Goal: Task Accomplishment & Management: Manage account settings

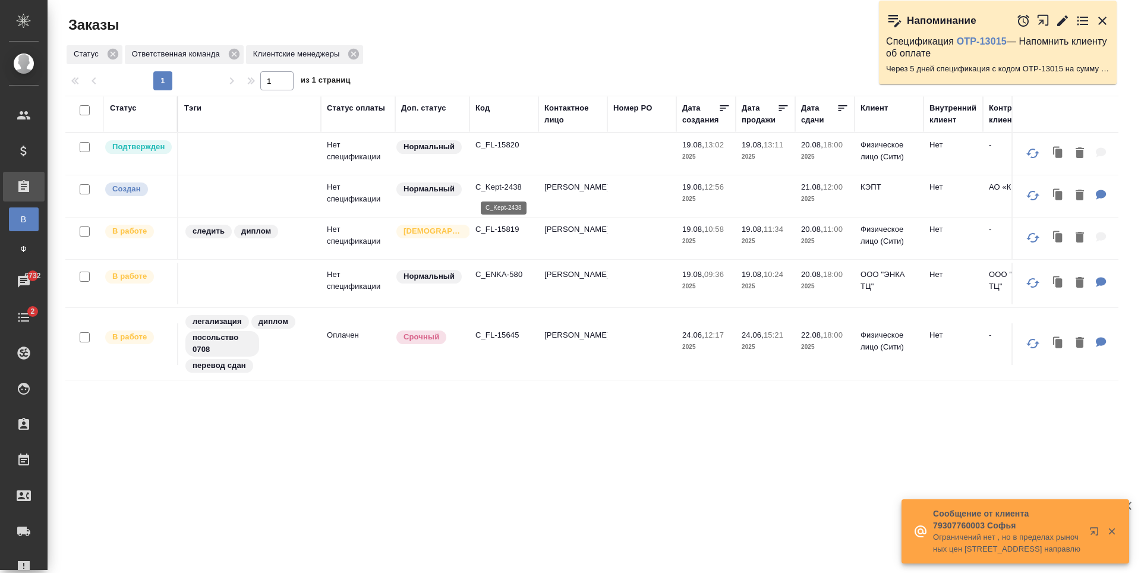
click at [505, 187] on p "C_Kept-2438" at bounding box center [504, 187] width 57 height 12
click at [507, 143] on p "C_FL-15820" at bounding box center [504, 145] width 57 height 12
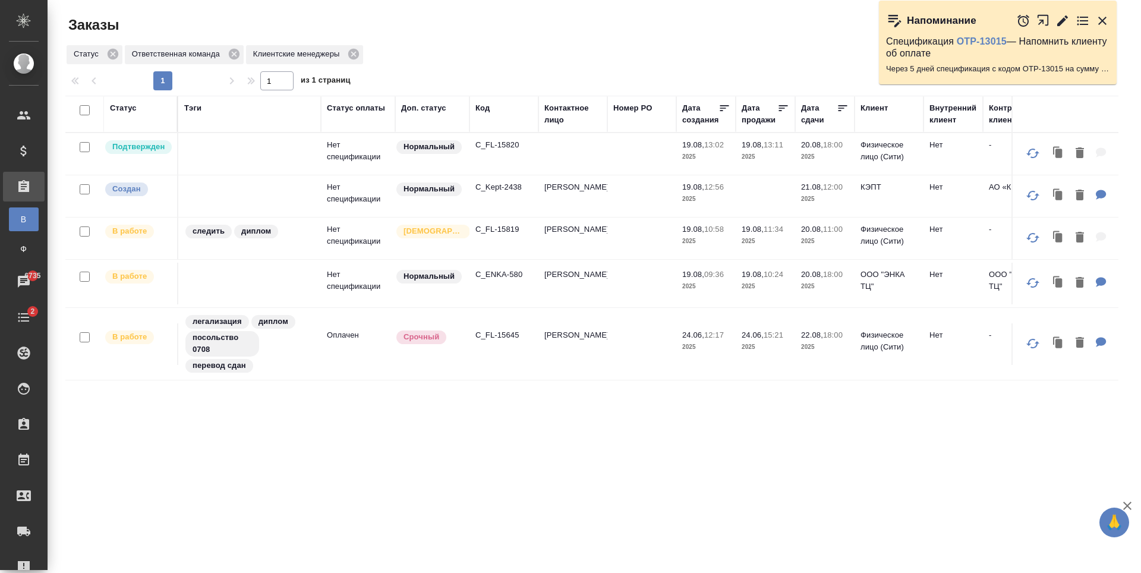
click at [499, 232] on p "C_FL-15819" at bounding box center [504, 229] width 57 height 12
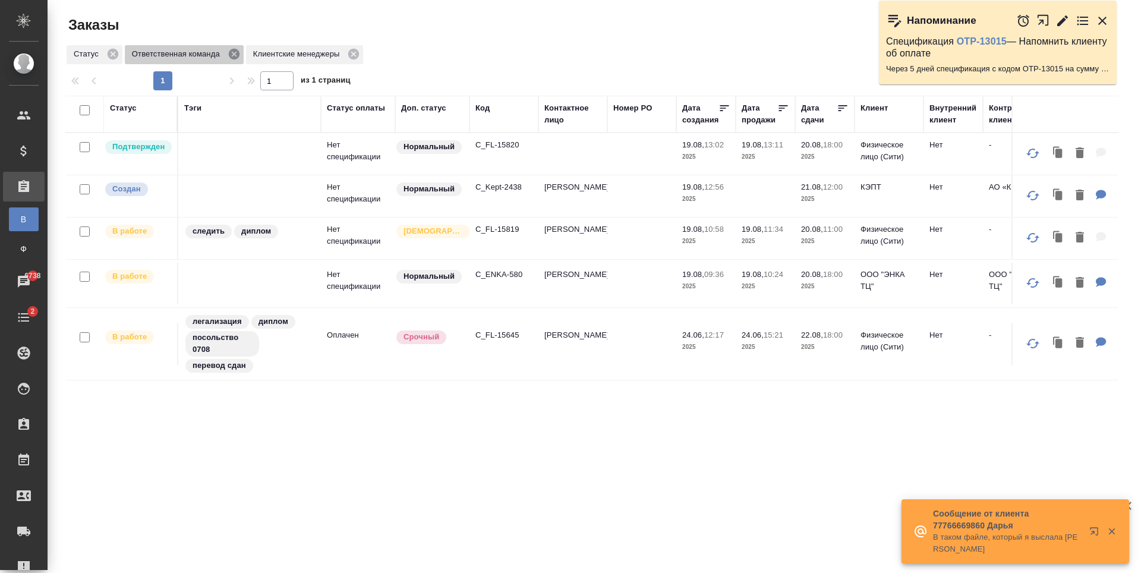
click at [231, 56] on icon at bounding box center [234, 54] width 11 height 11
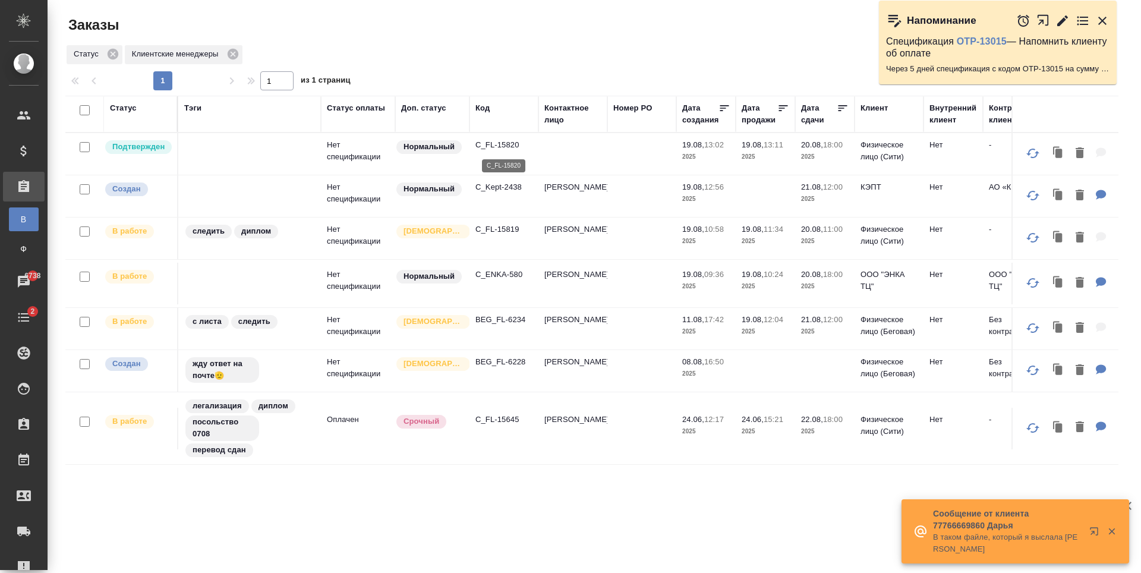
click at [500, 143] on p "C_FL-15820" at bounding box center [504, 145] width 57 height 12
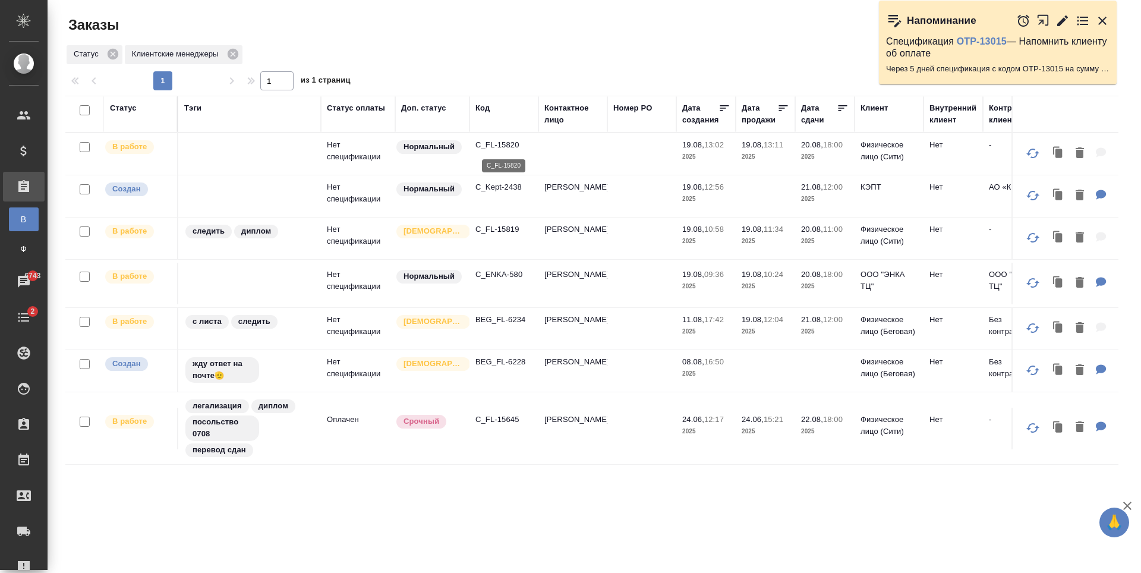
click at [504, 140] on p "C_FL-15820" at bounding box center [504, 145] width 57 height 12
click at [991, 35] on div "Спецификация OTP-13015 — Напомнить клиенту об оплате Через 5 дней спецификация …" at bounding box center [998, 57] width 238 height 56
click at [989, 43] on link "OTP-13015" at bounding box center [982, 41] width 50 height 10
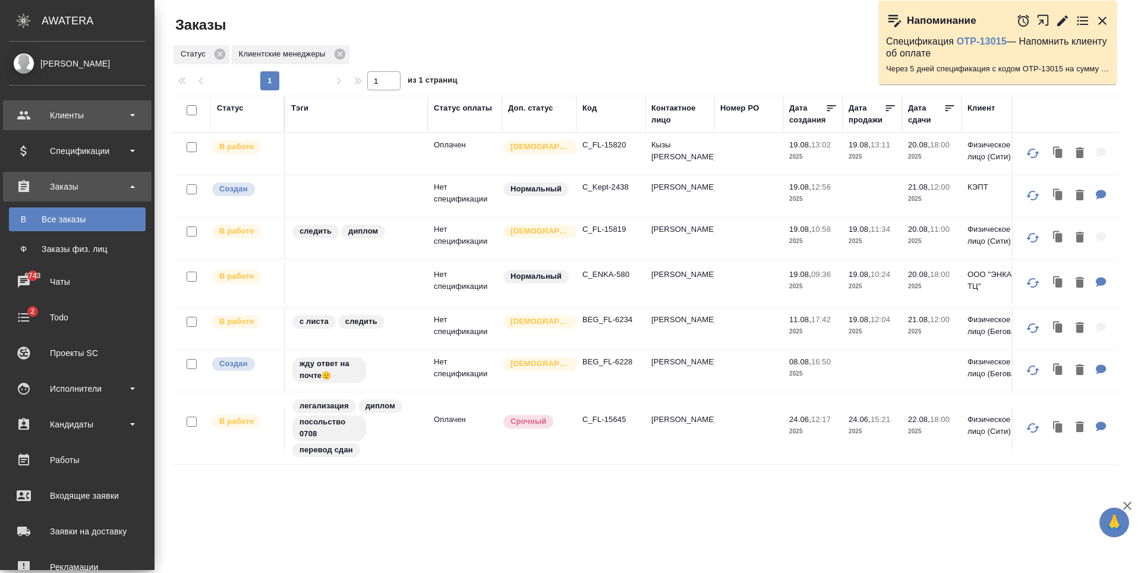
click at [60, 118] on div "Клиенты" at bounding box center [77, 115] width 137 height 18
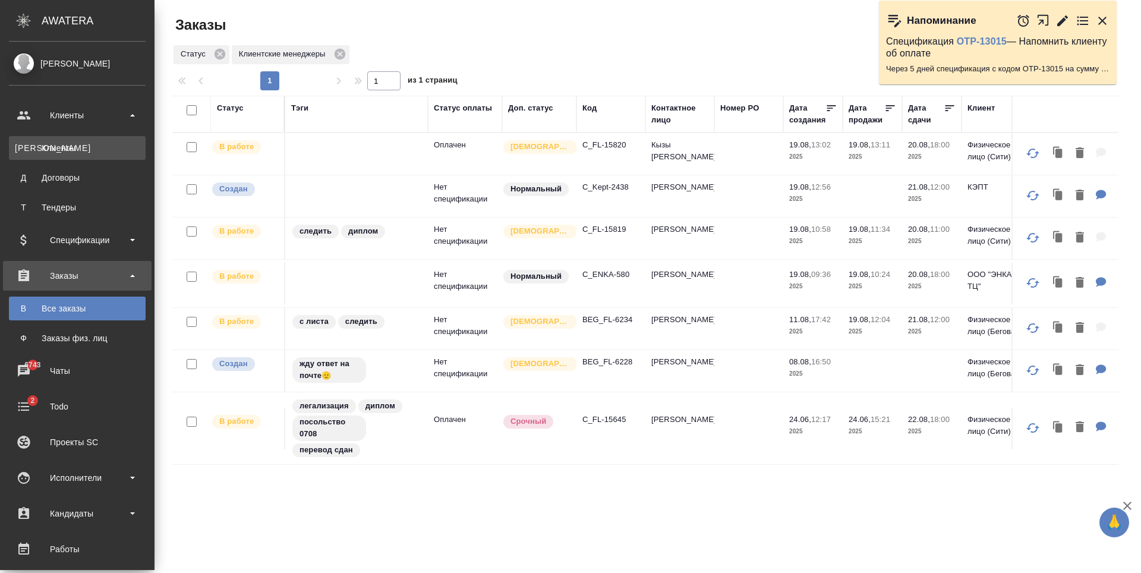
click at [68, 143] on div "Клиенты" at bounding box center [77, 148] width 125 height 12
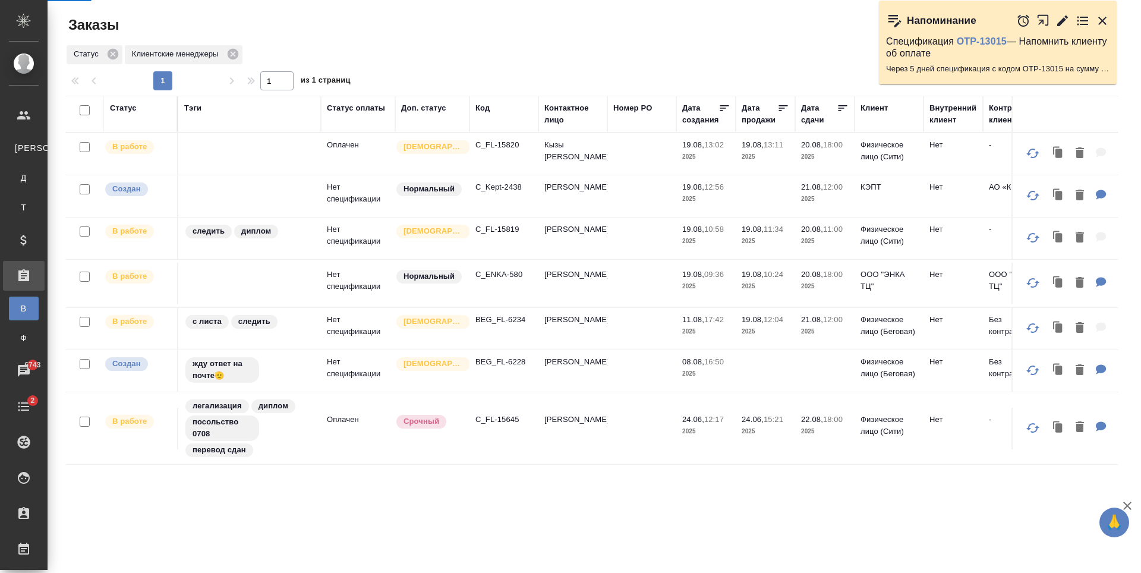
click at [1099, 19] on icon "button" at bounding box center [1102, 21] width 14 height 14
select select "RU"
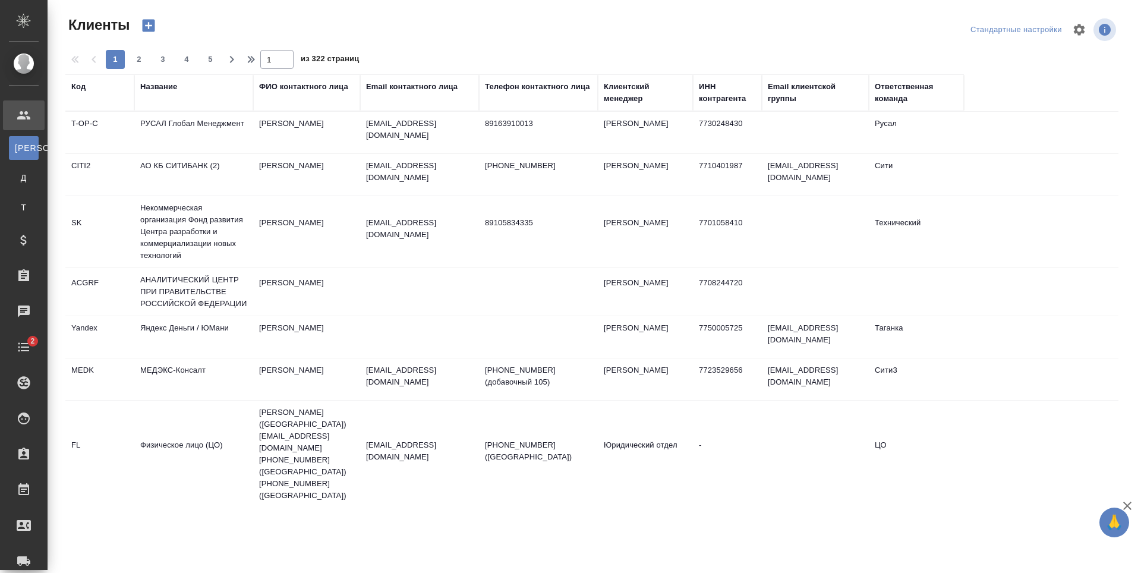
click at [435, 89] on div "Email контактного лица" at bounding box center [412, 87] width 92 height 12
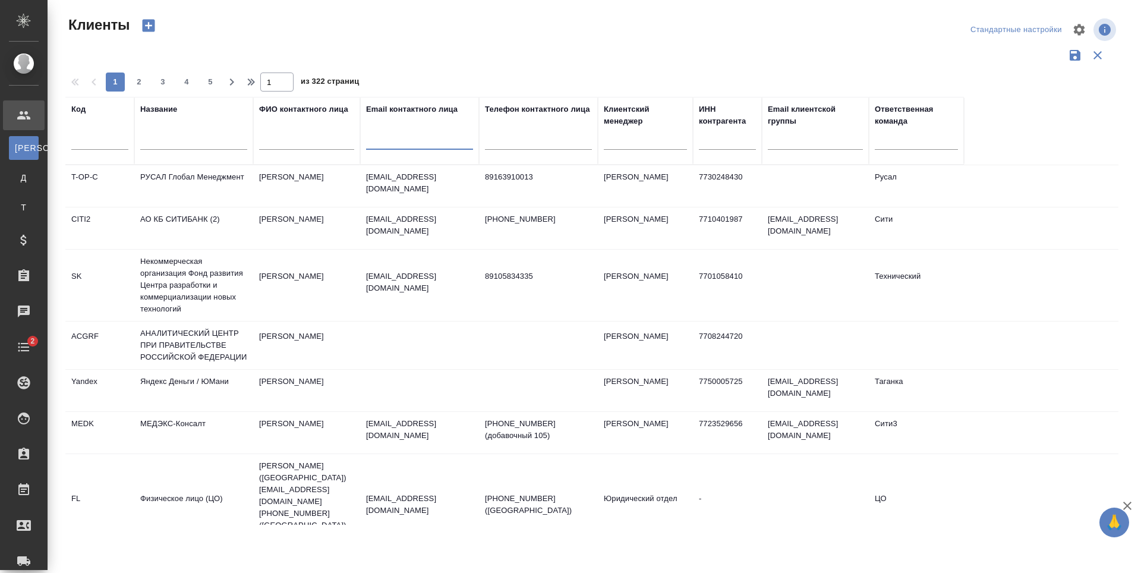
click at [407, 143] on input "text" at bounding box center [419, 142] width 107 height 15
paste input "azakharchenko@lidings.com"
type input "azakharchenko@lidings.com"
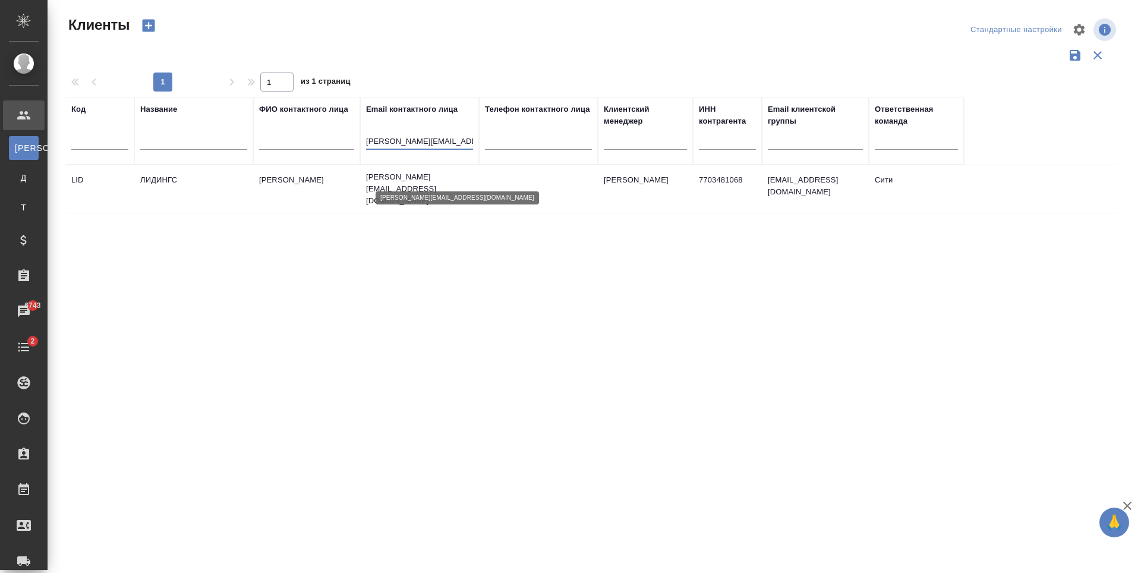
click at [417, 175] on p "azakharchenko@lidings.com" at bounding box center [419, 189] width 107 height 36
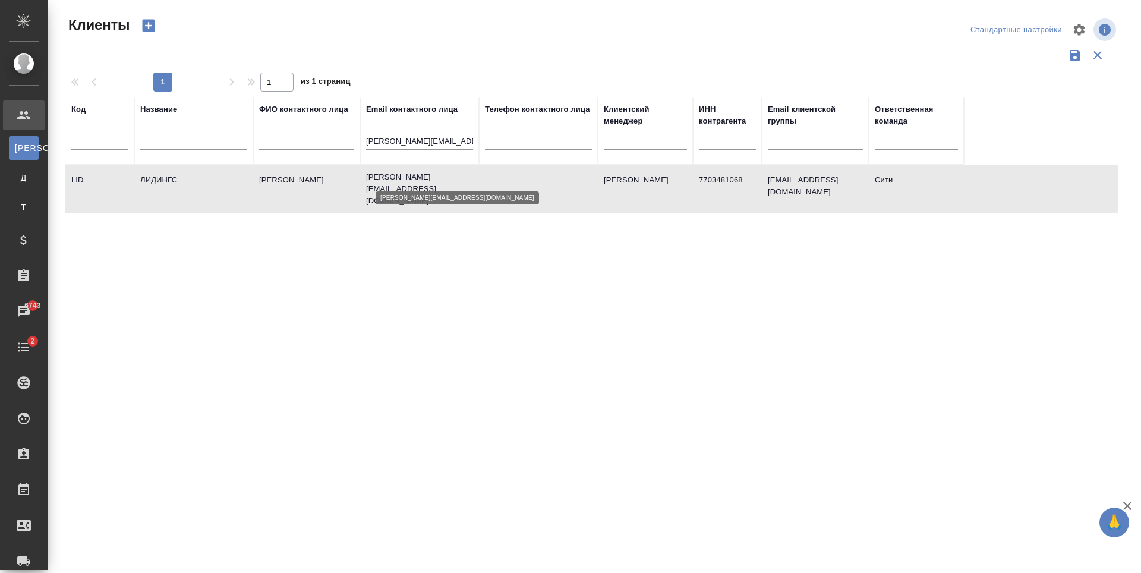
click at [417, 175] on p "azakharchenko@lidings.com" at bounding box center [419, 189] width 107 height 36
click at [386, 307] on div "Код Название ФИО контактного лица Email контактного лица azakharchenko@lidings.…" at bounding box center [591, 311] width 1053 height 428
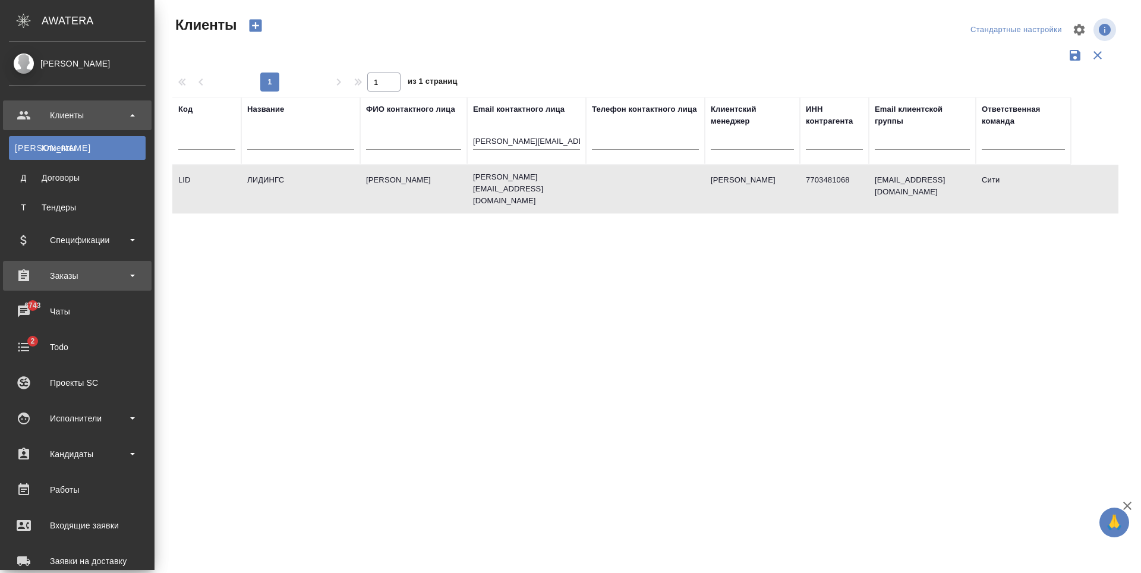
click at [80, 280] on div "Заказы" at bounding box center [77, 276] width 137 height 18
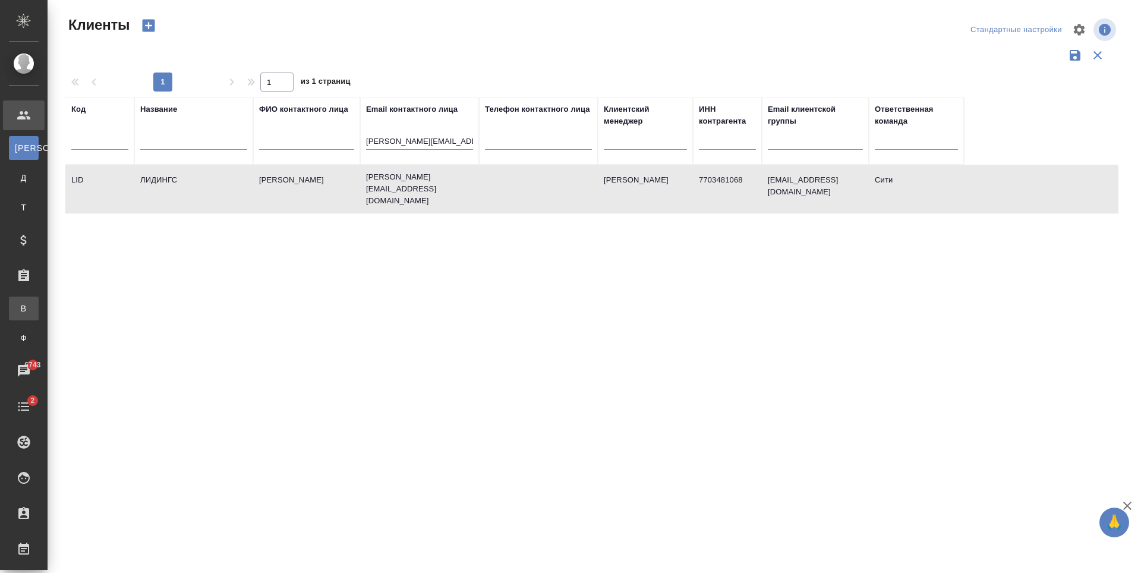
click at [18, 304] on div "Все заказы" at bounding box center [9, 309] width 18 height 12
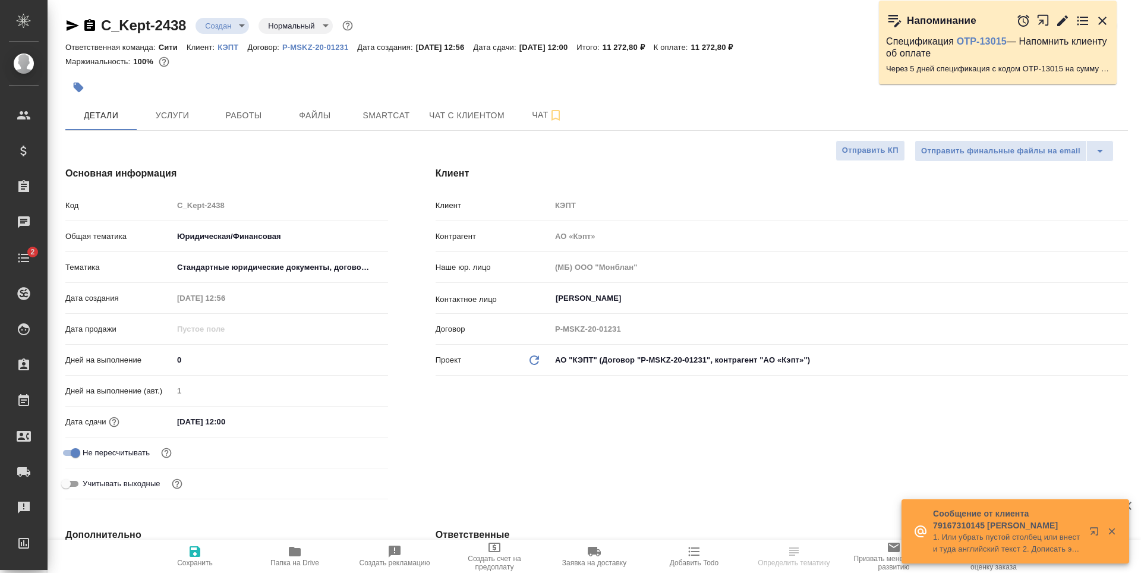
select select "RU"
type textarea "x"
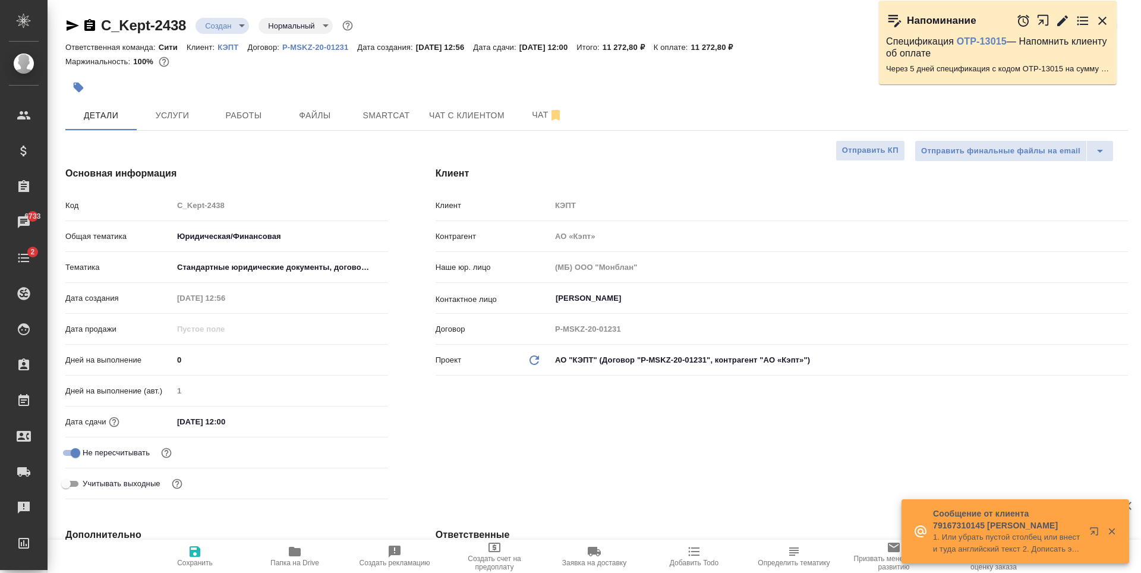
type textarea "x"
click at [181, 124] on button "Услуги" at bounding box center [172, 115] width 71 height 30
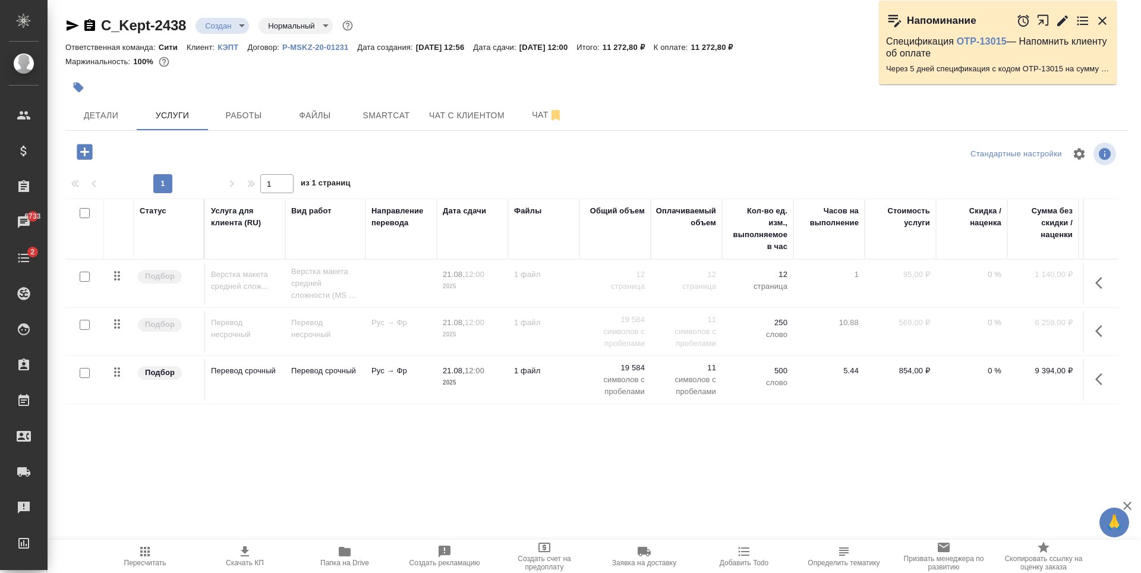
click at [86, 373] on input "checkbox" at bounding box center [85, 373] width 10 height 10
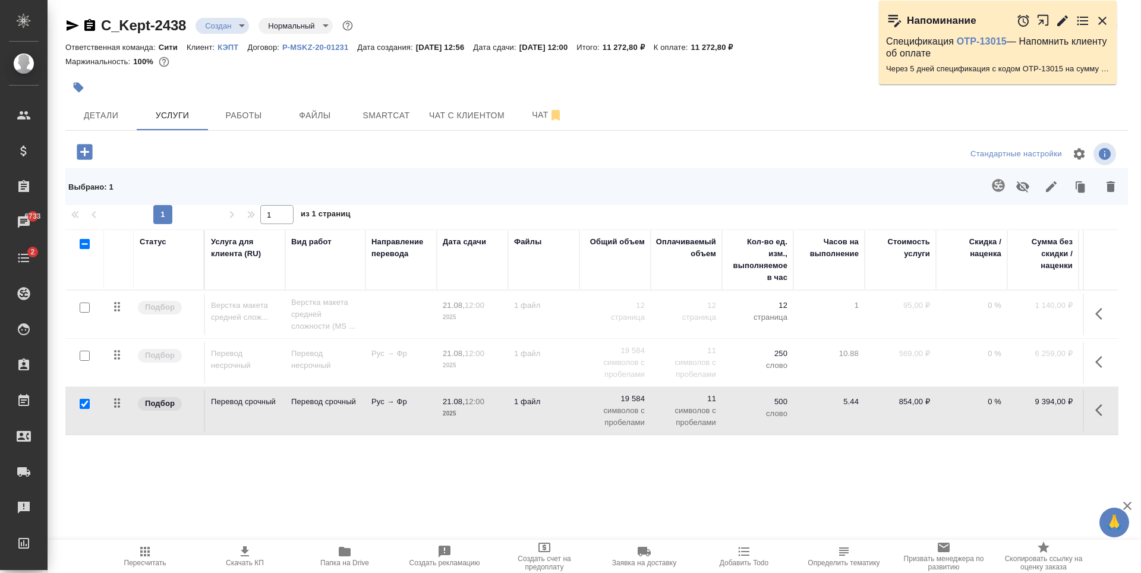
click at [1019, 188] on icon "button" at bounding box center [1022, 186] width 13 height 11
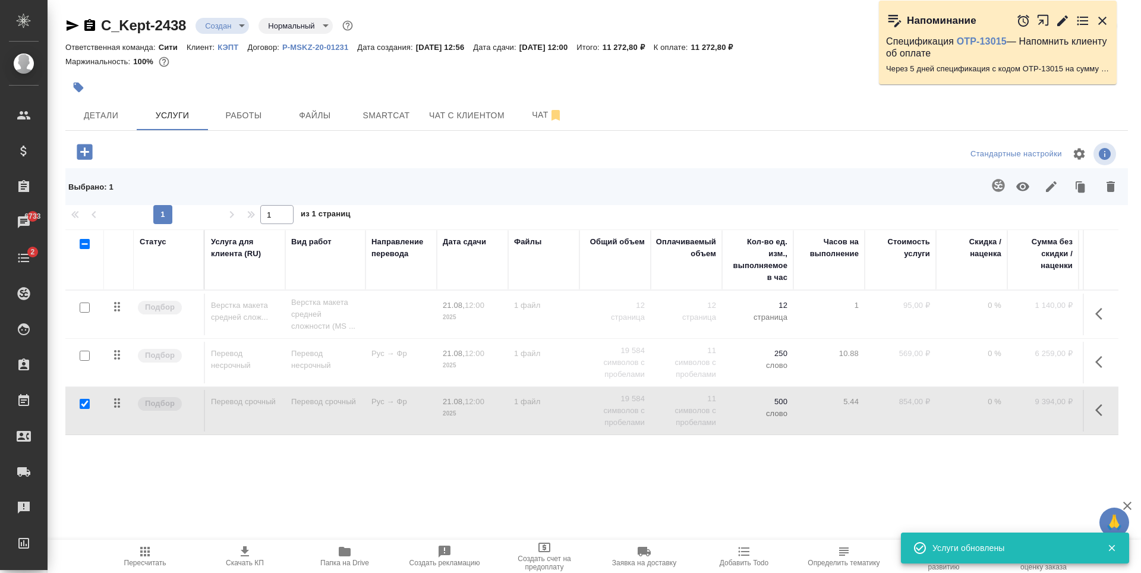
click at [83, 405] on input "checkbox" at bounding box center [85, 404] width 10 height 10
checkbox input "false"
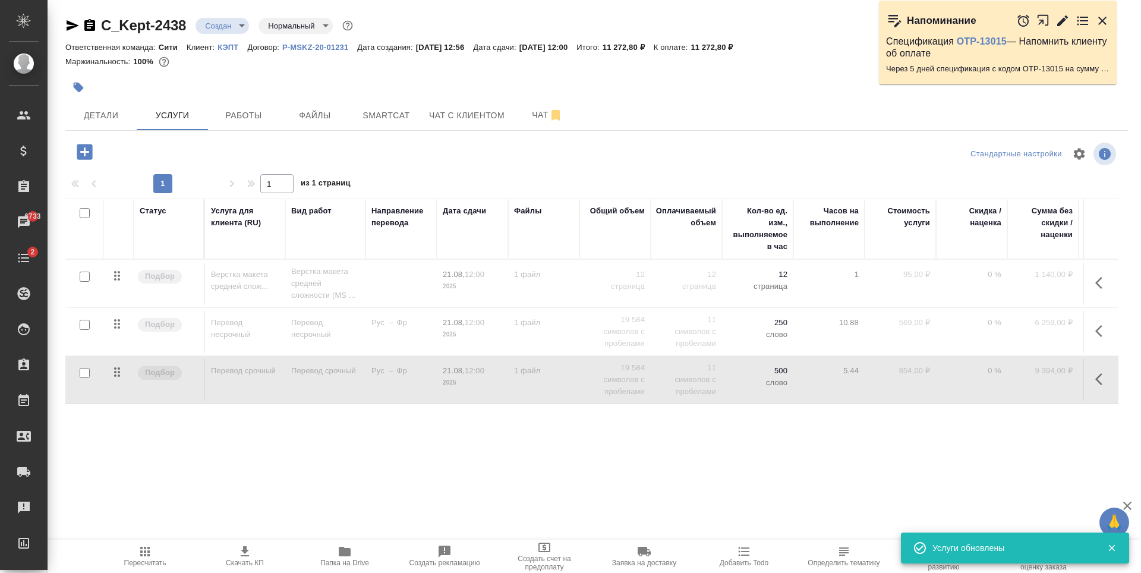
click at [86, 325] on input "checkbox" at bounding box center [85, 325] width 10 height 10
checkbox input "true"
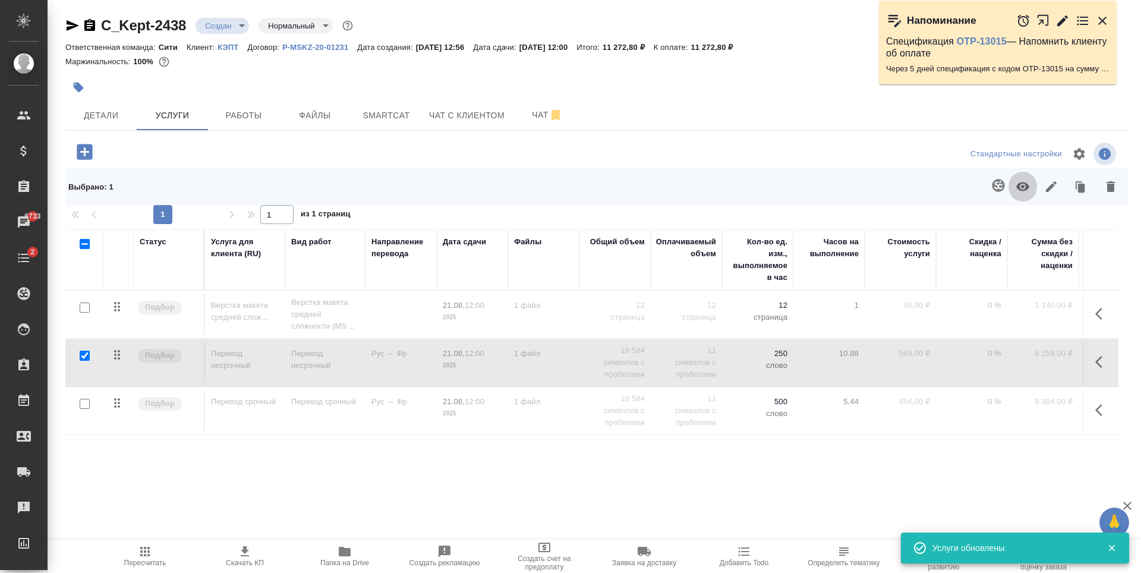
click at [1025, 186] on icon "button" at bounding box center [1023, 187] width 14 height 14
click at [151, 552] on icon "button" at bounding box center [145, 551] width 14 height 14
click at [192, 147] on div at bounding box center [242, 152] width 354 height 24
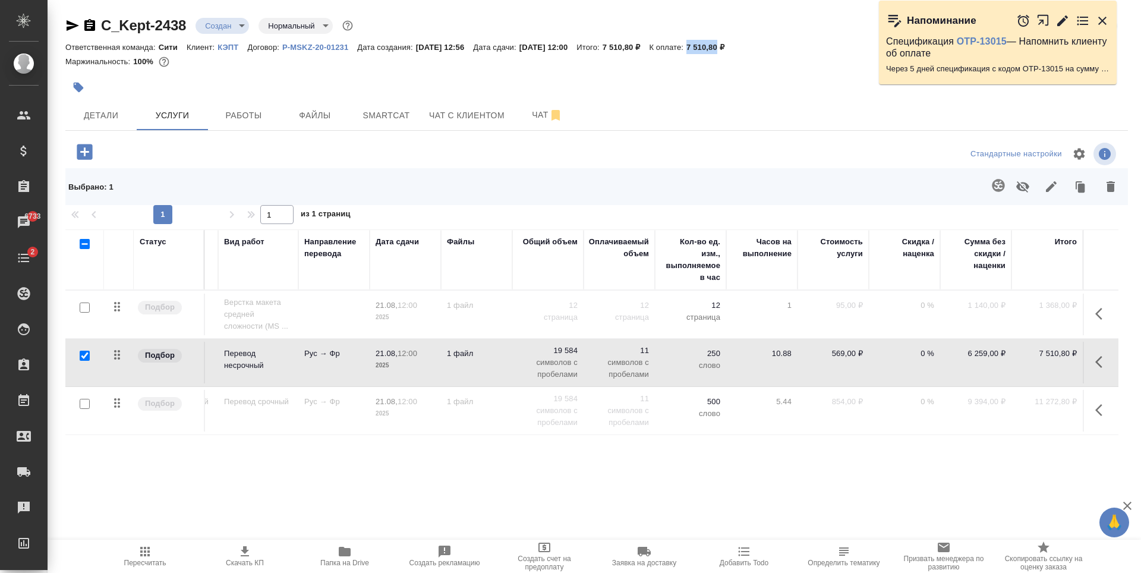
drag, startPoint x: 716, startPoint y: 48, endPoint x: 747, endPoint y: 48, distance: 30.9
click at [747, 48] on div "Ответственная команда: Сити Клиент: КЭПТ Договор: P-MSKZ-20-01231 Дата создания…" at bounding box center [596, 47] width 1063 height 14
copy p "7 510,80"
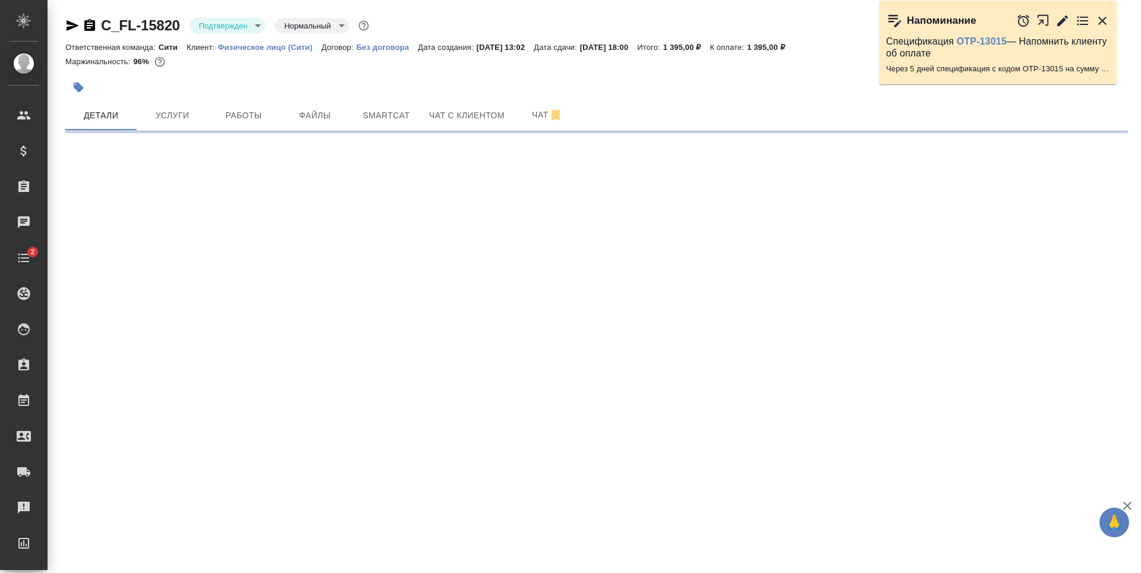
select select "RU"
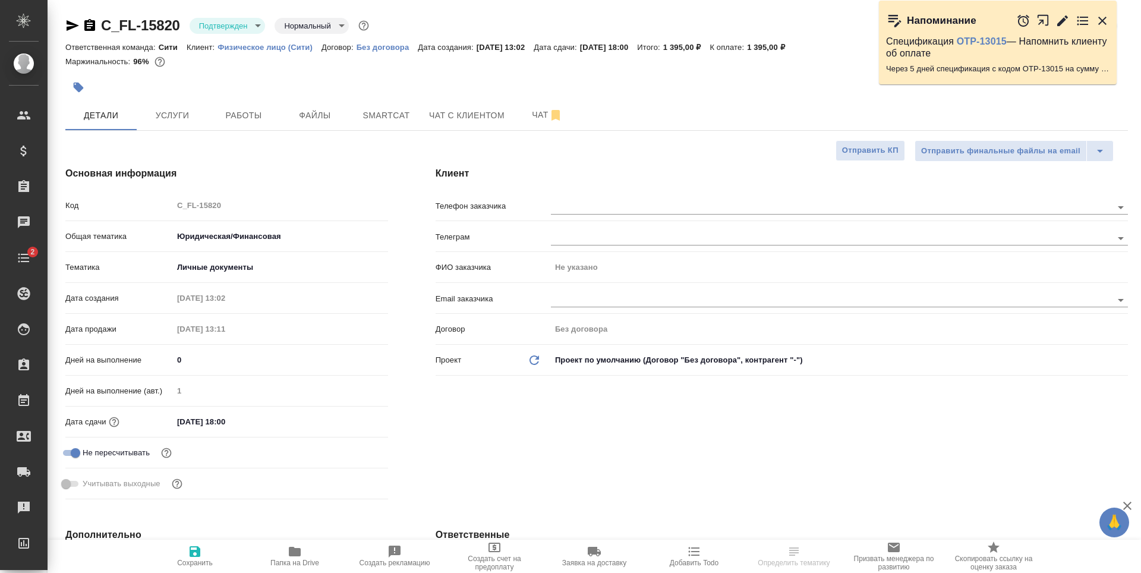
type textarea "x"
click at [1068, 25] on icon "button" at bounding box center [1063, 21] width 14 height 14
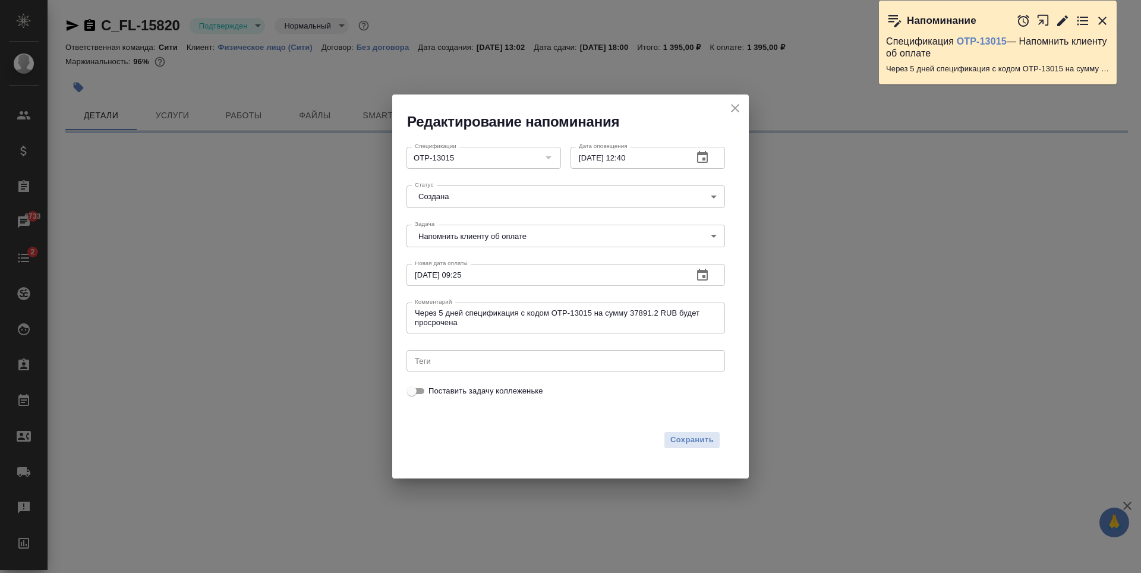
click at [733, 109] on icon "close" at bounding box center [735, 108] width 8 height 8
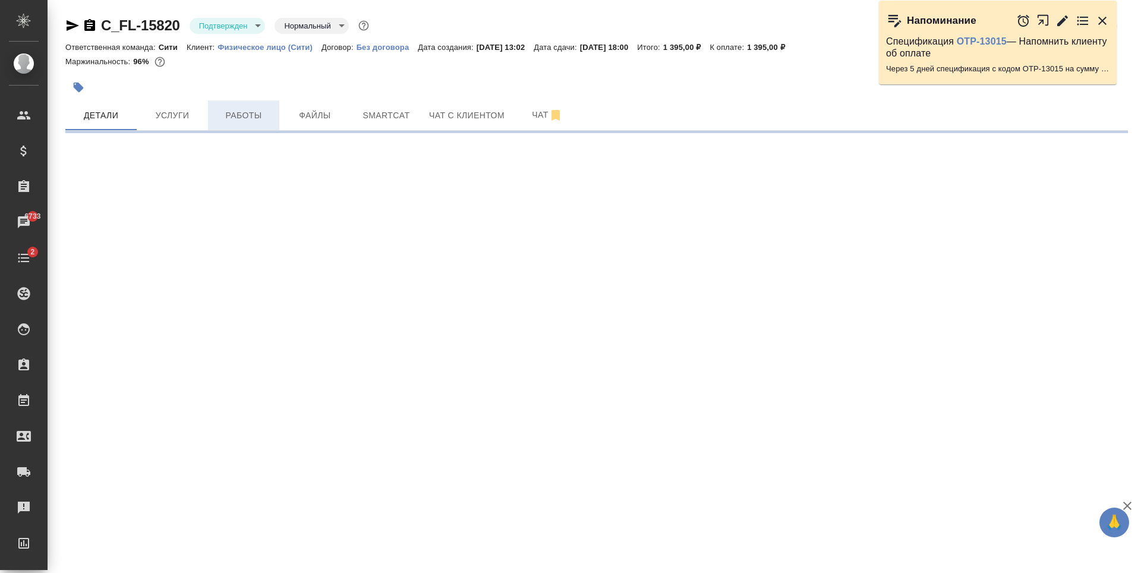
select select "RU"
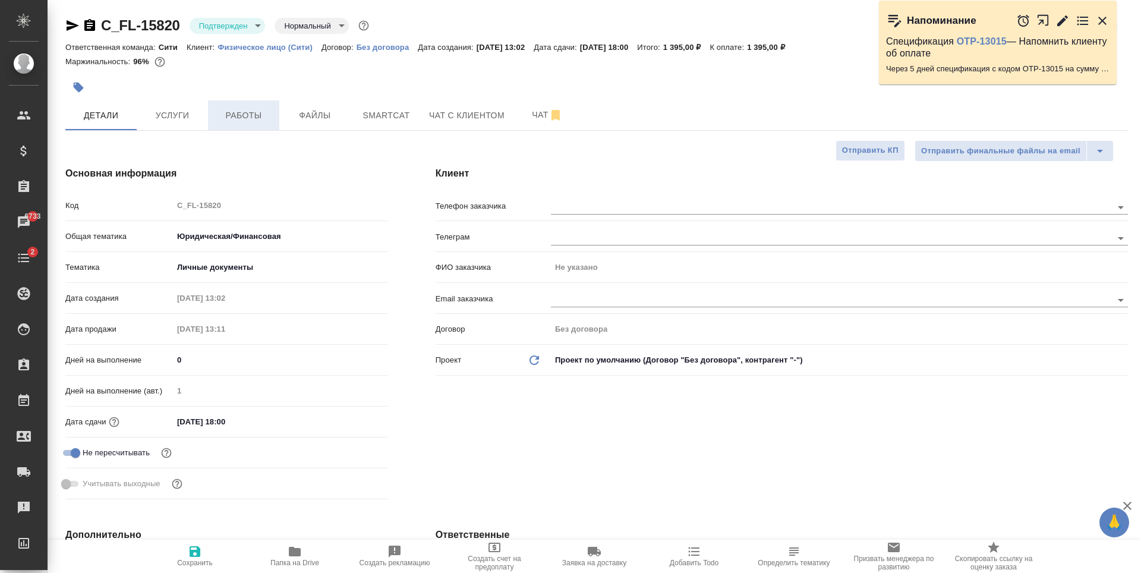
click at [232, 116] on span "Работы" at bounding box center [243, 115] width 57 height 15
type textarea "x"
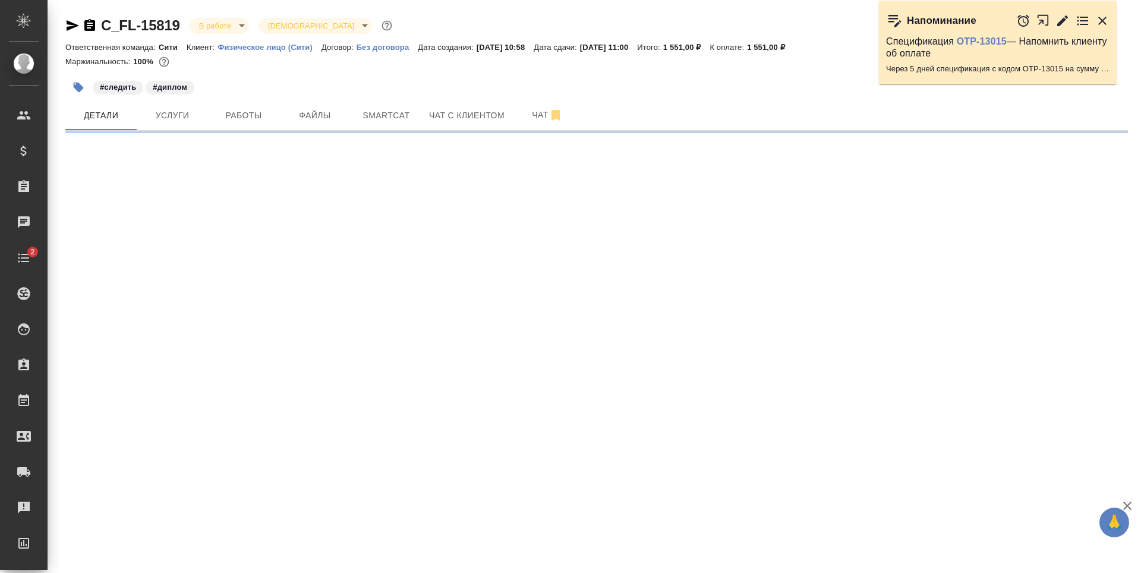
select select "RU"
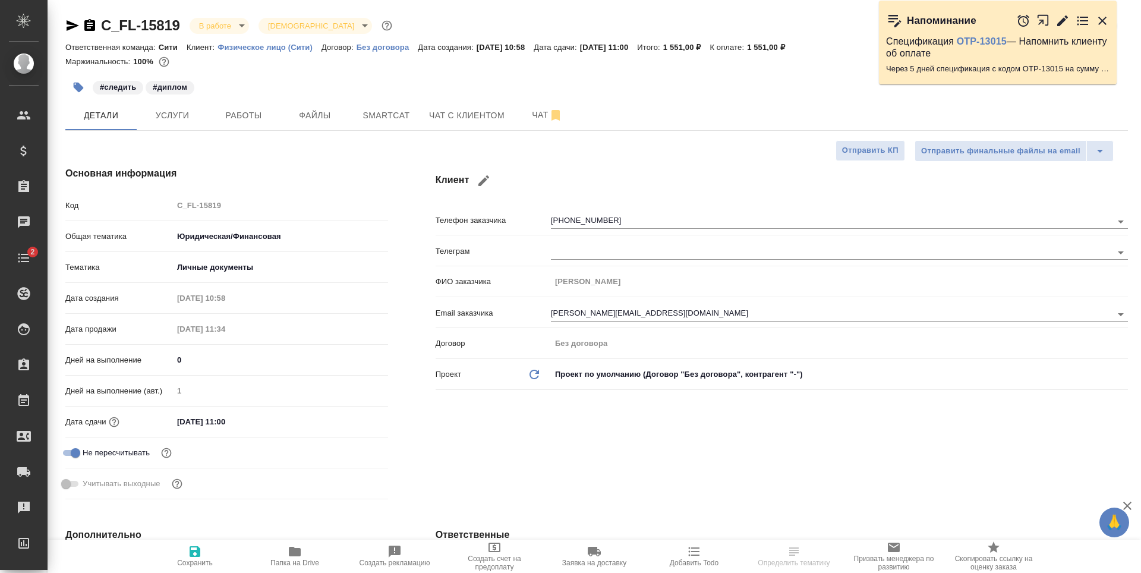
type textarea "x"
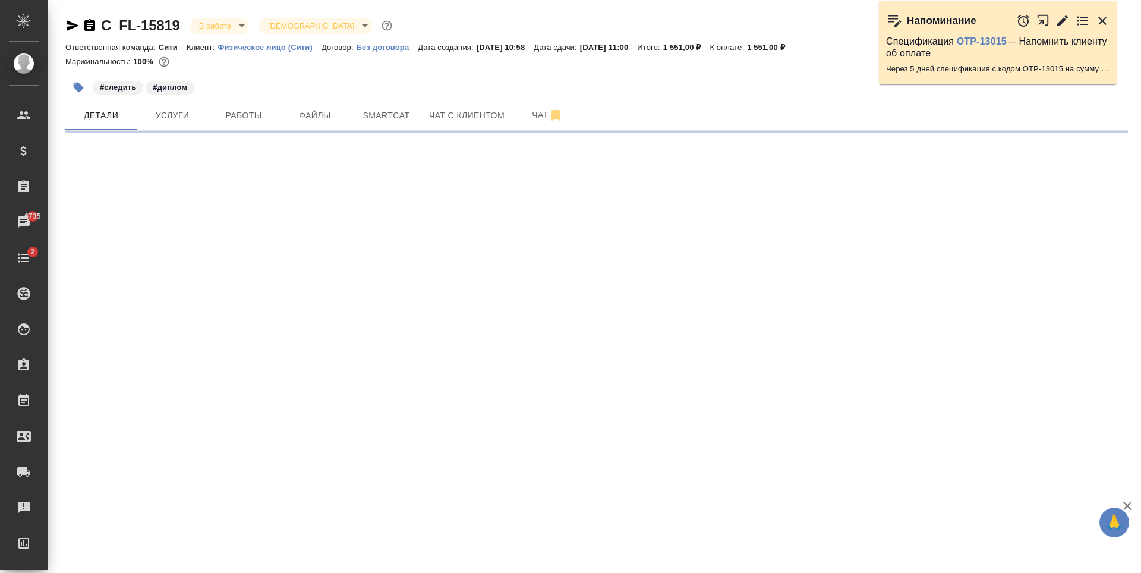
select select "RU"
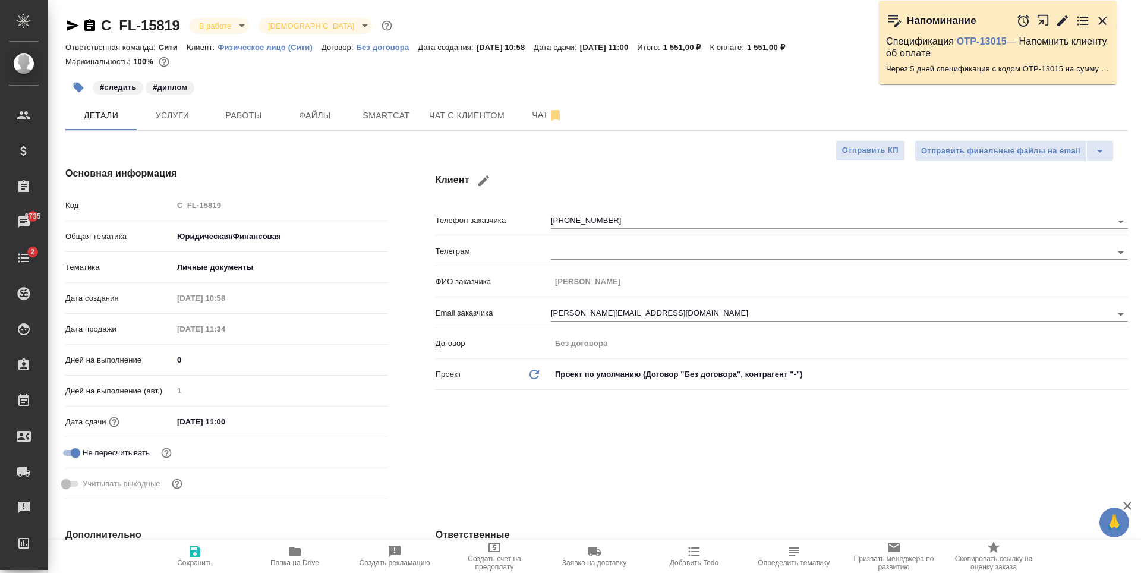
type textarea "x"
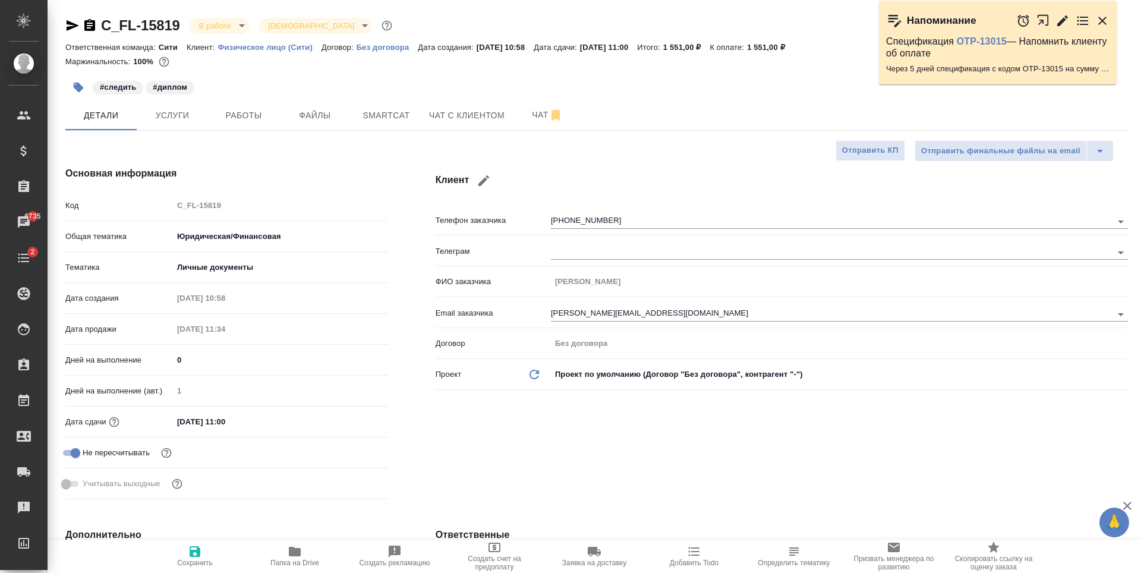
type textarea "x"
click at [1104, 21] on icon "button" at bounding box center [1102, 21] width 8 height 8
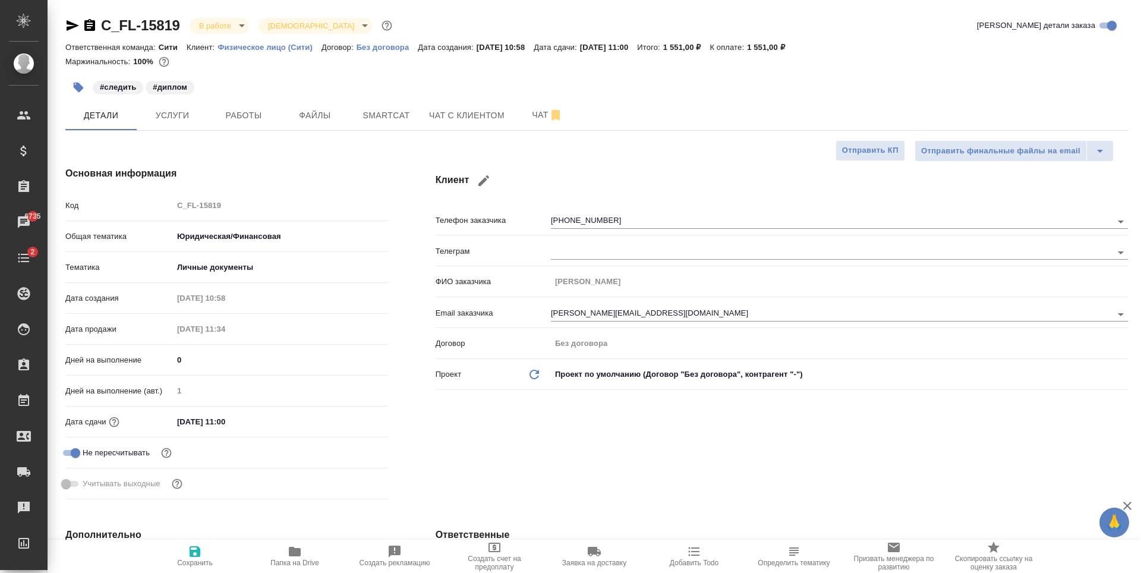
type textarea "x"
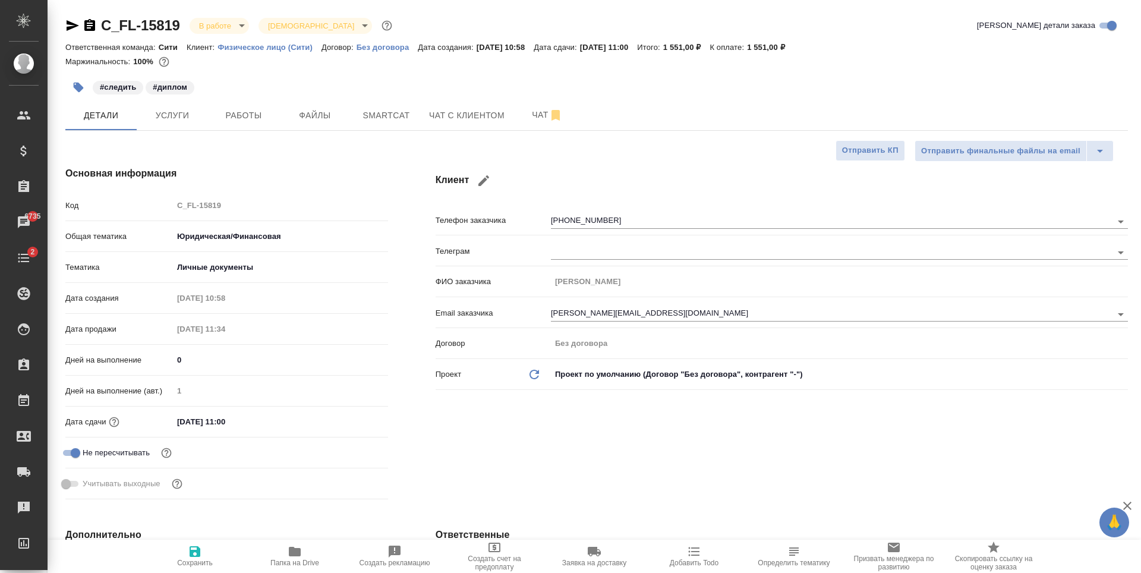
type textarea "x"
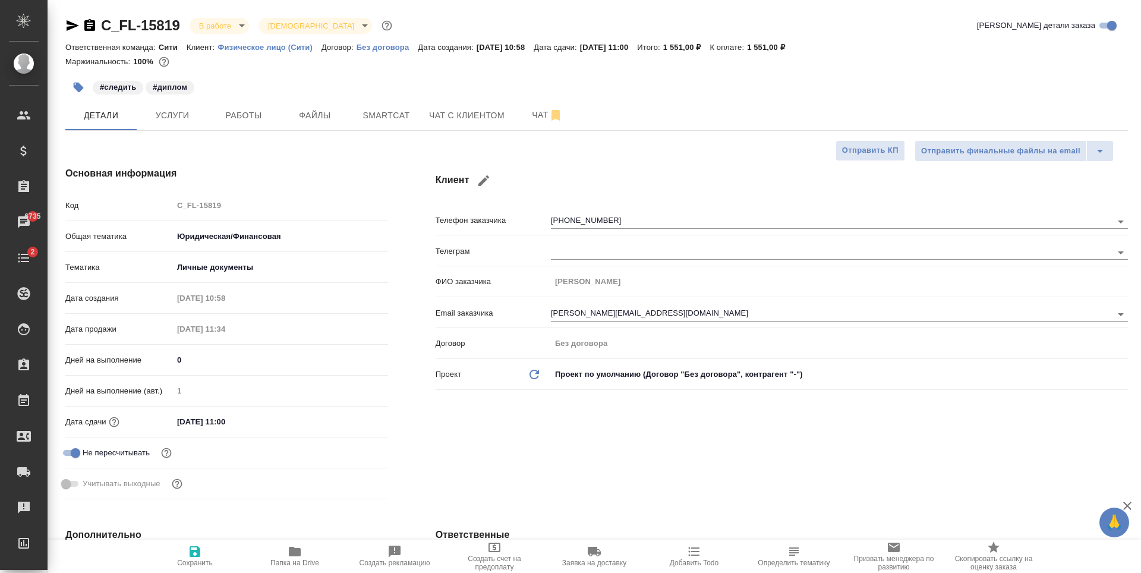
type textarea "x"
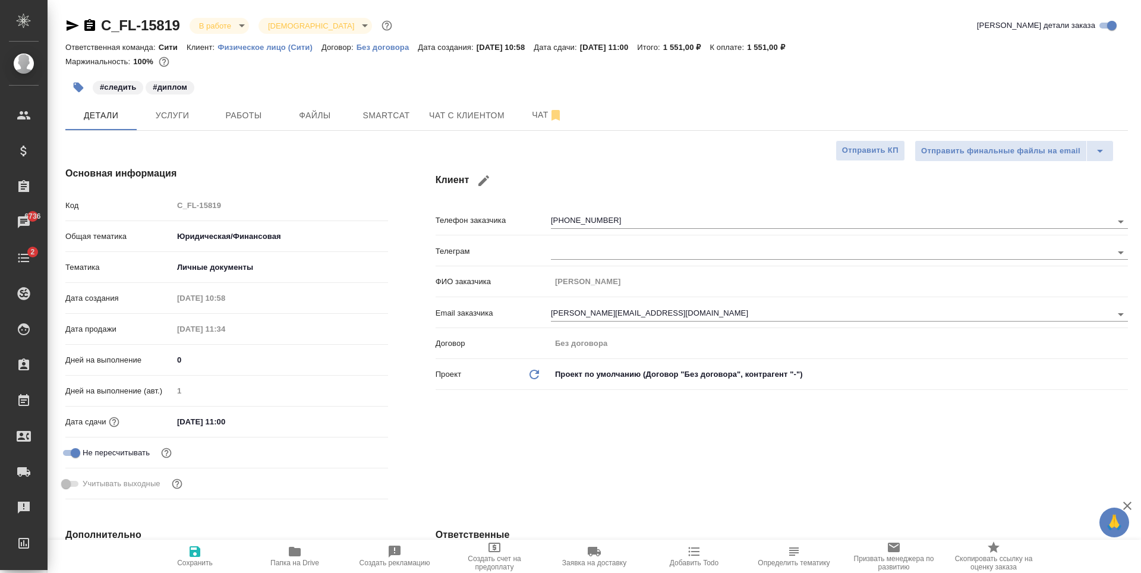
type textarea "x"
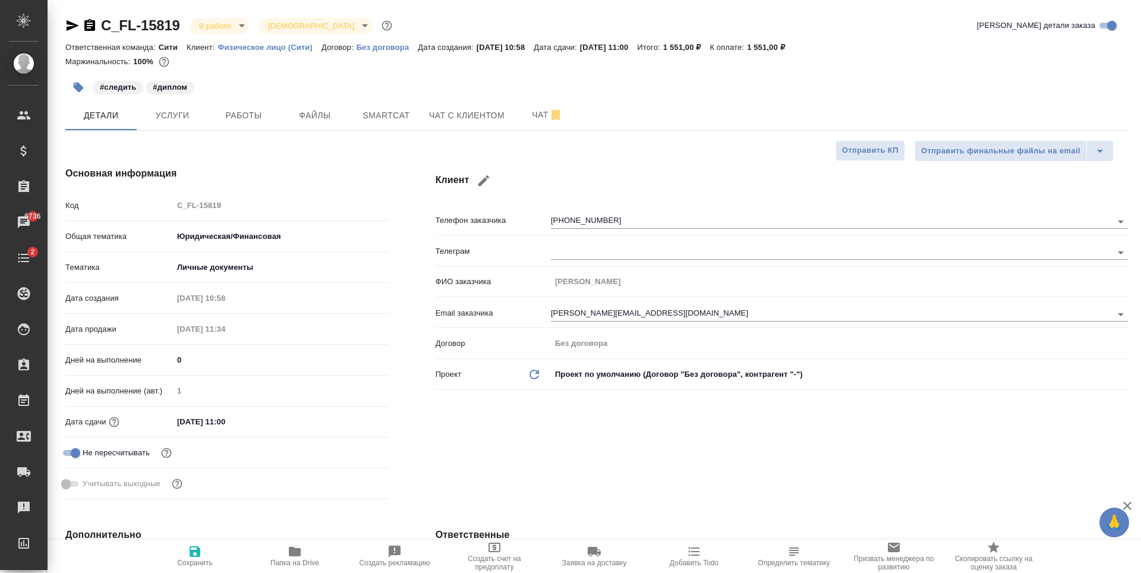
type textarea "x"
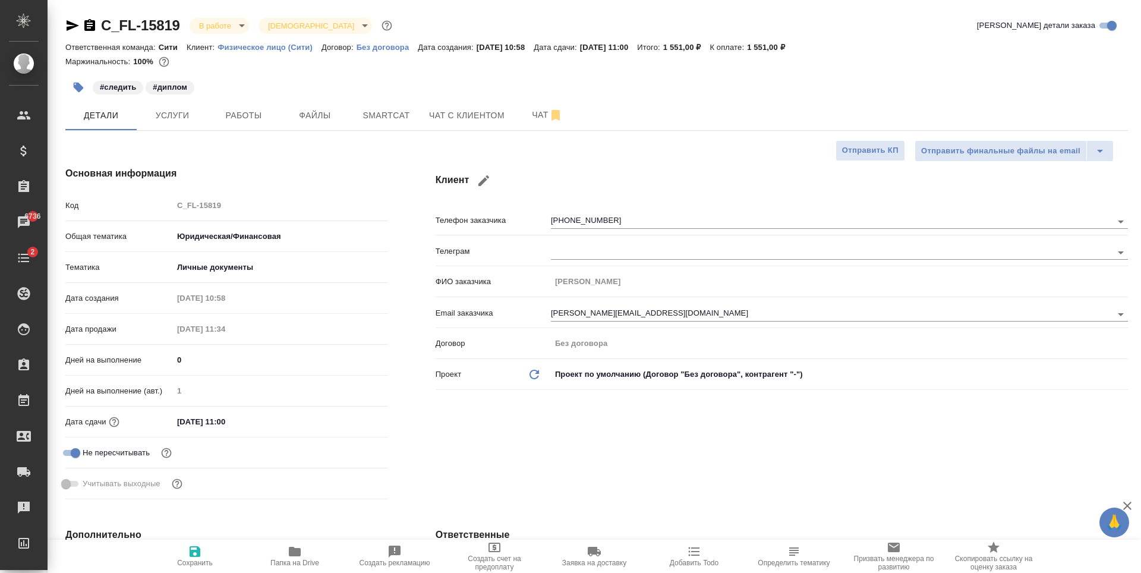
type textarea "x"
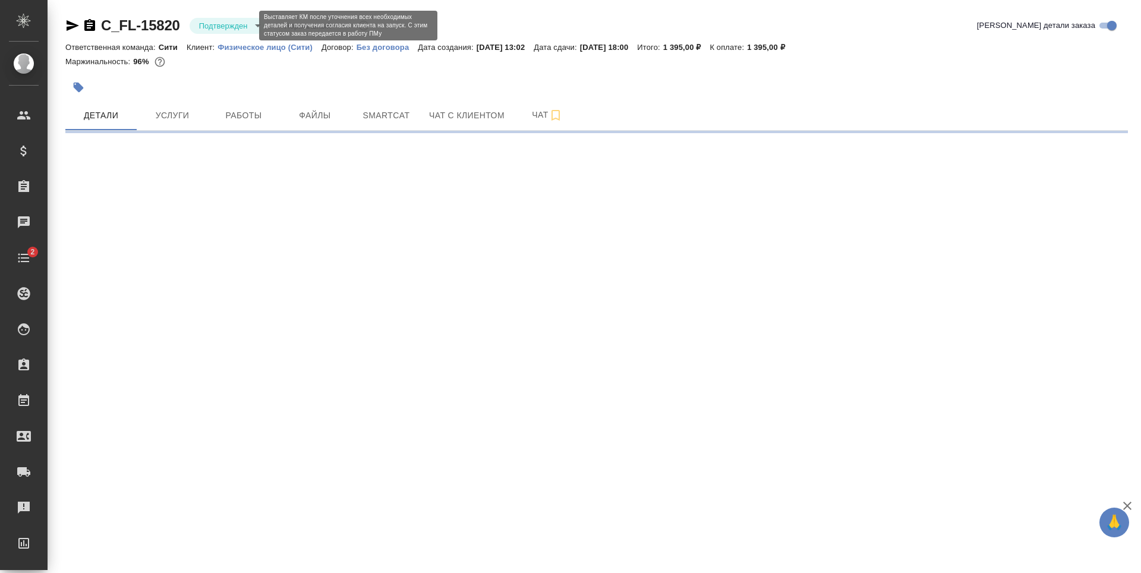
click at [250, 24] on body "🙏 .cls-1 fill:#fff; AWATERA Zaytseva Svetlana Клиенты Спецификации Заказы Чаты …" at bounding box center [570, 286] width 1141 height 573
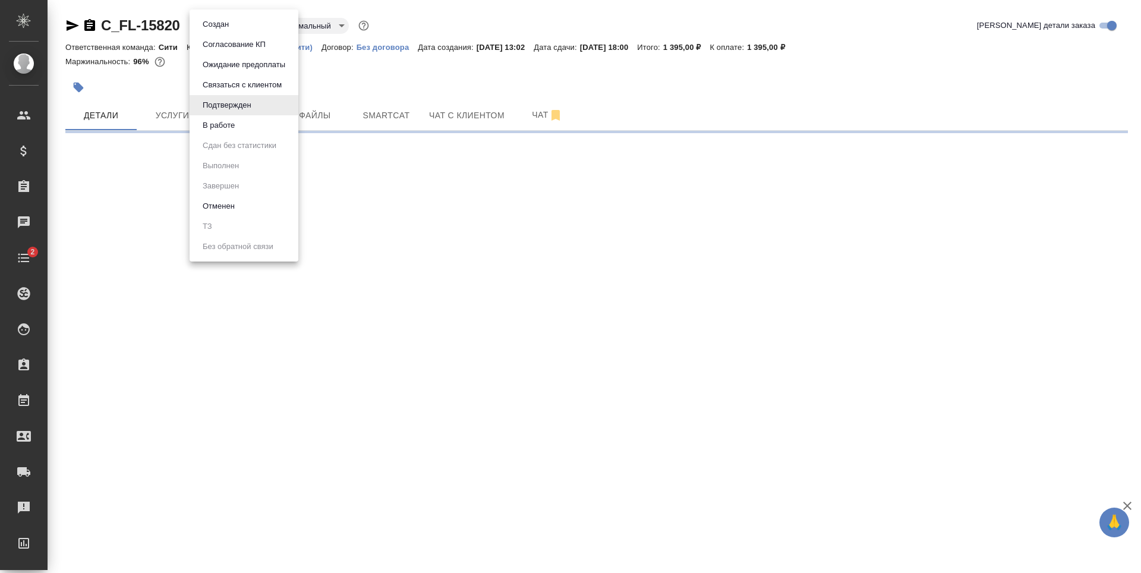
select select "RU"
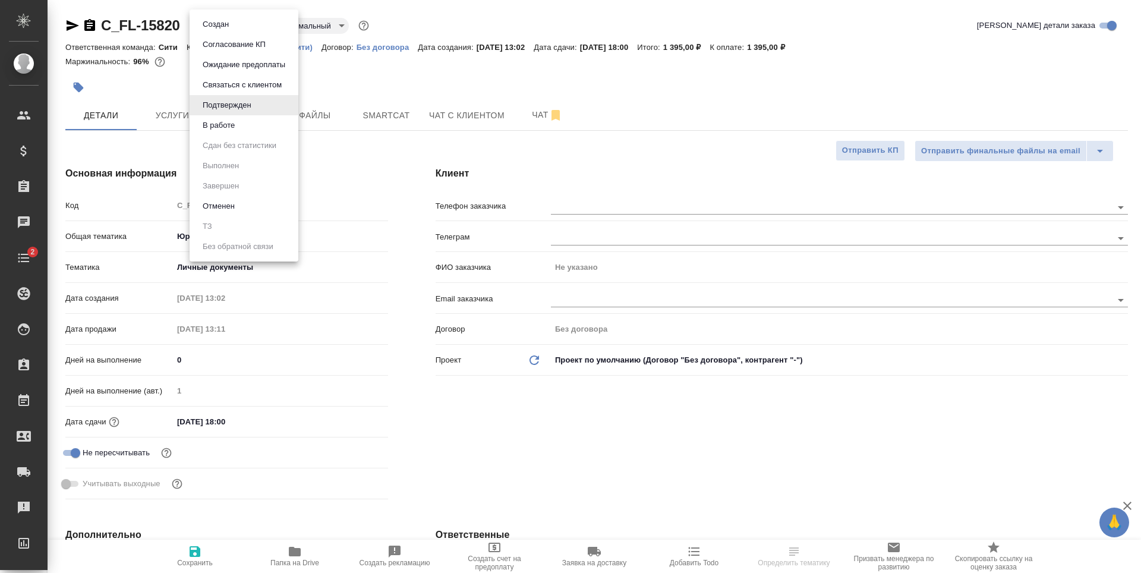
type textarea "x"
click at [242, 122] on li "В работе" at bounding box center [244, 125] width 109 height 20
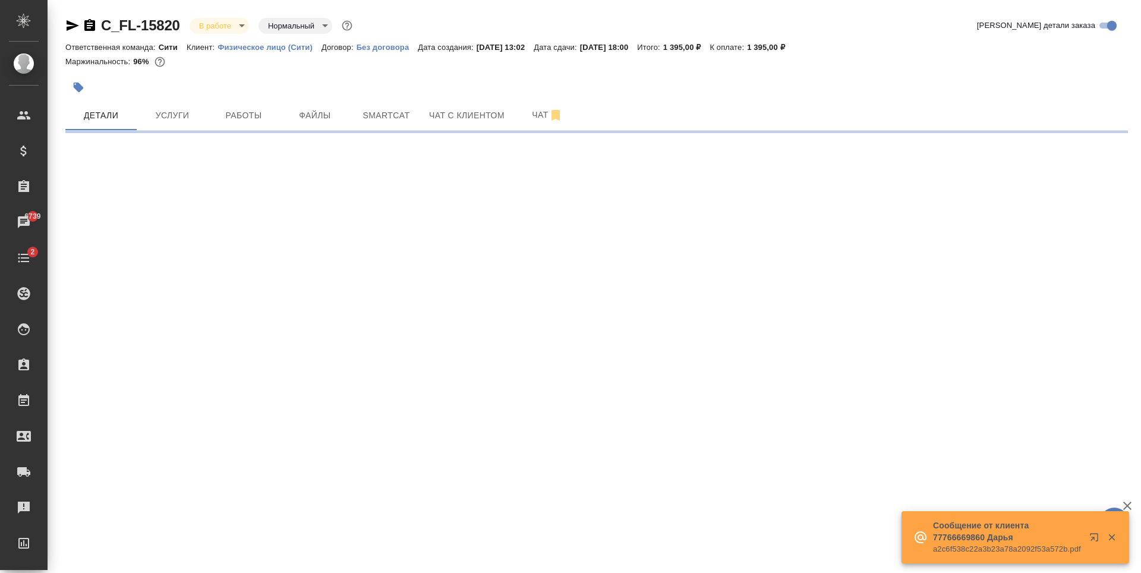
click at [178, 118] on span "Услуги" at bounding box center [172, 115] width 57 height 15
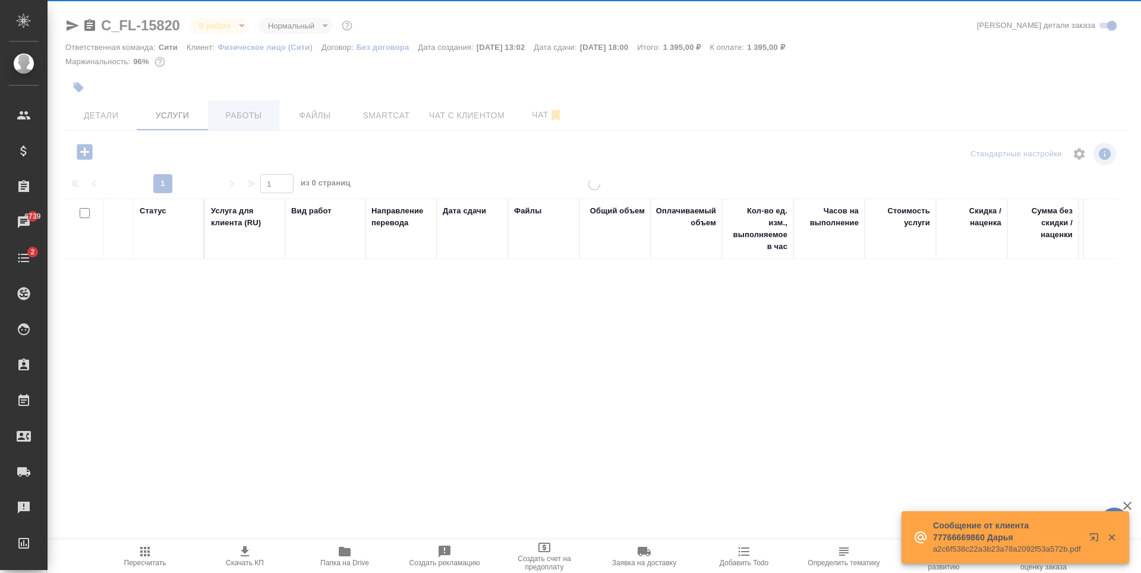
click at [234, 114] on div at bounding box center [595, 242] width 1094 height 484
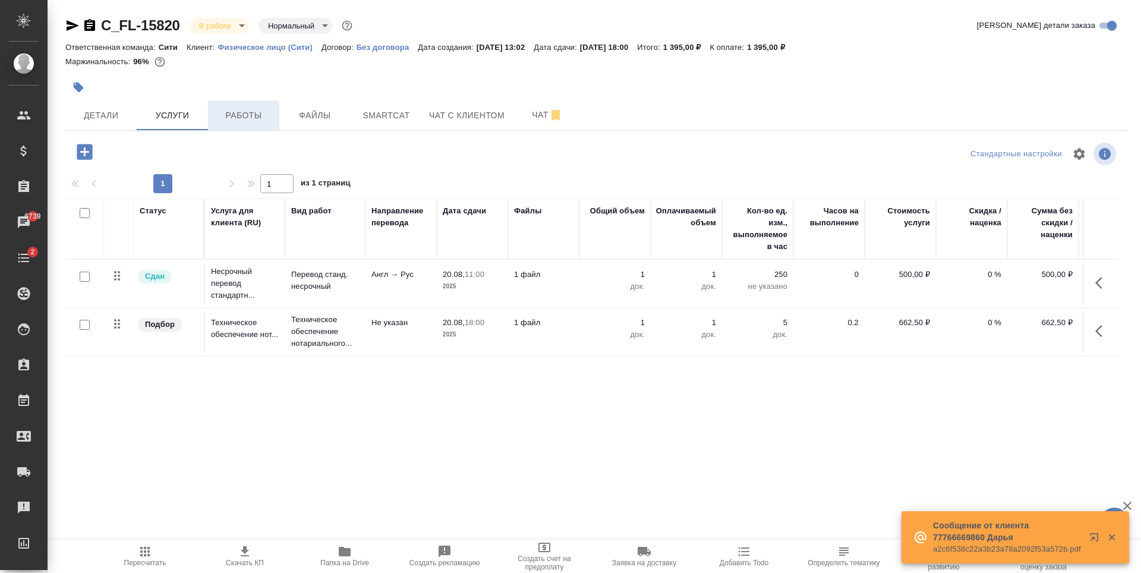
click at [234, 114] on span "Работы" at bounding box center [243, 115] width 57 height 15
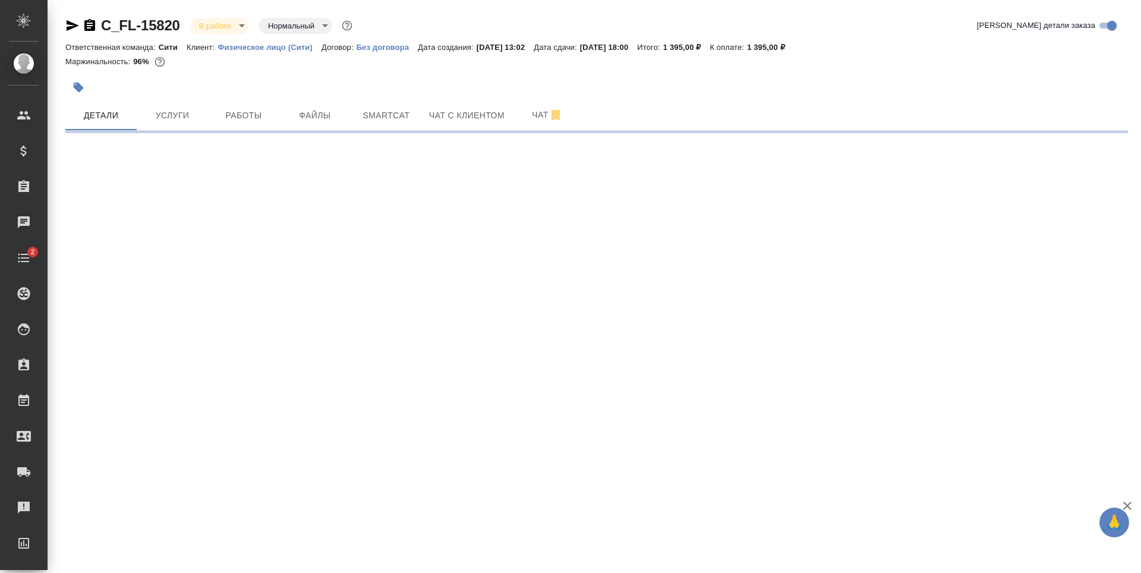
select select "RU"
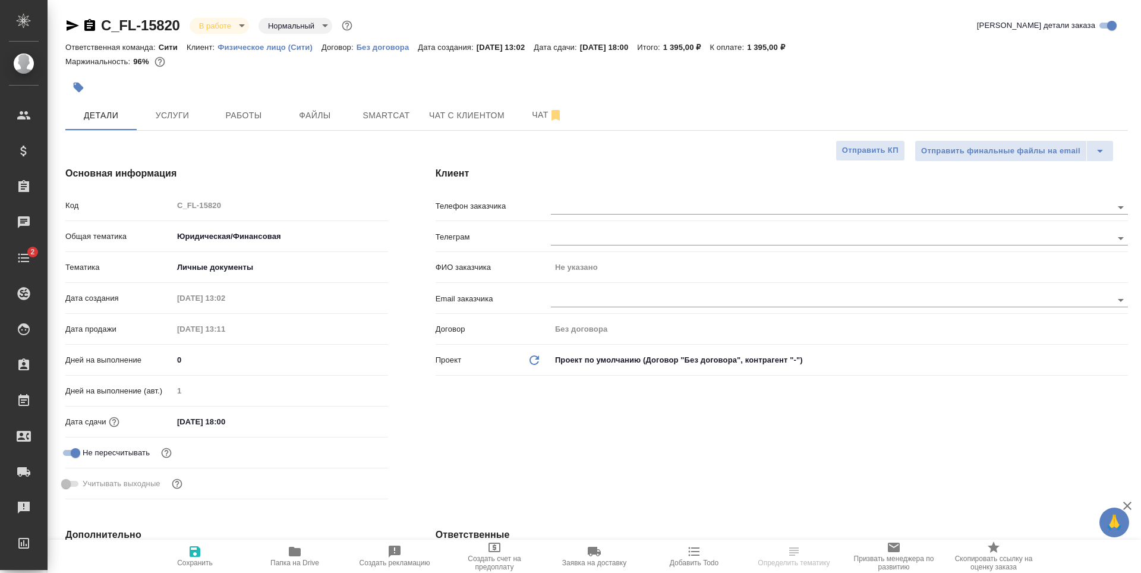
type textarea "x"
drag, startPoint x: 566, startPoint y: 290, endPoint x: 575, endPoint y: 298, distance: 11.8
click at [570, 294] on div at bounding box center [839, 299] width 577 height 22
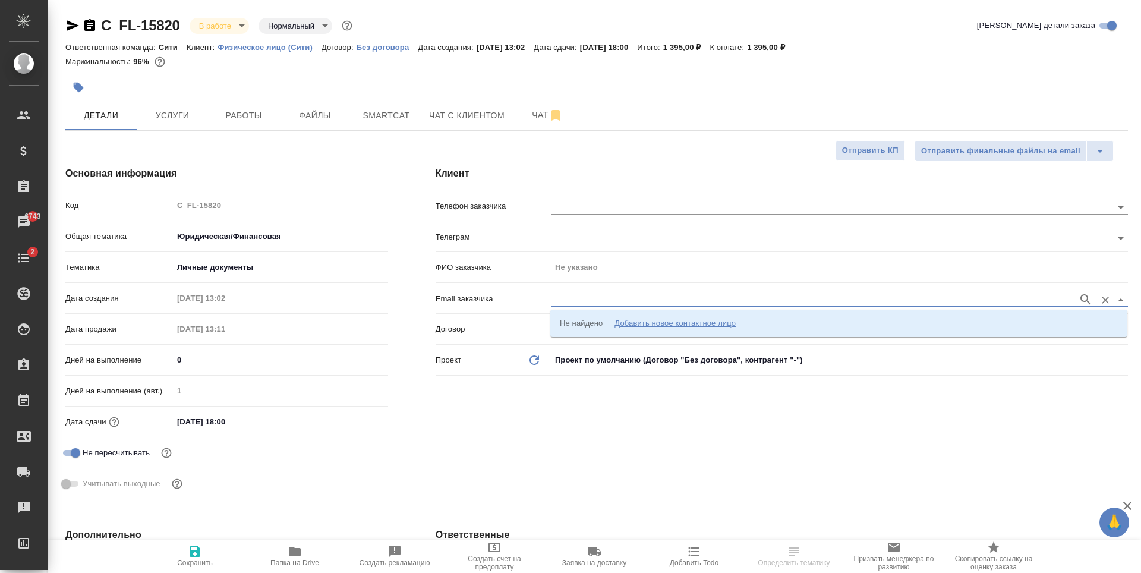
click at [575, 298] on input "text" at bounding box center [811, 299] width 521 height 14
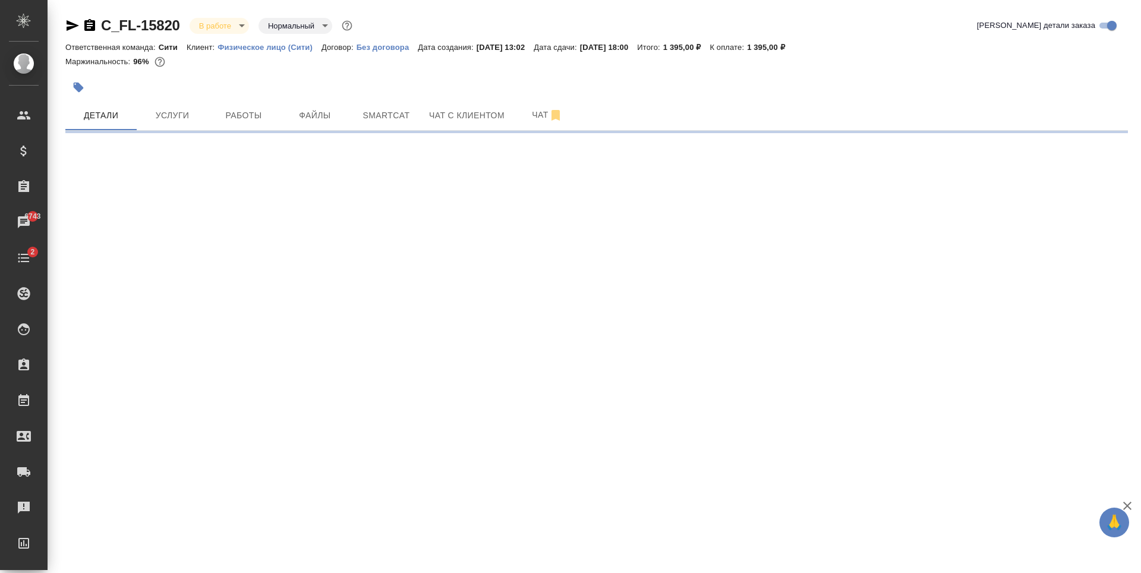
select select "RU"
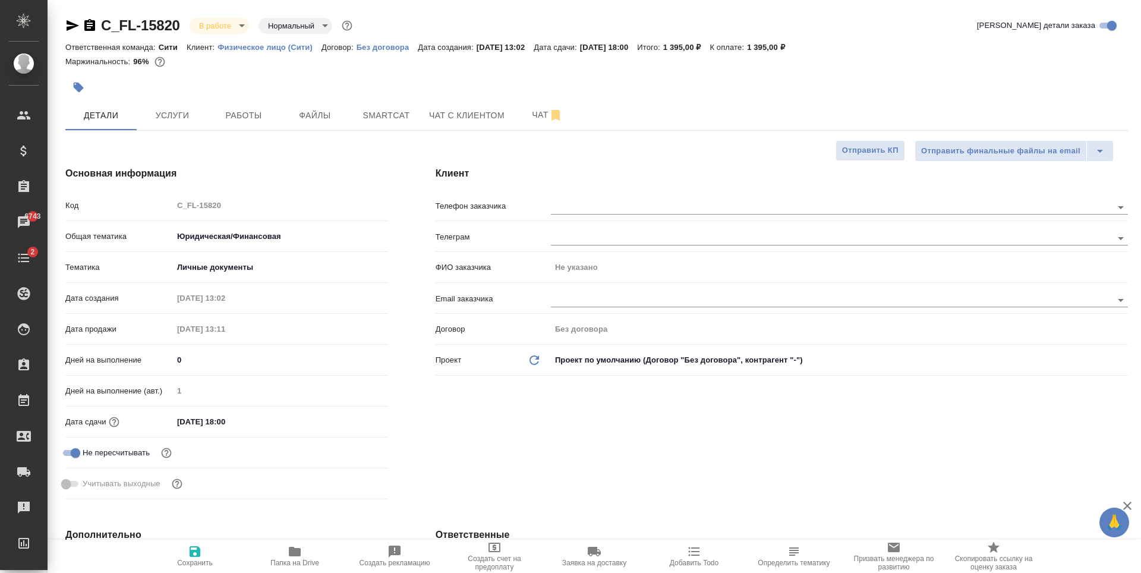
type textarea "x"
click at [581, 212] on input "text" at bounding box center [811, 207] width 521 height 14
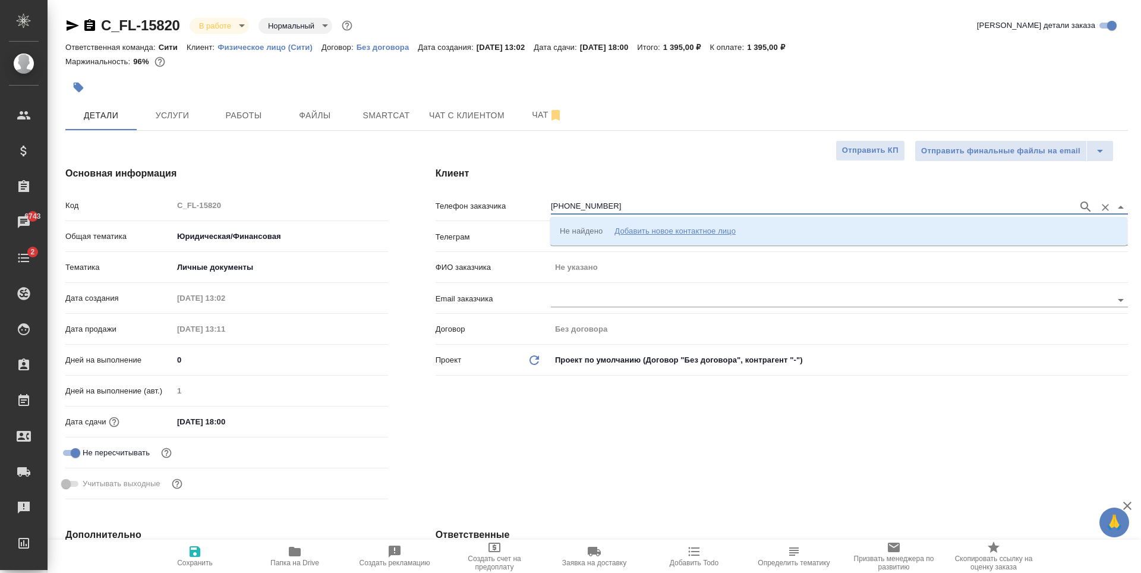
type input "[PHONE_NUMBER]"
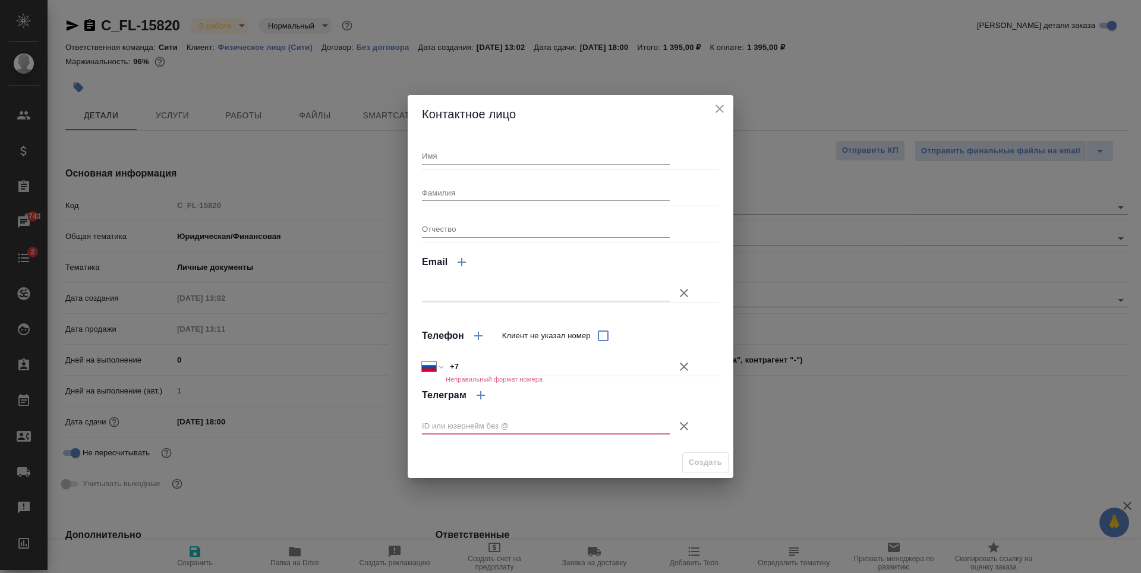
click at [518, 361] on input "+7" at bounding box center [558, 366] width 224 height 17
type input "+7 916 989 77 13"
click at [690, 425] on icon "button" at bounding box center [684, 426] width 14 height 14
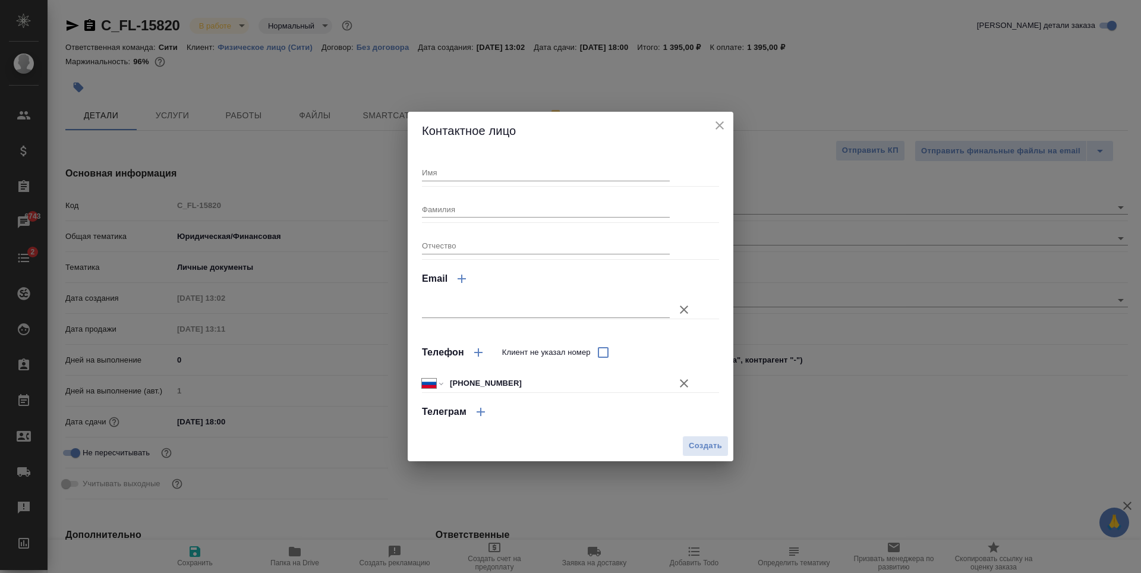
click at [474, 174] on input "Имя" at bounding box center [546, 172] width 248 height 17
type input "N"
click at [428, 170] on input "Njkjy" at bounding box center [546, 172] width 248 height 17
type input "Толон"
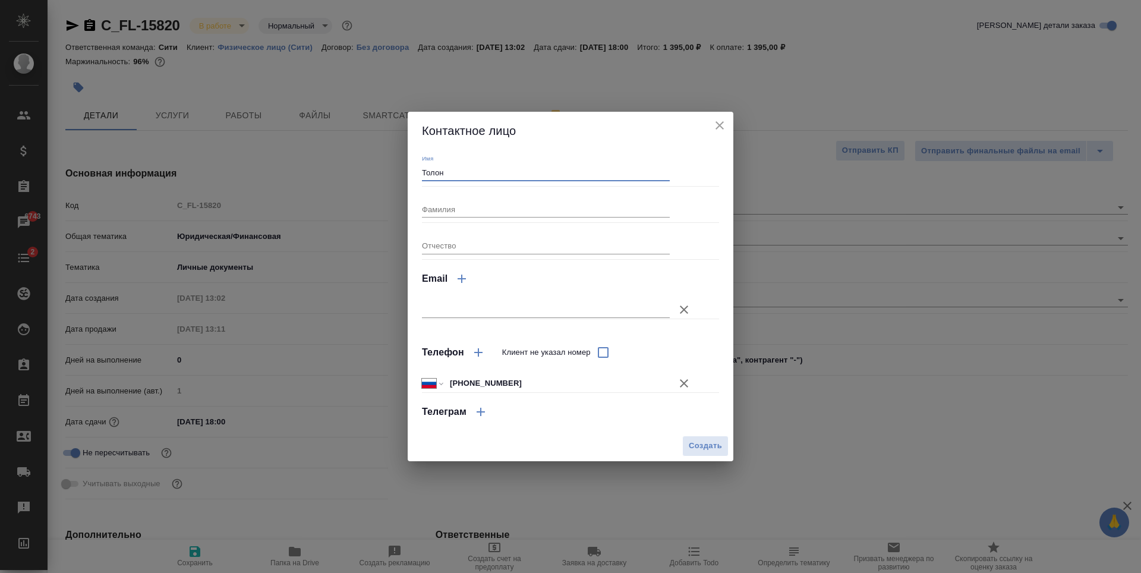
click at [444, 205] on input "Фамилия" at bounding box center [546, 209] width 248 height 17
type input "Кызы Гулдана"
click at [701, 442] on span "Создать" at bounding box center [705, 446] width 33 height 14
type input "Кызы Гулдана Толон"
type textarea "x"
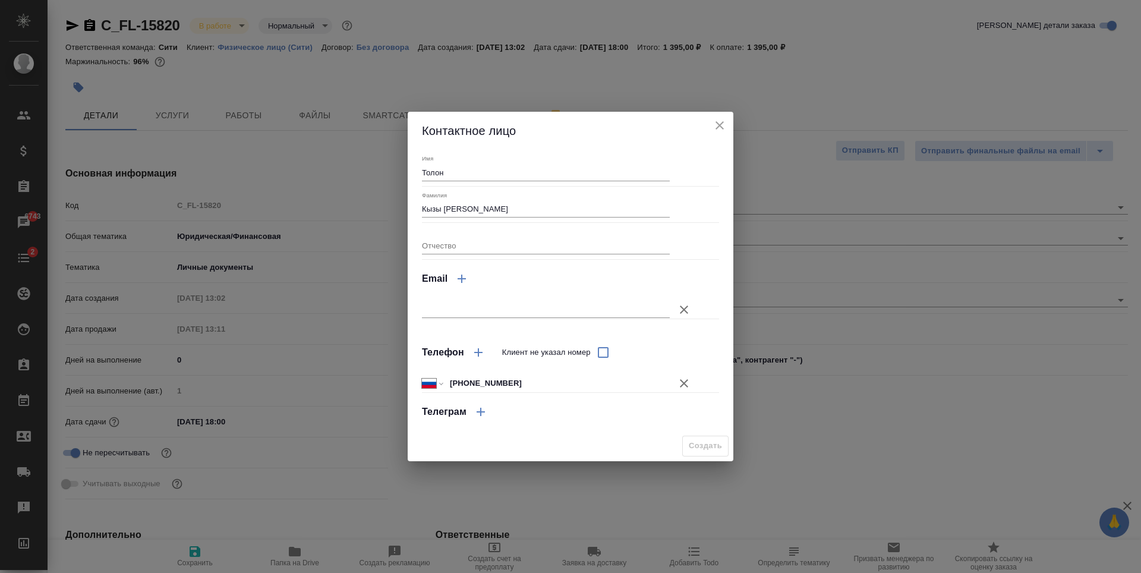
type textarea "x"
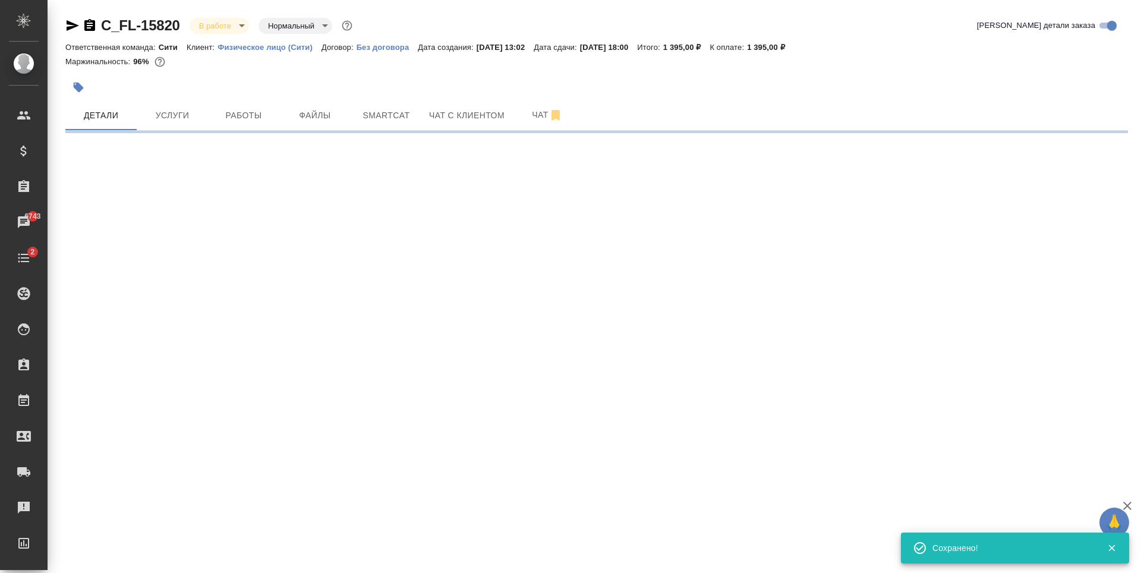
type input "holyTrinity"
select select "RU"
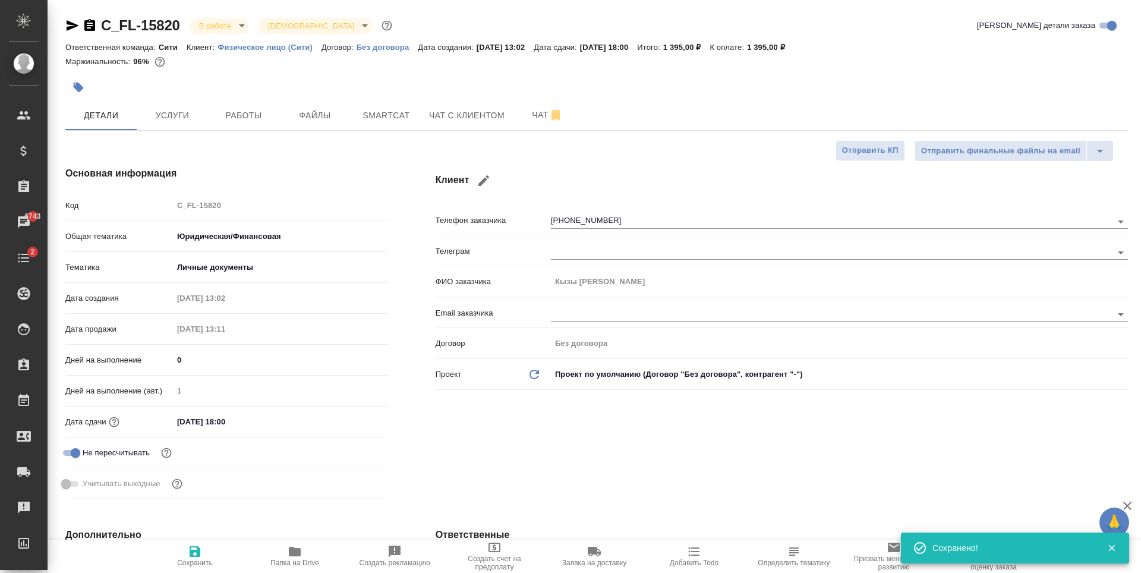
type textarea "x"
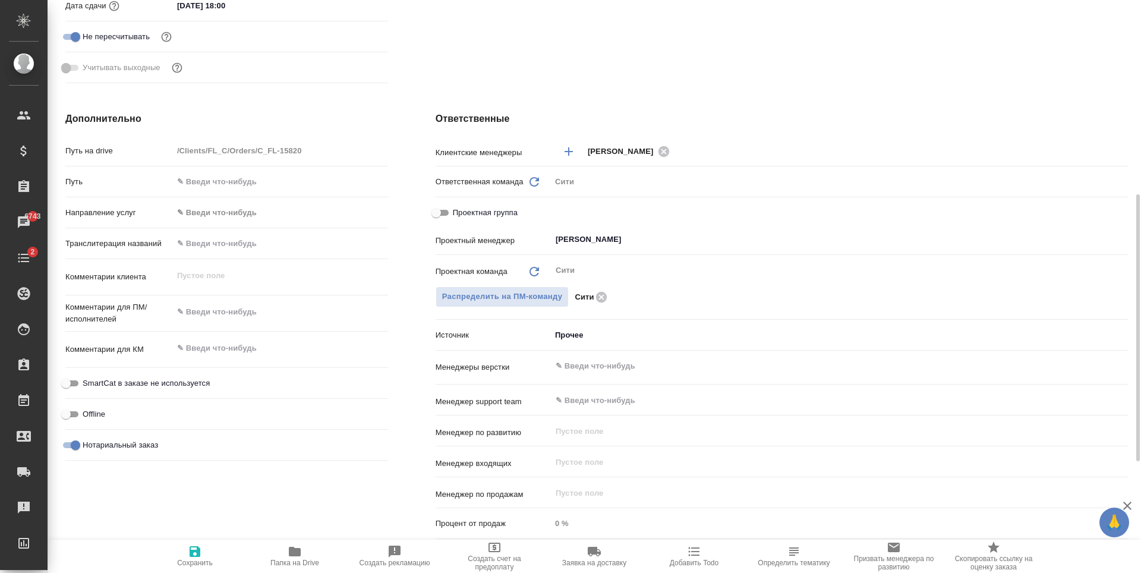
scroll to position [655, 0]
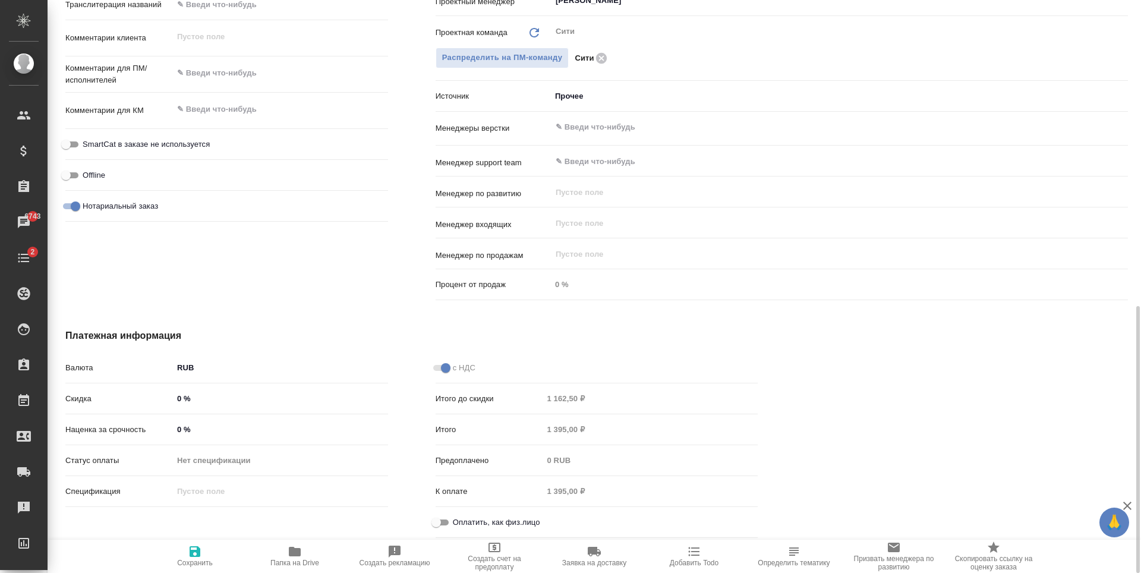
click at [440, 517] on input "Оплатить, как физ.лицо" at bounding box center [436, 522] width 43 height 14
checkbox input "true"
type textarea "x"
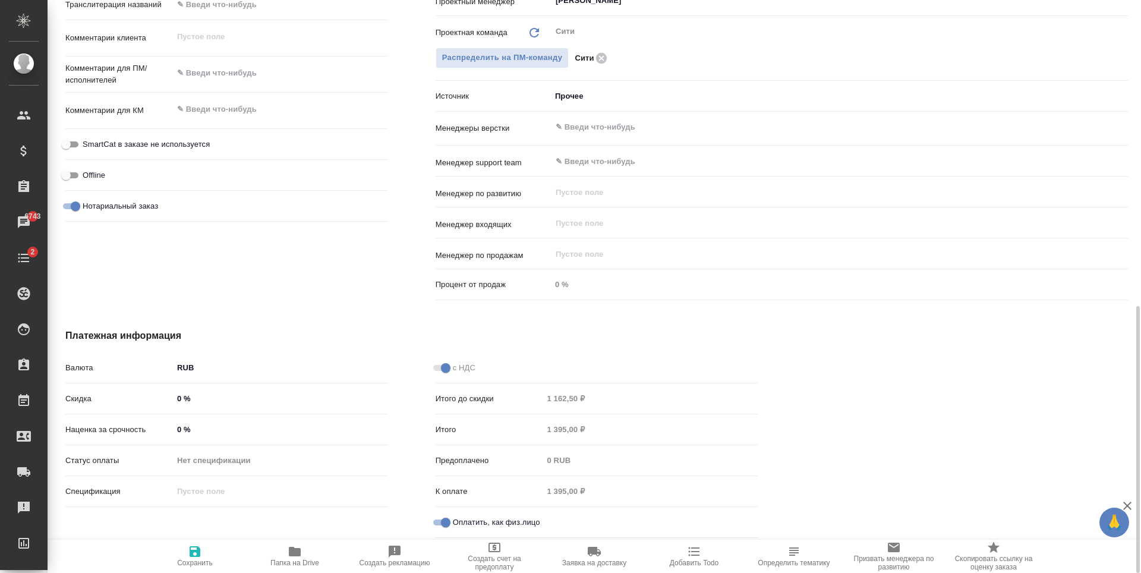
click at [204, 552] on span "Сохранить" at bounding box center [195, 555] width 86 height 23
type textarea "x"
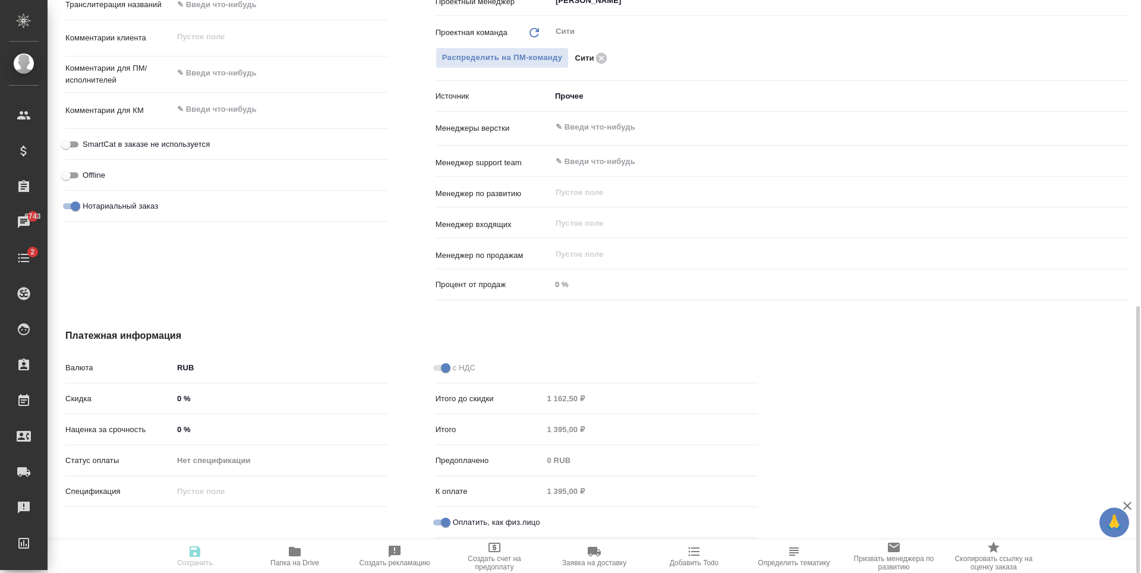
type textarea "x"
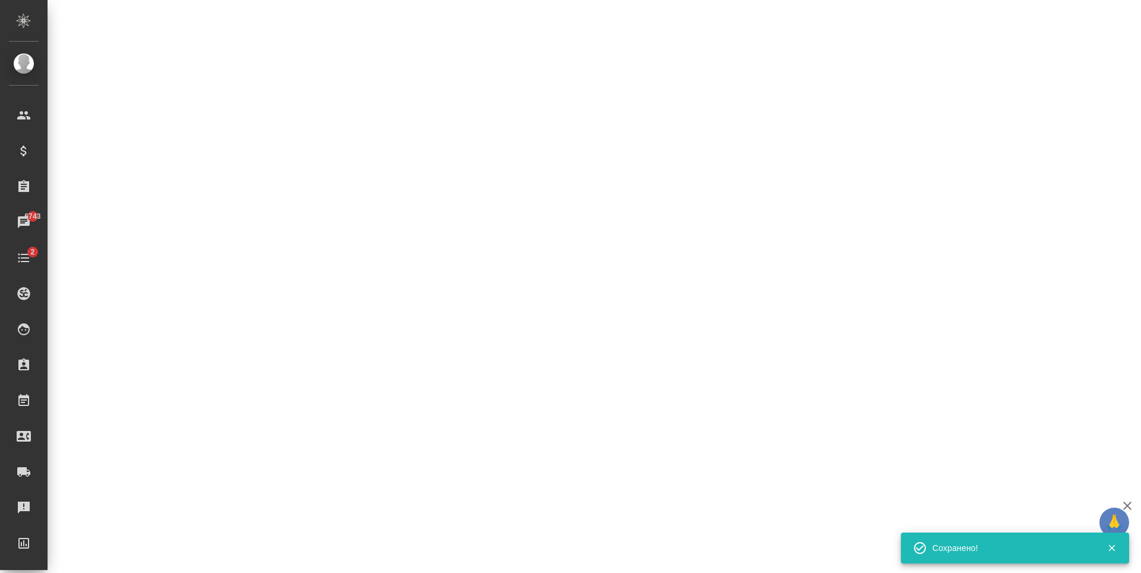
select select "RU"
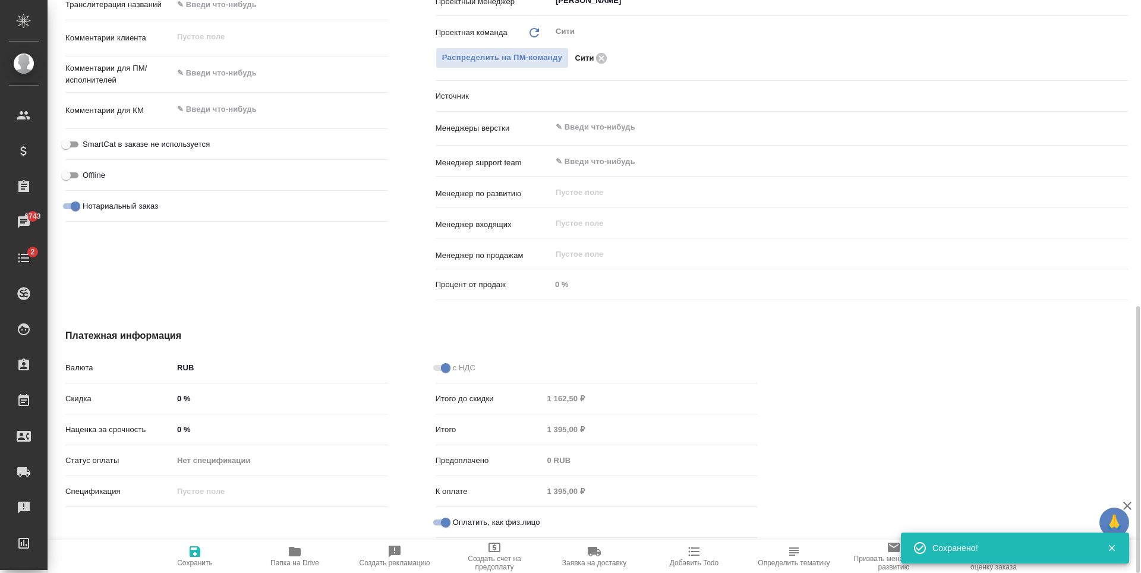
type textarea "x"
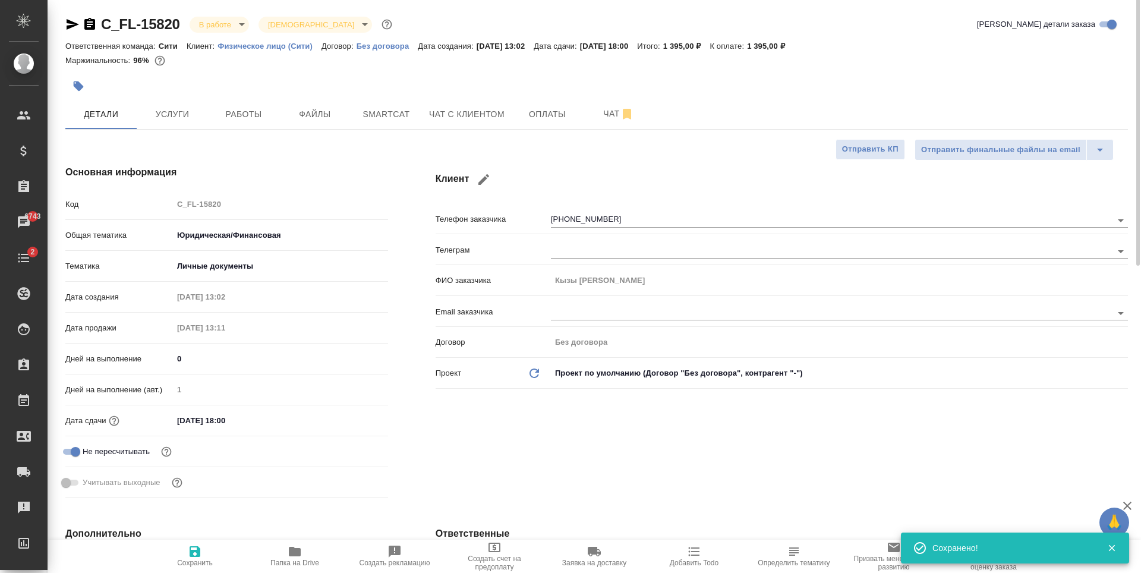
scroll to position [0, 0]
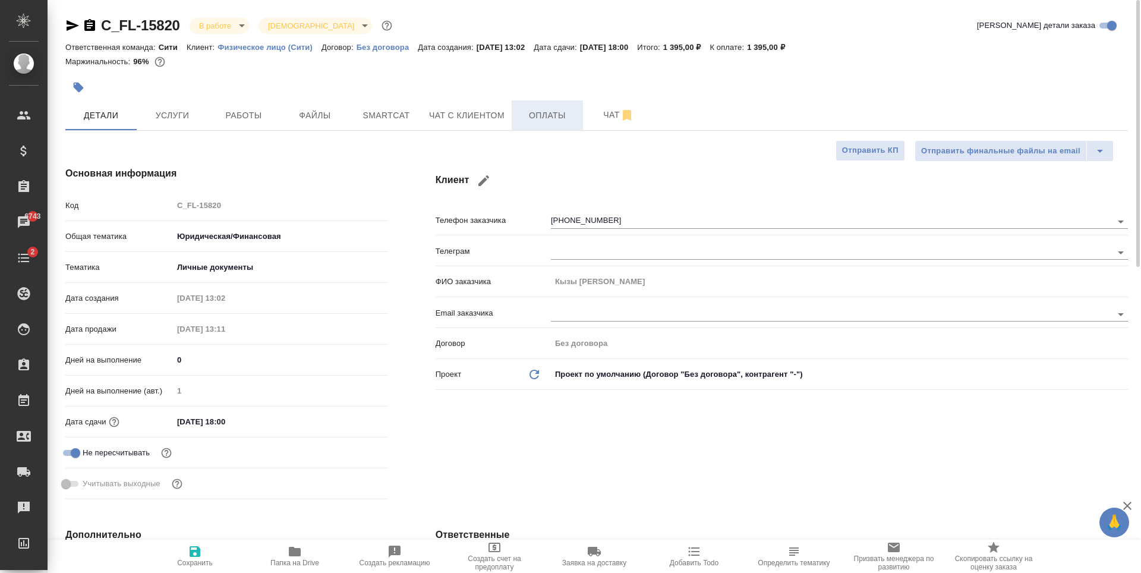
click at [566, 111] on span "Оплаты" at bounding box center [547, 115] width 57 height 15
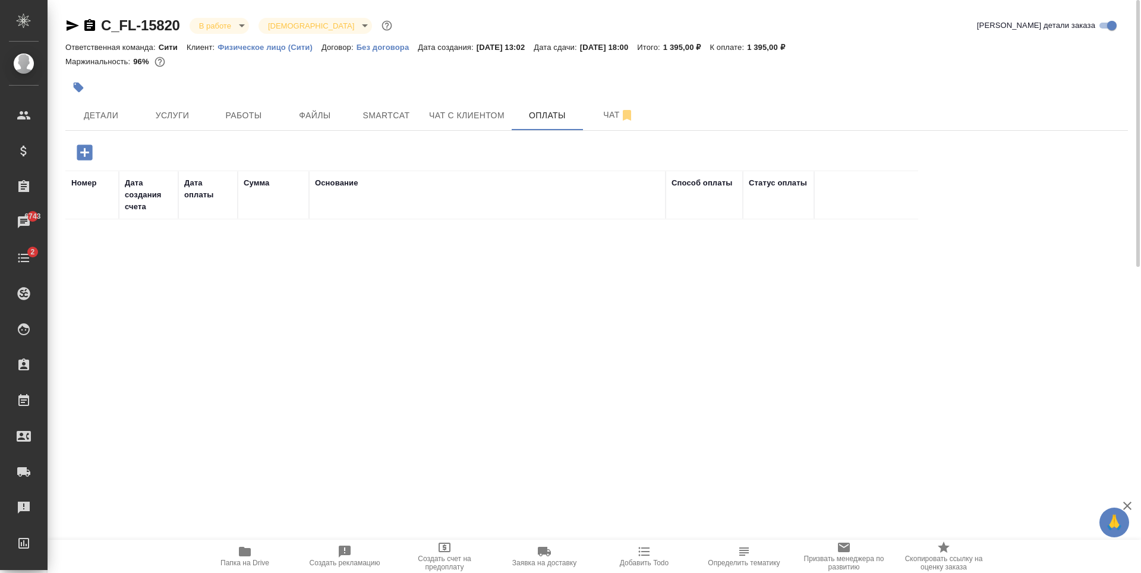
click at [84, 150] on icon "button" at bounding box center [84, 152] width 21 height 21
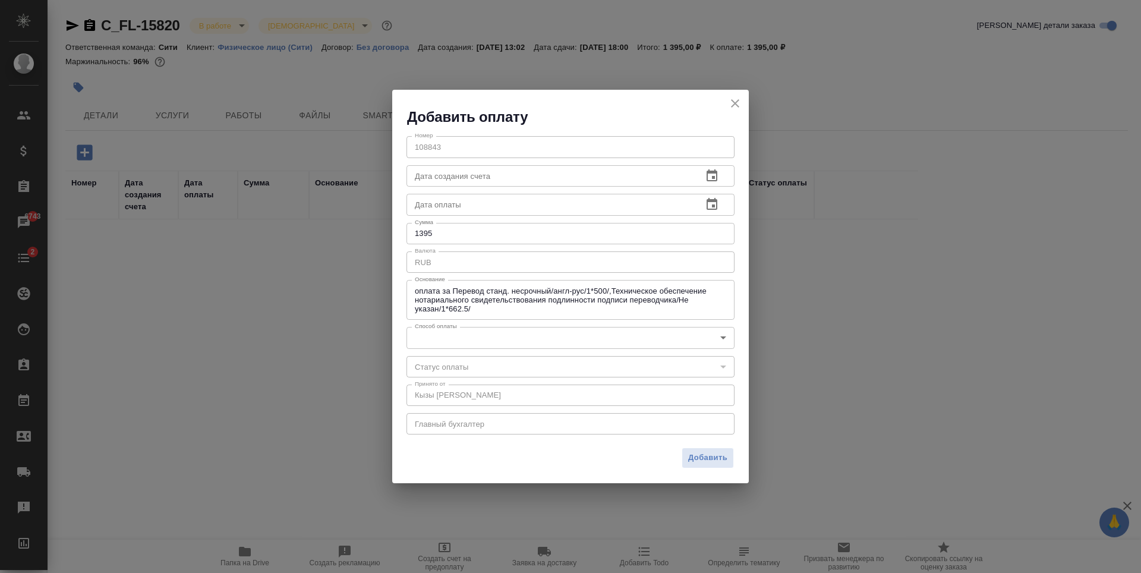
click at [465, 209] on input "text" at bounding box center [550, 204] width 286 height 21
click at [489, 178] on input "text" at bounding box center [550, 175] width 286 height 21
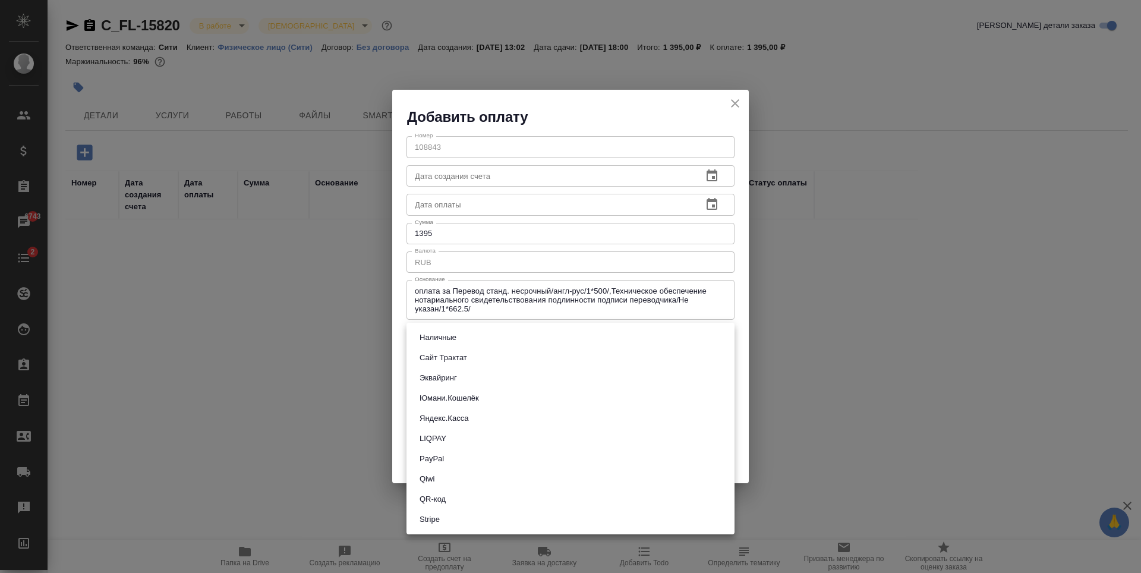
click at [470, 335] on body "🙏 .cls-1 fill:#fff; AWATERA Zaytseva Svetlana Клиенты Спецификации Заказы 6743 …" at bounding box center [570, 286] width 1141 height 573
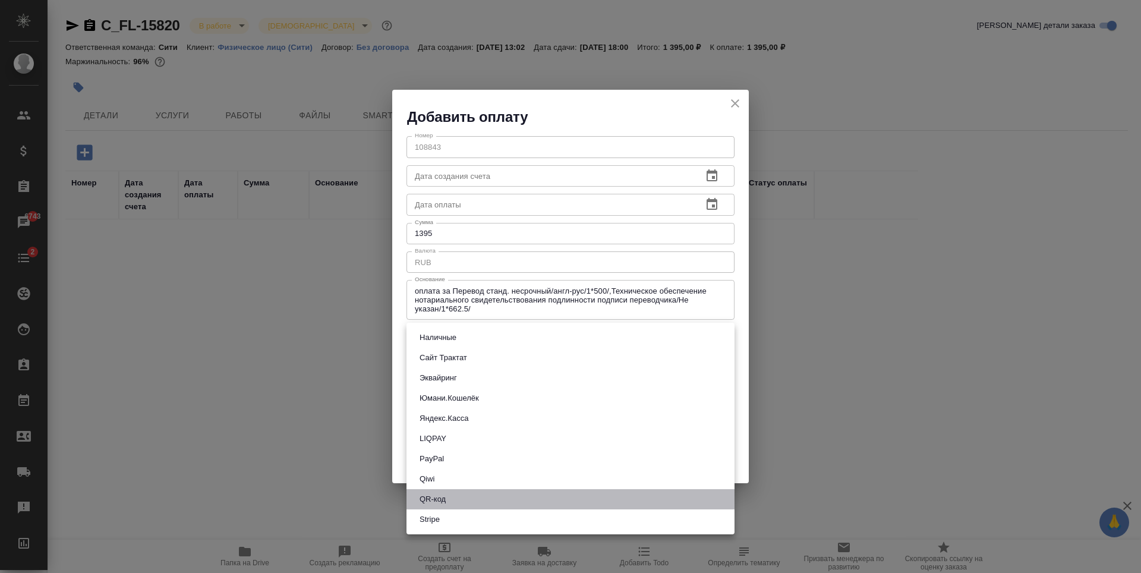
click at [442, 494] on button "QR-код" at bounding box center [432, 499] width 33 height 13
type input "60e5684acae83f185c96e013"
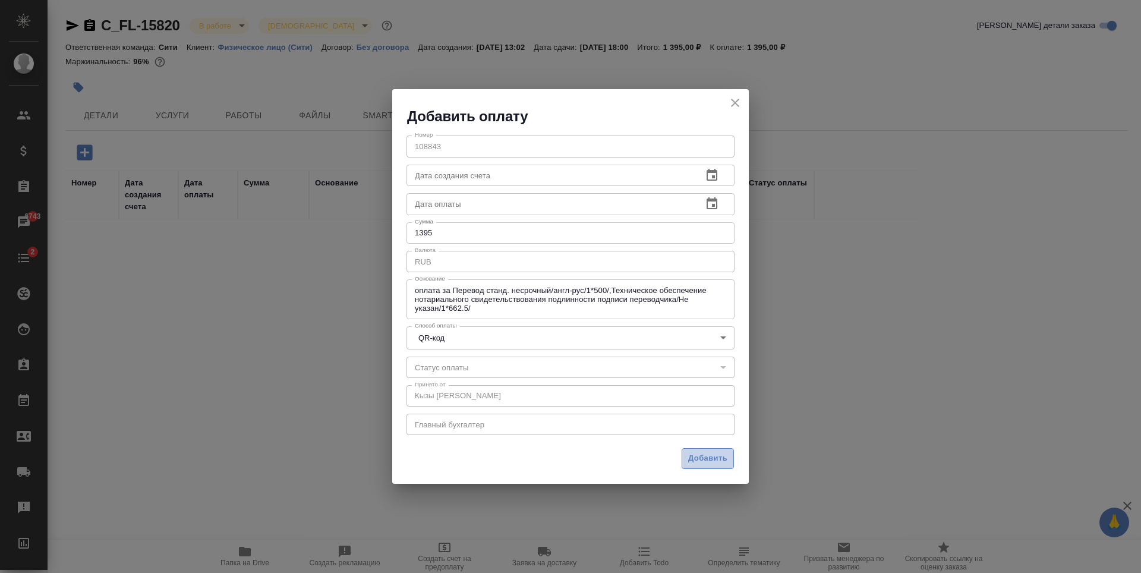
click at [714, 459] on span "Добавить" at bounding box center [707, 459] width 39 height 14
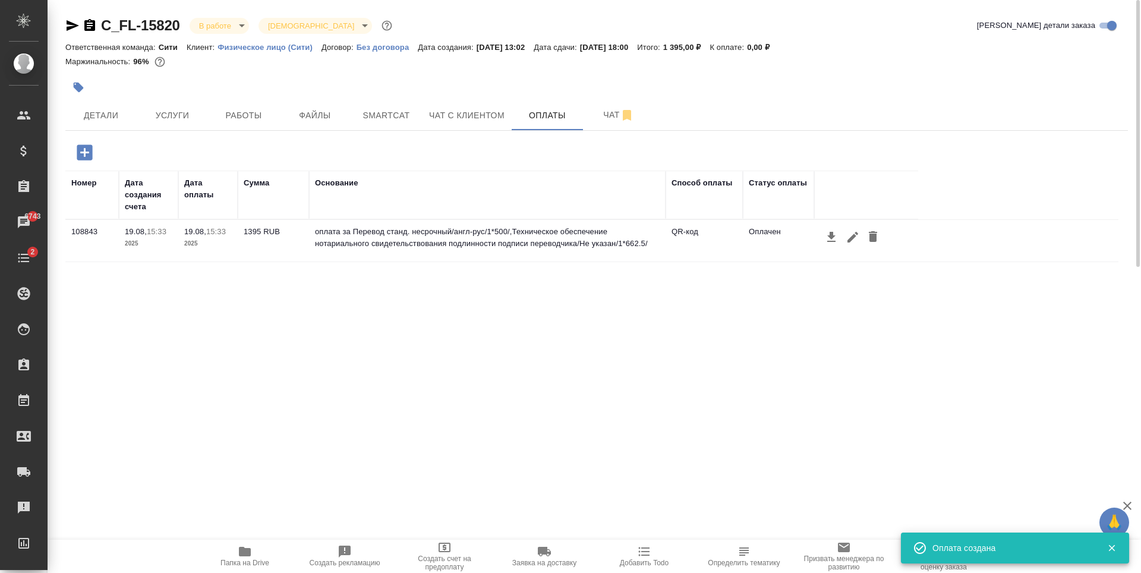
click at [617, 317] on div "Номер Дата создания счета Дата оплаты Сумма Основание Способ оплаты Статус опла…" at bounding box center [591, 349] width 1053 height 357
click at [228, 111] on span "Работы" at bounding box center [243, 115] width 57 height 15
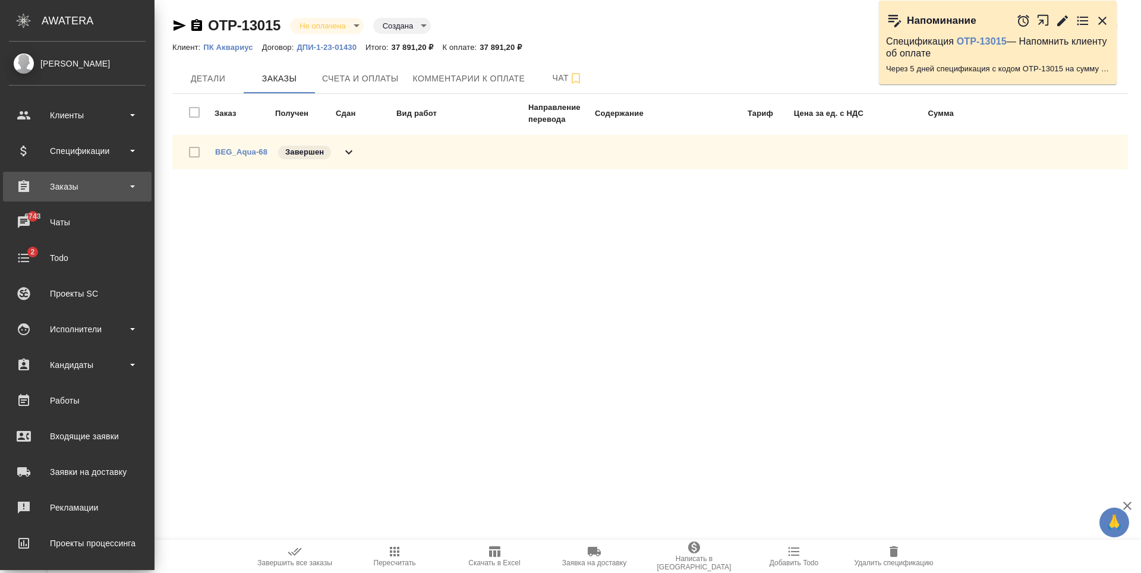
click at [103, 185] on div "Заказы" at bounding box center [77, 187] width 137 height 18
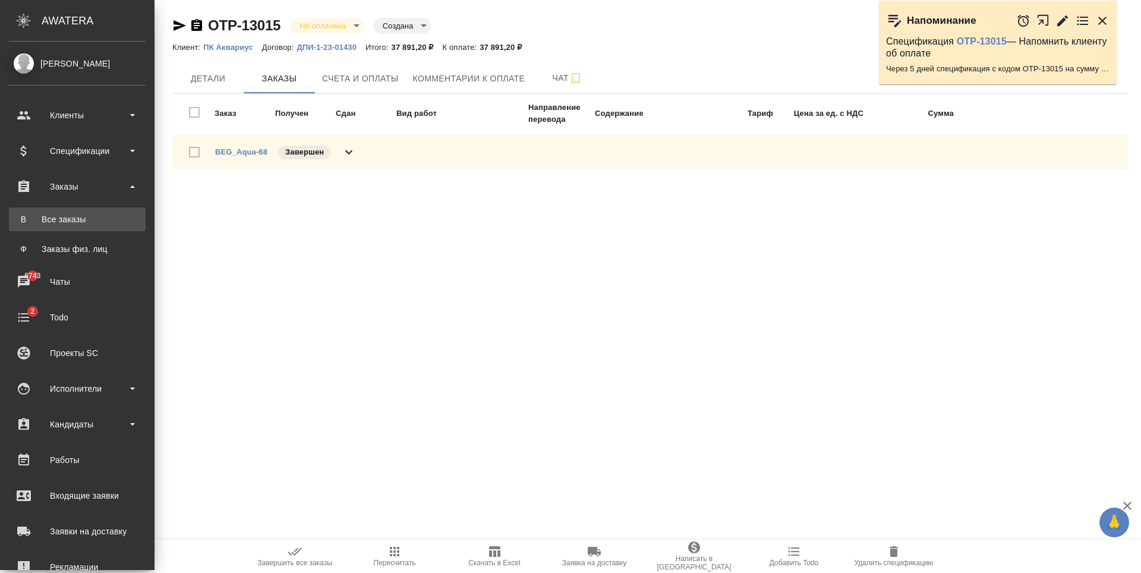
click at [89, 216] on div "Все заказы" at bounding box center [77, 219] width 125 height 12
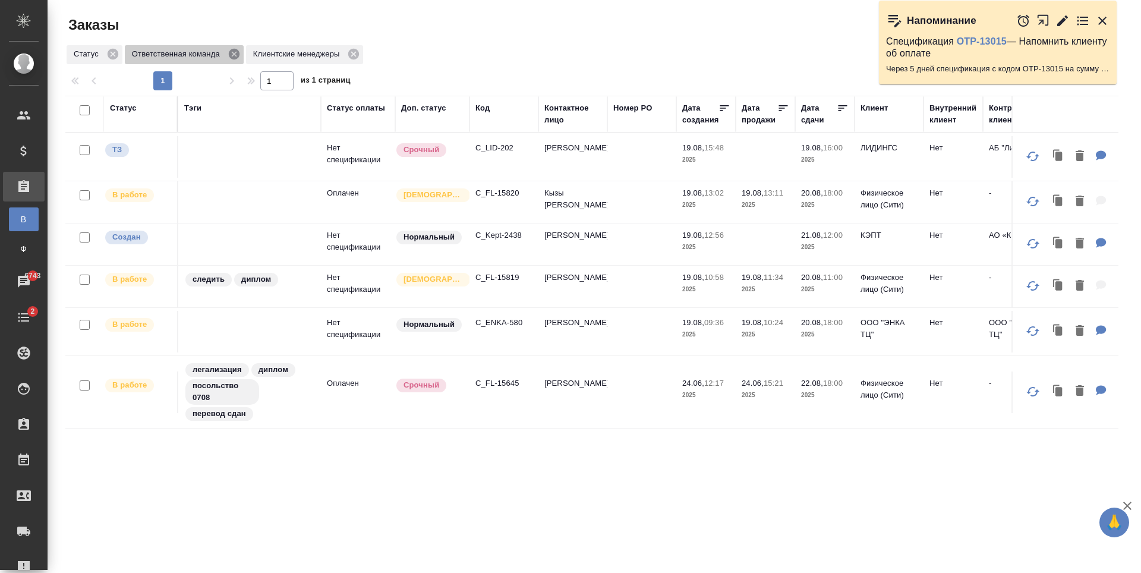
click at [232, 51] on icon at bounding box center [234, 54] width 11 height 11
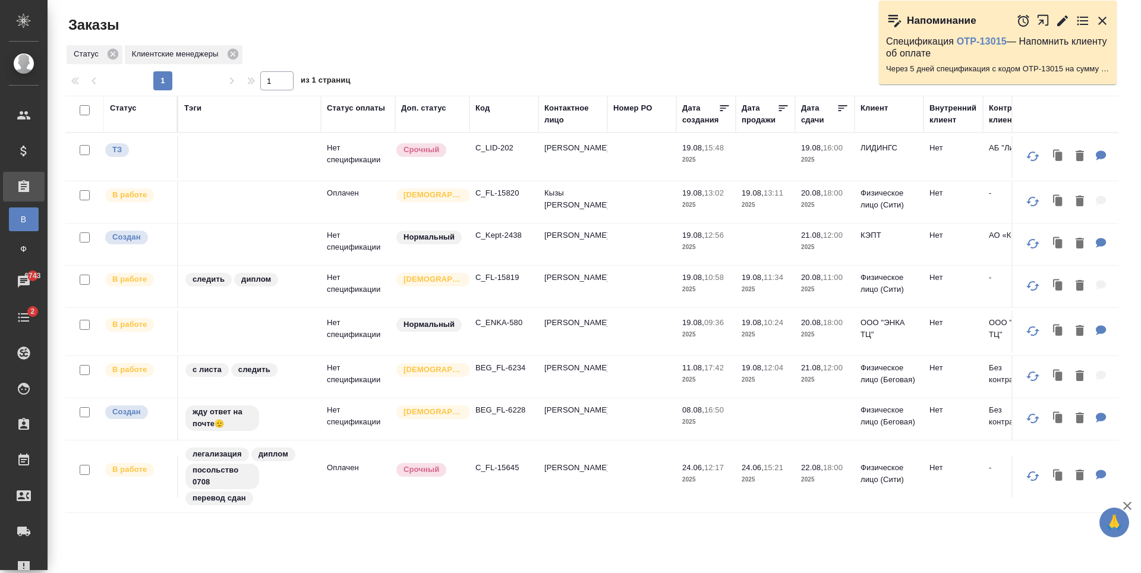
click at [1105, 14] on icon "button" at bounding box center [1102, 21] width 14 height 14
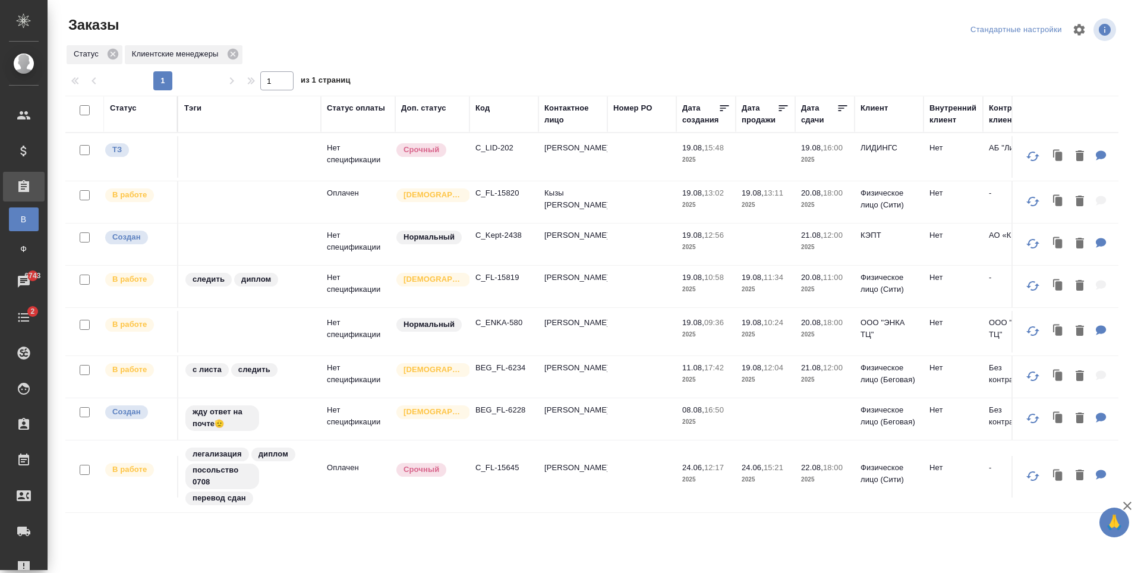
drag, startPoint x: 720, startPoint y: 66, endPoint x: 513, endPoint y: 71, distance: 207.5
click at [720, 66] on div at bounding box center [596, 68] width 1063 height 6
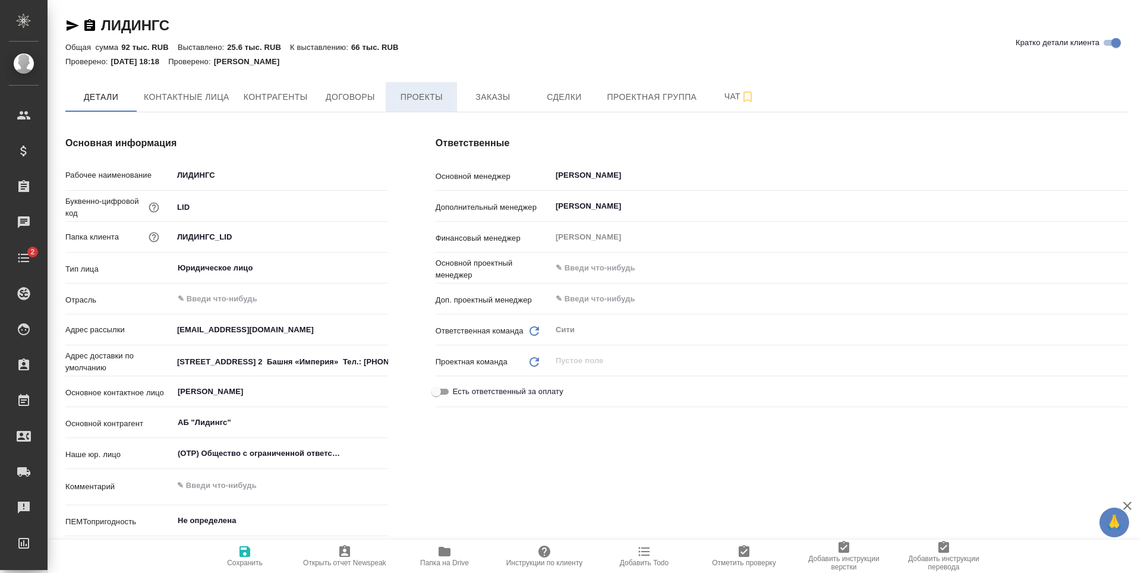
type textarea "x"
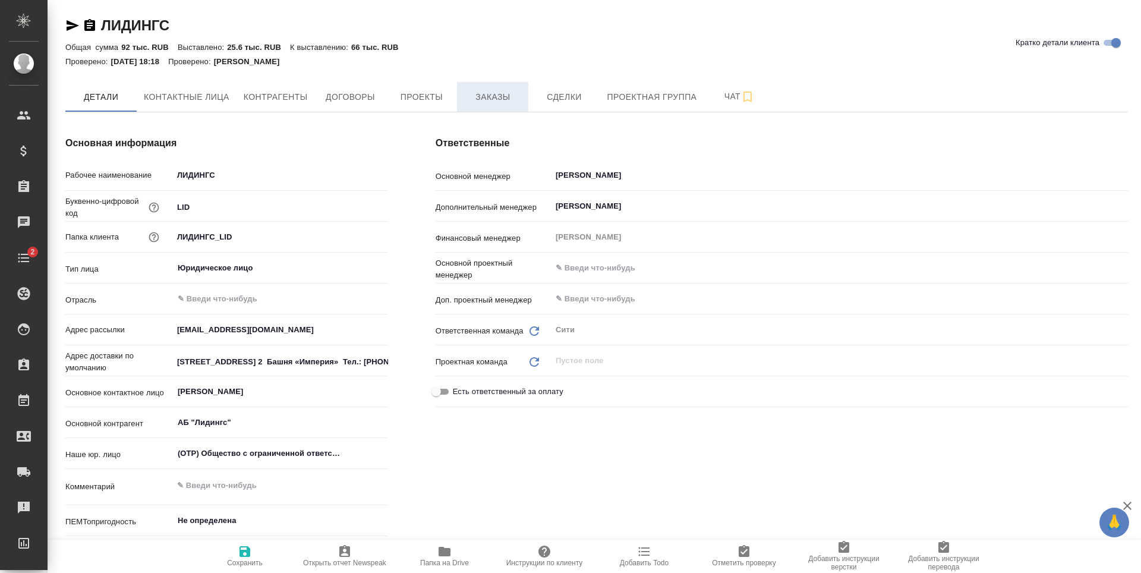
type textarea "x"
click at [501, 105] on button "Заказы" at bounding box center [492, 97] width 71 height 30
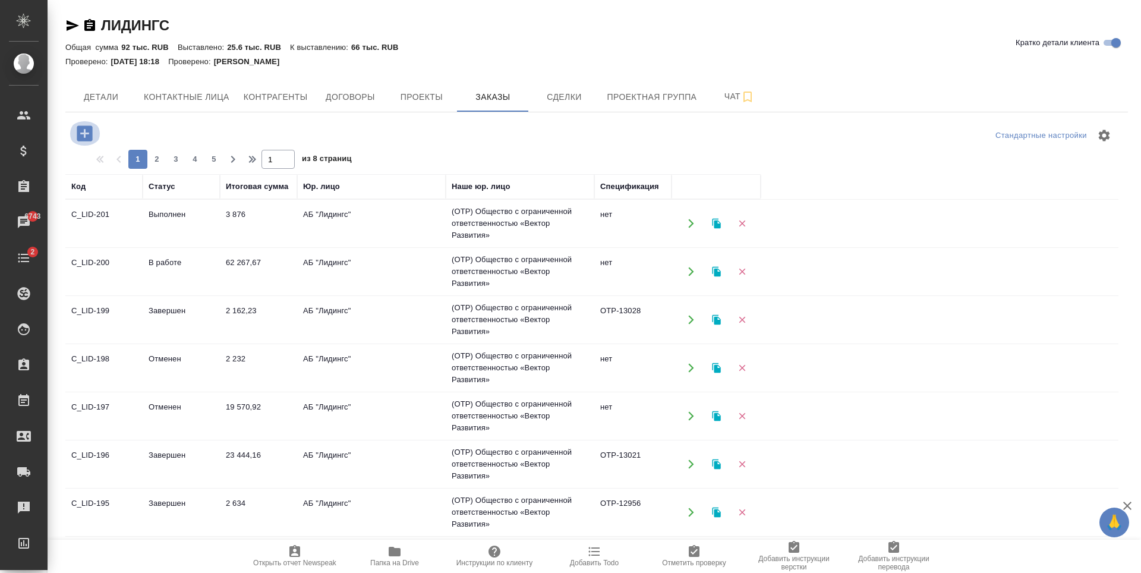
click at [89, 133] on icon "button" at bounding box center [84, 133] width 21 height 21
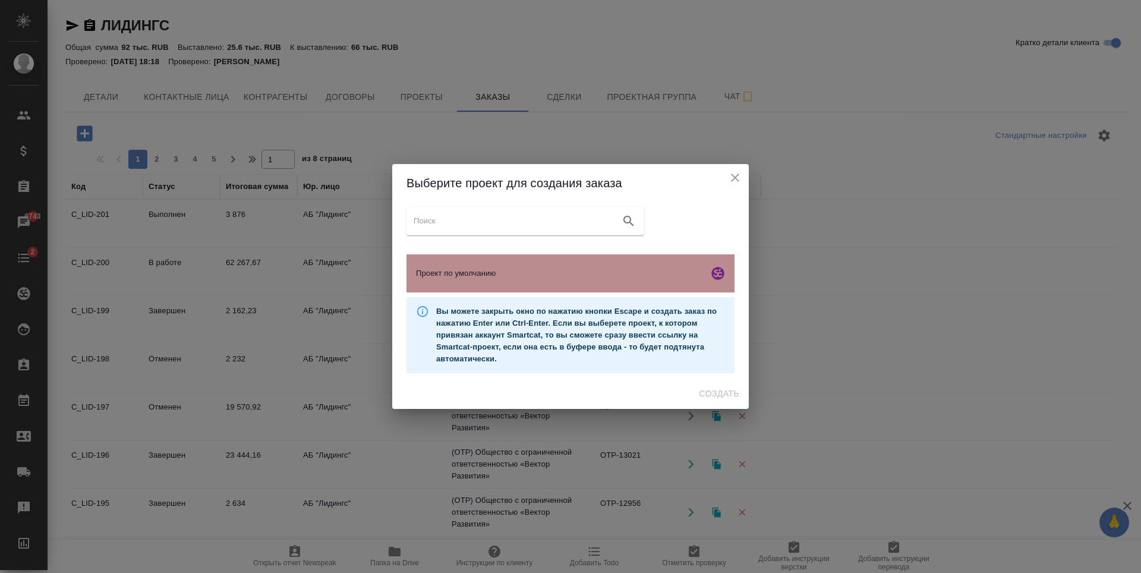
click at [582, 267] on span "Проект по умолчанию" at bounding box center [560, 273] width 288 height 12
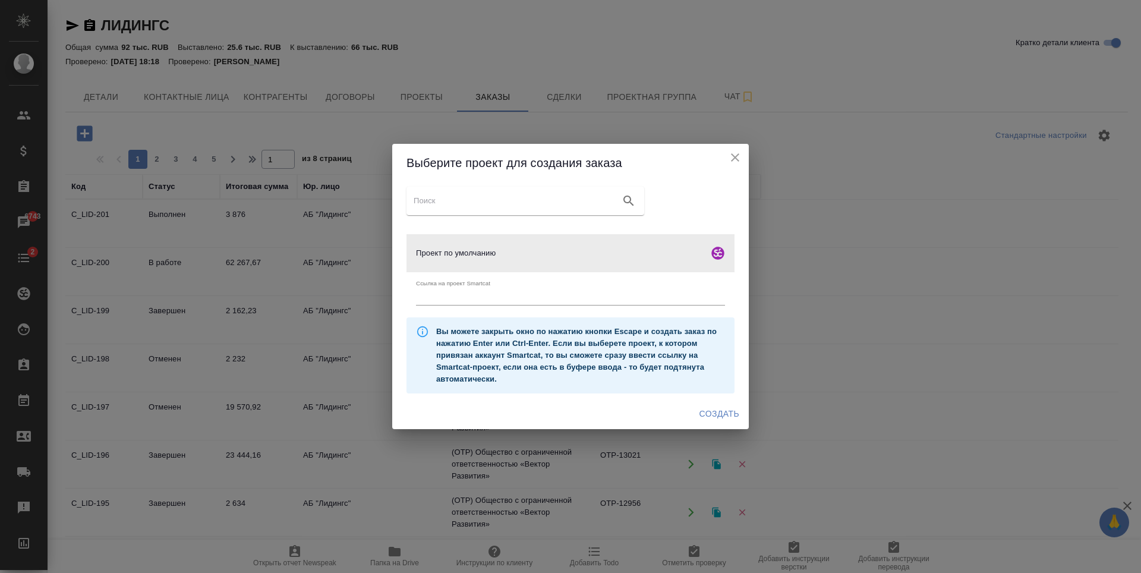
click at [719, 407] on span "Создать" at bounding box center [720, 414] width 40 height 15
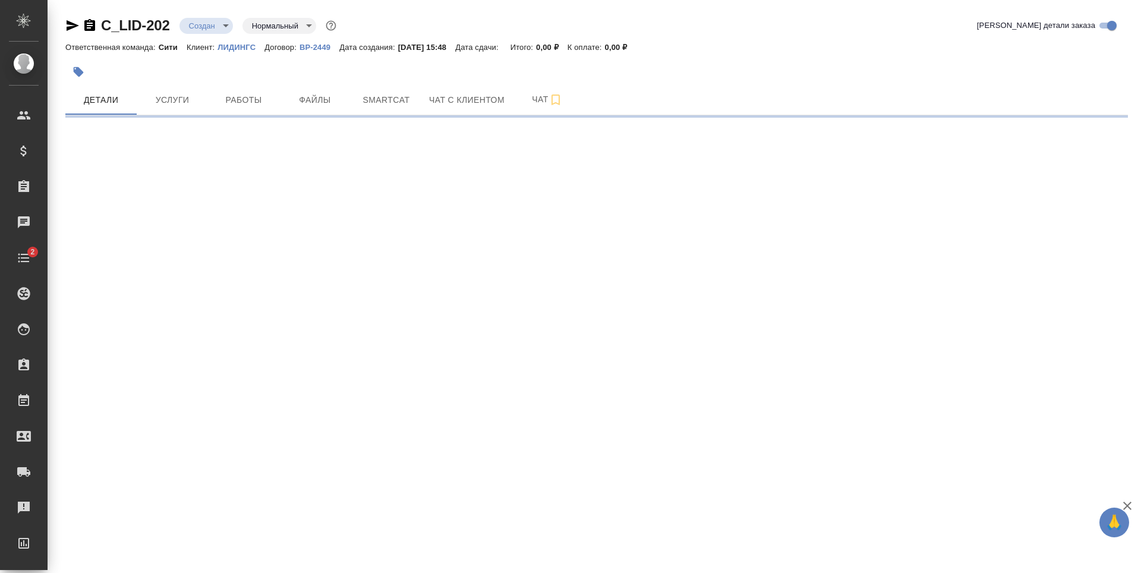
select select "RU"
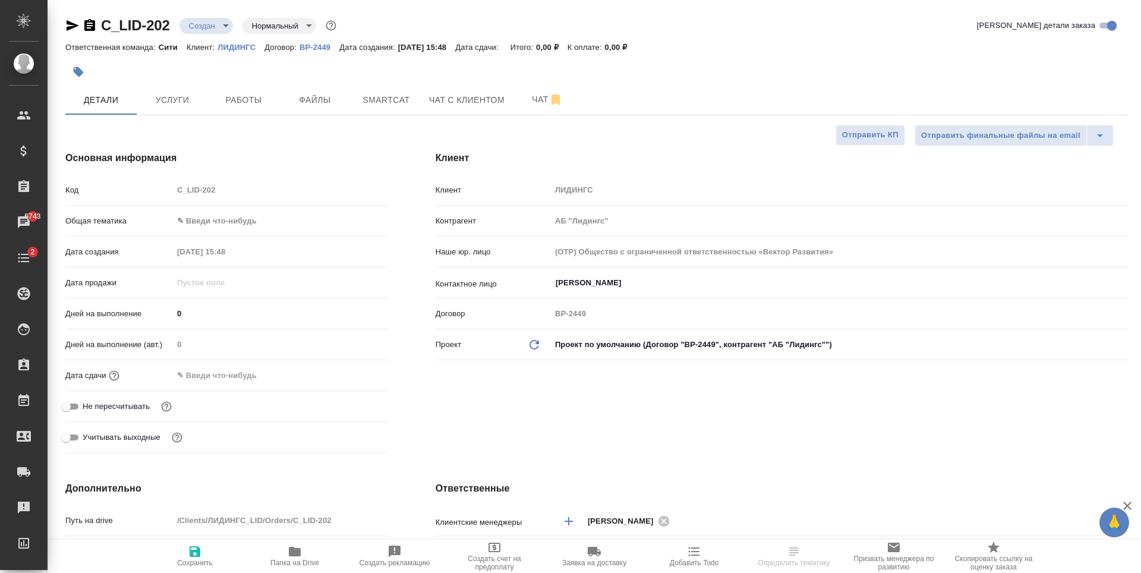
type textarea "x"
click at [326, 108] on button "Файлы" at bounding box center [314, 100] width 71 height 30
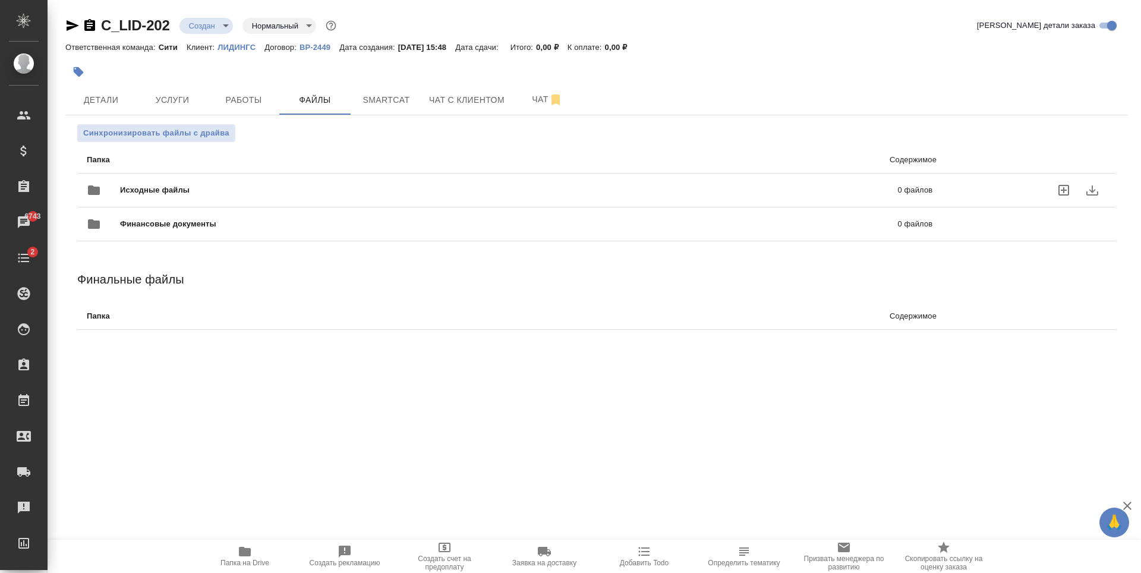
click at [1061, 188] on icon "uploadFiles" at bounding box center [1064, 190] width 14 height 14
click at [0, 0] on input "uploadFiles" at bounding box center [0, 0] width 0 height 0
click at [641, 382] on div ".cls-1 fill:#fff; AWATERA Zaytseva Svetlana Клиенты Спецификации Заказы 6743 Ча…" at bounding box center [570, 286] width 1141 height 573
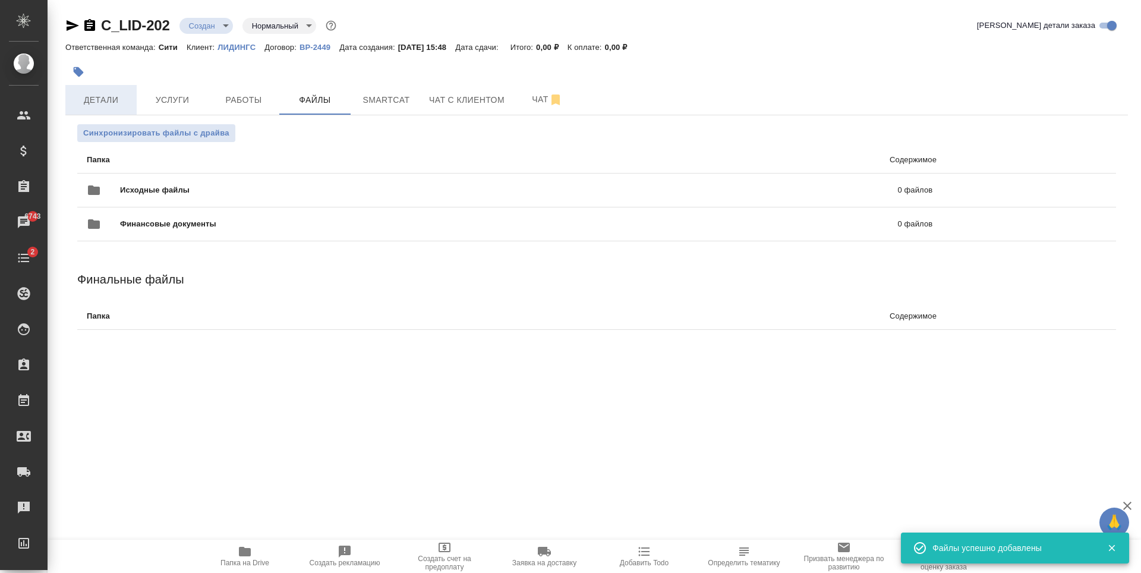
click at [94, 103] on span "Детали" at bounding box center [101, 100] width 57 height 15
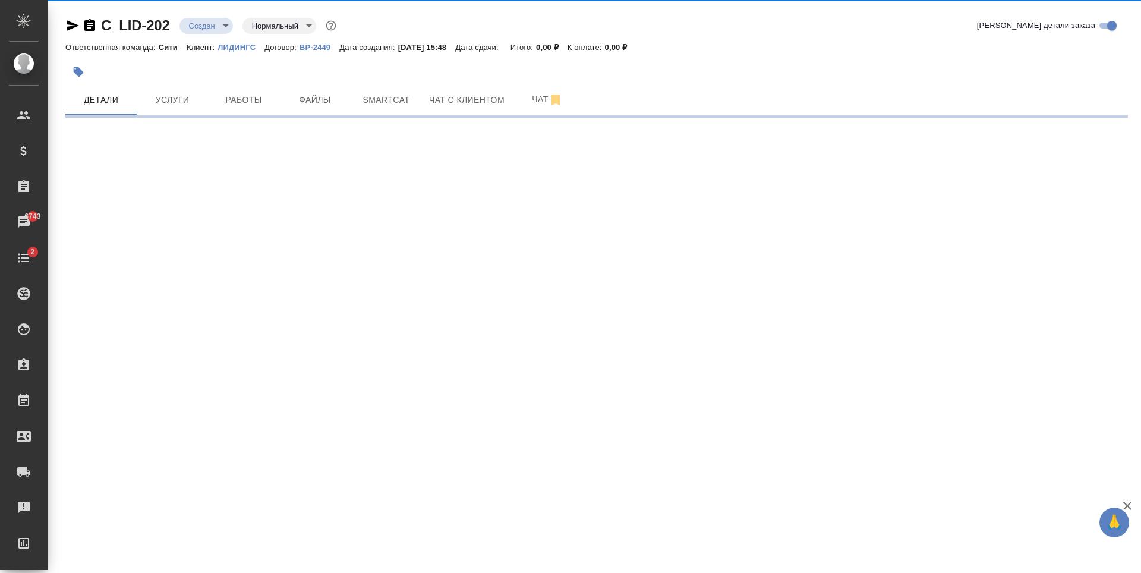
select select "RU"
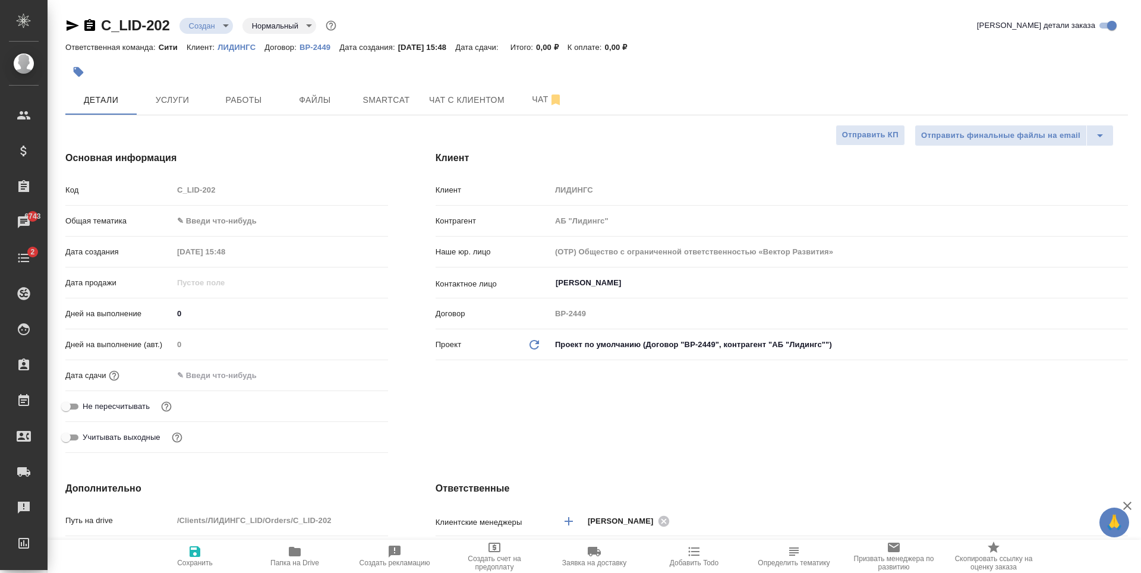
type textarea "x"
click at [232, 379] on input "text" at bounding box center [225, 375] width 104 height 17
click at [348, 374] on icon "button" at bounding box center [353, 375] width 11 height 12
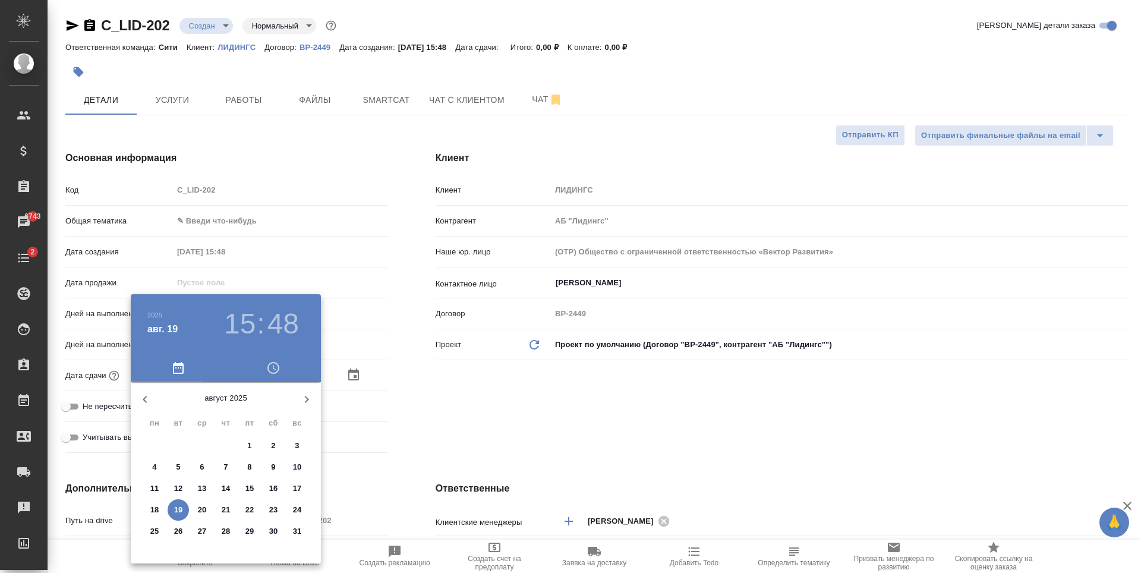
click at [279, 315] on h3 "48" at bounding box center [283, 323] width 32 height 33
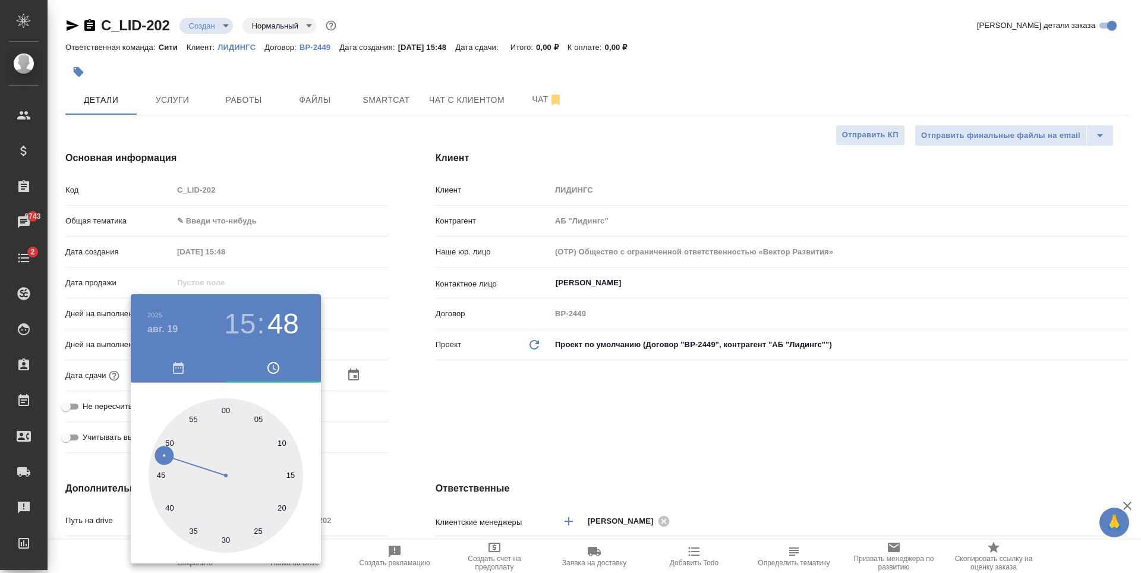
click at [223, 410] on div at bounding box center [226, 475] width 155 height 155
type input "19.08.2025 15:00"
type textarea "x"
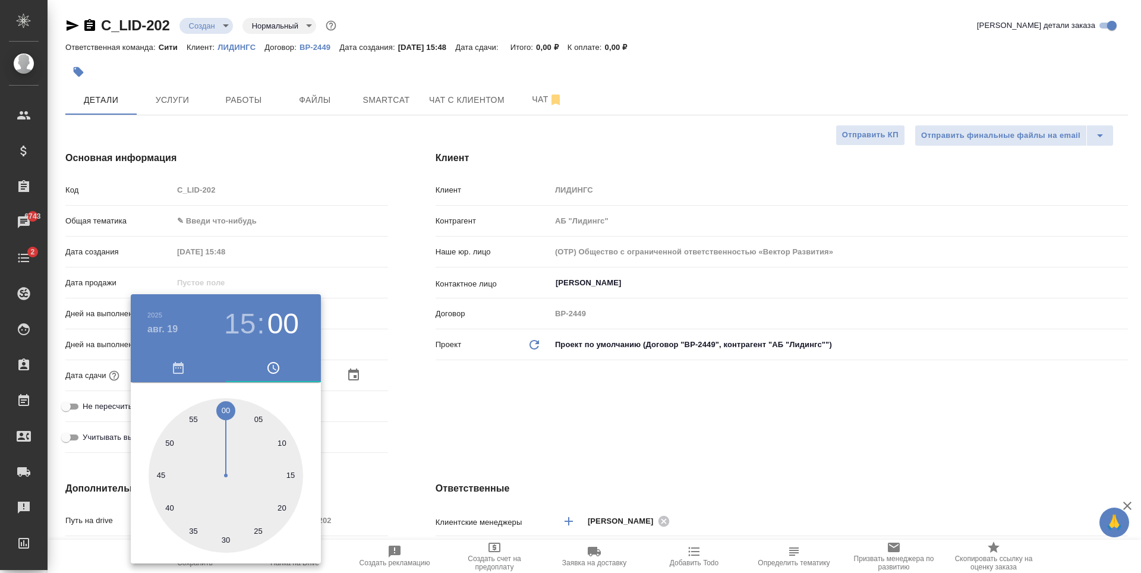
click at [614, 411] on div at bounding box center [570, 286] width 1141 height 573
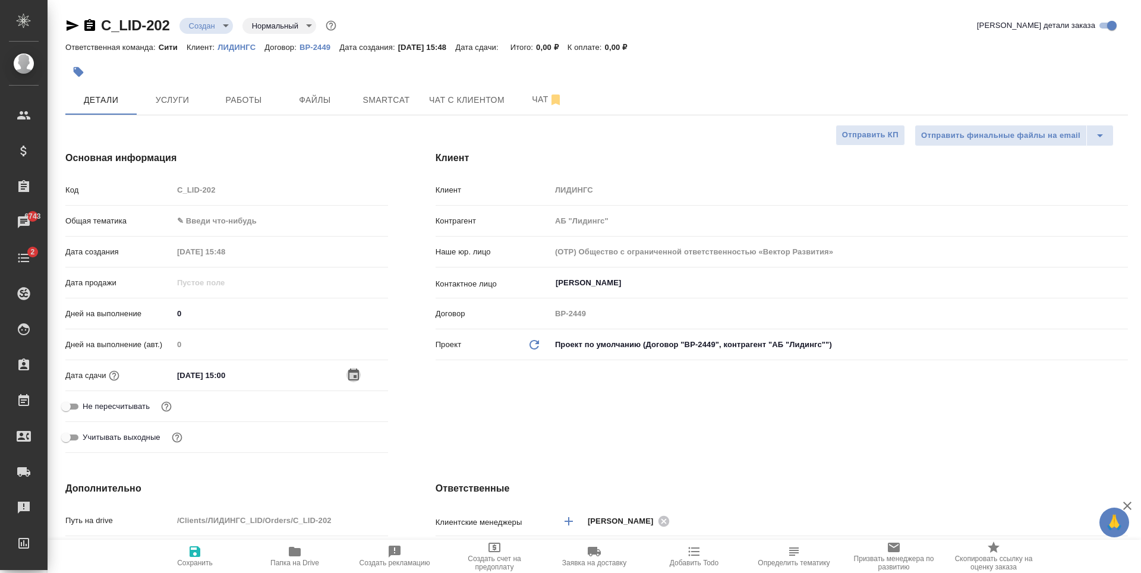
click at [359, 371] on icon "button" at bounding box center [354, 375] width 14 height 14
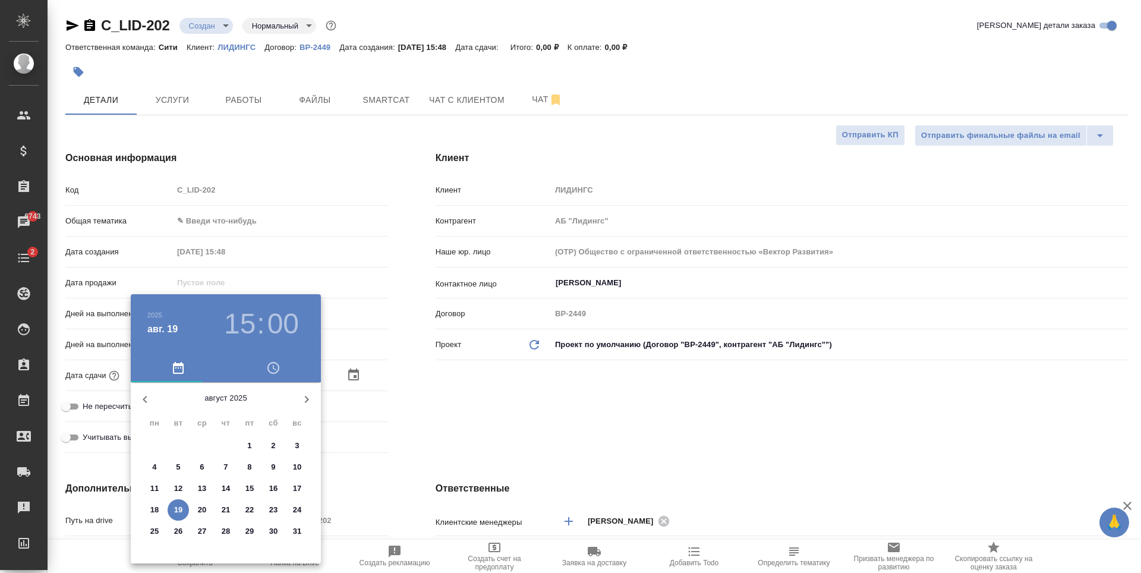
click at [243, 324] on h3 "15" at bounding box center [240, 323] width 32 height 33
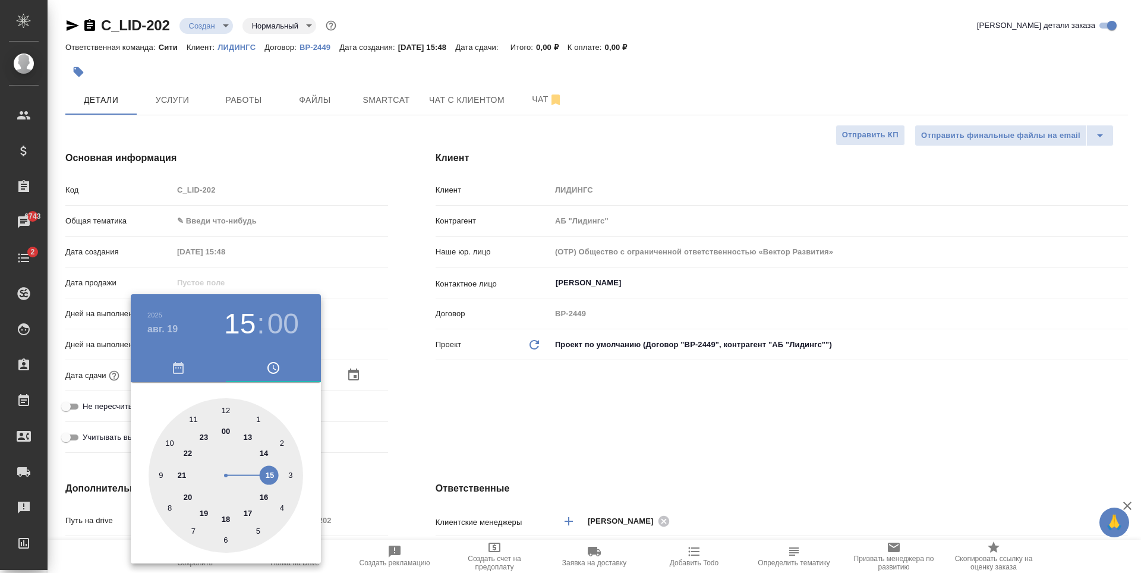
click at [264, 497] on div at bounding box center [226, 475] width 155 height 155
type input "19.08.2025 16:00"
type textarea "x"
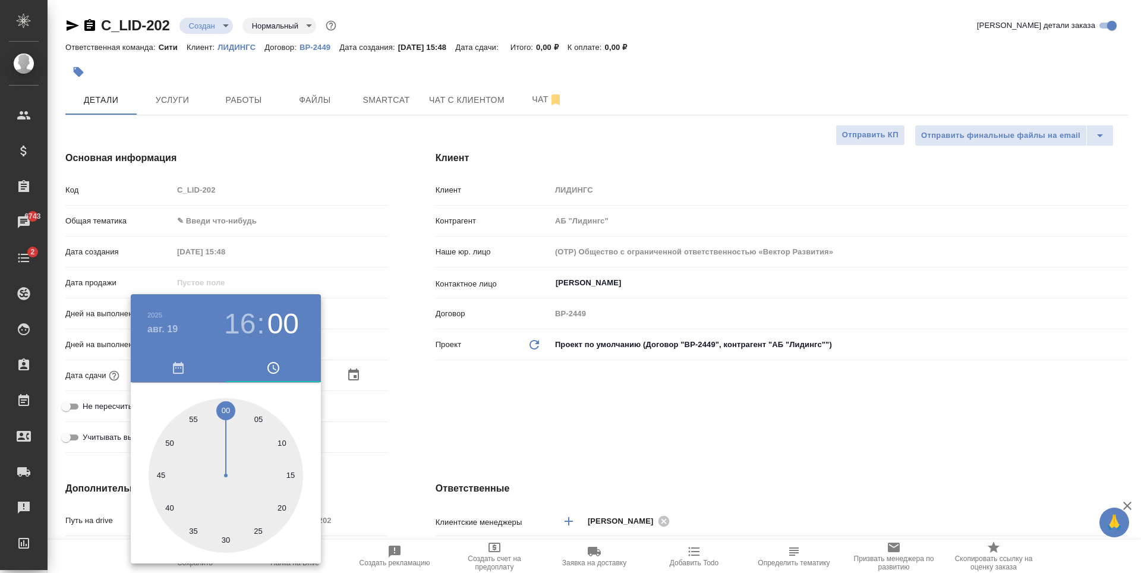
click at [615, 431] on div at bounding box center [570, 286] width 1141 height 573
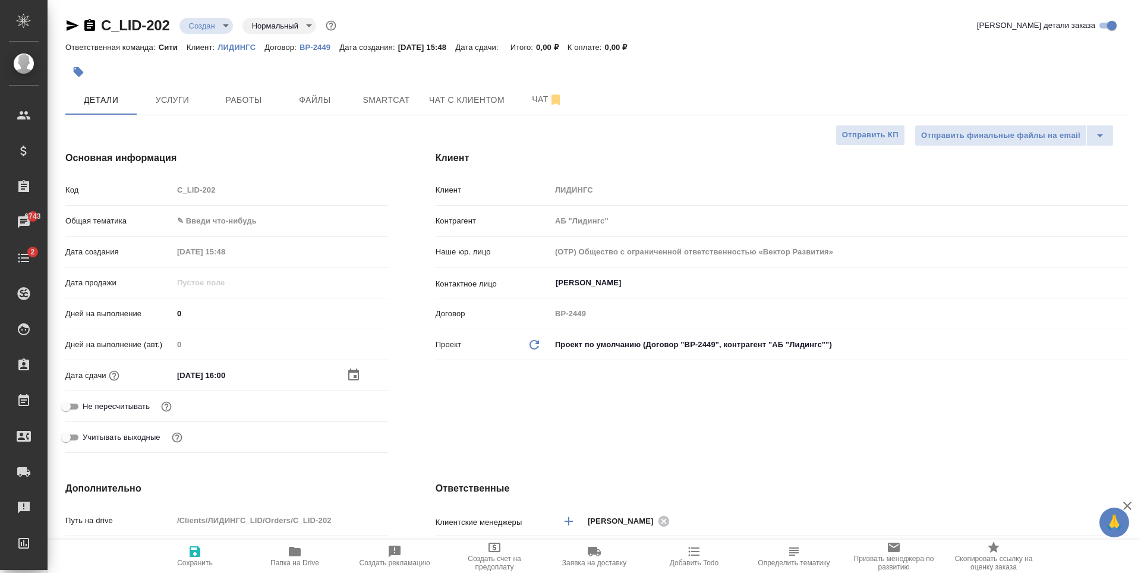
click at [196, 555] on icon "button" at bounding box center [195, 551] width 14 height 14
type textarea "x"
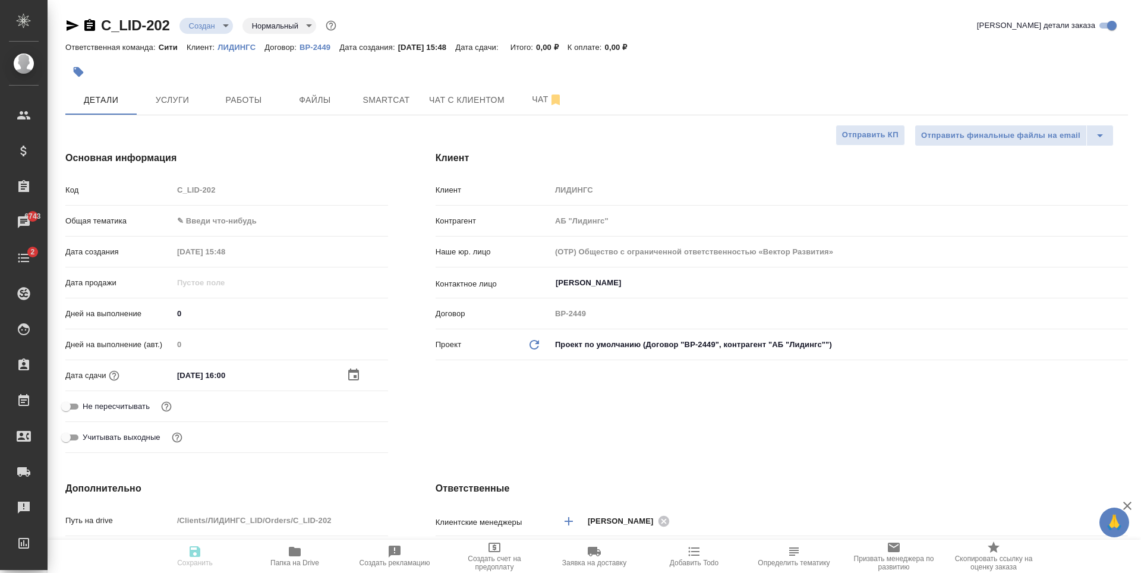
type textarea "x"
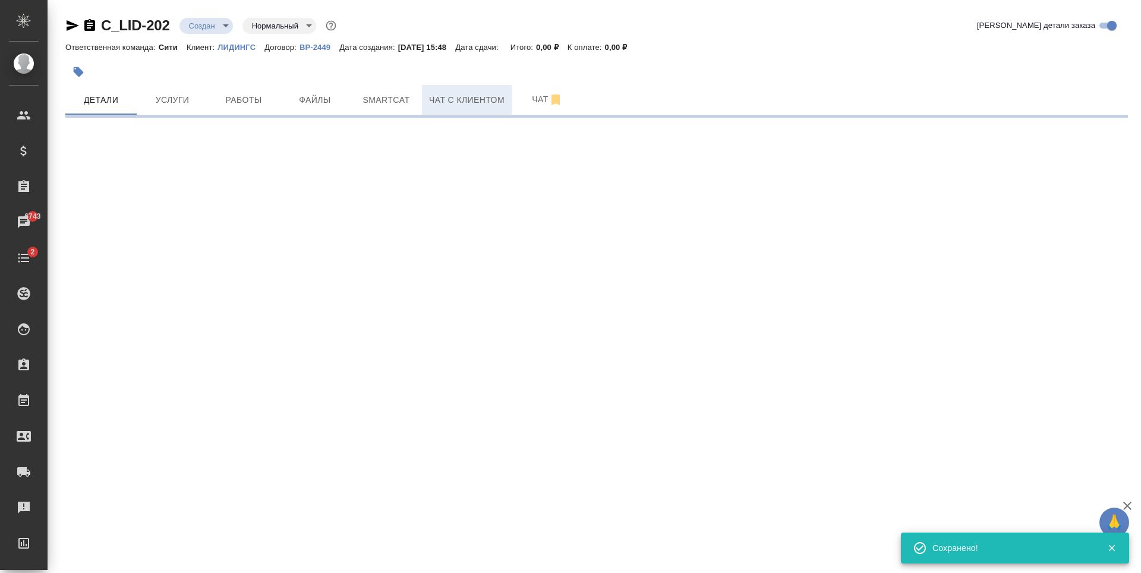
select select "RU"
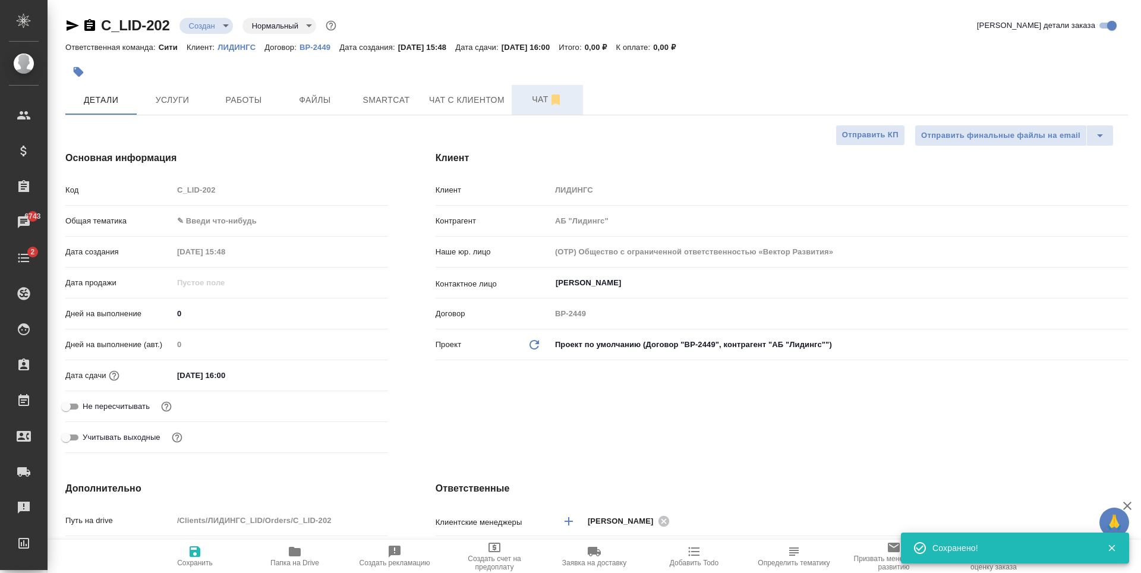
type textarea "x"
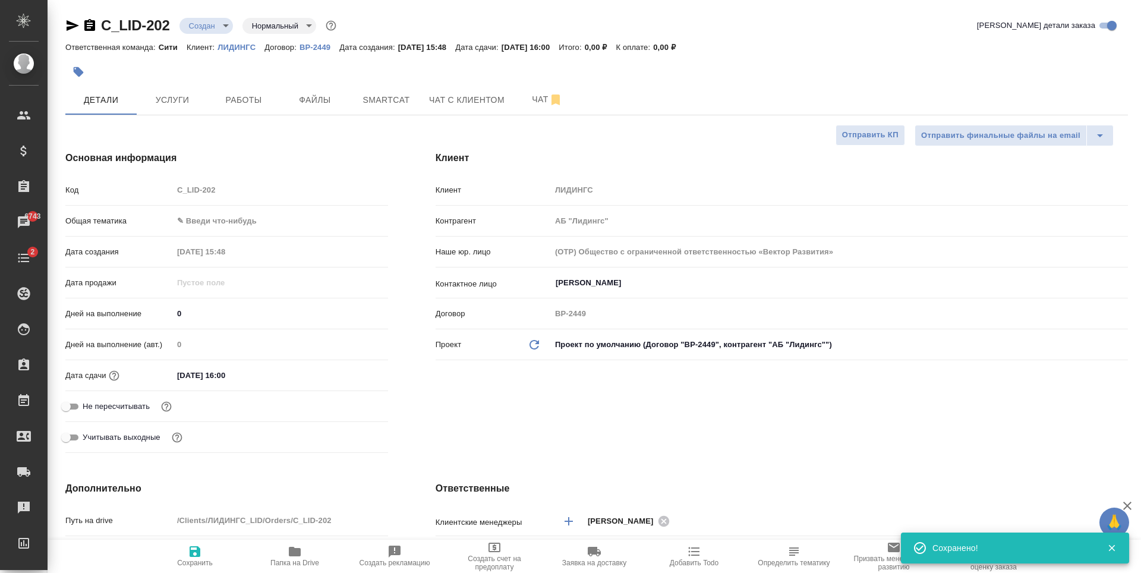
type textarea "x"
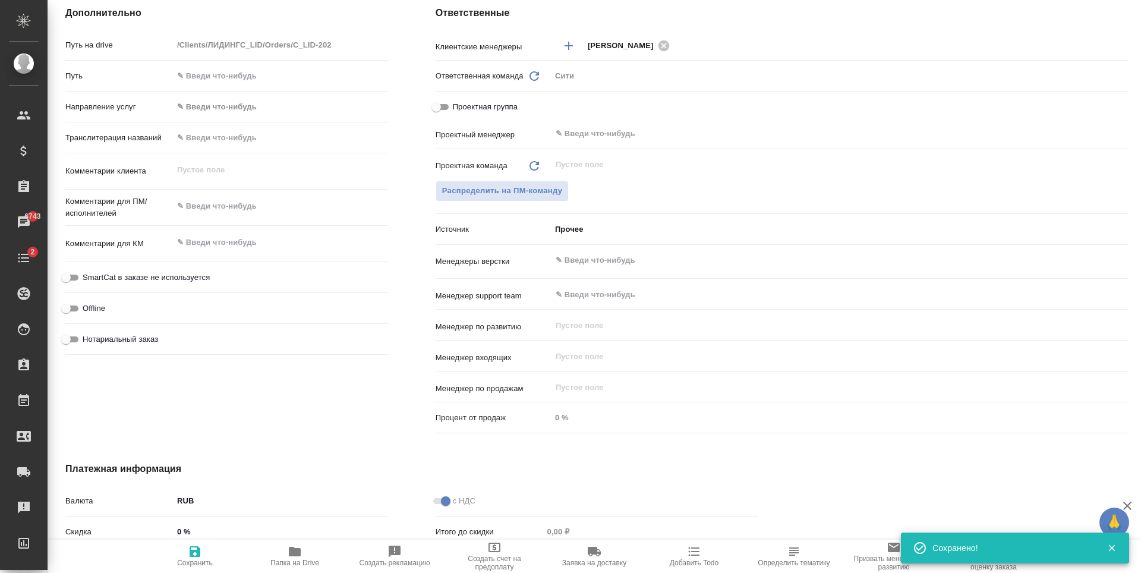
scroll to position [238, 0]
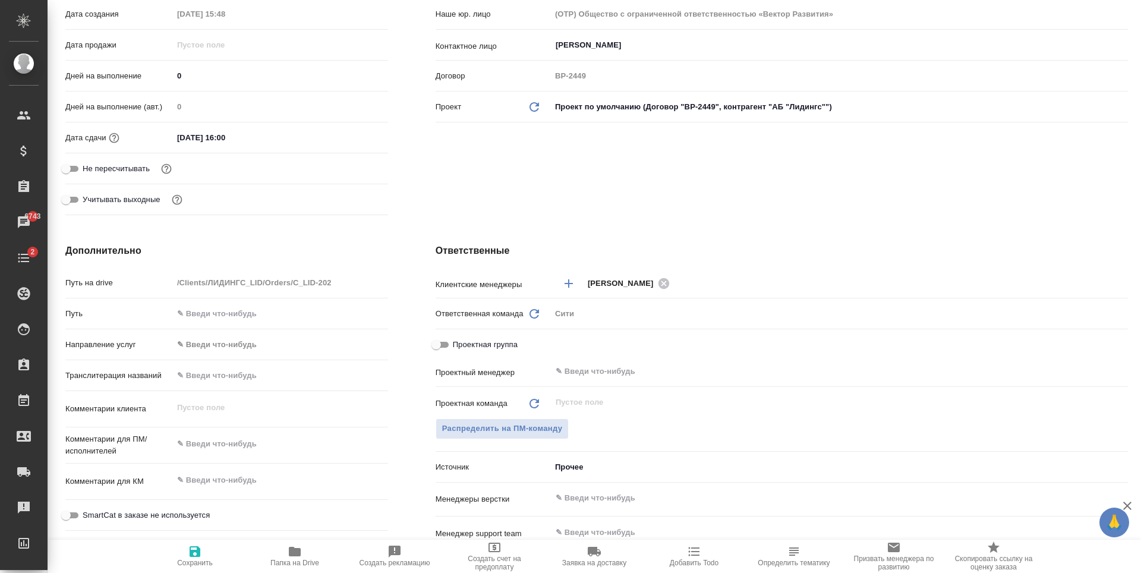
type textarea "x"
click at [230, 442] on textarea at bounding box center [280, 444] width 215 height 20
type textarea "x"
type textarea "с"
type textarea "x"
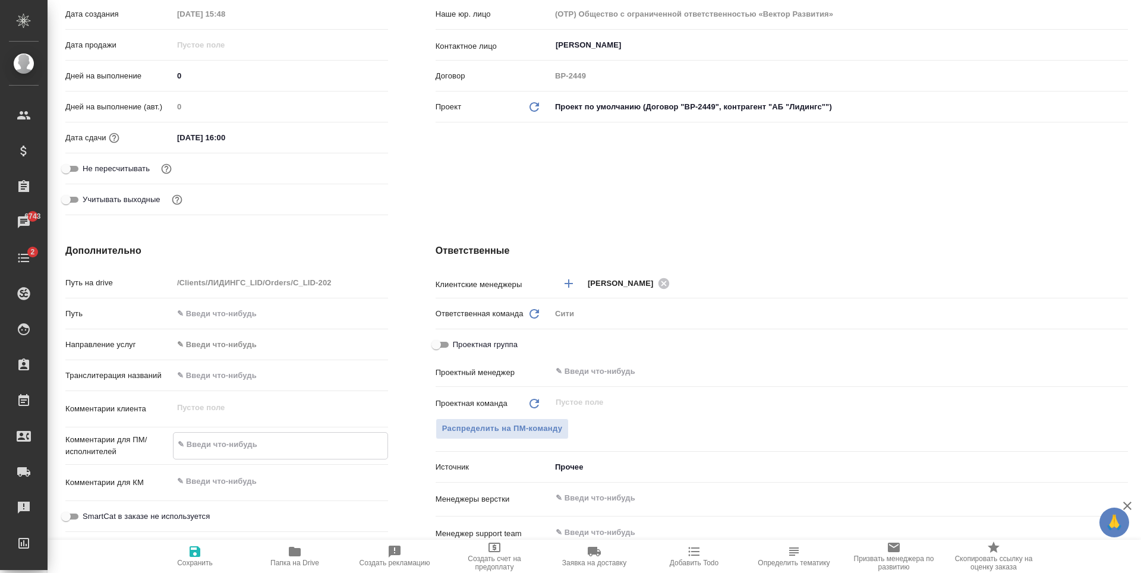
type textarea "x"
type textarea "сд"
type textarea "x"
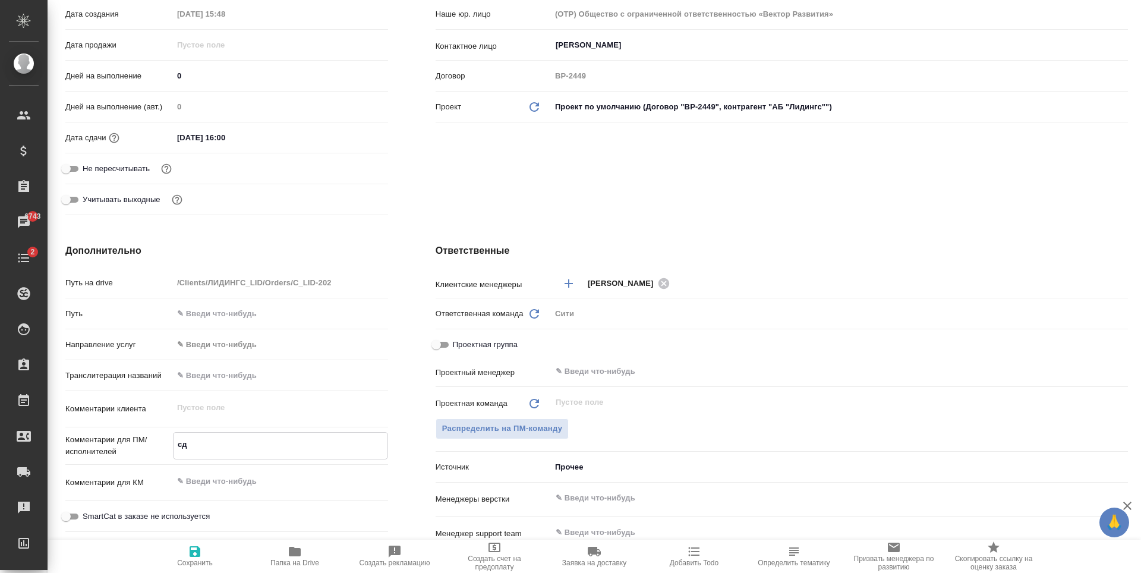
type textarea "x"
type textarea "сде"
type textarea "x"
type textarea "сдел"
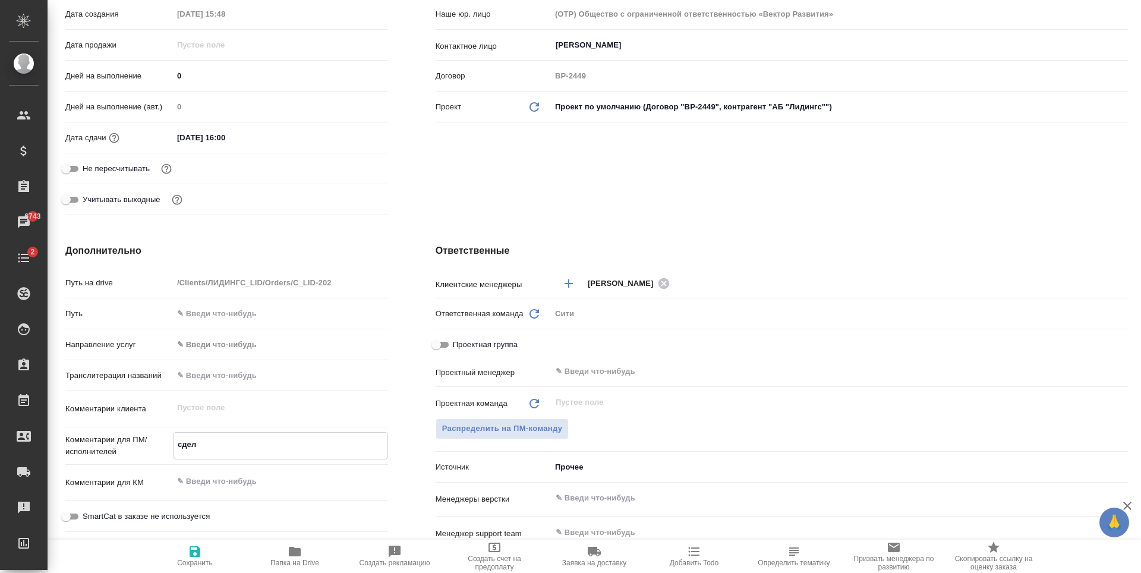
type textarea "x"
type textarea "сдела"
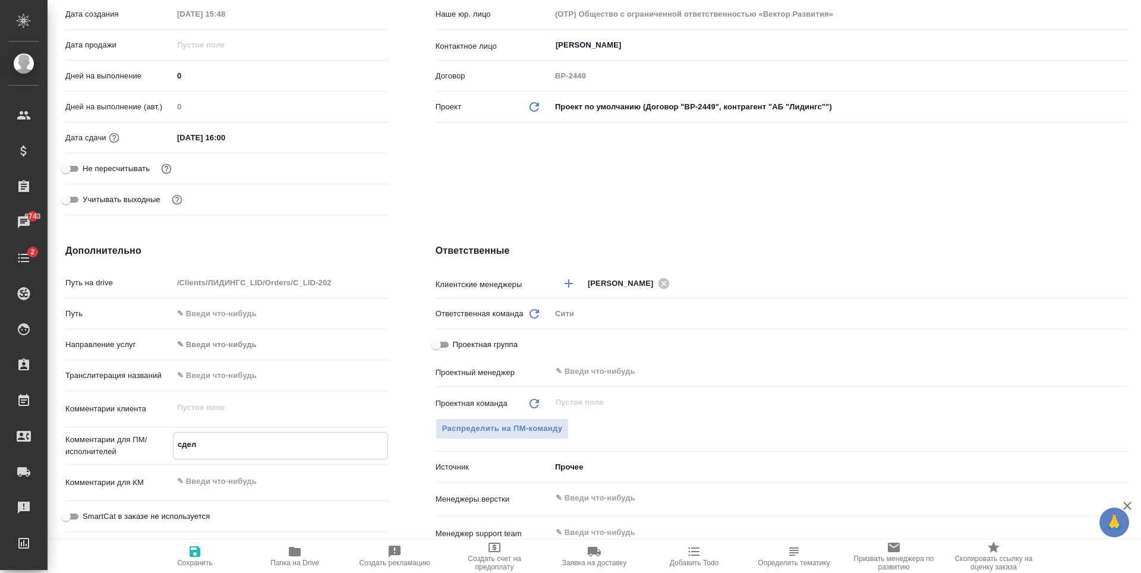
type textarea "x"
type textarea "сделай"
type textarea "x"
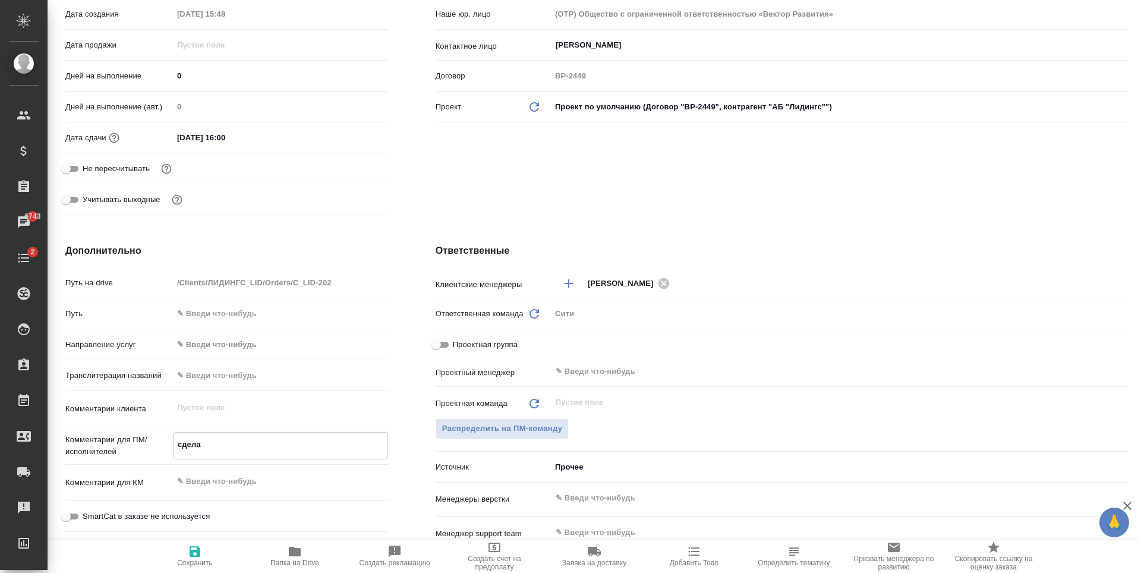
type textarea "x"
type textarea "сделайт"
type textarea "x"
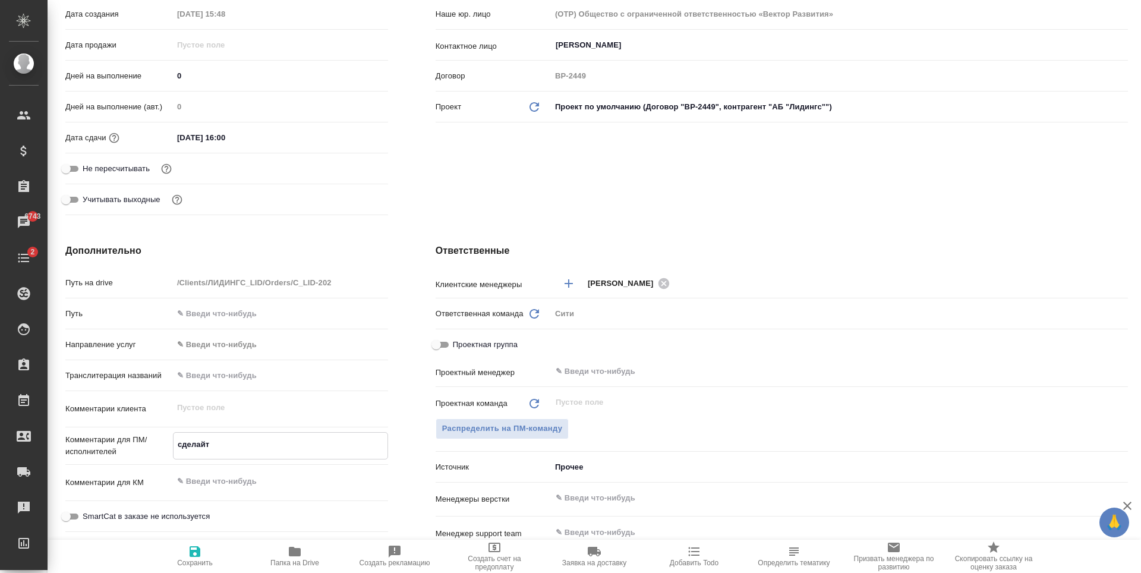
type textarea "сделайте"
type textarea "x"
type textarea "сделайте"
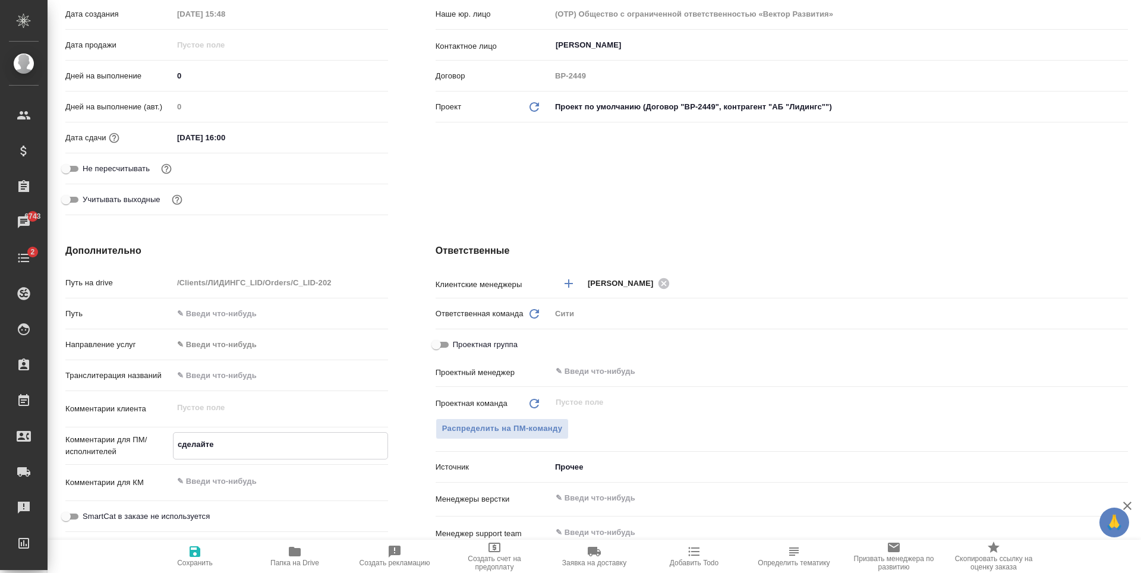
type textarea "x"
type textarea "сделайте т"
type textarea "x"
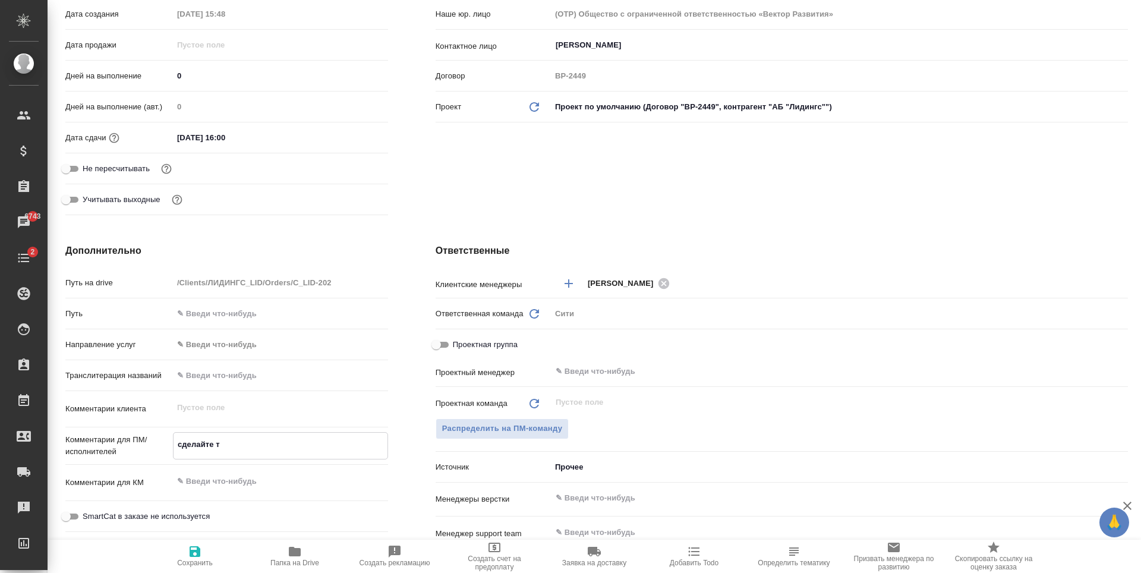
type textarea "x"
type textarea "сделайте ти"
type textarea "x"
type textarea "сделайте тик"
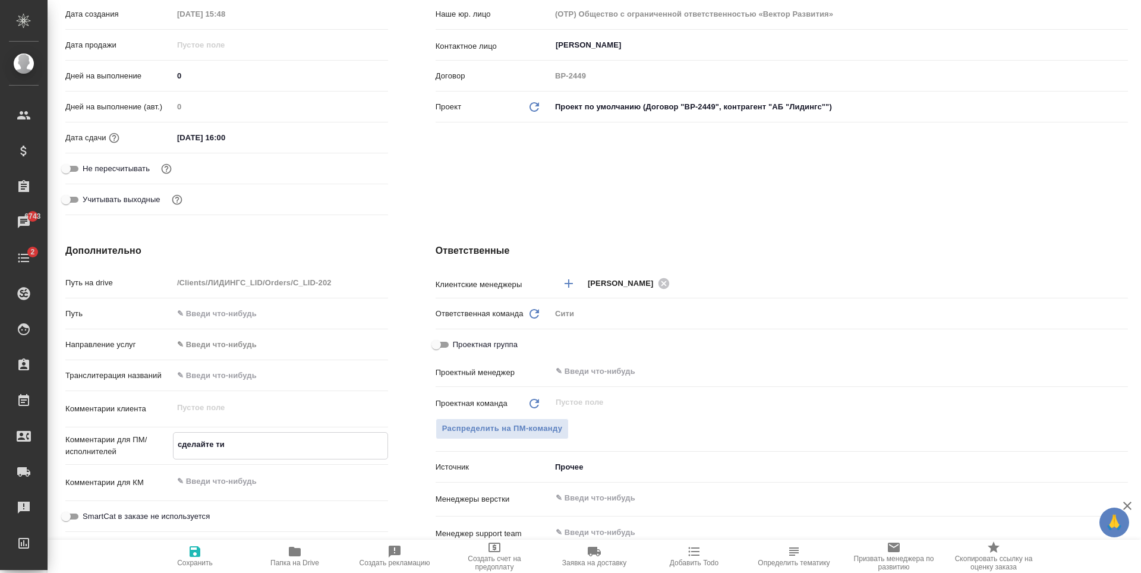
type textarea "x"
type textarea "сделайте тике"
type textarea "x"
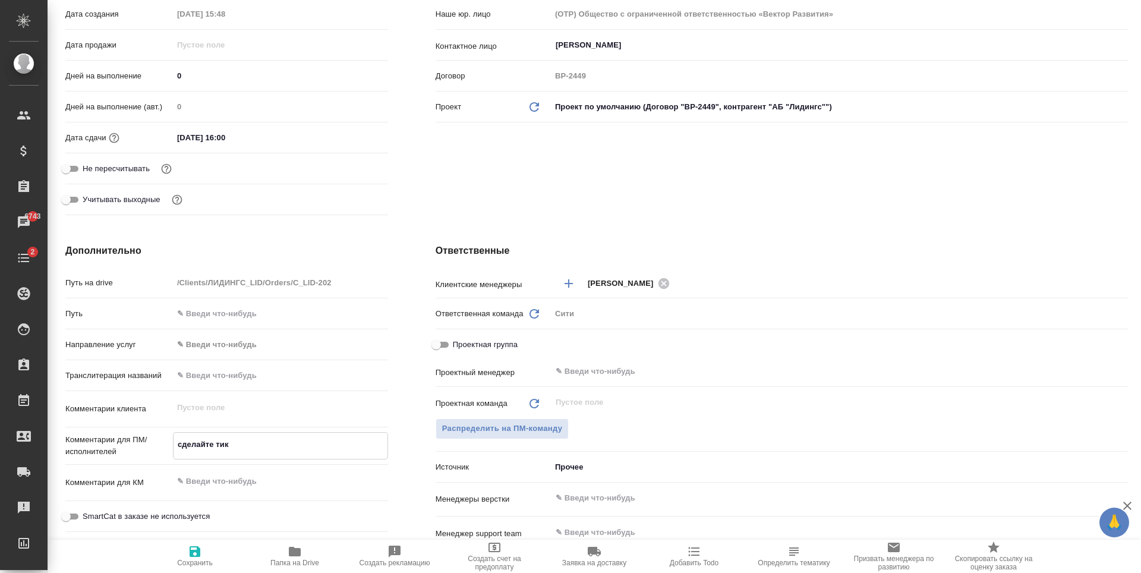
type textarea "x"
type textarea "сделайте тикет"
type textarea "x"
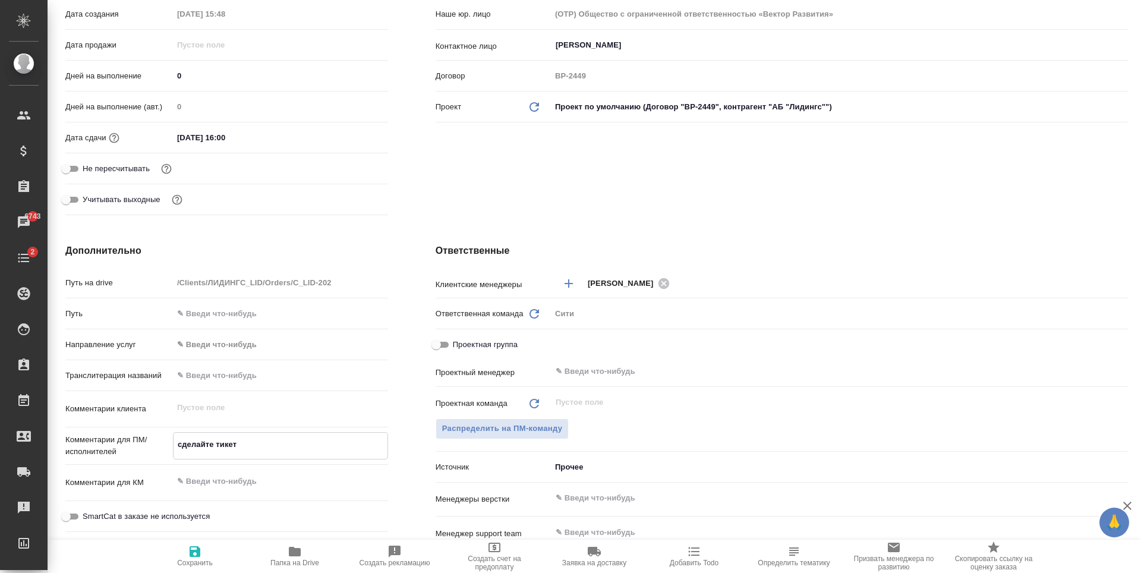
type textarea "x"
type textarea "сделайте тикет,"
type textarea "x"
type textarea "сделайте тикет,"
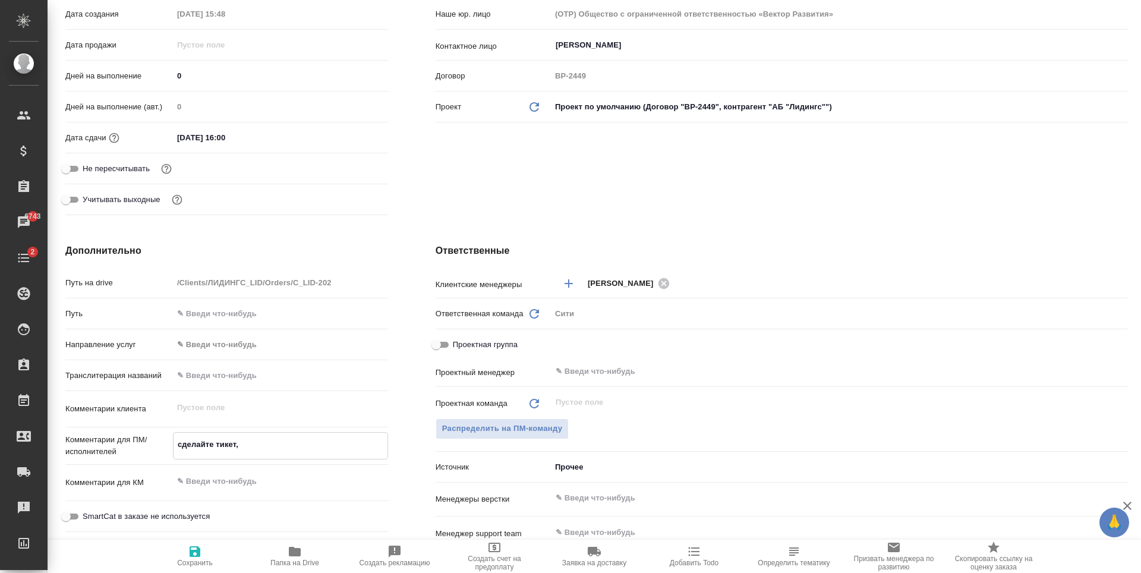
type textarea "x"
type textarea "сделайте тикет, п"
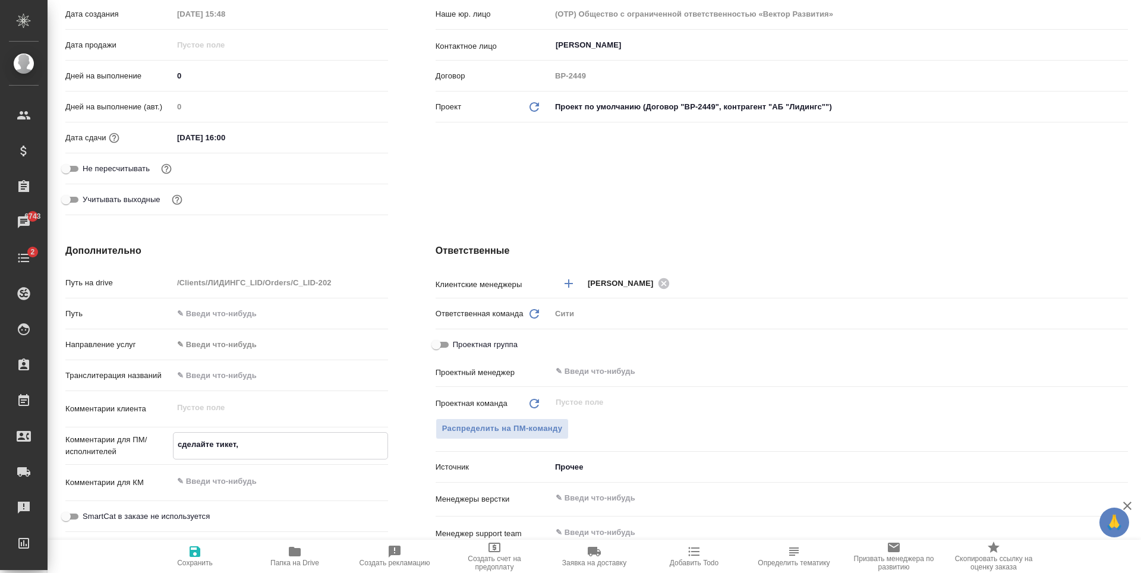
type textarea "x"
type textarea "сделайте тикет, пл"
type textarea "x"
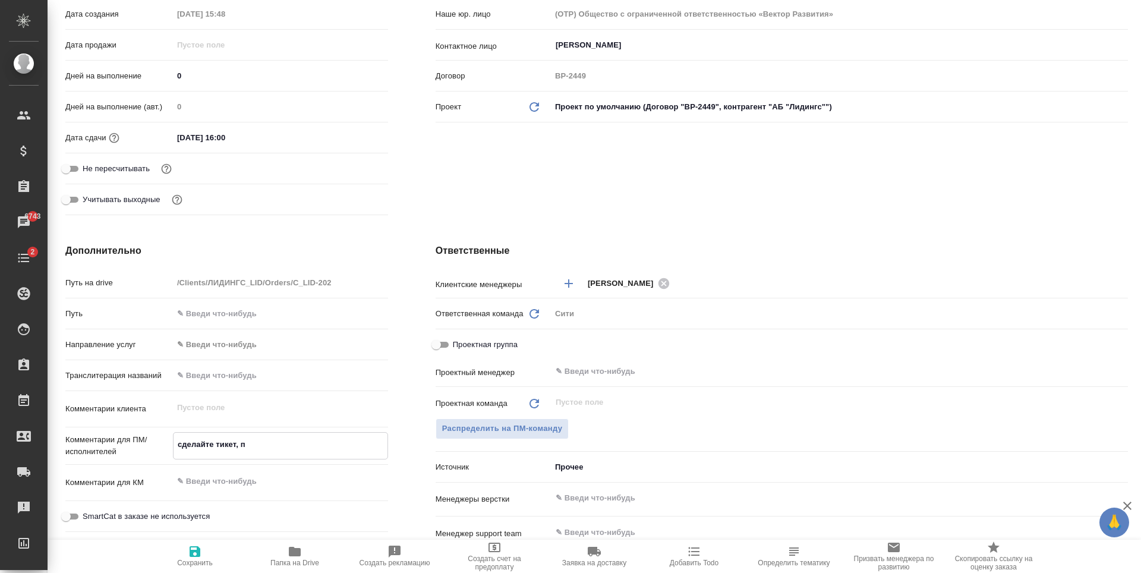
type textarea "x"
type textarea "сделайте тикет, пли"
type textarea "x"
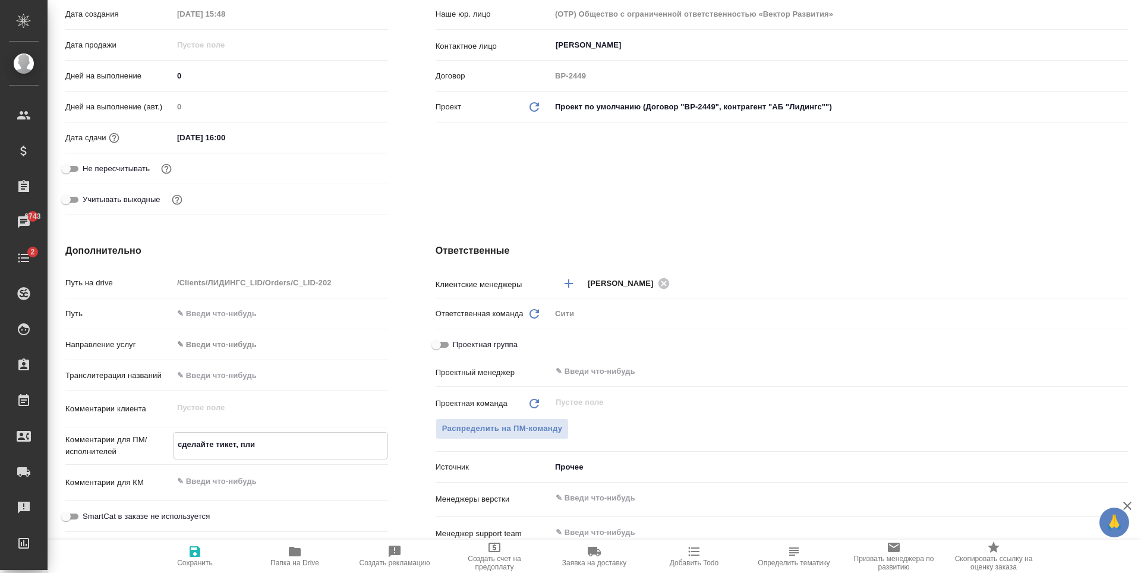
type textarea "x"
type textarea "сделайте тикет, плиз"
type textarea "x"
type textarea "сделайте тикет, плиз"
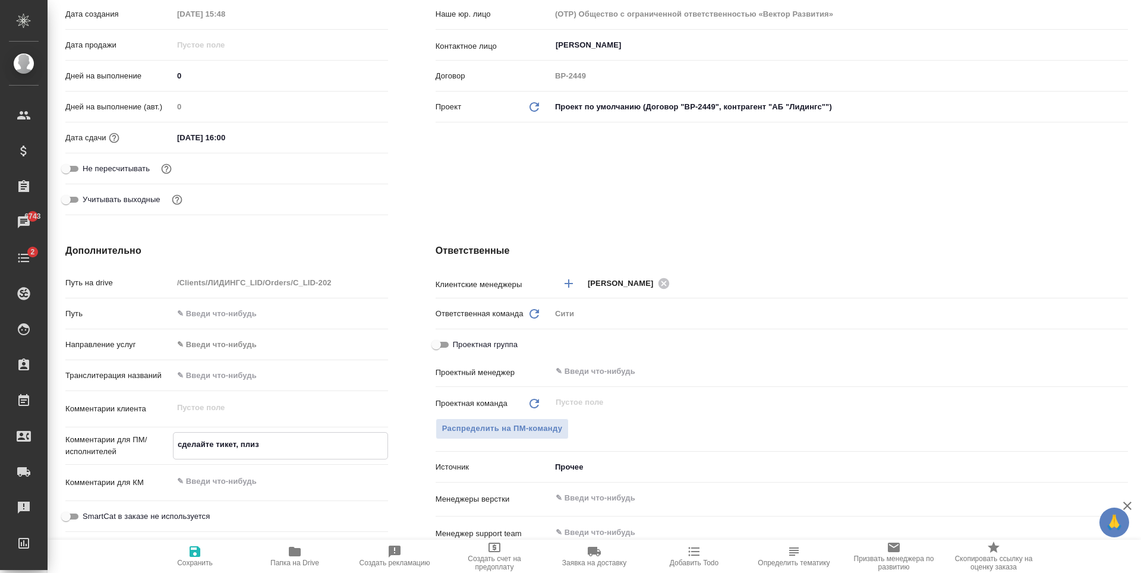
type textarea "x"
click at [201, 549] on icon "button" at bounding box center [195, 551] width 14 height 14
type textarea "x"
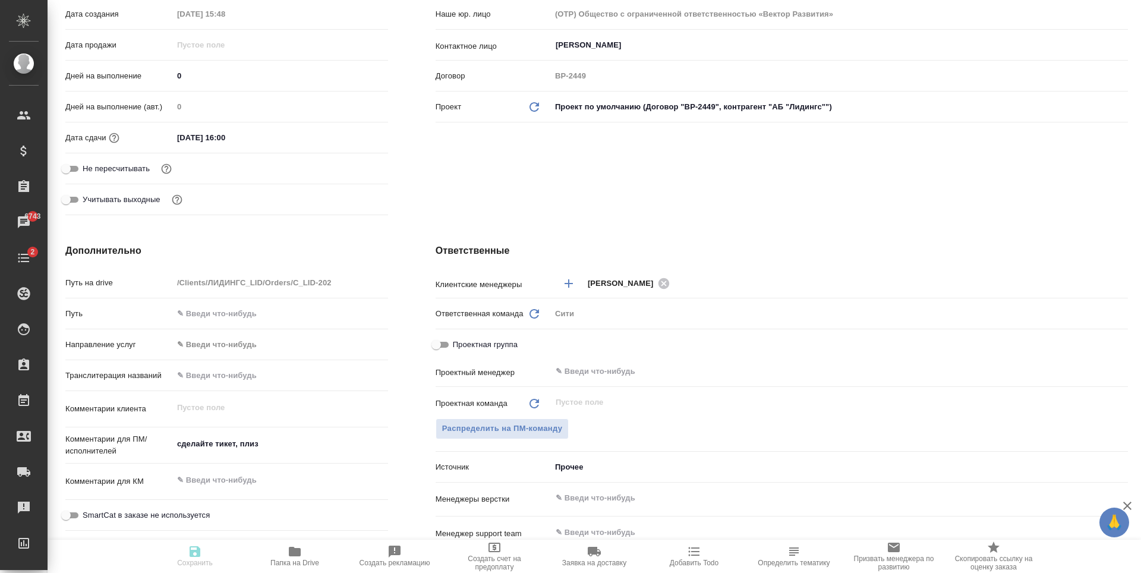
type textarea "x"
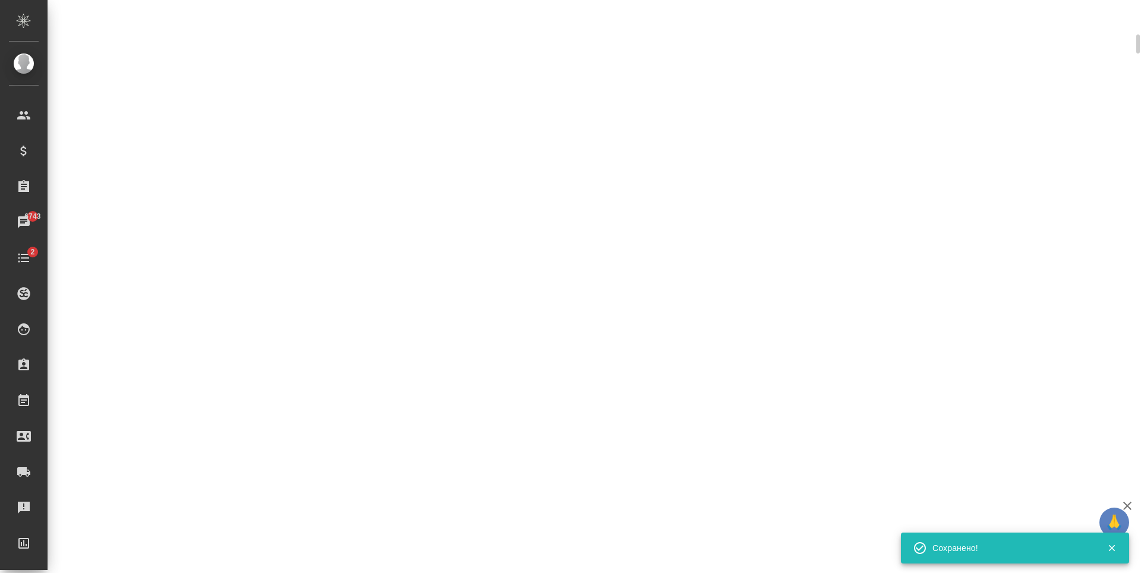
select select "RU"
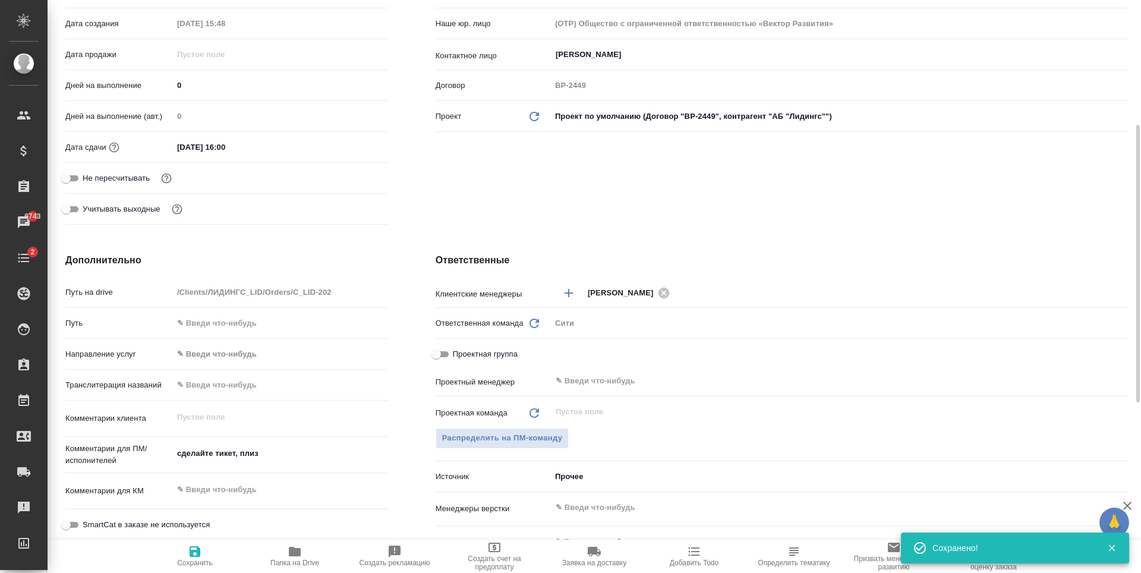
type textarea "x"
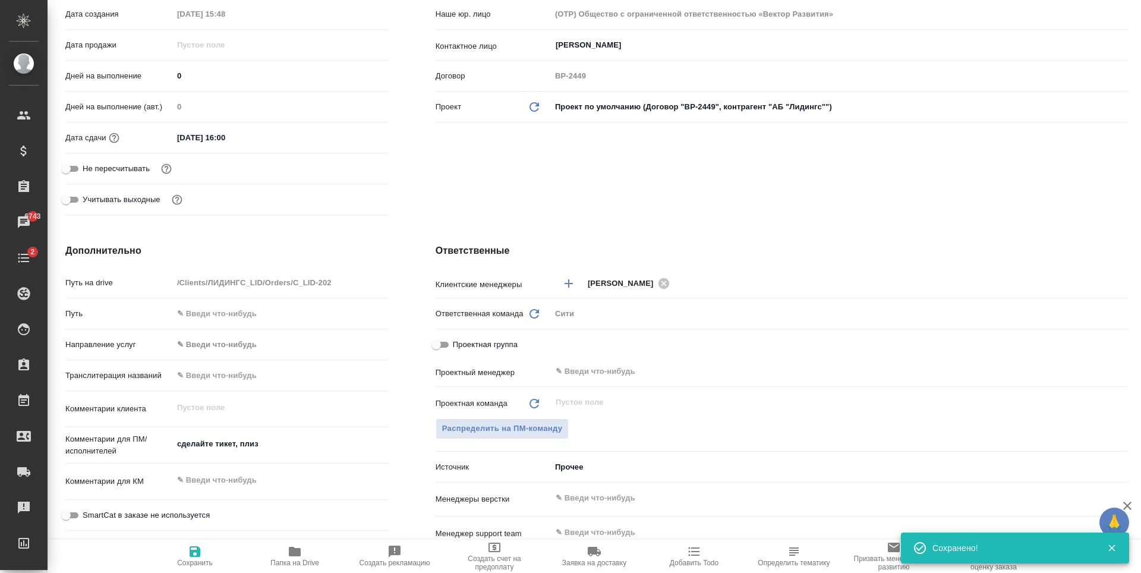
scroll to position [416, 0]
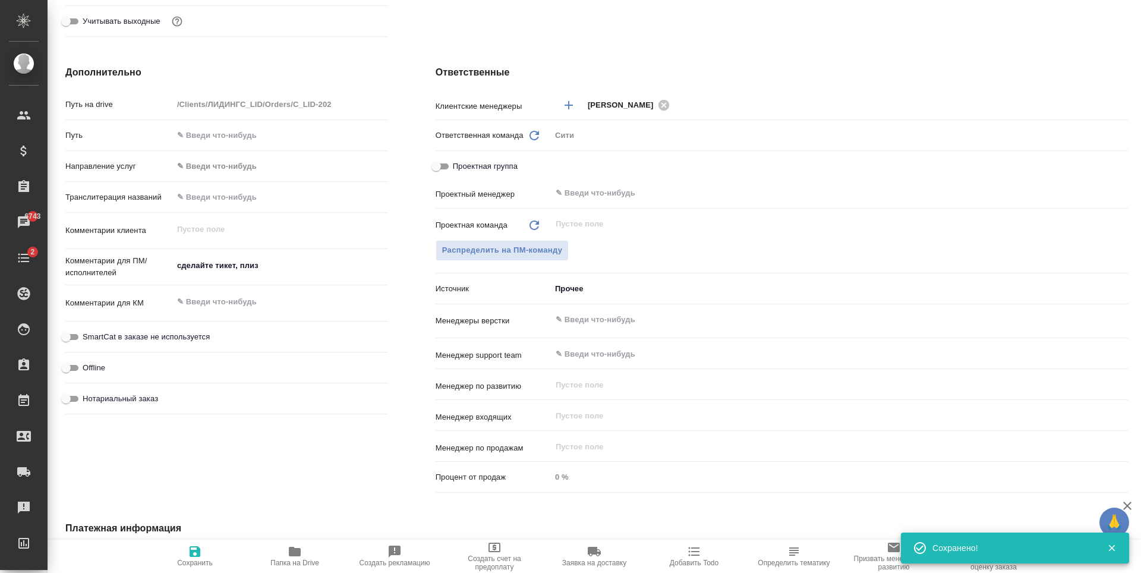
click at [607, 322] on input "text" at bounding box center [820, 320] width 530 height 14
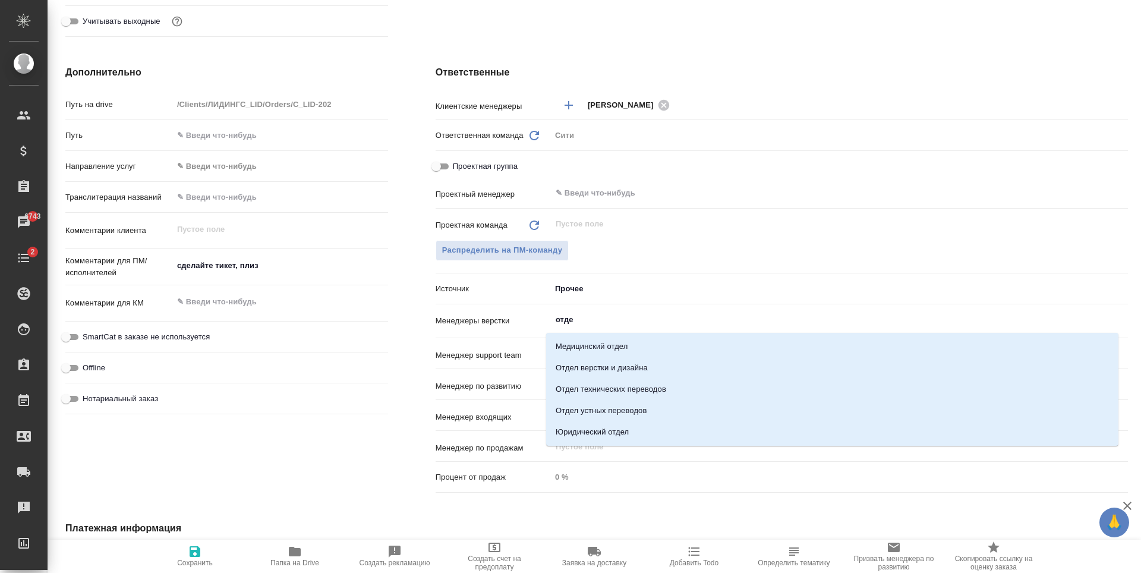
type input "отдел"
click at [615, 371] on li "Отдел верстки и дизайна" at bounding box center [832, 367] width 572 height 21
type textarea "x"
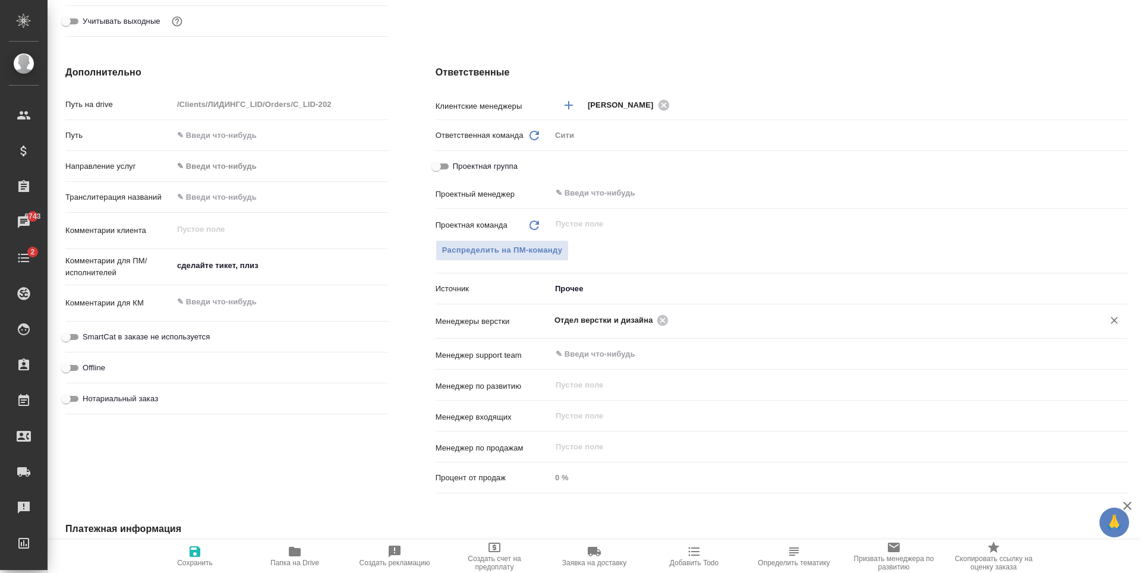
click at [181, 558] on span "Сохранить" at bounding box center [195, 555] width 86 height 23
type textarea "x"
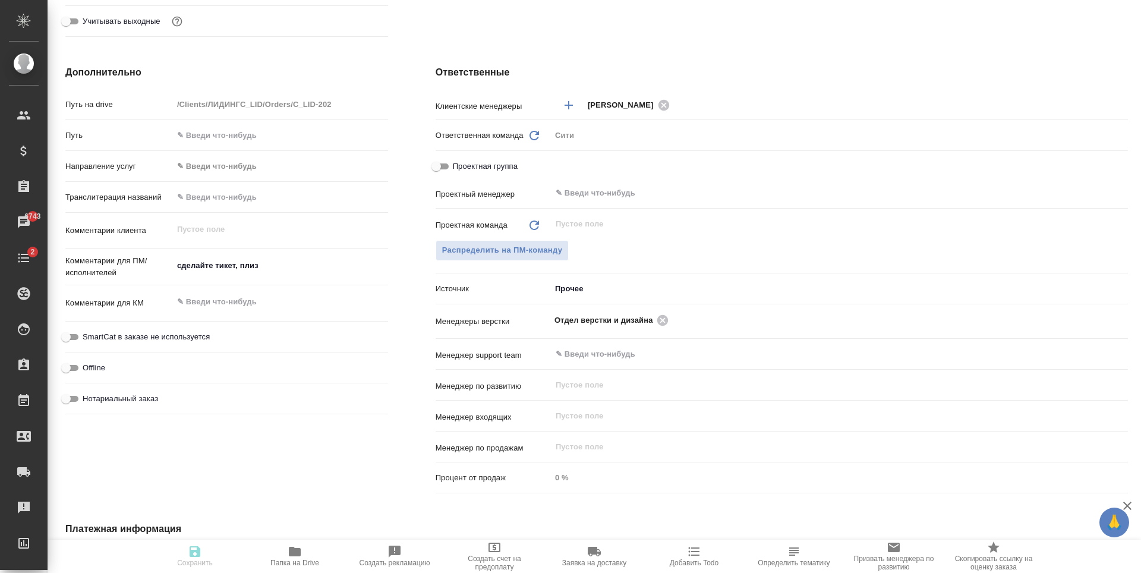
type textarea "x"
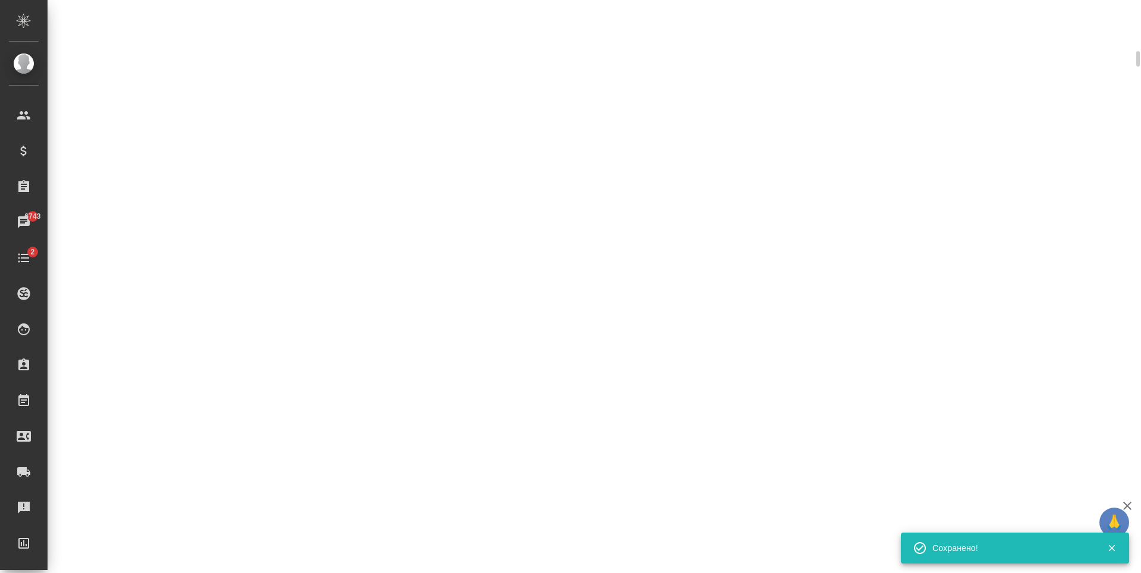
select select "RU"
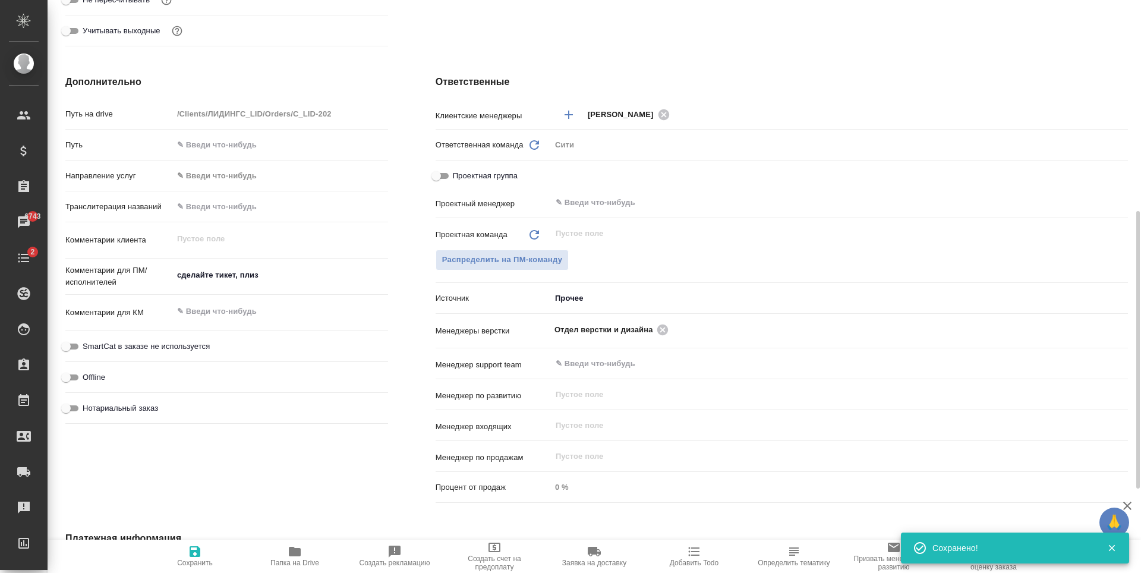
type textarea "x"
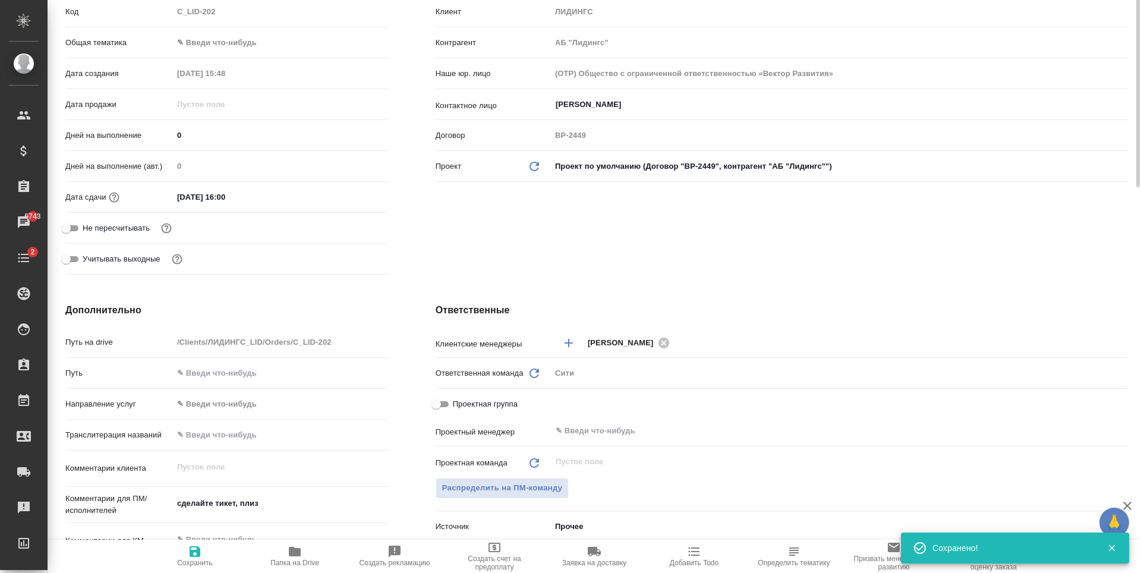
scroll to position [0, 0]
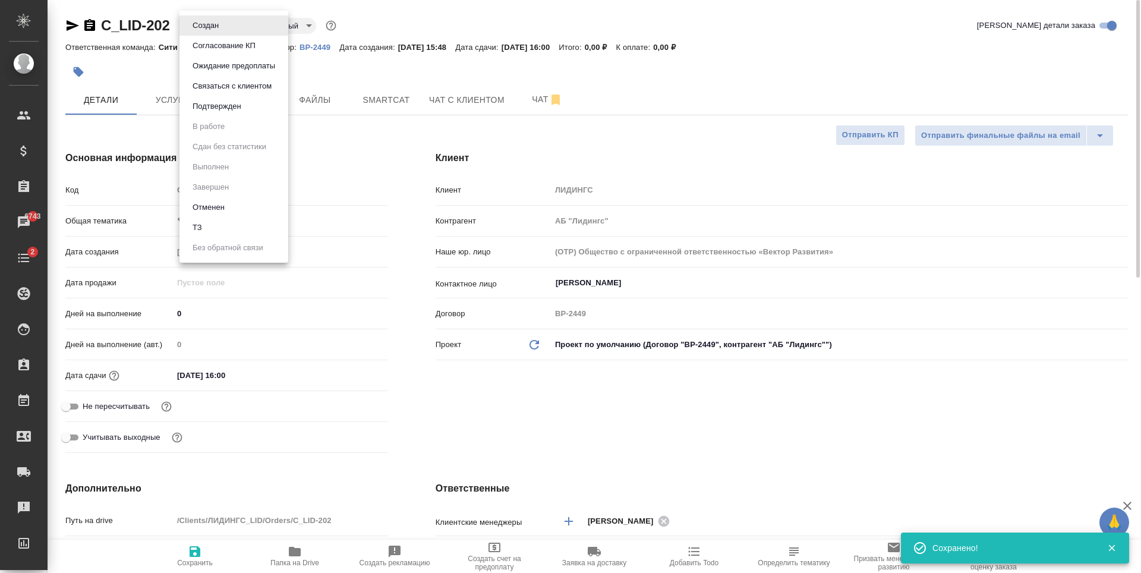
click at [213, 26] on body "🙏 .cls-1 fill:#fff; AWATERA Zaytseva Svetlana Клиенты Спецификации Заказы 6743 …" at bounding box center [570, 286] width 1141 height 573
click at [221, 226] on li "ТЗ" at bounding box center [234, 228] width 109 height 20
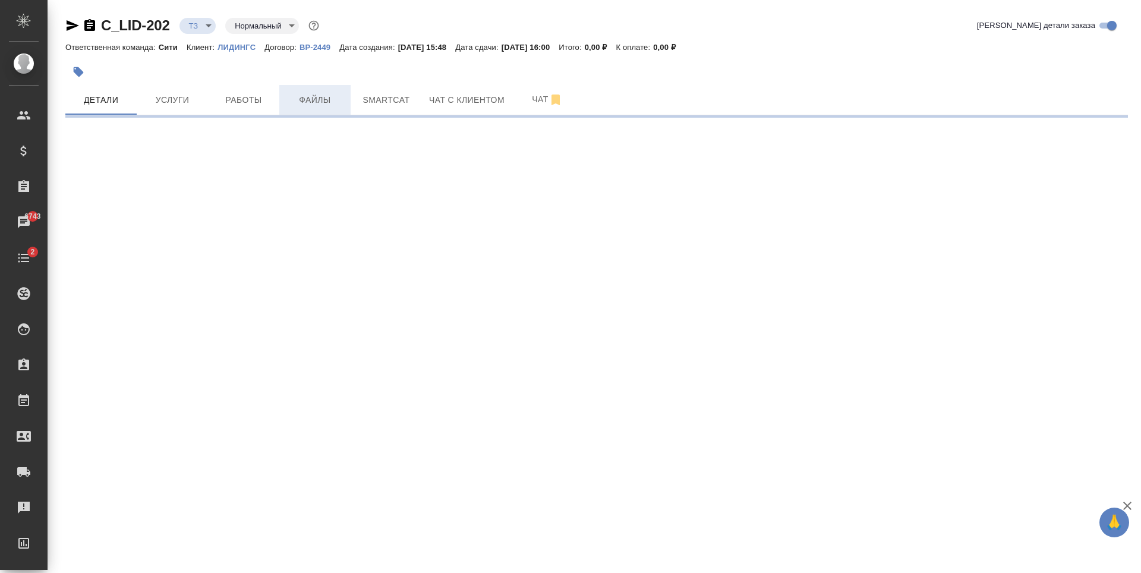
select select "RU"
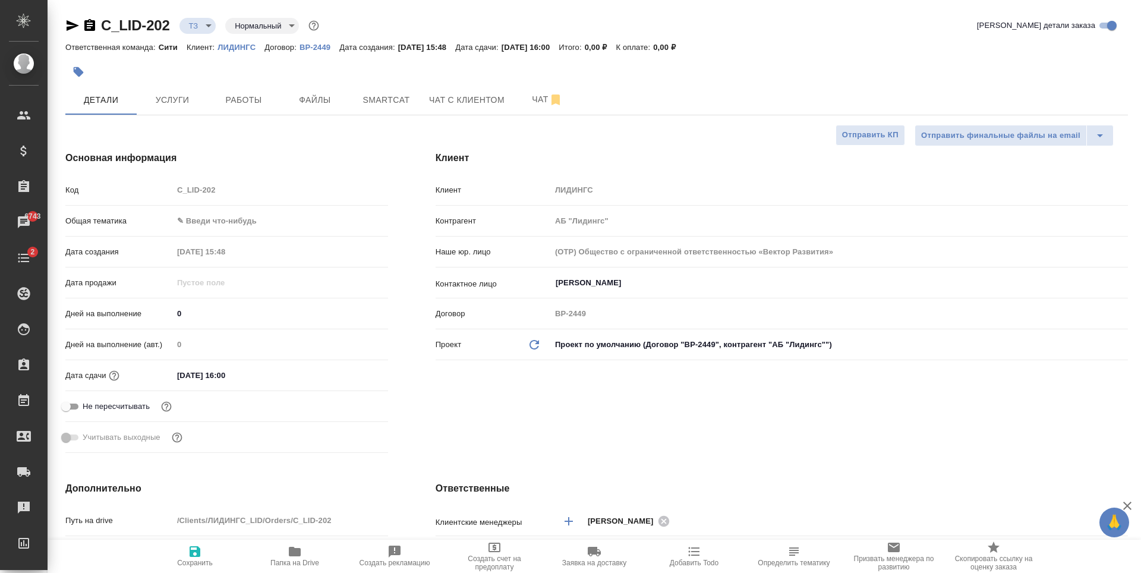
type textarea "x"
click at [528, 94] on span "Чат" at bounding box center [547, 99] width 57 height 15
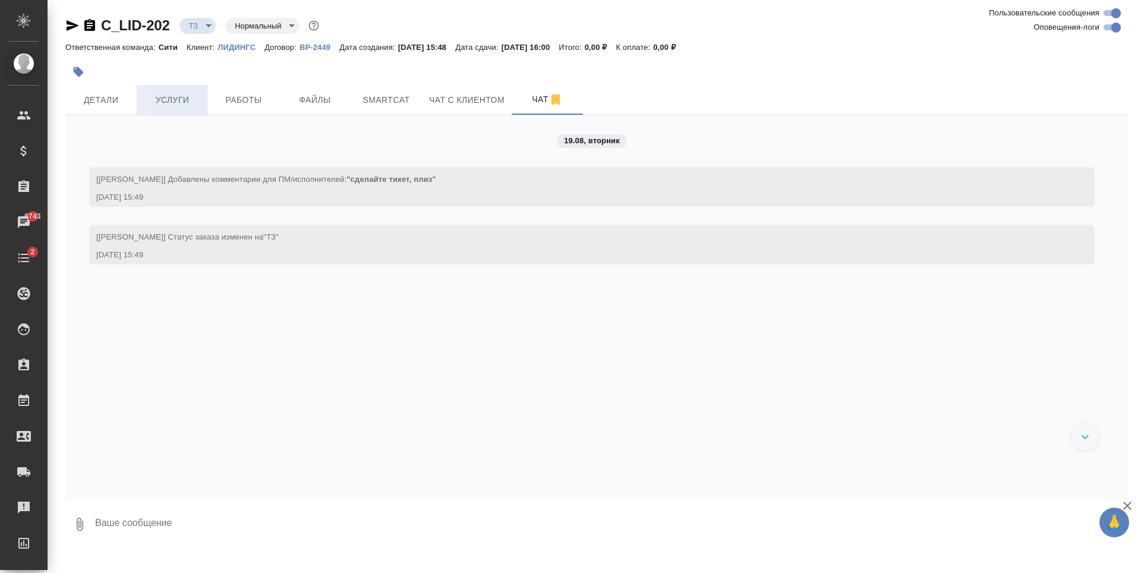
click at [170, 90] on button "Услуги" at bounding box center [172, 100] width 71 height 30
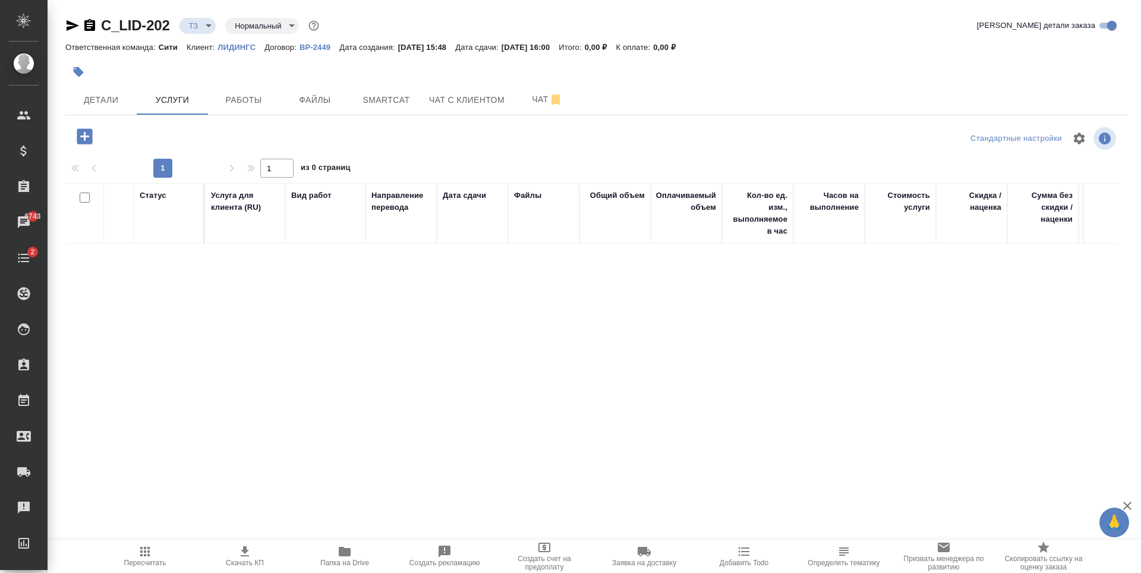
click at [89, 134] on icon "button" at bounding box center [84, 135] width 15 height 15
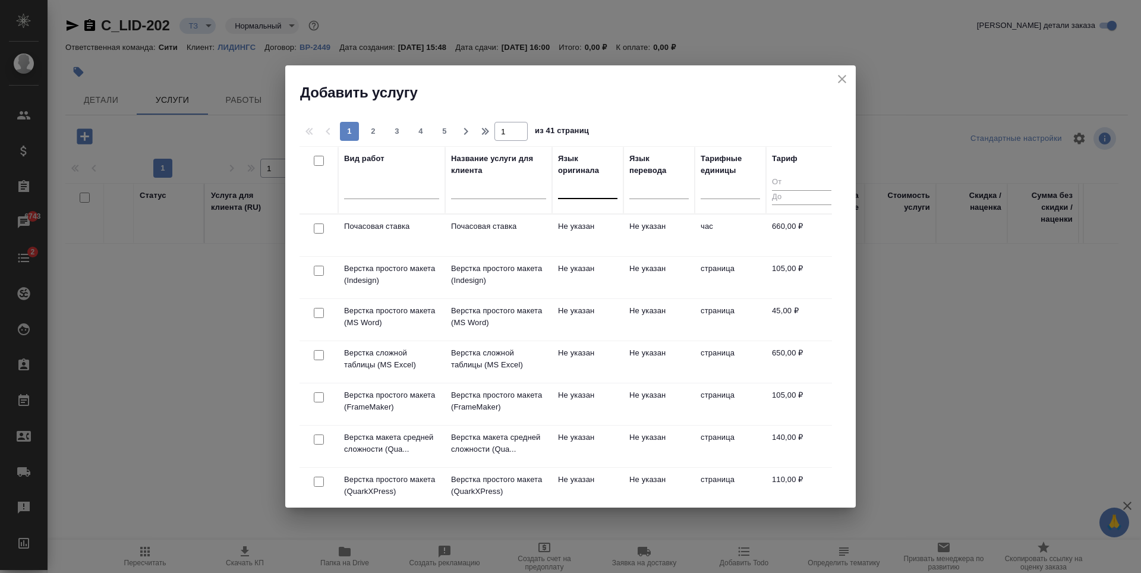
click at [596, 190] on div at bounding box center [587, 186] width 59 height 17
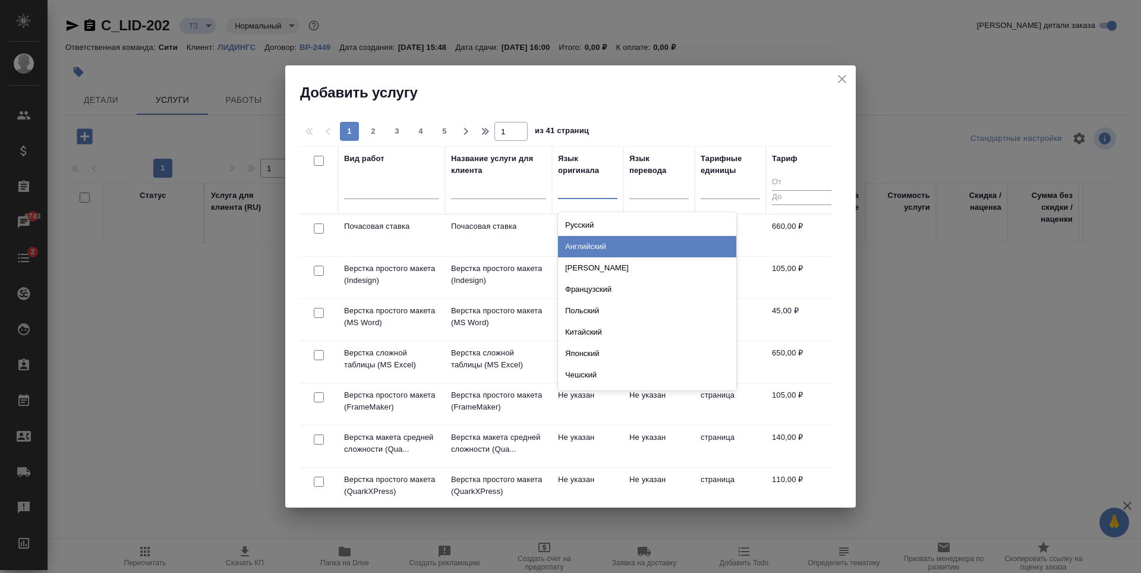
click at [608, 245] on div "Английский" at bounding box center [647, 246] width 178 height 21
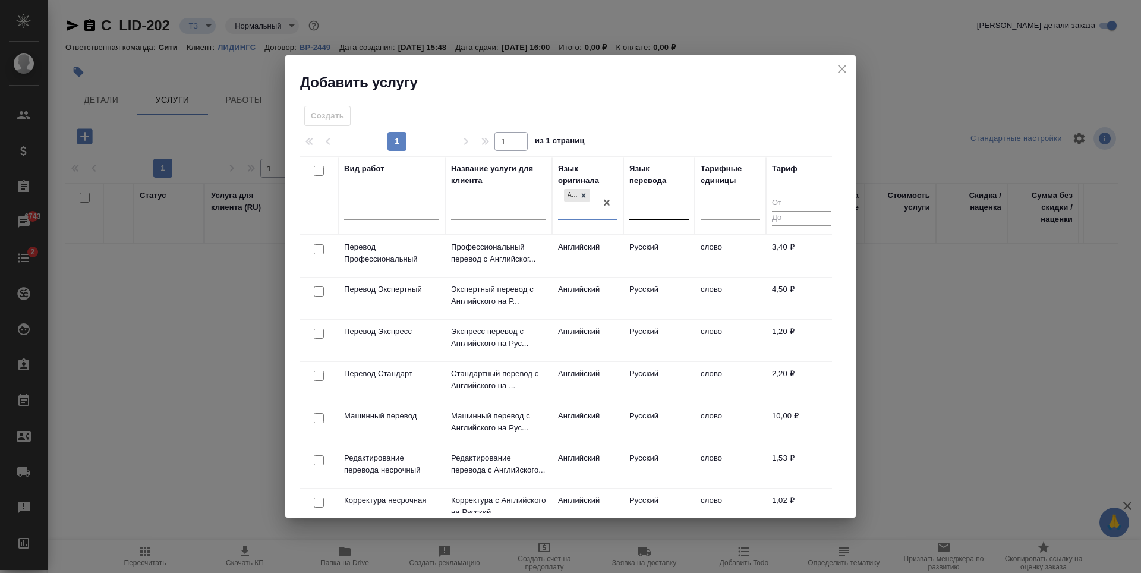
click at [649, 209] on div at bounding box center [658, 208] width 59 height 17
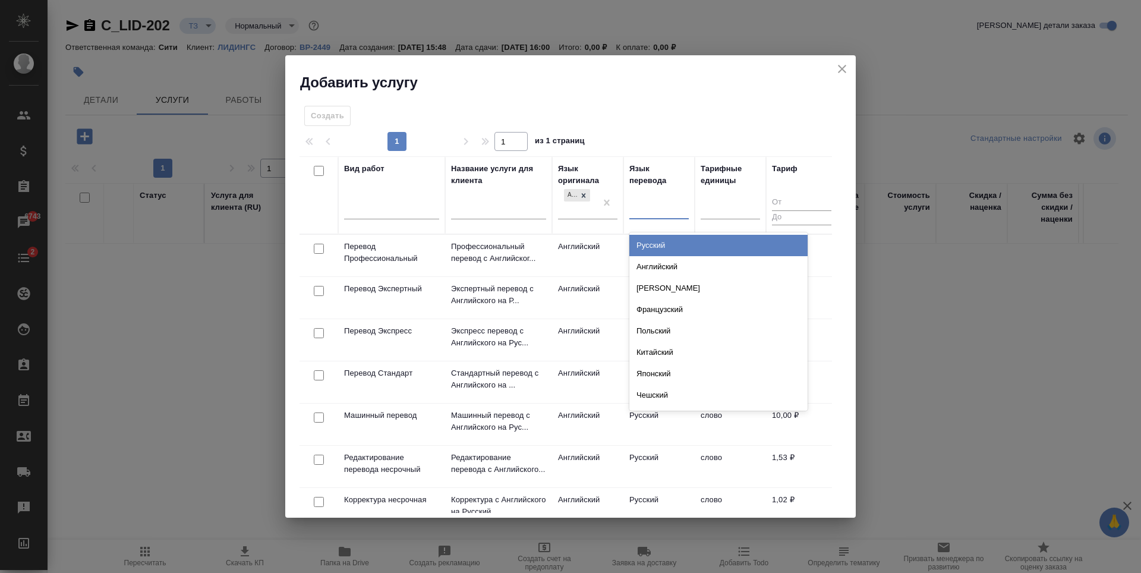
click at [671, 245] on div "Русский" at bounding box center [718, 245] width 178 height 21
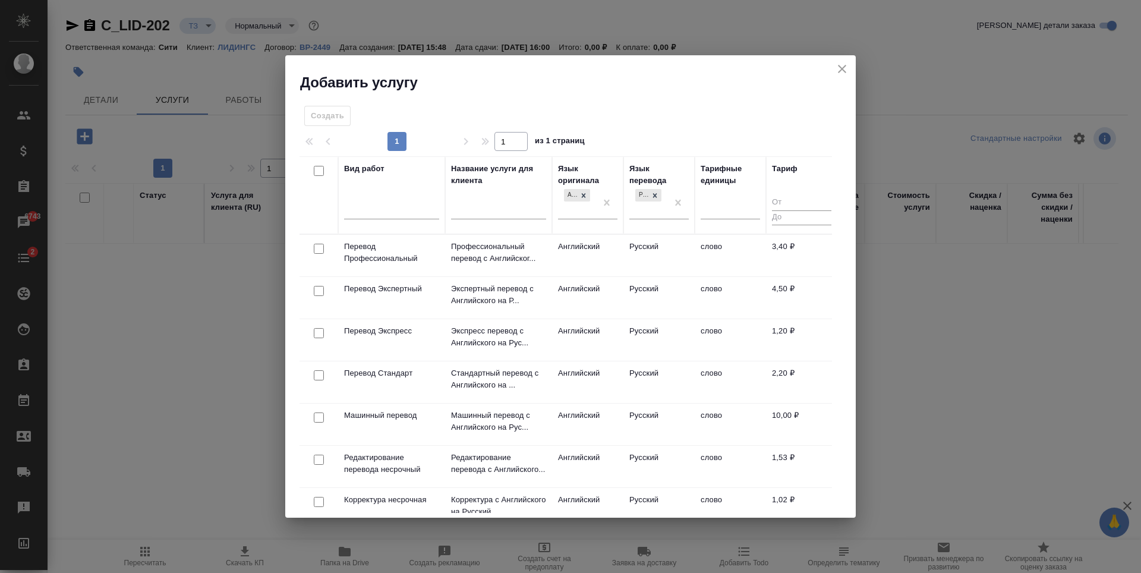
click at [313, 257] on div at bounding box center [319, 249] width 27 height 17
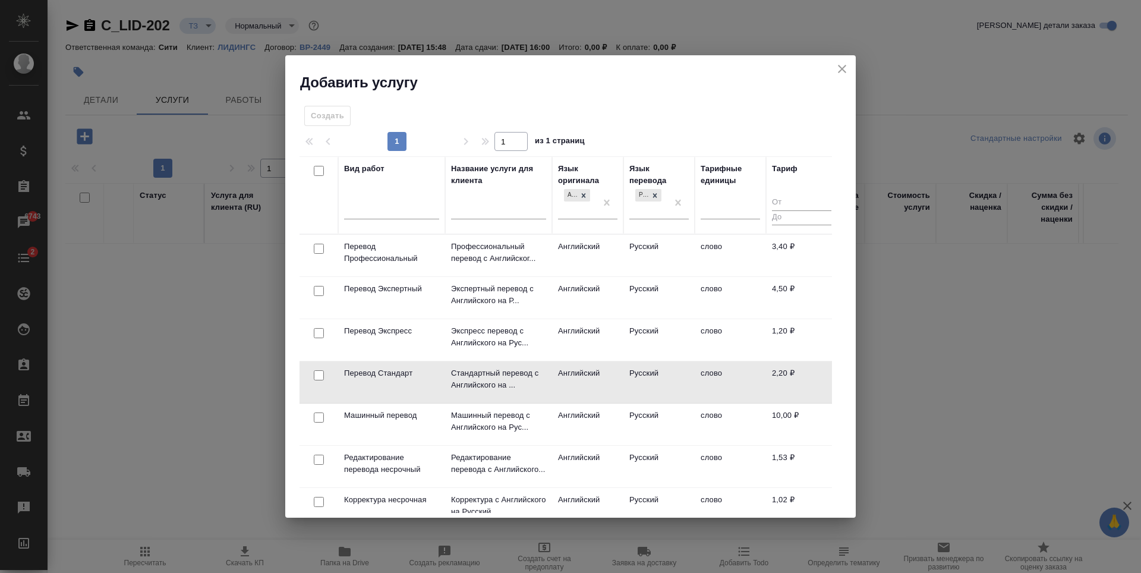
click at [318, 373] on input "checkbox" at bounding box center [319, 375] width 10 height 10
checkbox input "true"
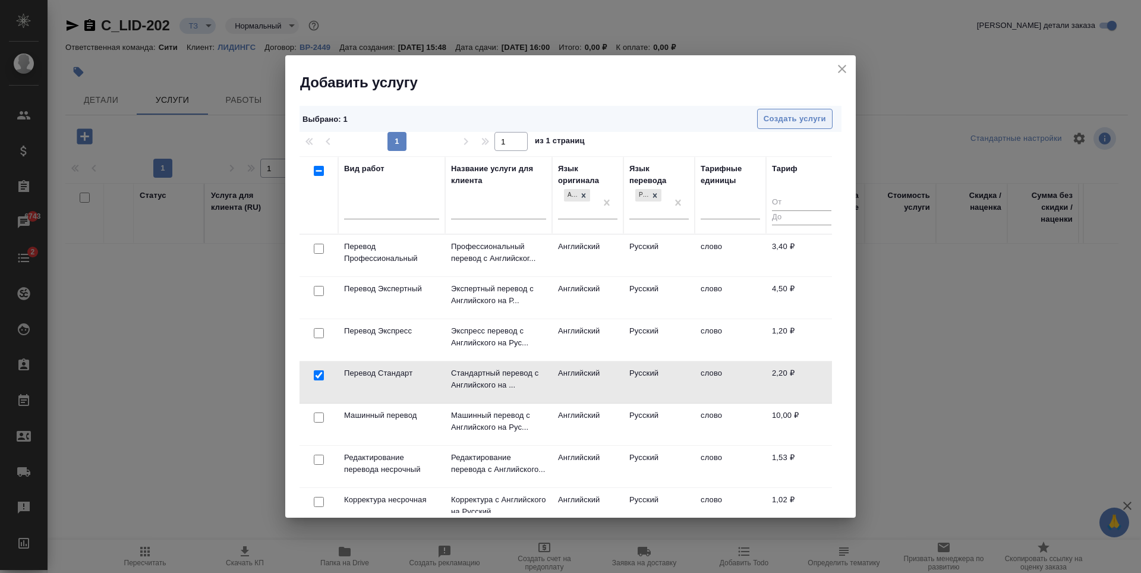
click at [812, 117] on span "Создать услуги" at bounding box center [795, 119] width 62 height 14
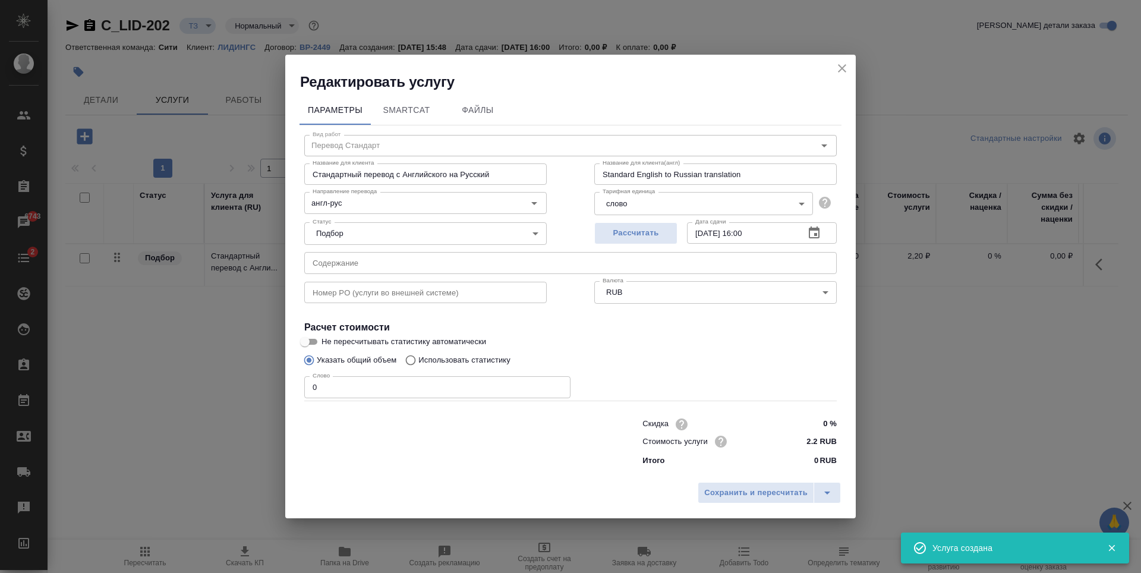
click at [360, 395] on input "0" at bounding box center [437, 386] width 266 height 21
type input "250"
click at [745, 495] on span "Сохранить и пересчитать" at bounding box center [755, 493] width 103 height 14
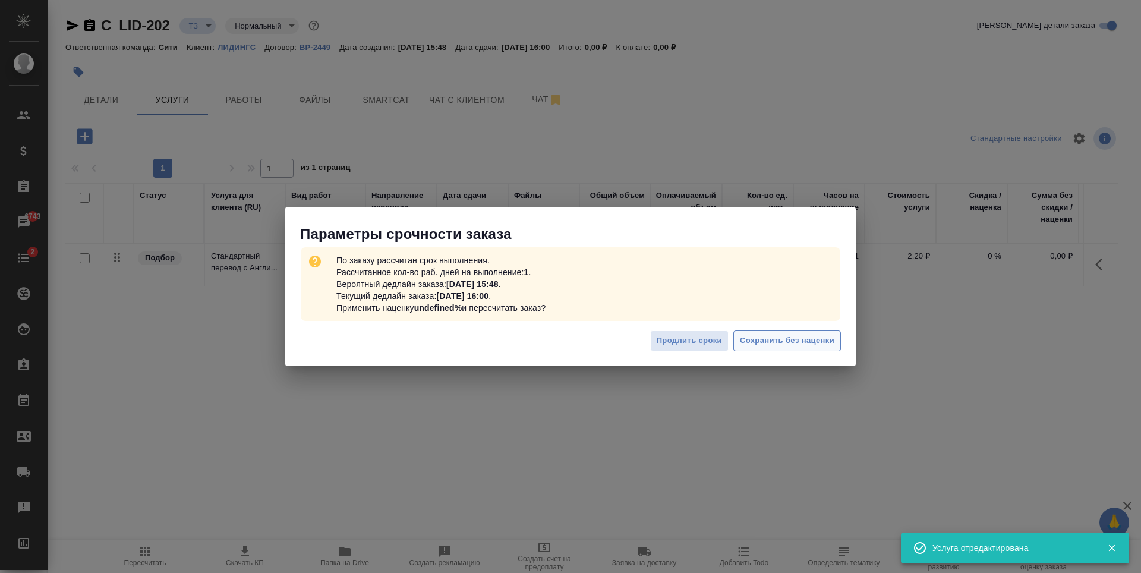
click at [779, 340] on span "Сохранить без наценки" at bounding box center [787, 341] width 95 height 14
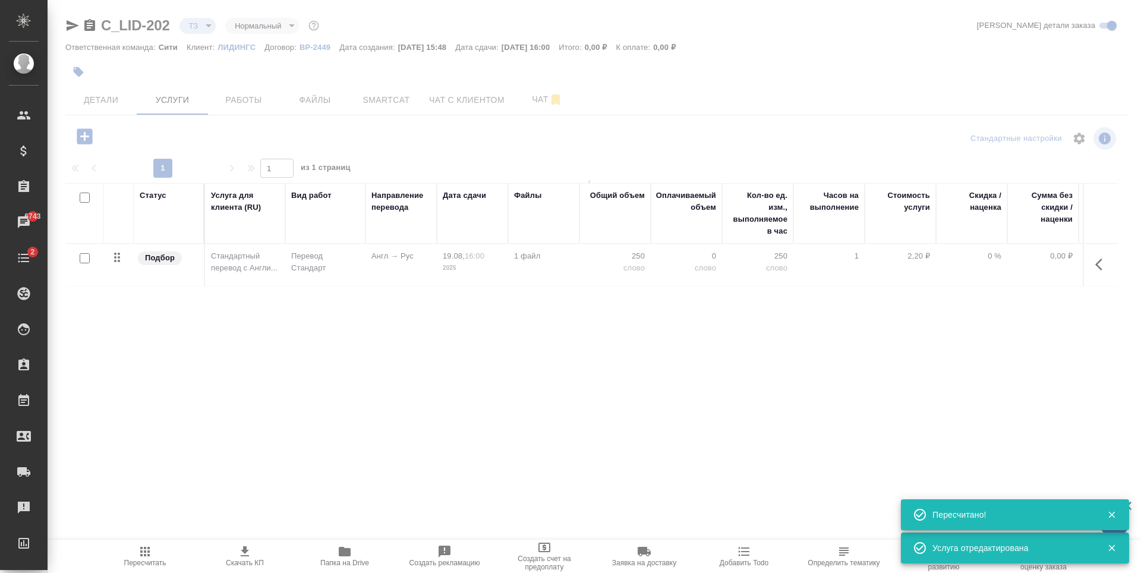
type input "urgent"
click at [112, 104] on button "Детали" at bounding box center [100, 100] width 71 height 30
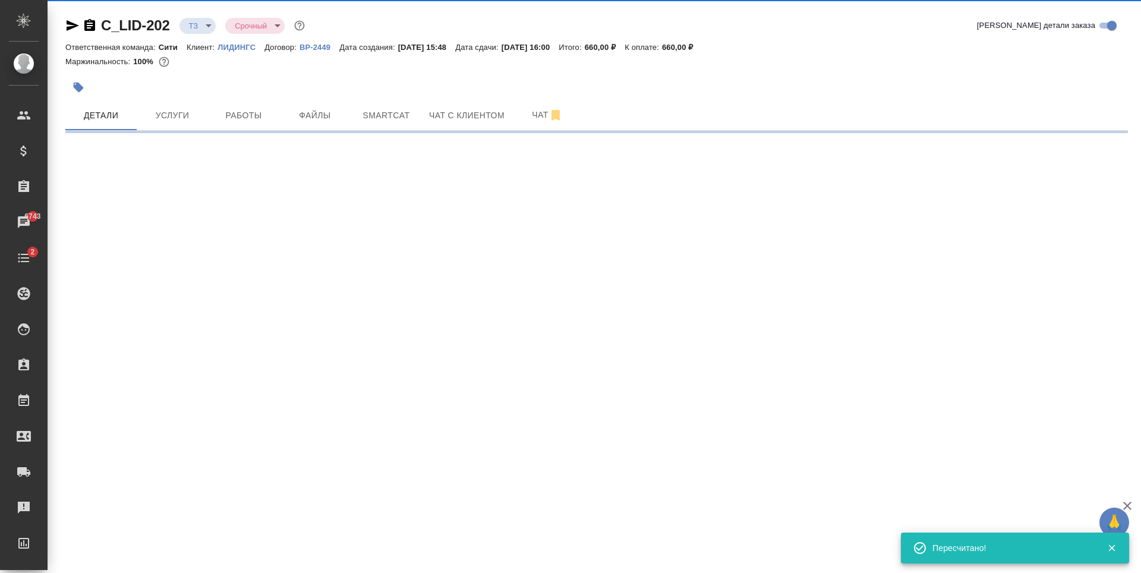
select select "RU"
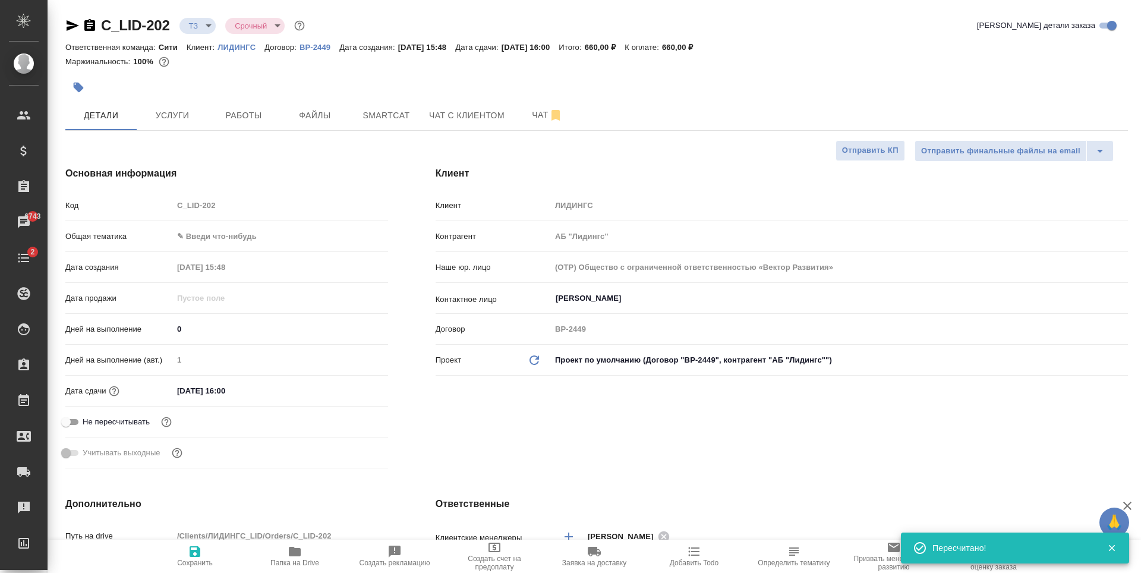
type textarea "x"
click at [581, 292] on input "Калашьян Анжелика" at bounding box center [820, 298] width 530 height 14
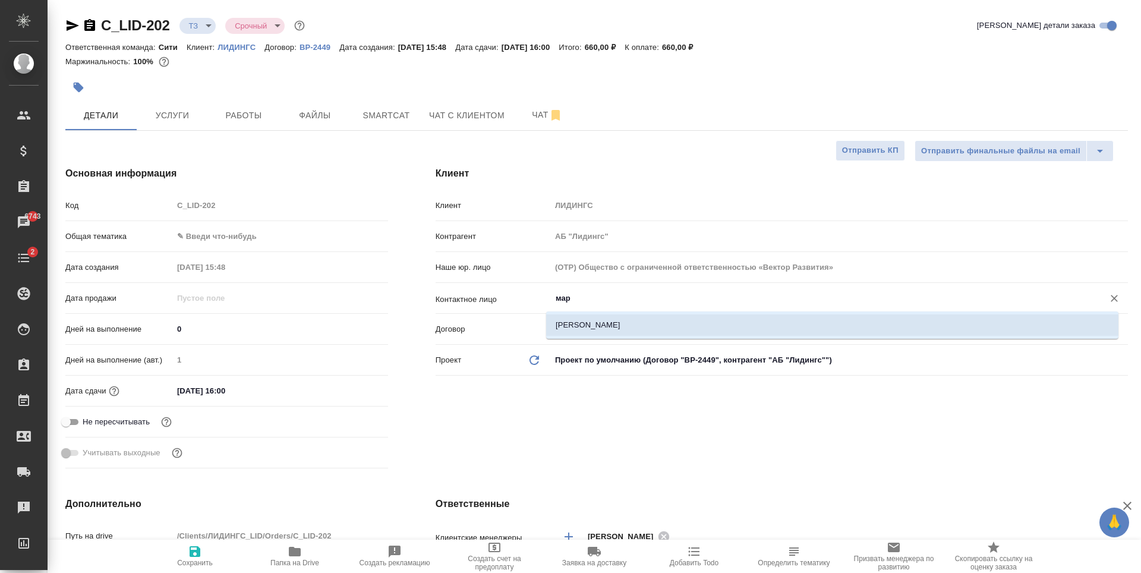
click at [647, 322] on li "Маркова Алеся" at bounding box center [832, 324] width 572 height 21
type input "Маркова Алеся"
type textarea "x"
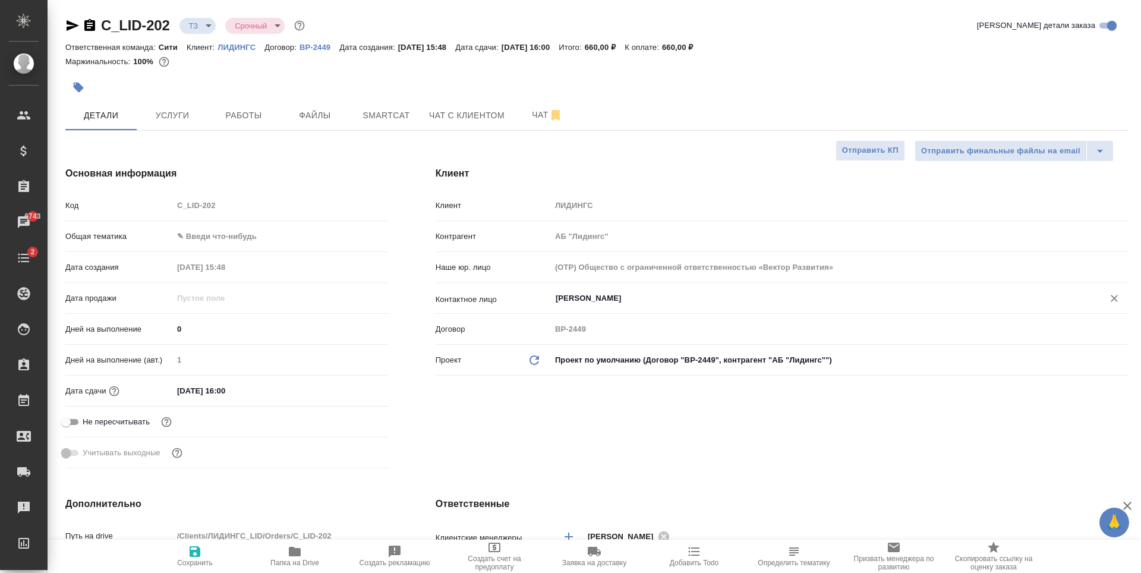
type input "Маркова Алеся"
click at [512, 433] on div "Клиент Клиент ЛИДИНГС Контрагент АБ "Лидингс" Наше юр. лицо (OTP) Общество с ог…" at bounding box center [782, 320] width 740 height 354
click at [181, 555] on span "Сохранить" at bounding box center [195, 555] width 86 height 23
type textarea "x"
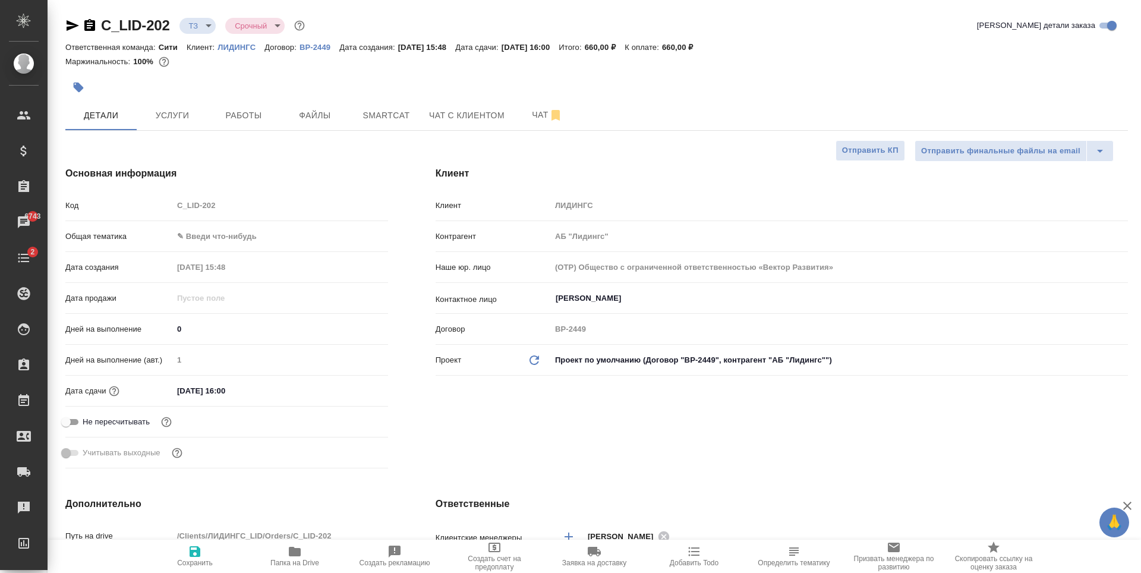
type textarea "x"
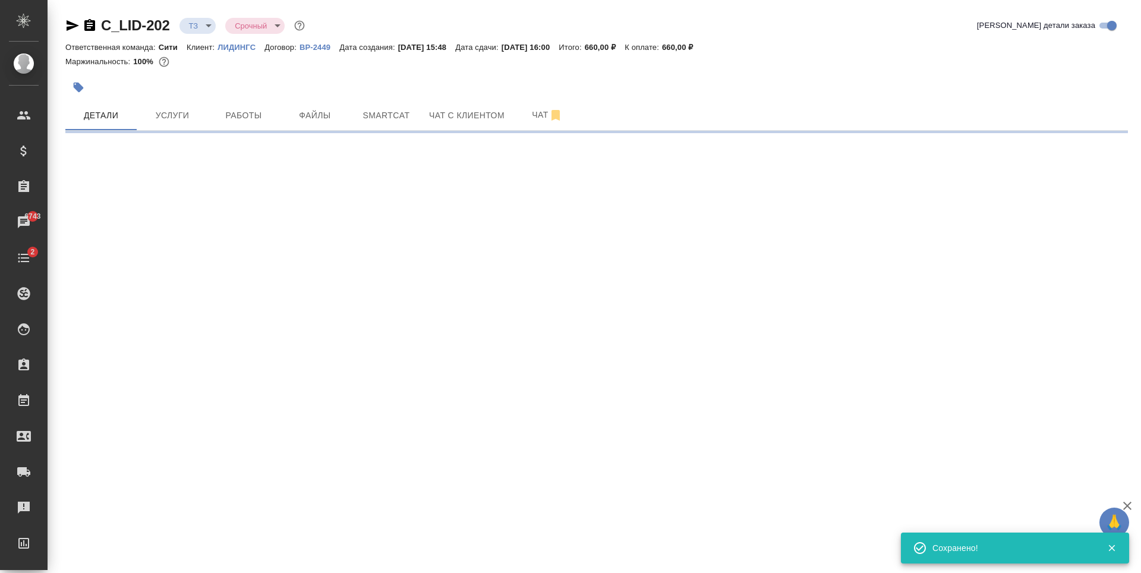
select select "RU"
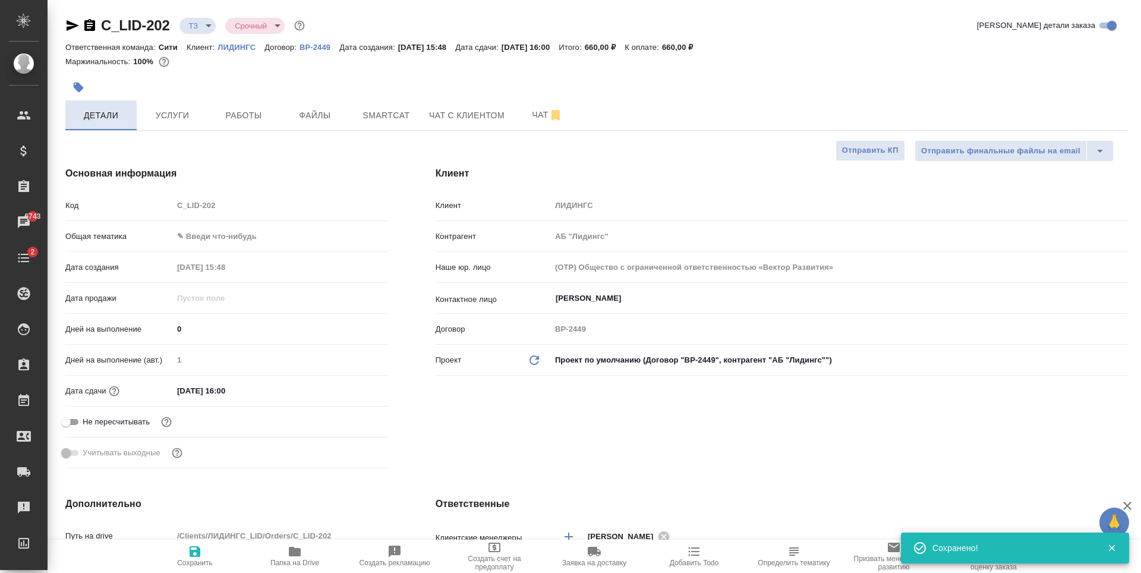
type textarea "x"
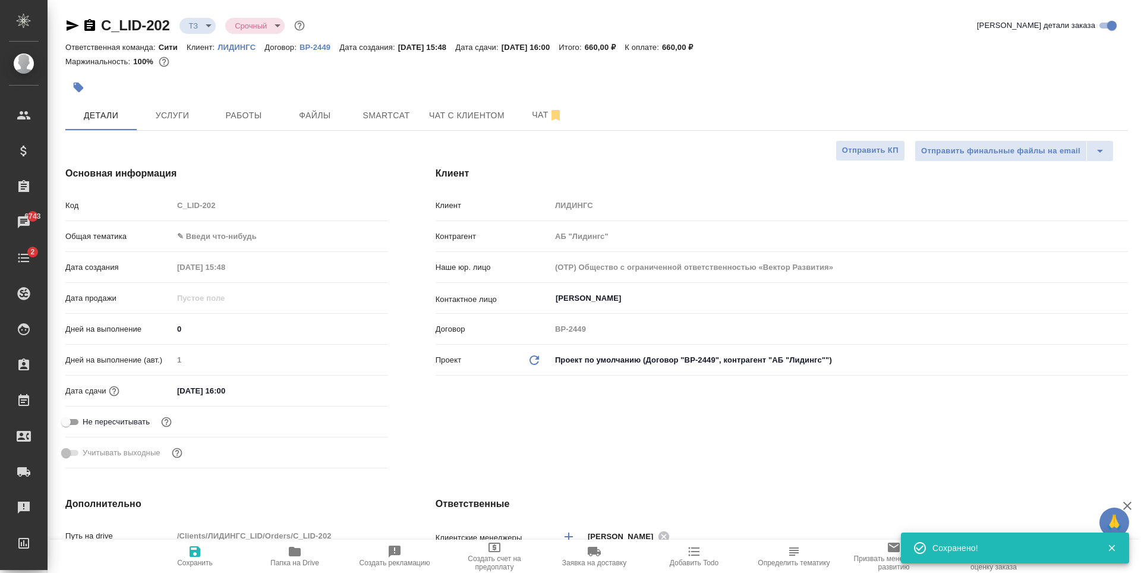
type textarea "x"
click at [640, 441] on div "Клиент Клиент ЛИДИНГС Контрагент АБ "Лидингс" Наше юр. лицо (OTP) Общество с ог…" at bounding box center [782, 320] width 740 height 354
click at [182, 124] on button "Услуги" at bounding box center [172, 115] width 71 height 30
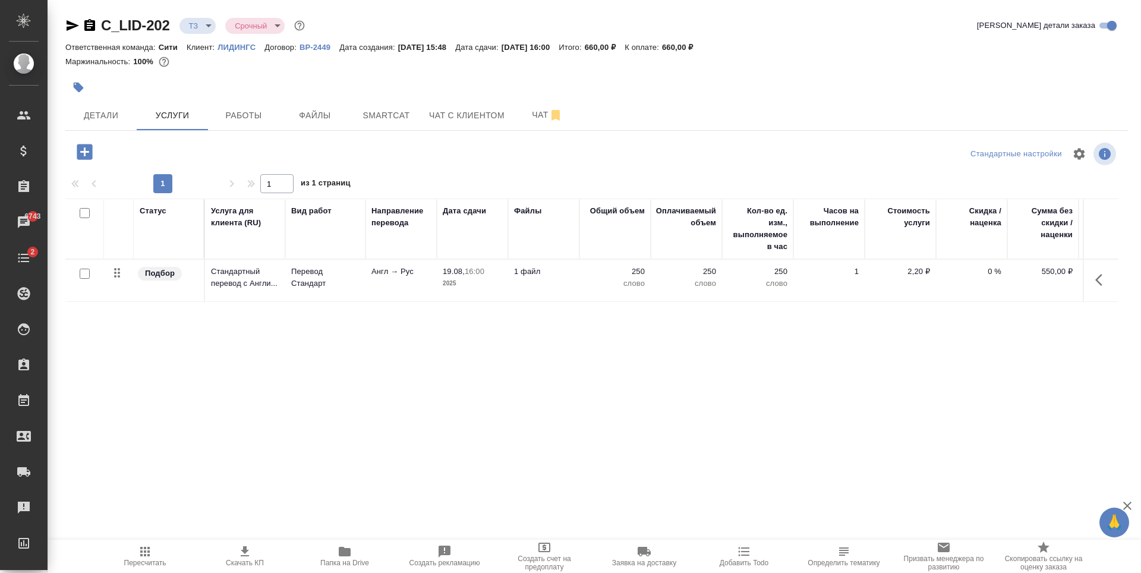
click at [89, 153] on icon "button" at bounding box center [84, 151] width 15 height 15
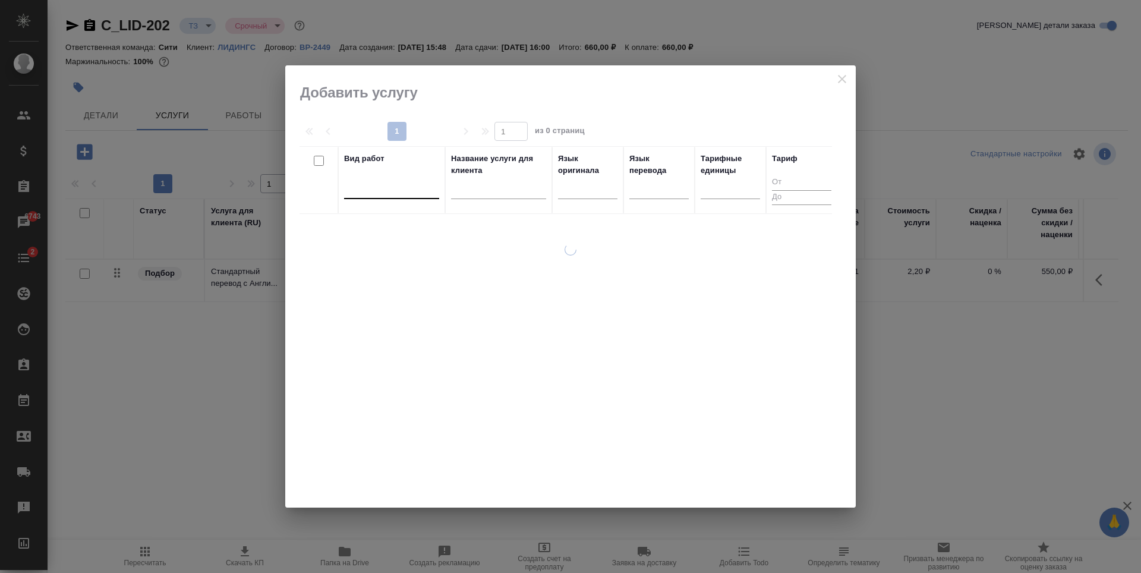
click at [371, 186] on div at bounding box center [391, 186] width 95 height 17
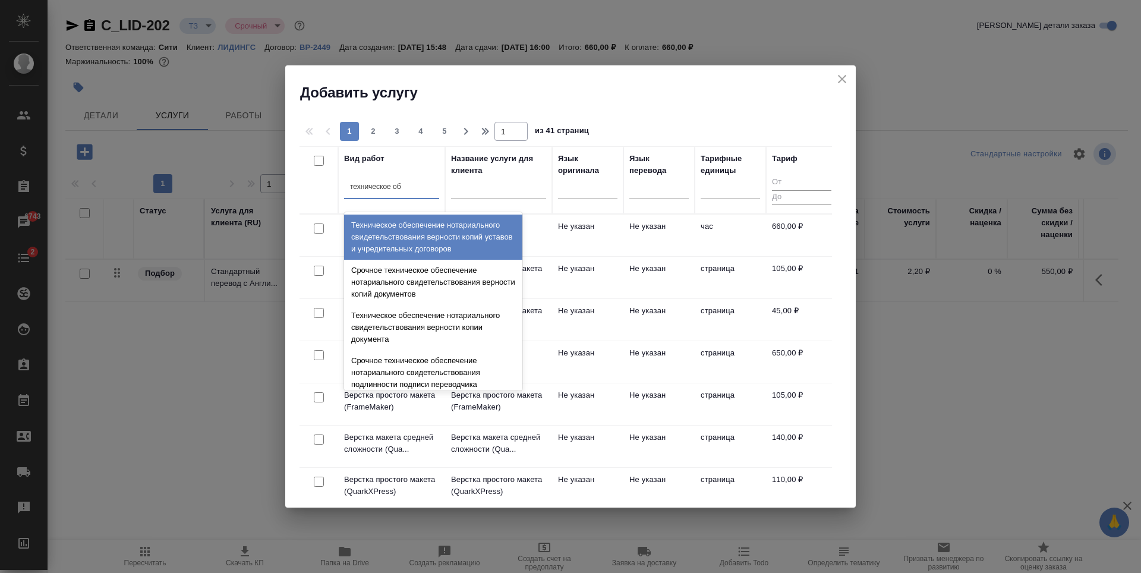
type input "техническое обе"
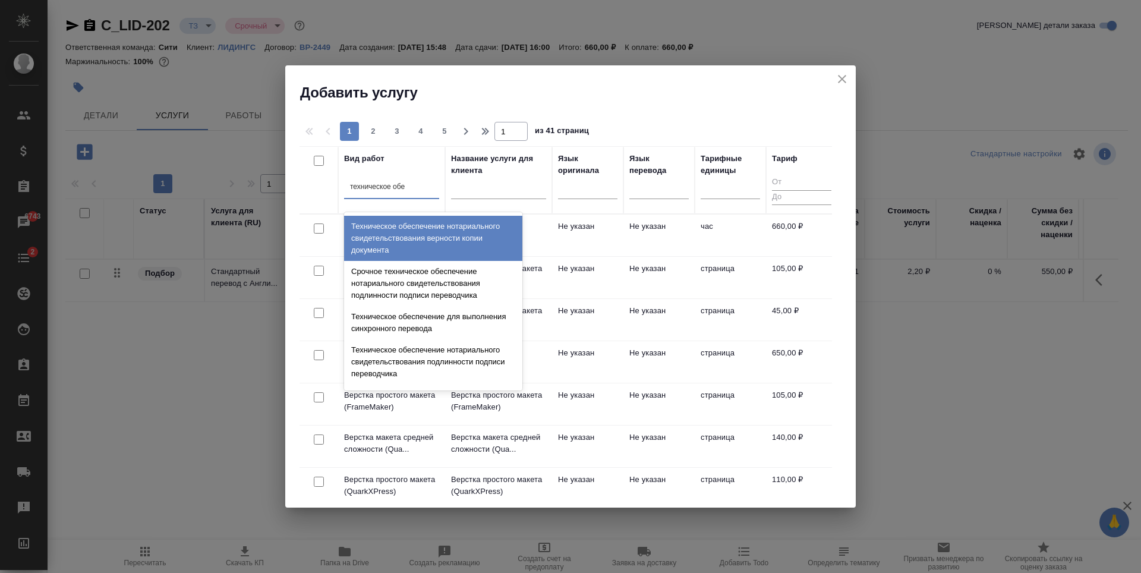
scroll to position [119, 0]
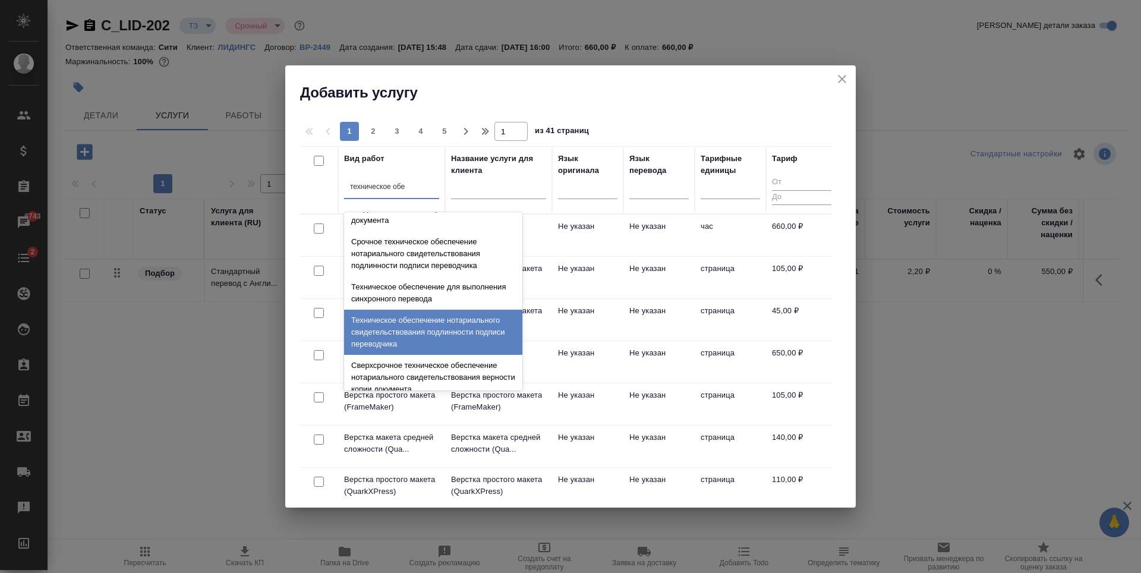
click at [435, 329] on div "Техническое обеспечение нотариального свидетельствования подлинности подписи пе…" at bounding box center [433, 332] width 178 height 45
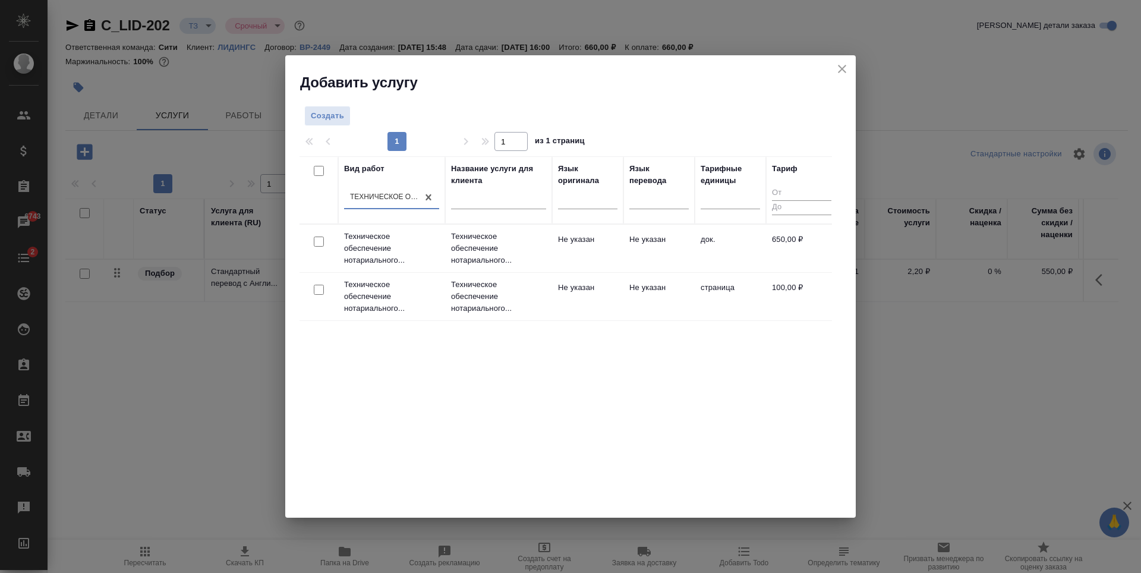
click at [360, 400] on div "Вид работ option Техническое обеспечение нотариального свидетельствования подли…" at bounding box center [566, 334] width 533 height 357
click at [323, 237] on input "checkbox" at bounding box center [319, 242] width 10 height 10
checkbox input "true"
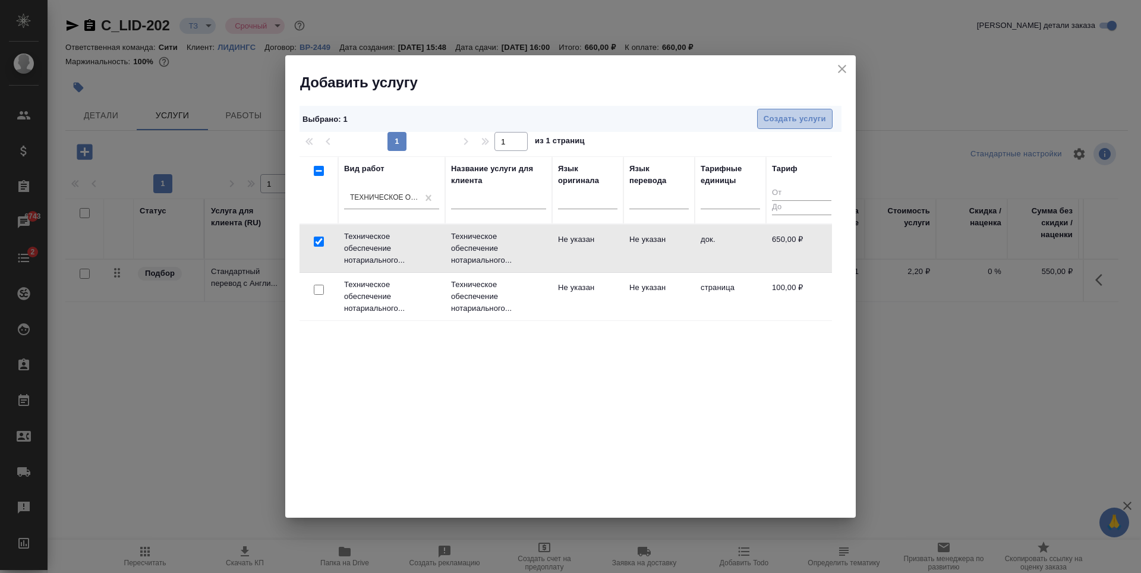
click at [802, 121] on span "Создать услуги" at bounding box center [795, 119] width 62 height 14
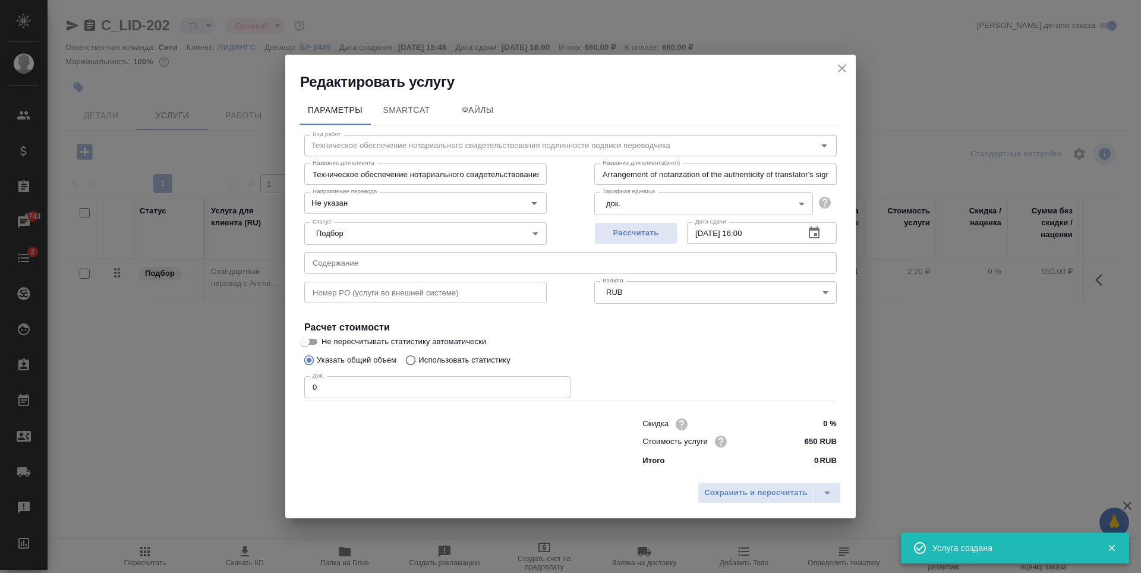
type input "Техническое обеспечение нотариального свидетельствования подлинности подписи пе…"
type input "Arrangement of notarization of the authenticity of translator's signature,3 bus…"
type input "Техническое обеспечение нотариального свидетельствования подлинности подписи пе…"
type input "Arrangement of notarization of the authenticity of translator's signature,3 bus…"
type input "1"
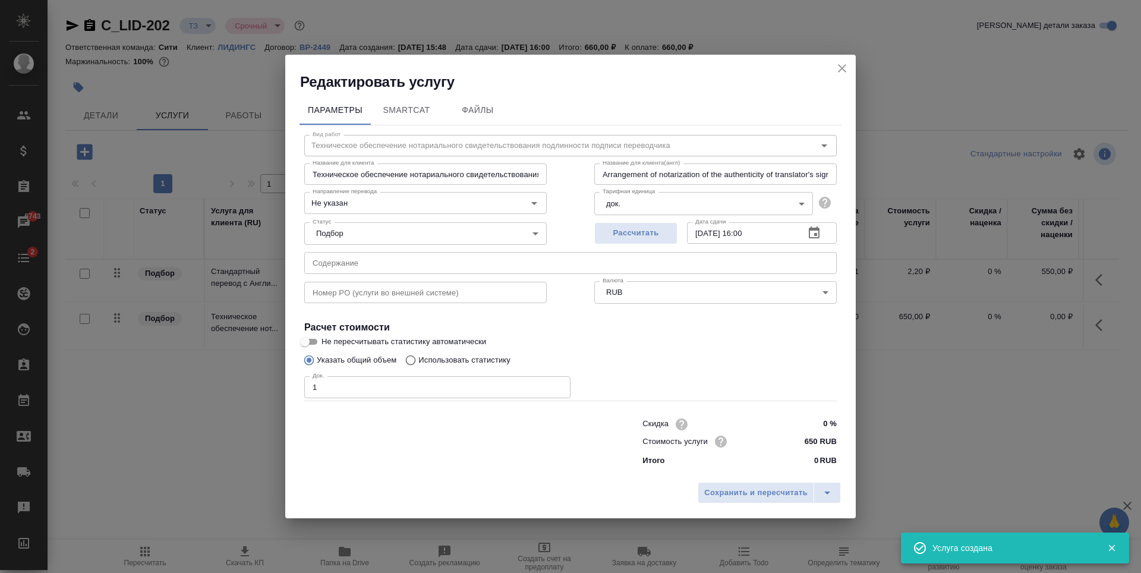
click at [556, 382] on input "1" at bounding box center [437, 386] width 266 height 21
type input "Техническое обеспечение нотариального свидетельствования подлинности подписи пе…"
type input "Arrangement of notarization of the authenticity of translator's signature,3 bus…"
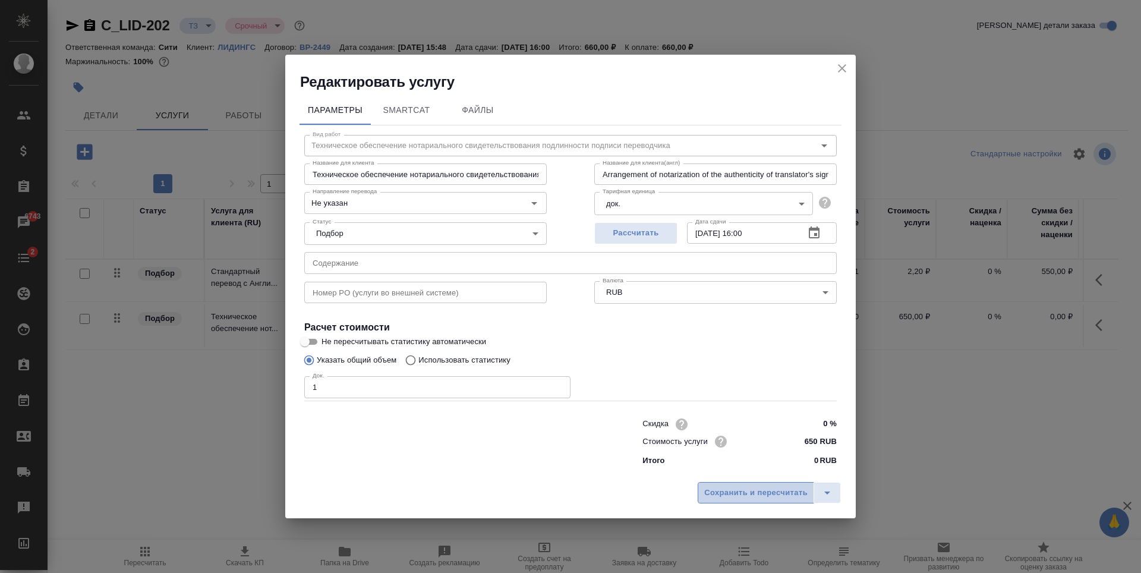
click at [744, 495] on span "Сохранить и пересчитать" at bounding box center [755, 493] width 103 height 14
type input "Техническое обеспечение нотариального свидетельствования подлинности подписи пе…"
type input "Arrangement of notarization of the authenticity of translator's signature,3 bus…"
type input "Техническое обеспечение нотариального свидетельствования подлинности подписи пе…"
type input "Arrangement of notarization of the authenticity of translator's signature,3 bus…"
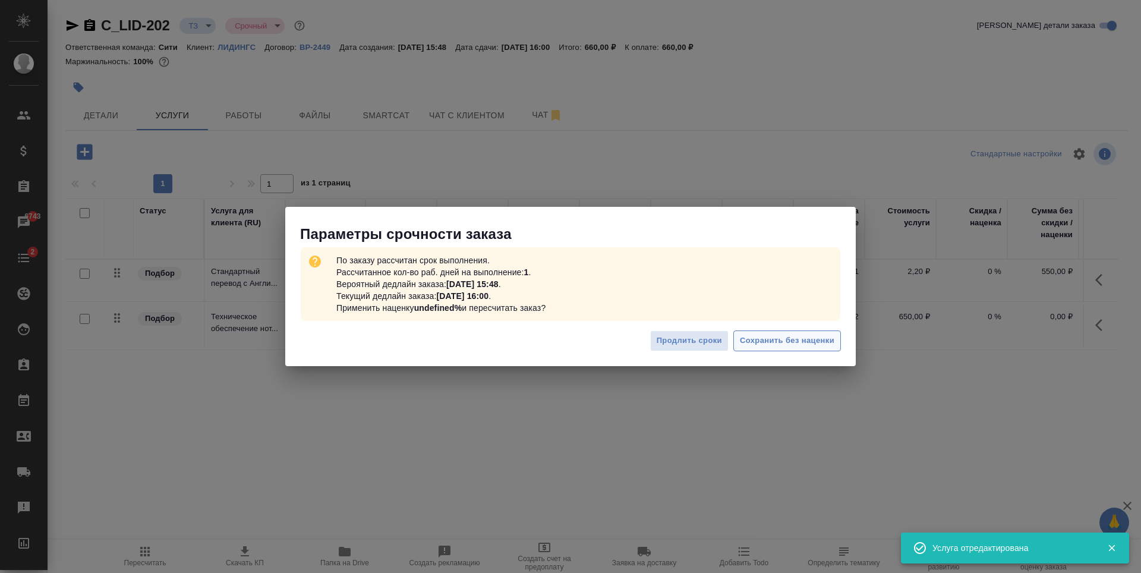
click at [795, 340] on span "Сохранить без наценки" at bounding box center [787, 341] width 95 height 14
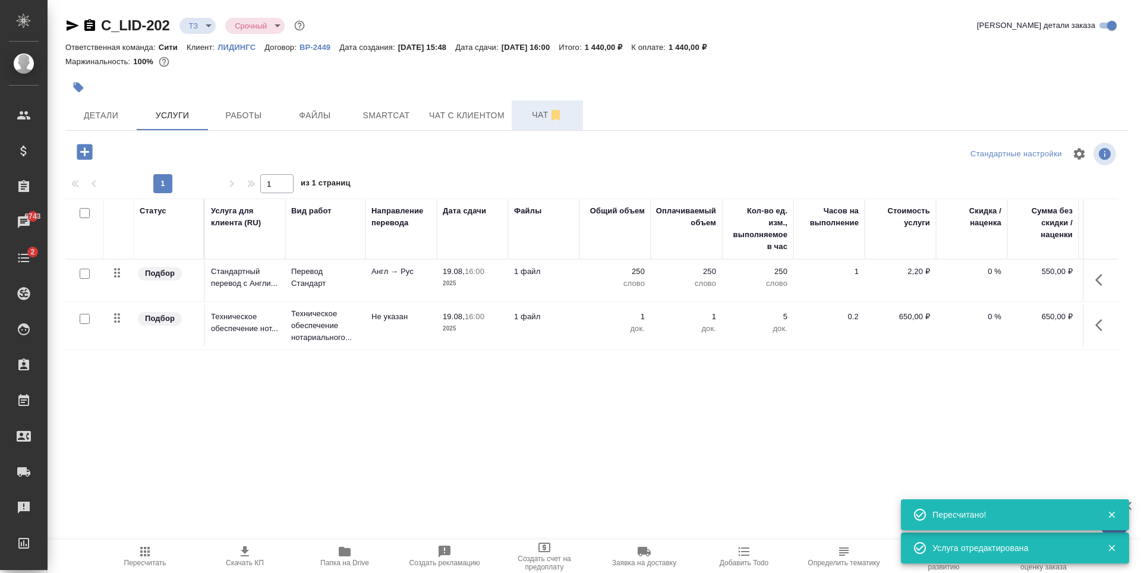
click at [531, 112] on span "Чат" at bounding box center [547, 115] width 57 height 15
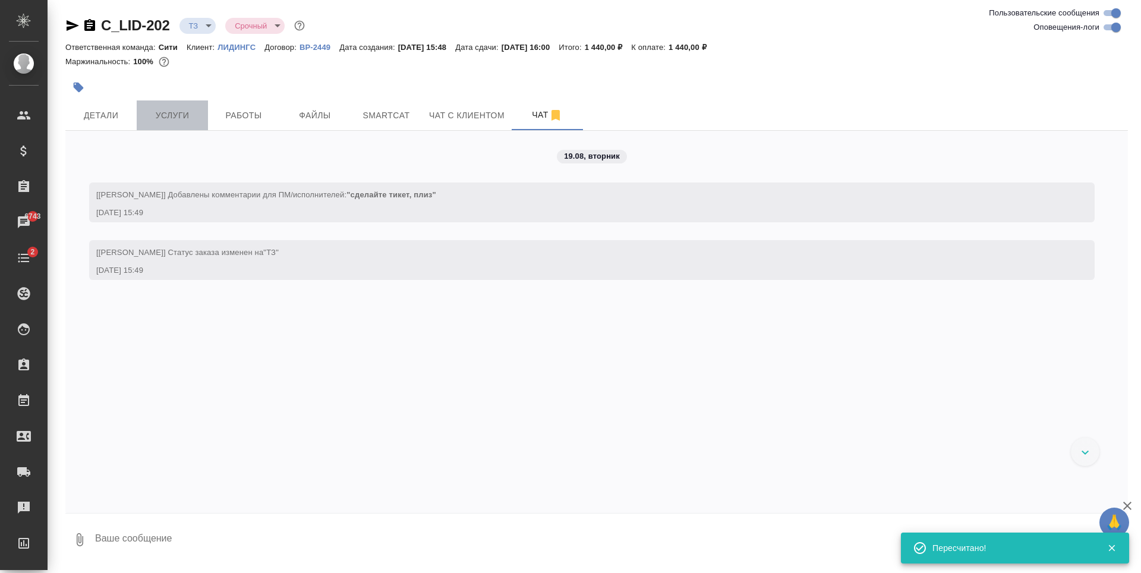
click at [196, 114] on span "Услуги" at bounding box center [172, 115] width 57 height 15
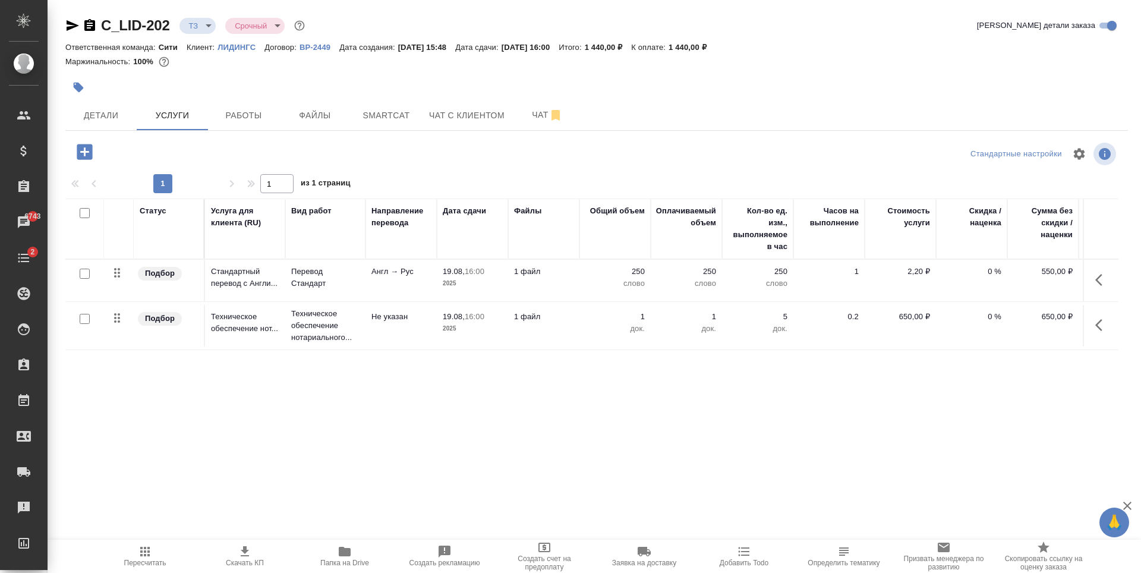
click at [84, 153] on icon "button" at bounding box center [84, 151] width 21 height 21
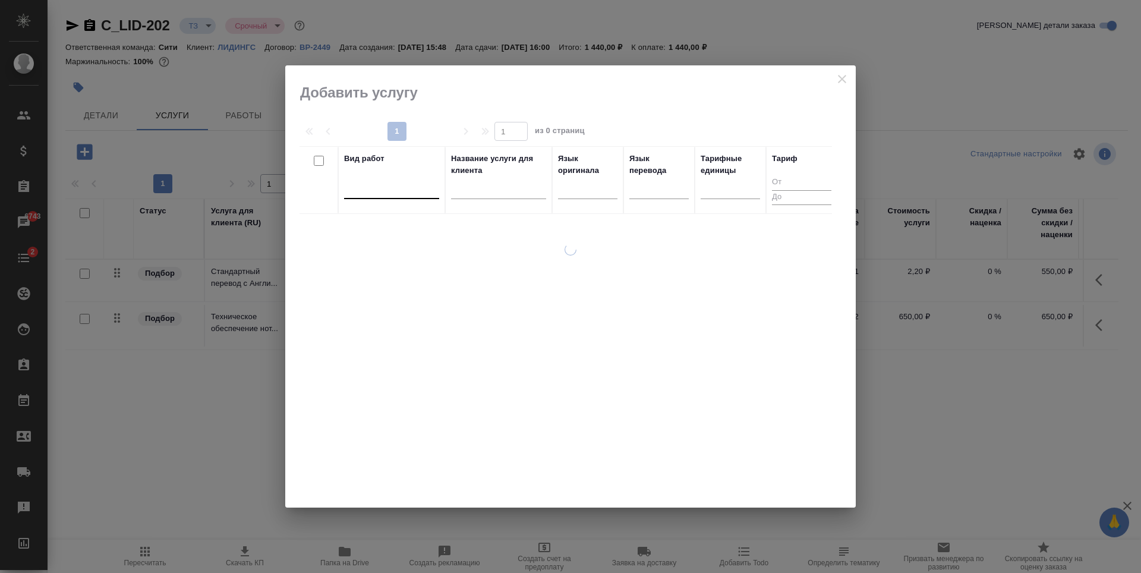
click at [379, 196] on div at bounding box center [391, 188] width 95 height 23
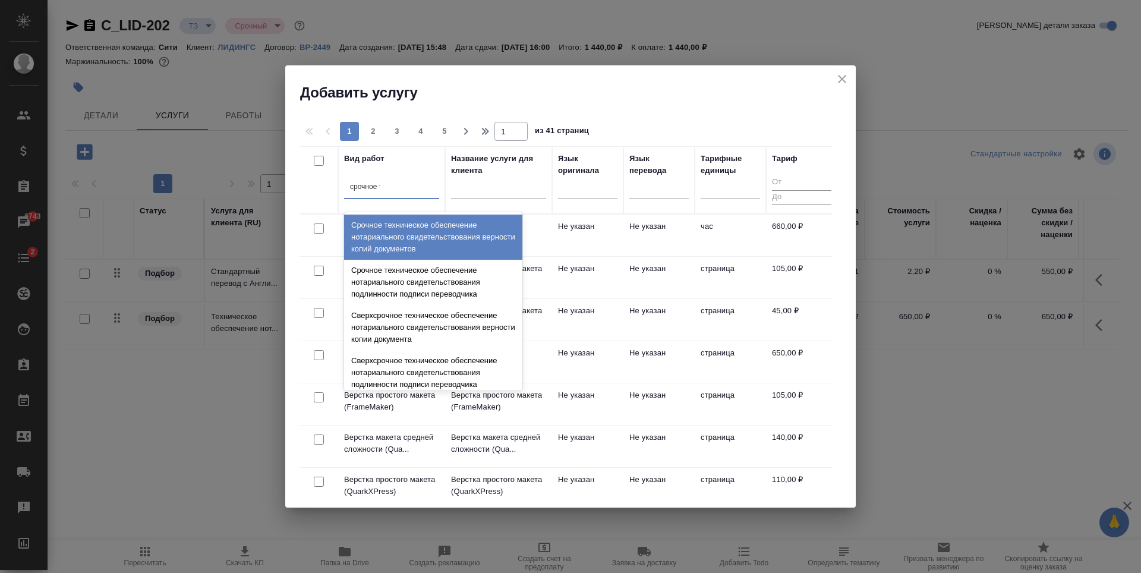
type input "срочное те"
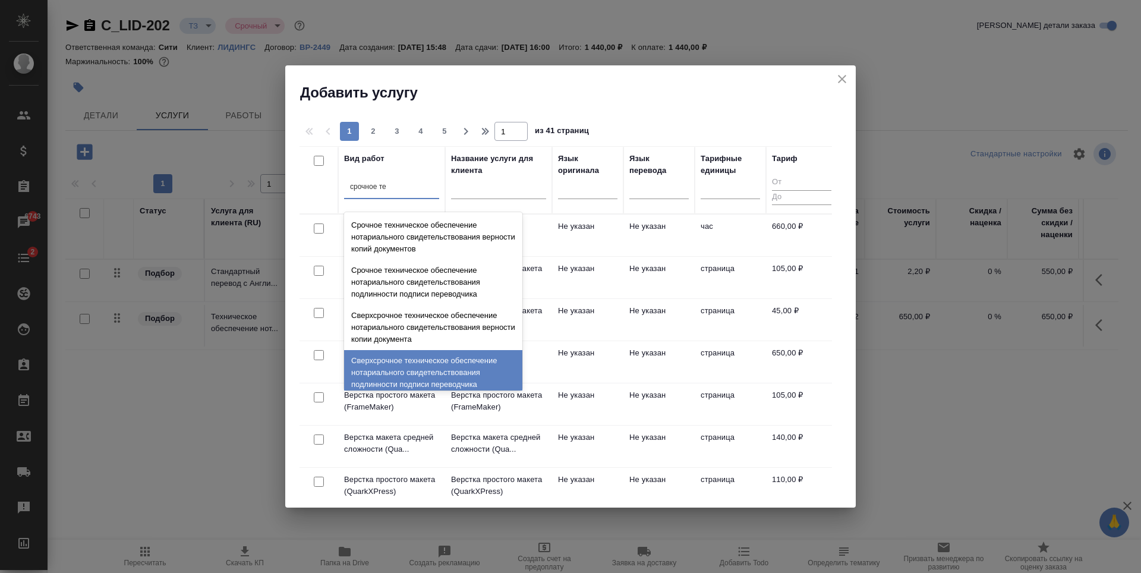
click at [433, 363] on div "Сверхсрочное техническое обеспечение нотариального свидетельствования подлиннос…" at bounding box center [433, 372] width 178 height 45
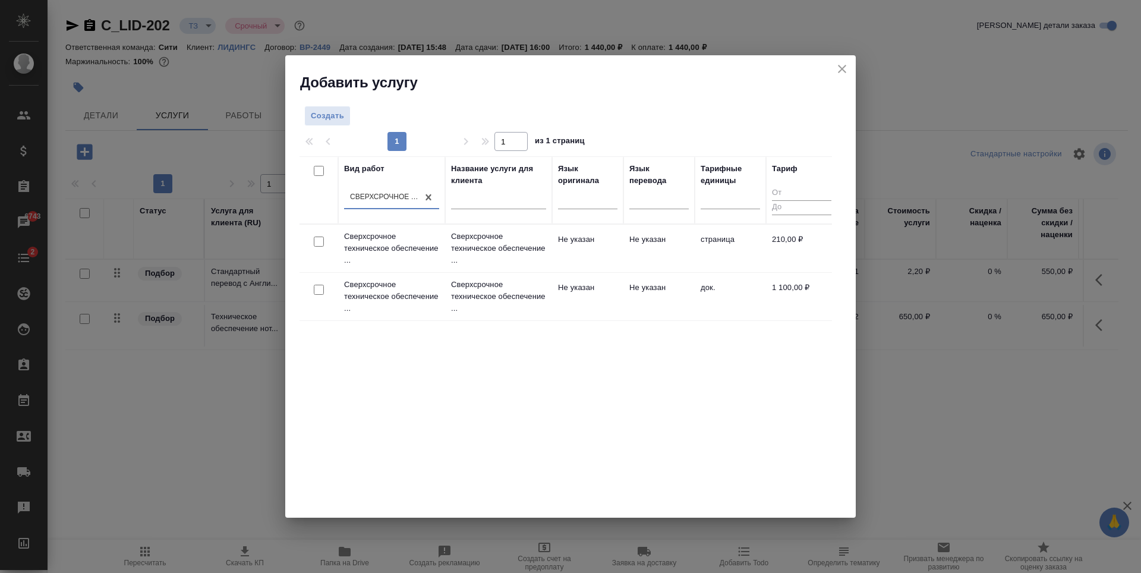
click at [319, 291] on input "checkbox" at bounding box center [319, 290] width 10 height 10
checkbox input "true"
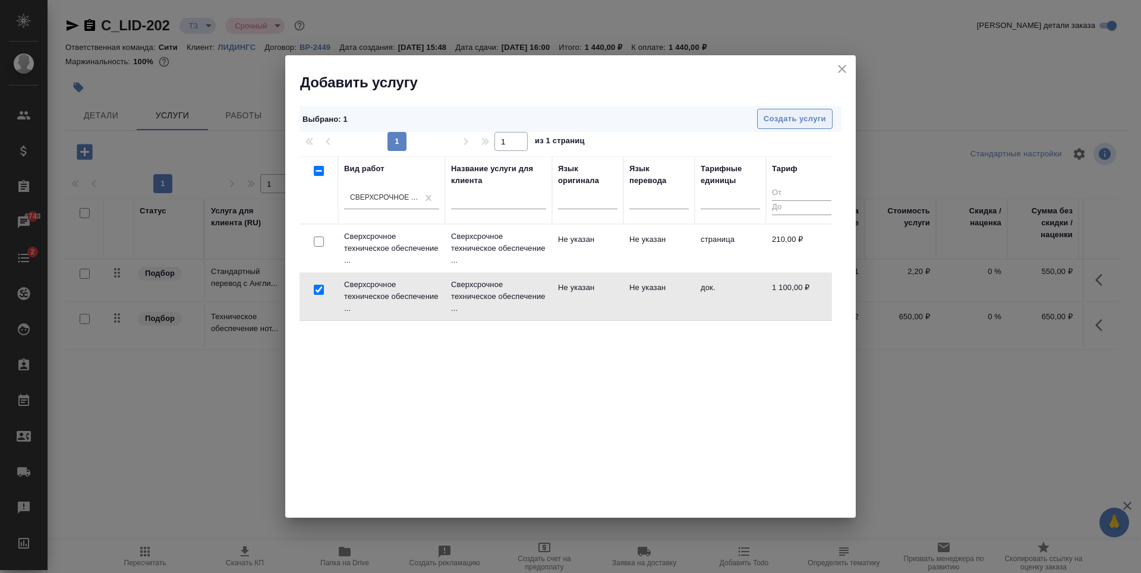
click at [773, 115] on span "Создать услуги" at bounding box center [795, 119] width 62 height 14
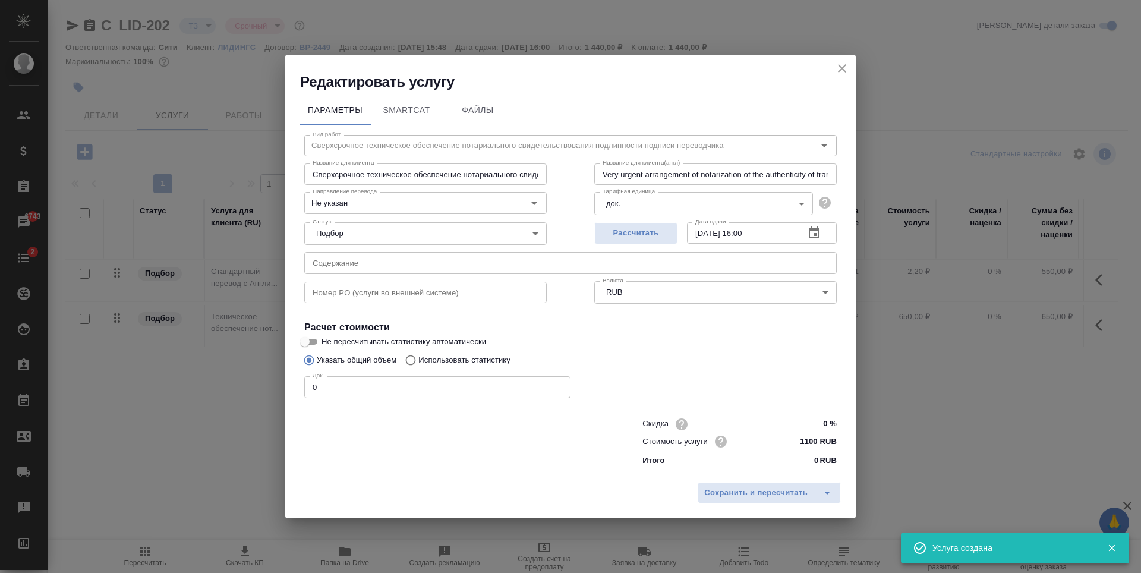
click at [422, 386] on input "0" at bounding box center [437, 386] width 266 height 21
type input "Сверхсрочное техническое обеспечение нотариального свидетельствования подлиннос…"
type input "Very urgent arrangement of notarization of the authenticity of translator's sig…"
click at [845, 68] on icon "close" at bounding box center [842, 68] width 14 height 14
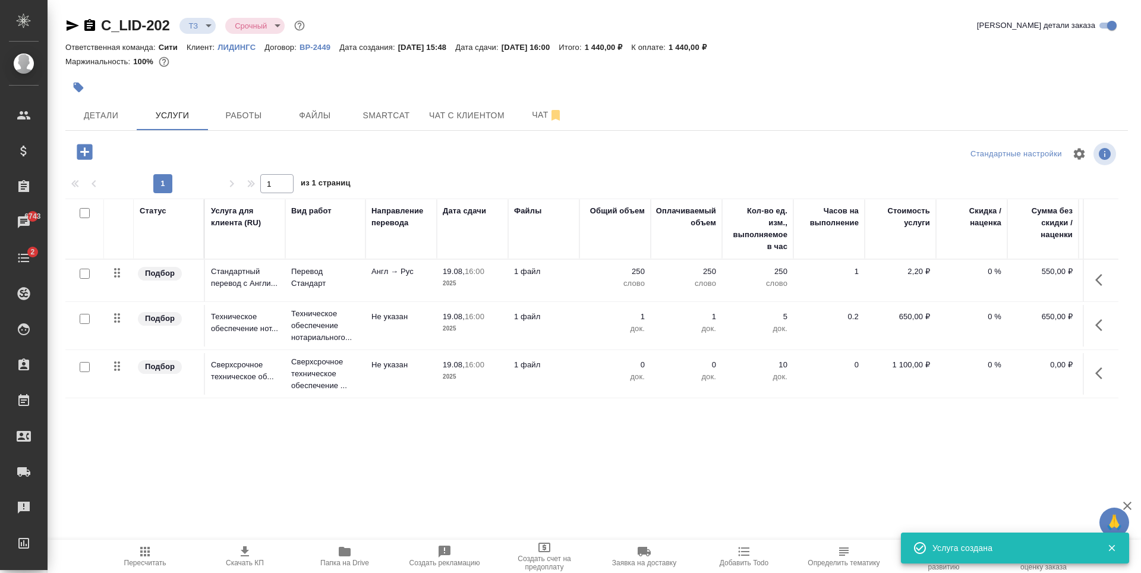
click at [85, 364] on input "checkbox" at bounding box center [85, 367] width 10 height 10
checkbox input "true"
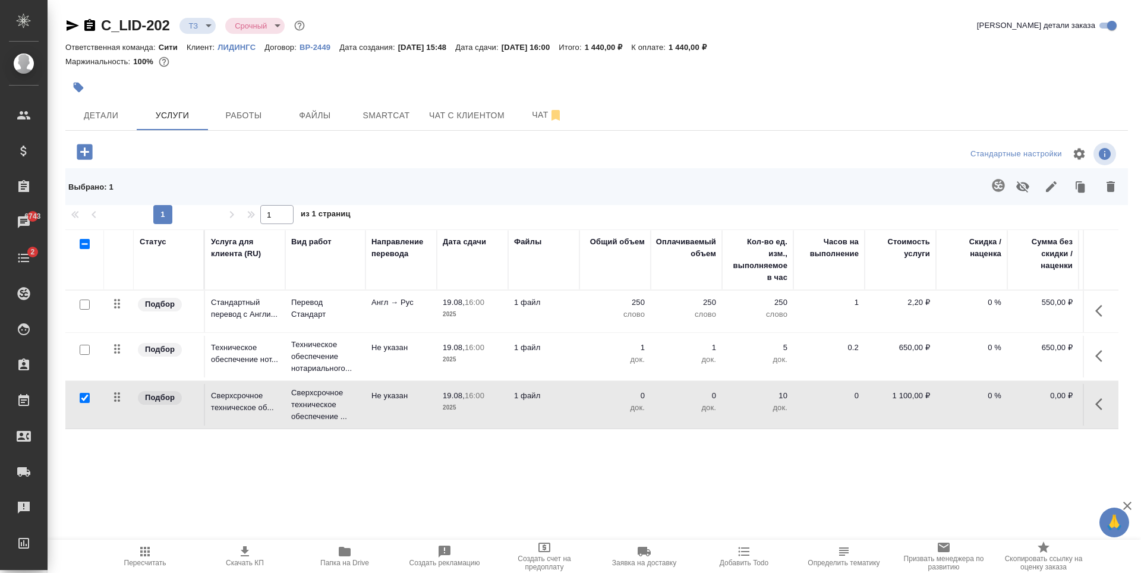
click at [1117, 181] on icon "button" at bounding box center [1111, 187] width 14 height 14
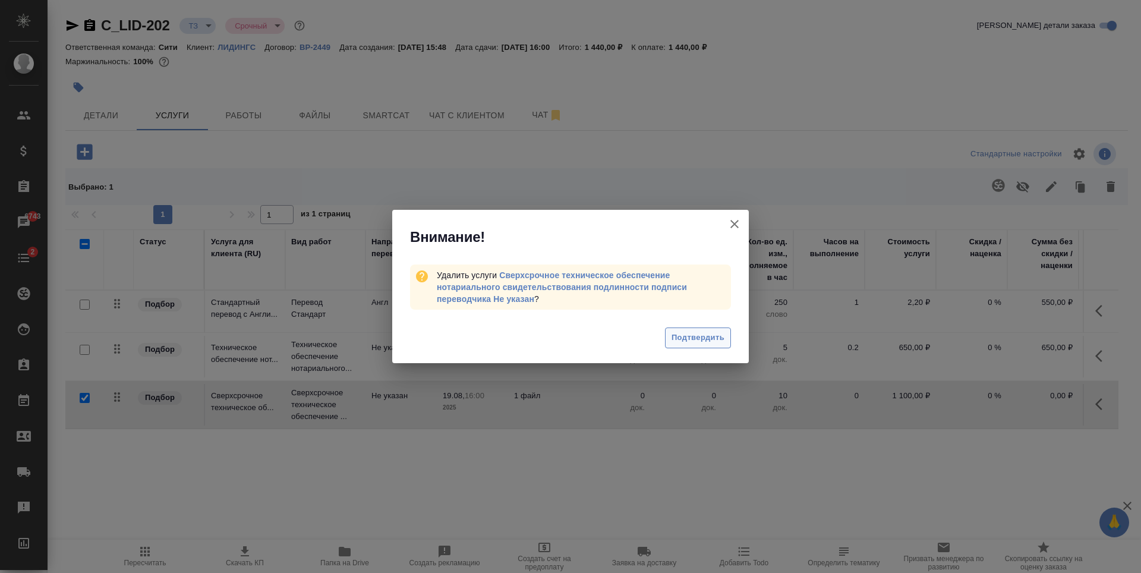
click at [707, 338] on span "Подтвердить" at bounding box center [698, 338] width 53 height 14
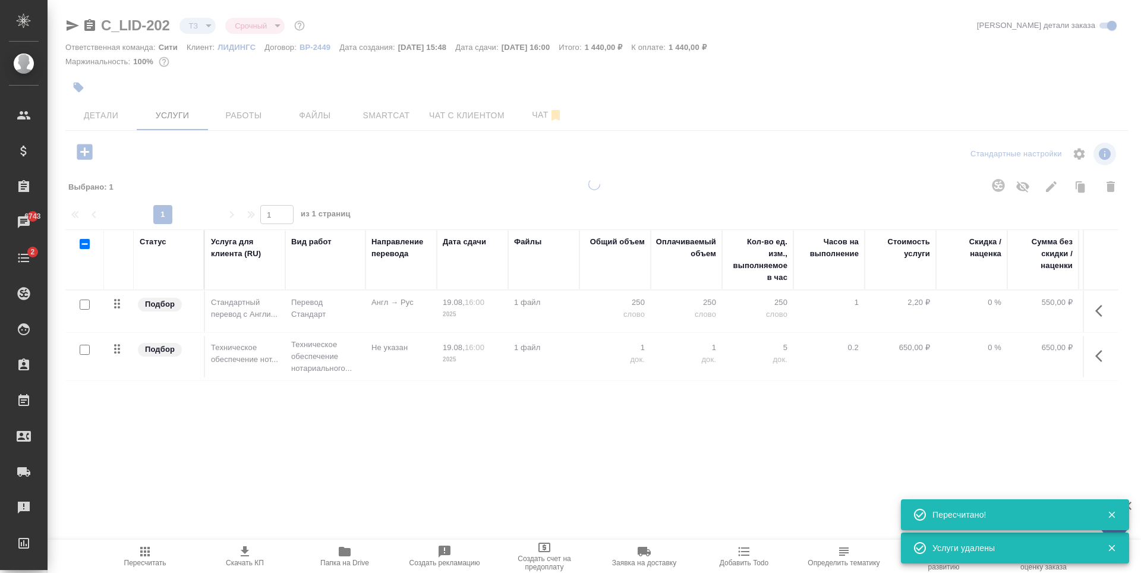
click at [83, 154] on icon "button" at bounding box center [84, 151] width 15 height 15
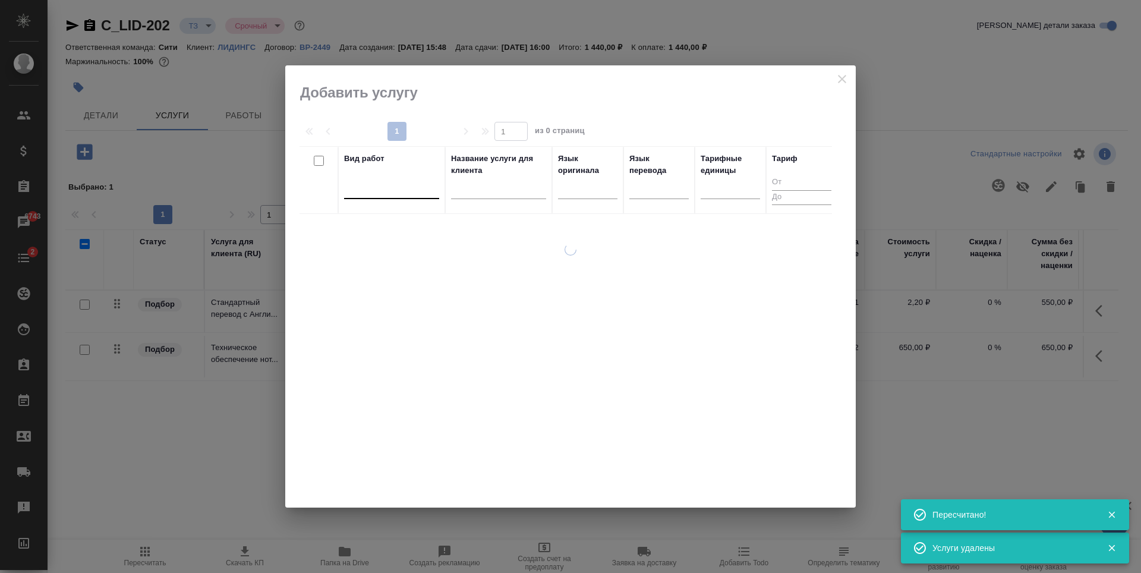
click at [367, 188] on div at bounding box center [391, 186] width 95 height 17
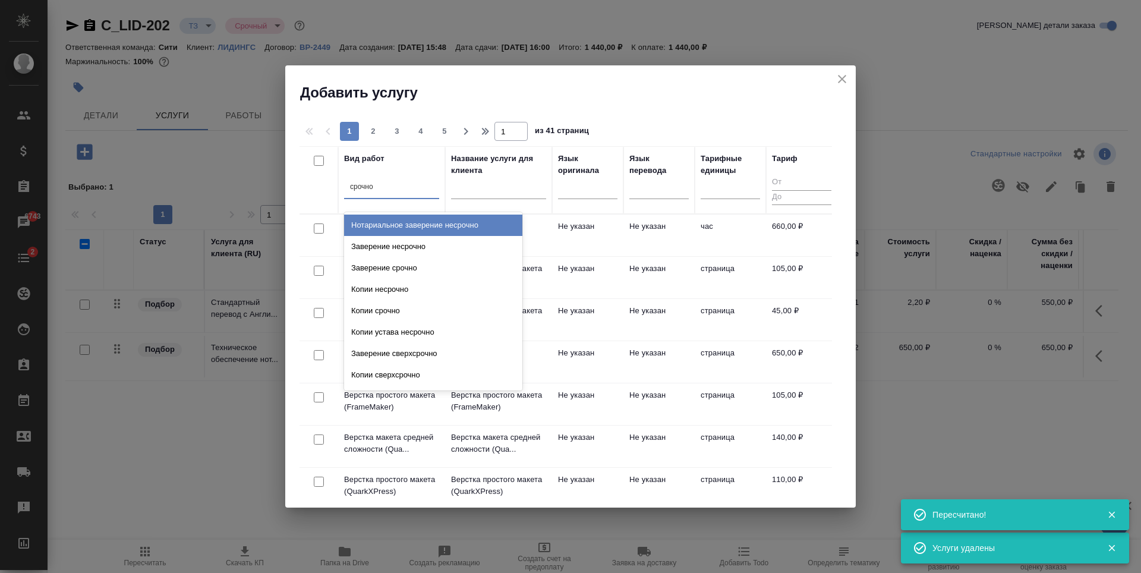
type input "срочное"
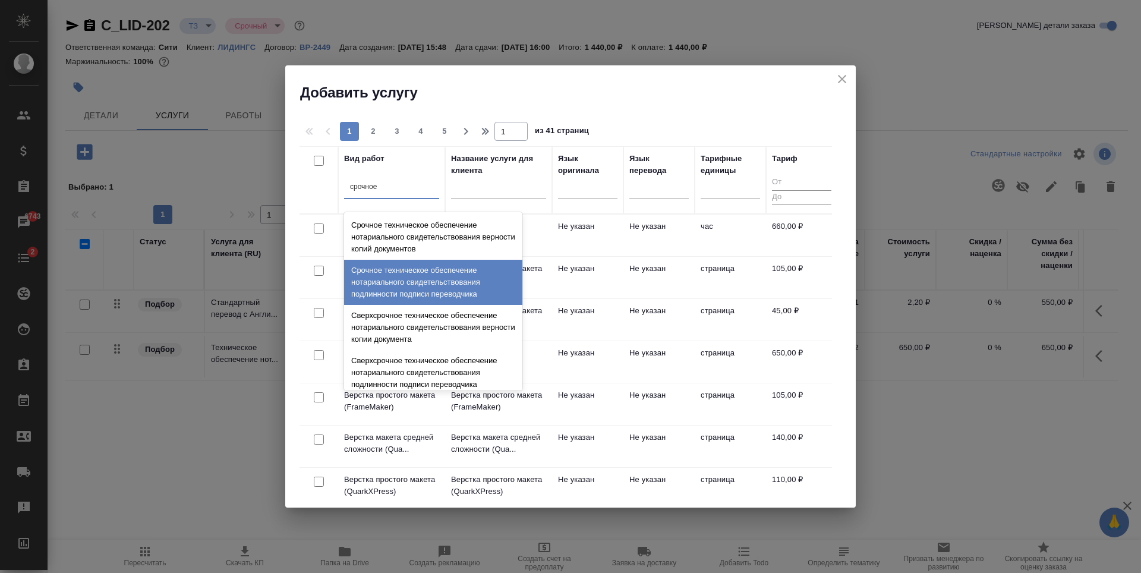
click at [384, 263] on div "Срочное техническое обеспечение нотариального свидетельствования подлинности по…" at bounding box center [433, 282] width 178 height 45
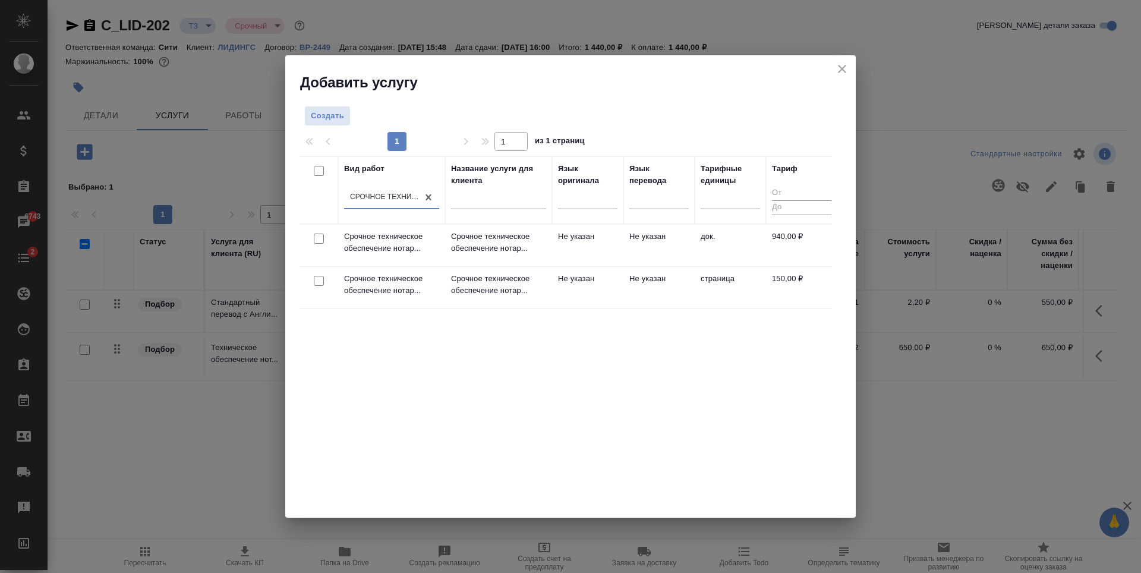
click at [496, 375] on div "Вид работ option Срочное техническое обеспечение нотариального свидетельствован…" at bounding box center [566, 334] width 533 height 357
click at [318, 240] on input "checkbox" at bounding box center [319, 239] width 10 height 10
checkbox input "true"
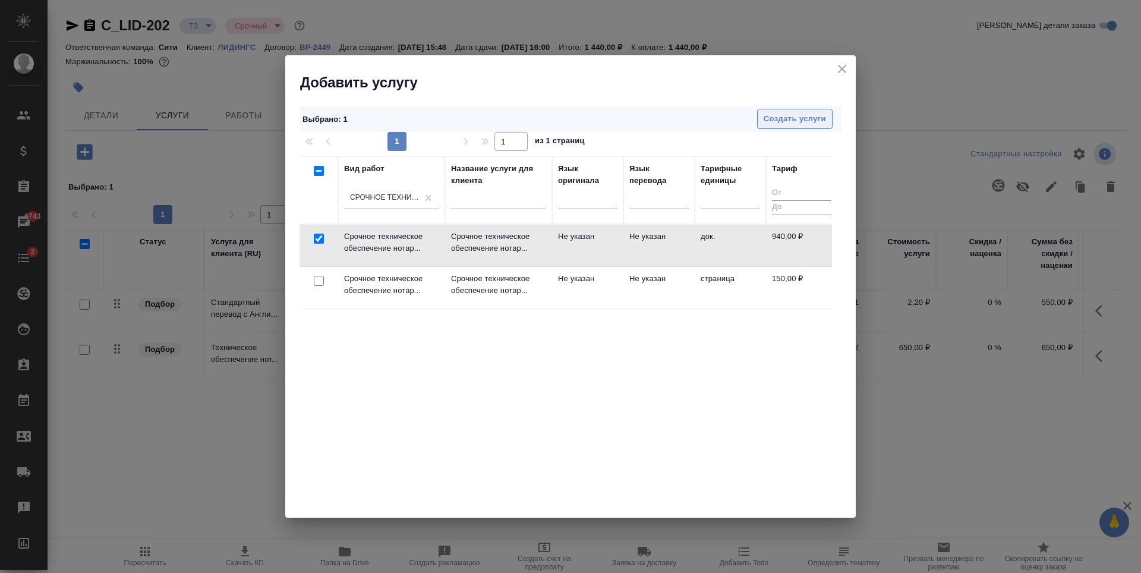
click at [789, 120] on span "Создать услуги" at bounding box center [795, 119] width 62 height 14
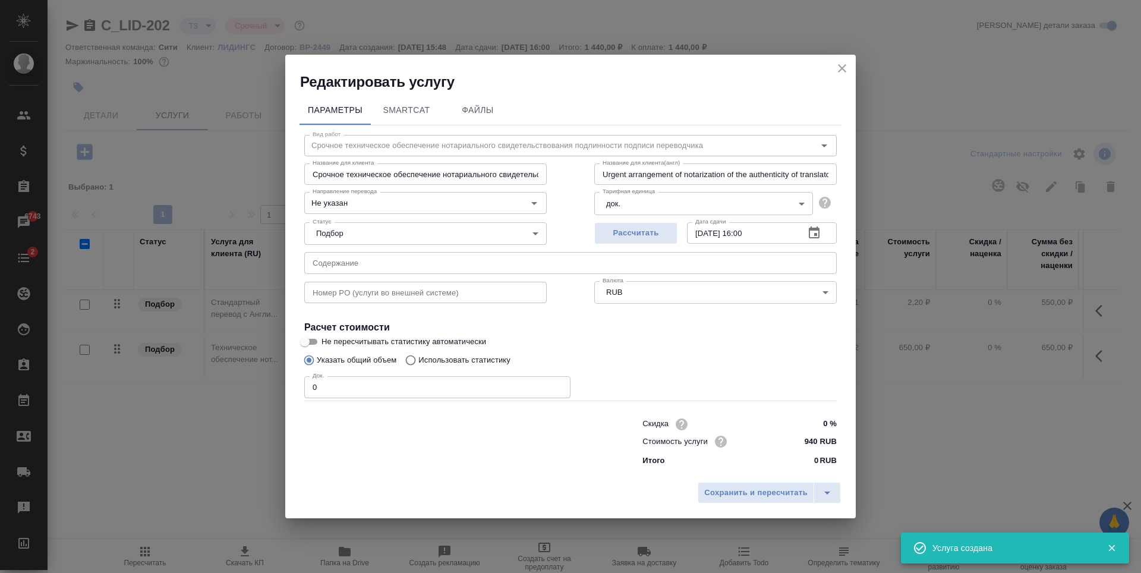
type input "Срочное техническое обеспечение нотариального свидетельствования подлинности по…"
type input "Urgent arrangement of notarization of the authenticity of translator's signatur…"
type input "Срочное техническое обеспечение нотариального свидетельствования подлинности по…"
type input "Urgent arrangement of notarization of the authenticity of translator's signatur…"
click at [443, 383] on input "0" at bounding box center [437, 386] width 266 height 21
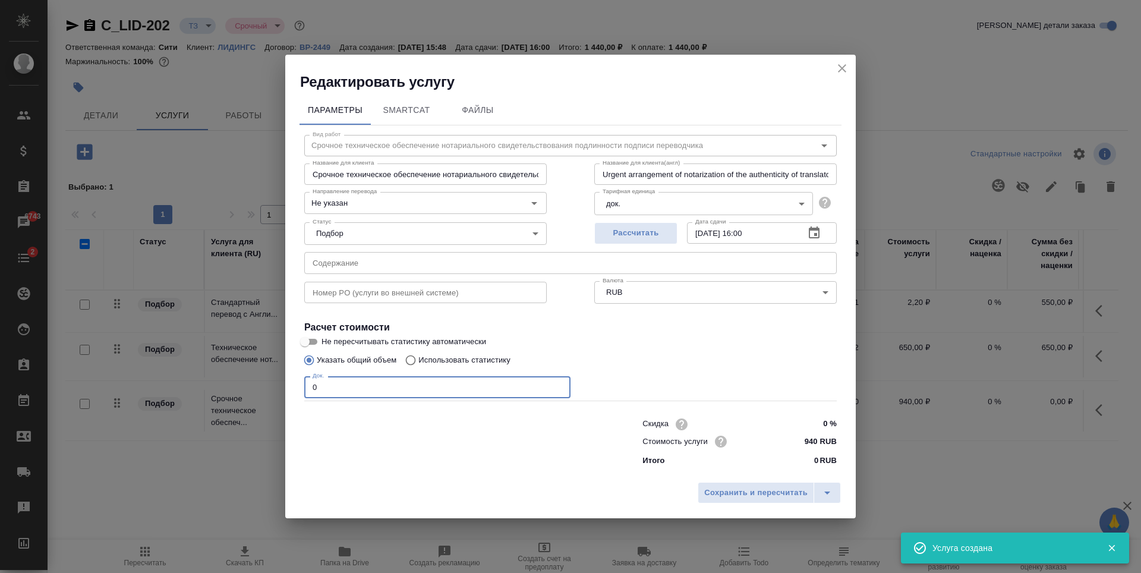
type input "Срочное техническое обеспечение нотариального свидетельствования подлинности по…"
type input "Urgent arrangement of notarization of the authenticity of translator's signatur…"
type input "Срочное техническое обеспечение нотариального свидетельствования подлинности по…"
type input "Urgent arrangement of notarization of the authenticity of translator's signatur…"
type input "Срочное техническое обеспечение нотариального свидетельствования подлинности по…"
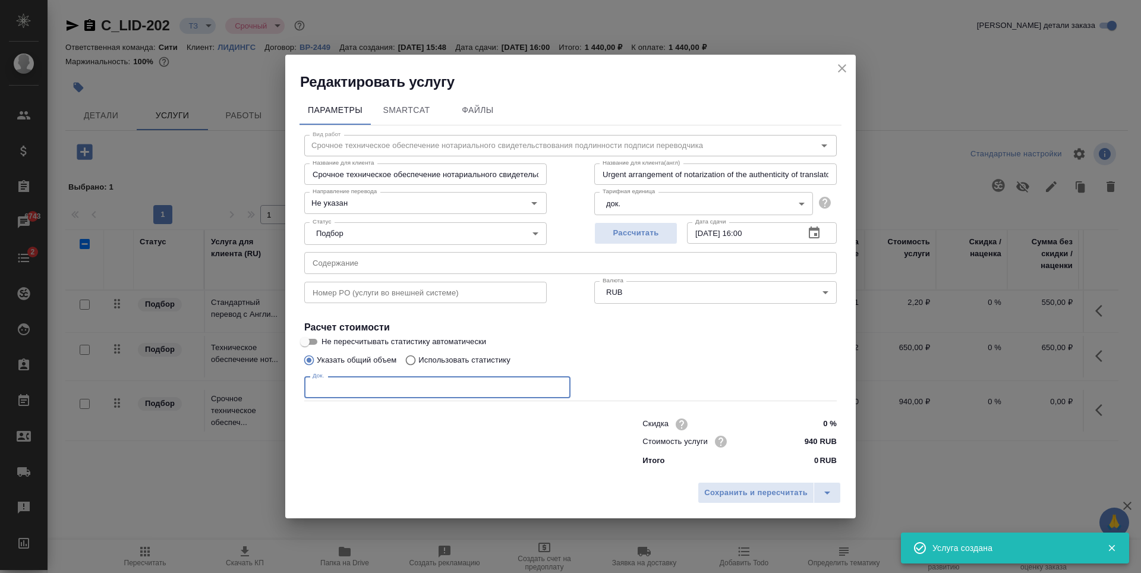
type input "Urgent arrangement of notarization of the authenticity of translator's signatur…"
click at [728, 484] on button "Сохранить и пересчитать" at bounding box center [756, 492] width 116 height 21
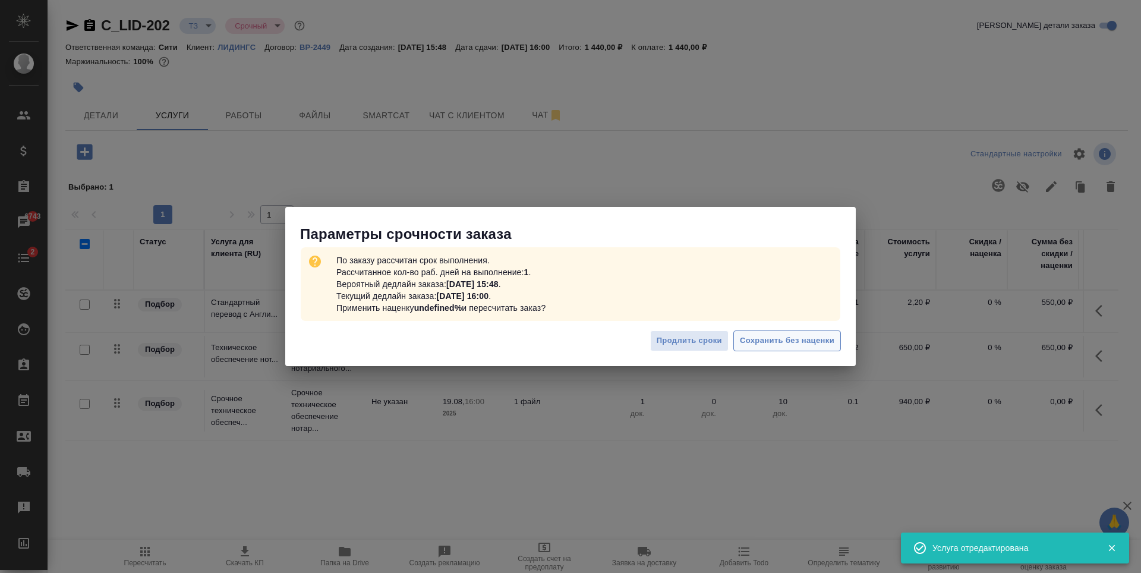
click at [791, 343] on span "Сохранить без наценки" at bounding box center [787, 341] width 95 height 14
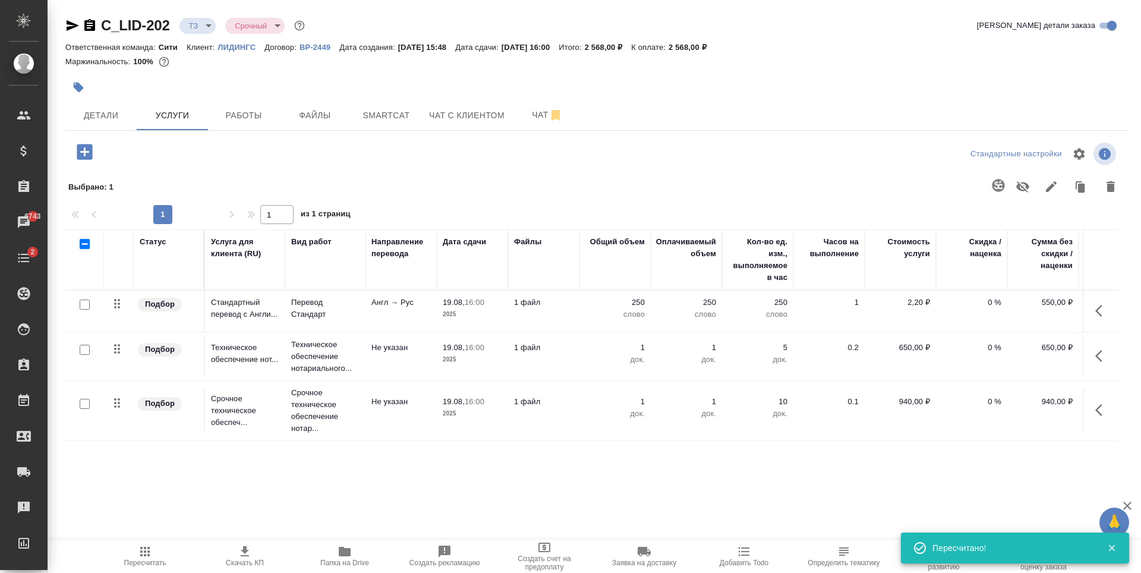
click at [984, 300] on p "0 %" at bounding box center [971, 303] width 59 height 12
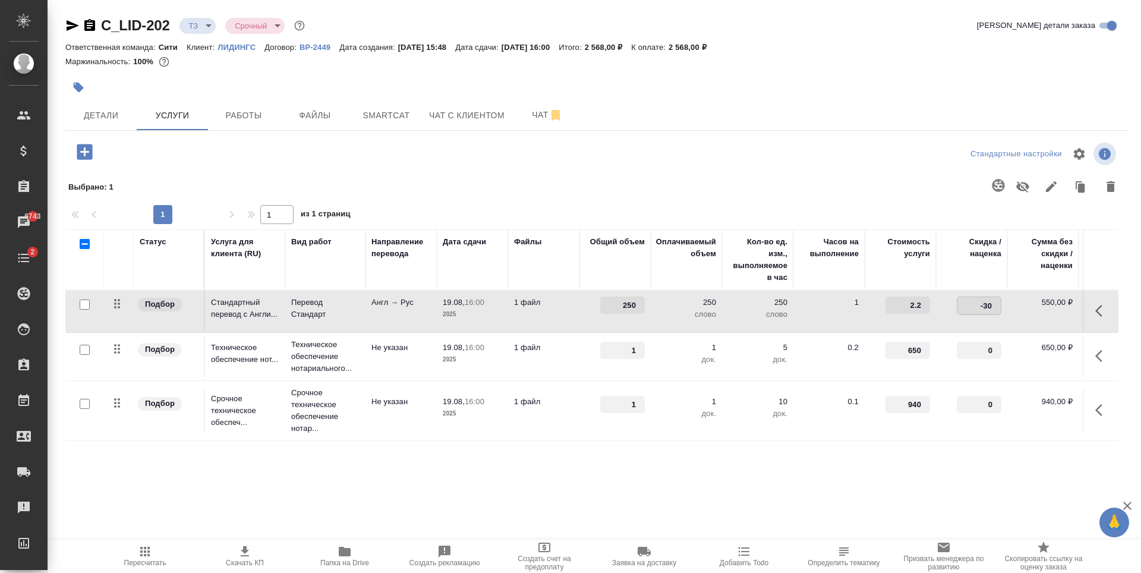
click at [563, 458] on div "Статус Услуга для клиента (RU) Вид работ Направление перевода Дата сдачи Файлы …" at bounding box center [591, 357] width 1053 height 256
click at [200, 152] on span "Сохранить и пересчитать" at bounding box center [168, 151] width 103 height 14
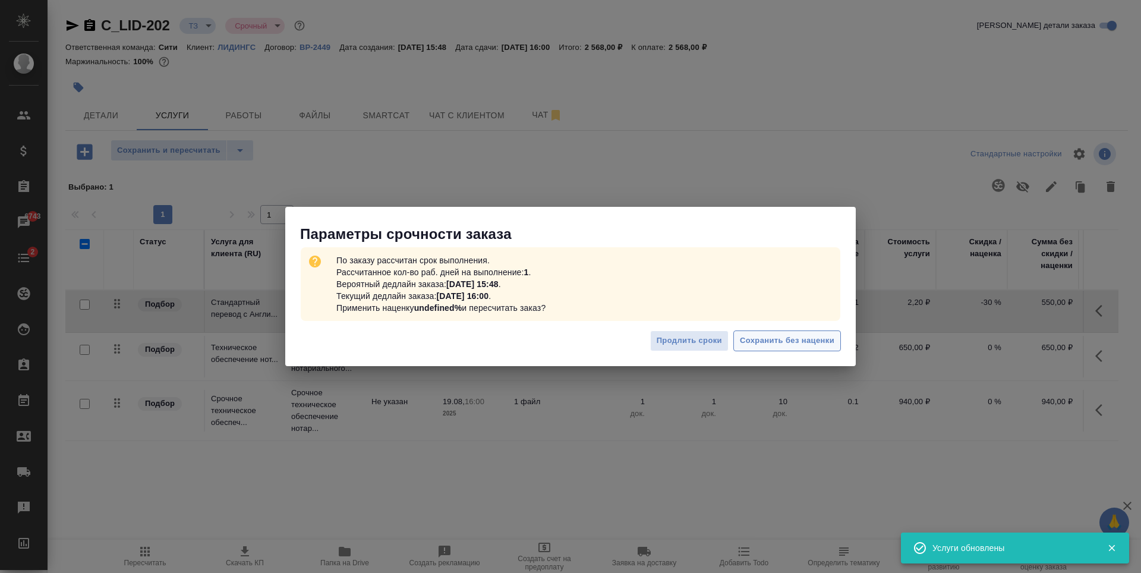
click at [798, 342] on span "Сохранить без наценки" at bounding box center [787, 341] width 95 height 14
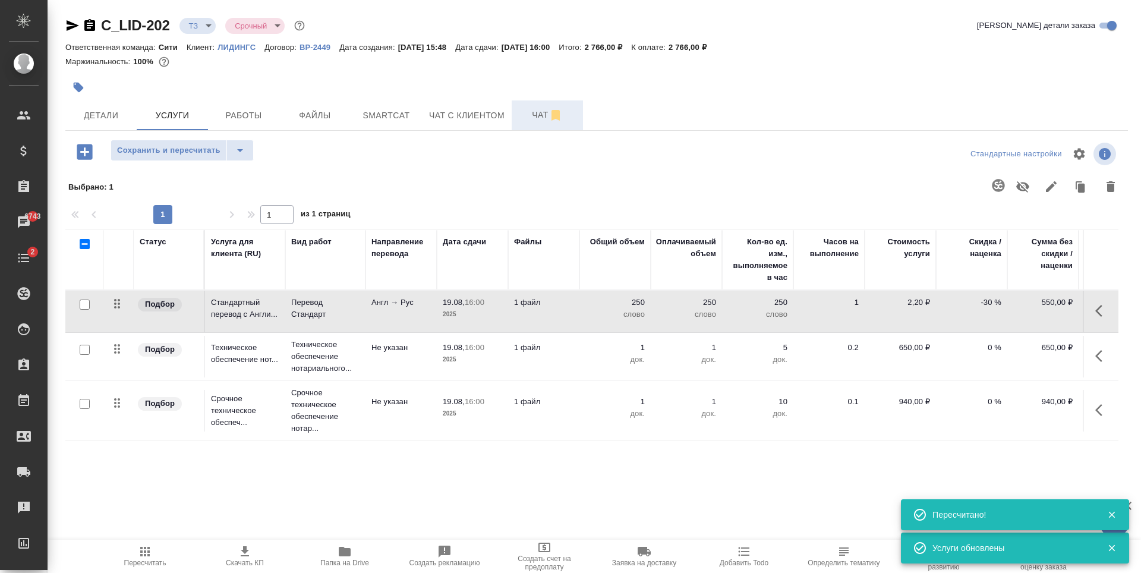
click at [532, 116] on span "Чат" at bounding box center [547, 115] width 57 height 15
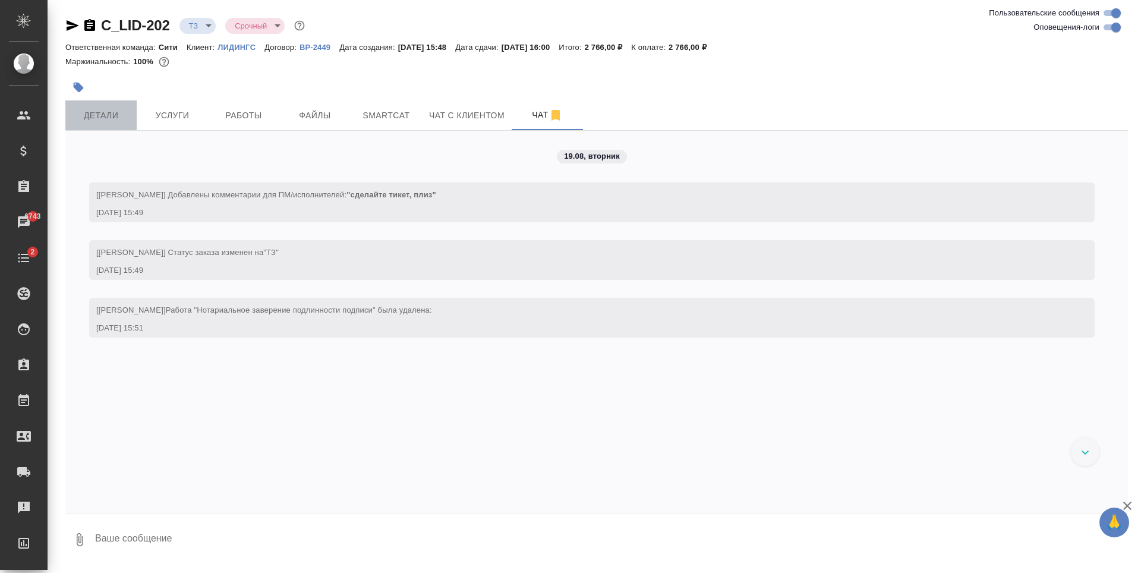
click at [132, 115] on button "Детали" at bounding box center [100, 115] width 71 height 30
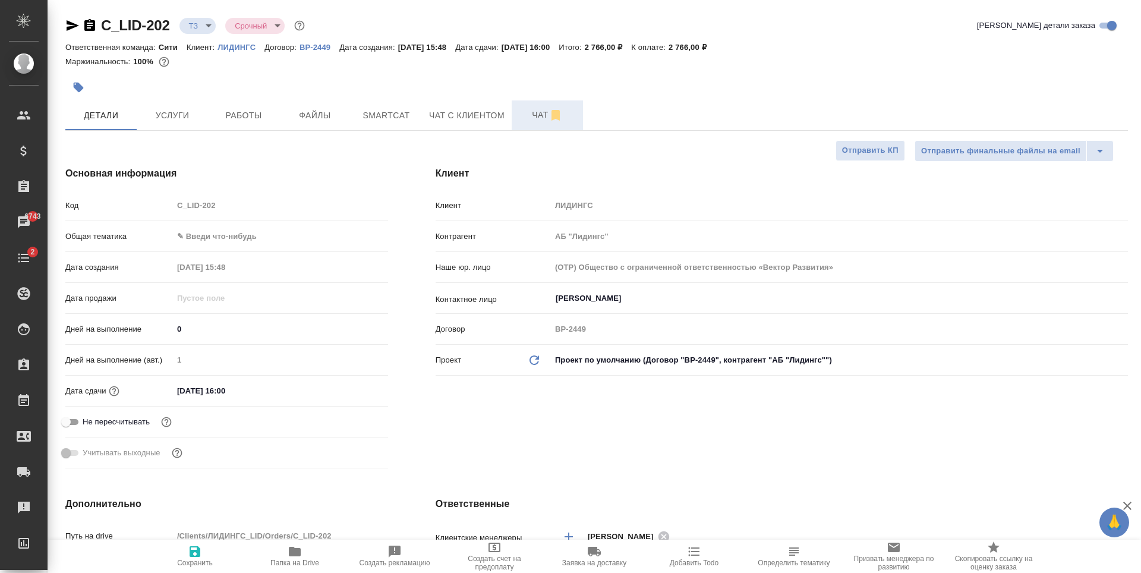
click at [514, 119] on button "Чат" at bounding box center [547, 115] width 71 height 30
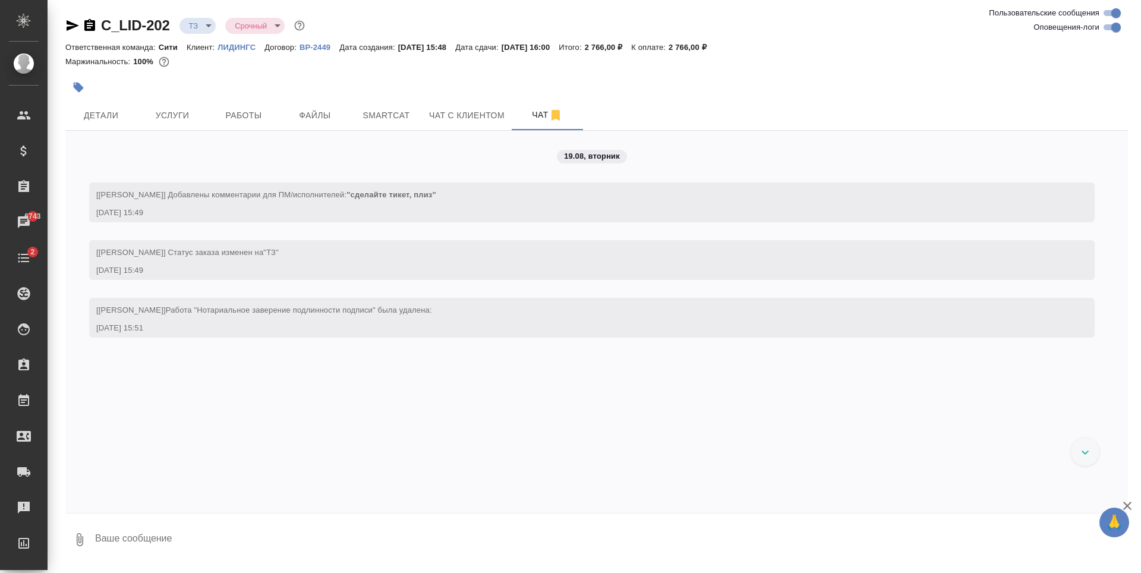
click at [361, 399] on div "19.08, вторник [Зайцева Светлана] Добавлены комментарии для ПМ/исполнителей: "с…" at bounding box center [596, 322] width 1063 height 382
click at [129, 109] on span "Детали" at bounding box center [101, 115] width 57 height 15
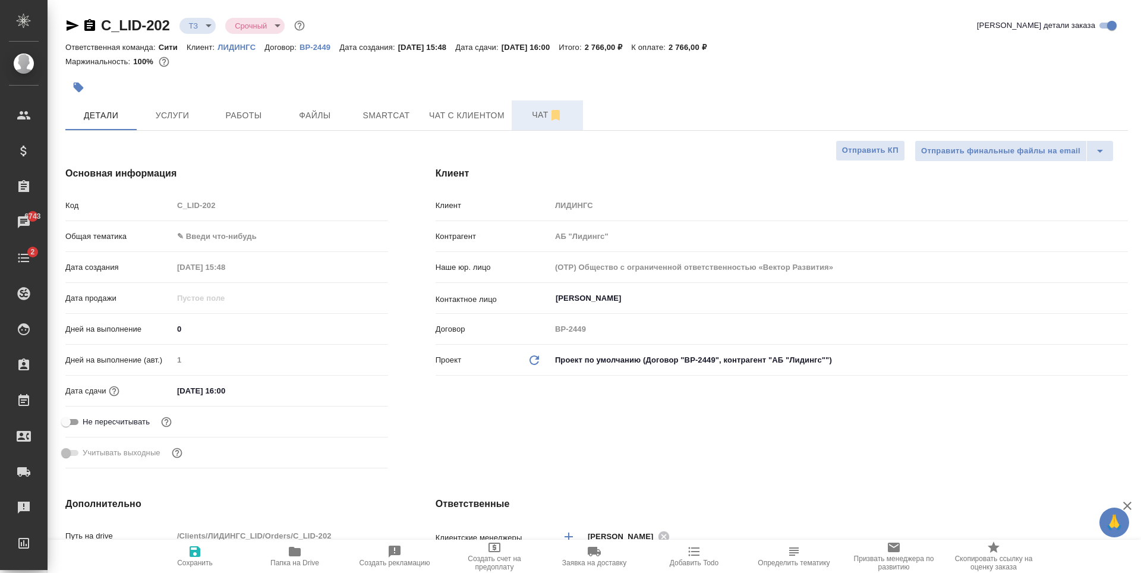
click at [535, 111] on span "Чат" at bounding box center [547, 115] width 57 height 15
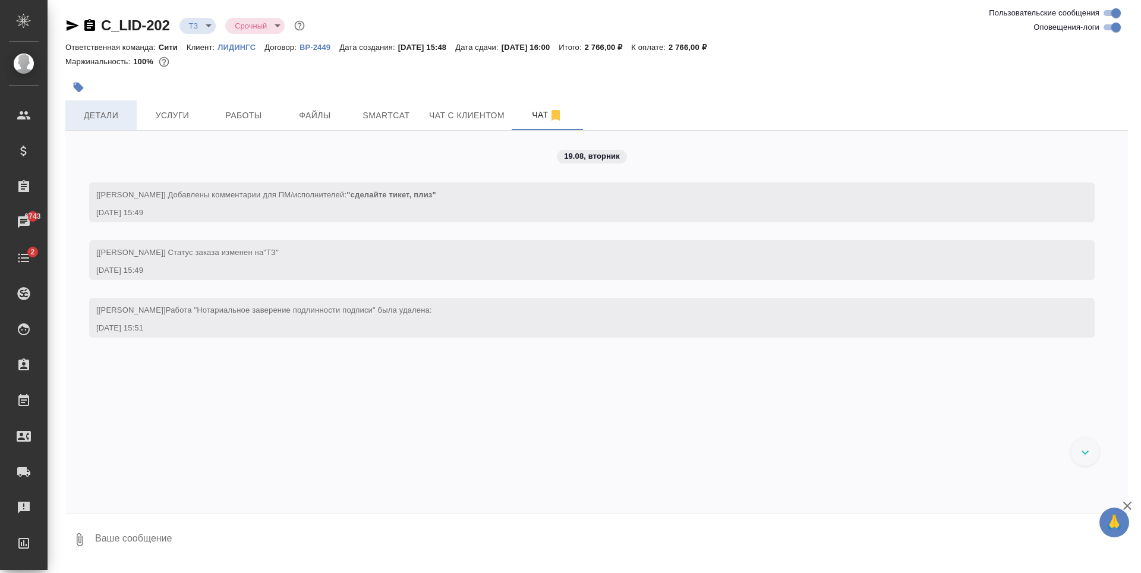
click at [98, 106] on button "Детали" at bounding box center [100, 115] width 71 height 30
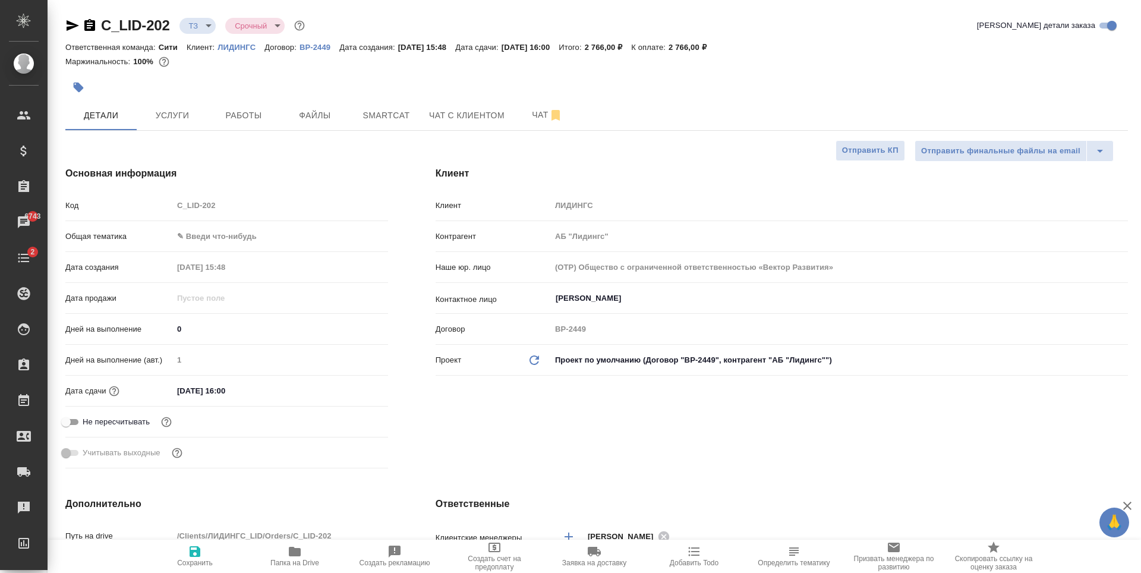
click at [235, 394] on input "19.08.2025 16:00" at bounding box center [225, 390] width 104 height 17
click at [348, 386] on icon "button" at bounding box center [353, 389] width 11 height 12
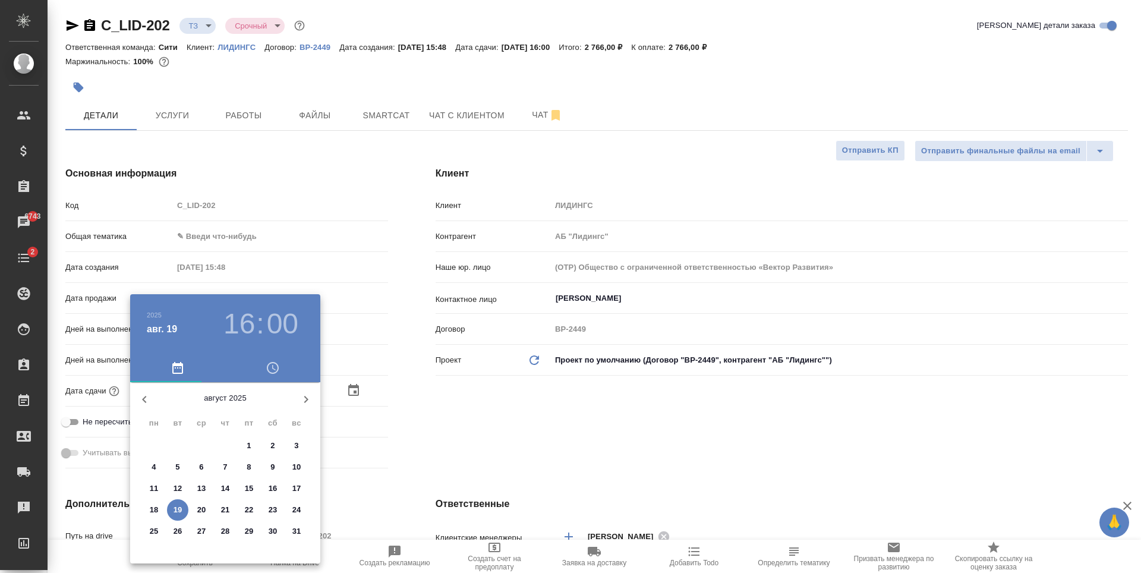
click at [236, 322] on h3 "16" at bounding box center [239, 323] width 32 height 33
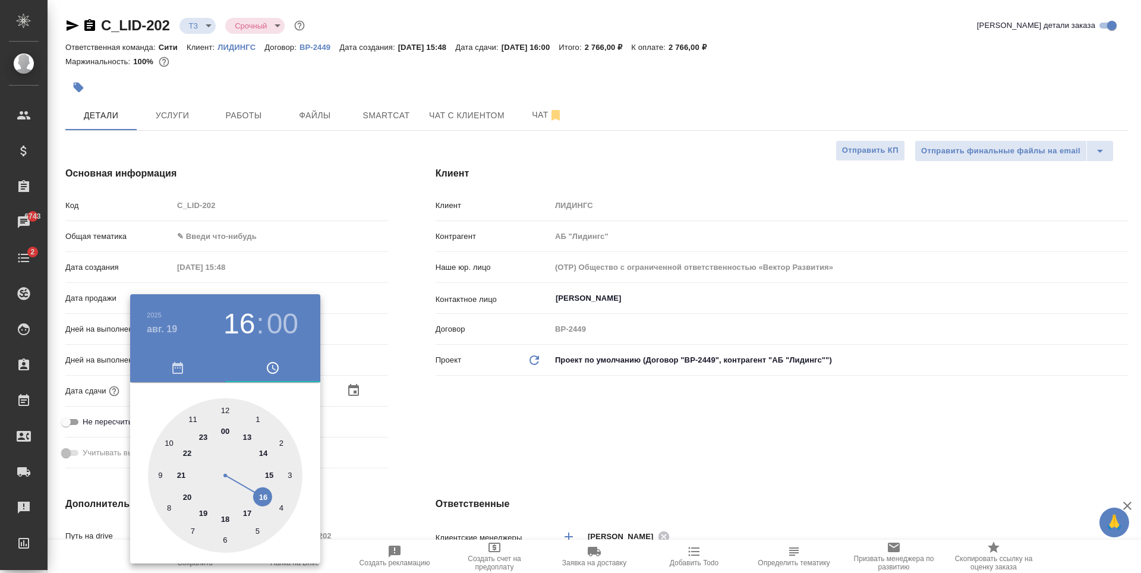
click at [282, 323] on h3 "00" at bounding box center [283, 323] width 32 height 33
click at [224, 541] on div at bounding box center [225, 475] width 155 height 155
click at [555, 421] on div at bounding box center [570, 286] width 1141 height 573
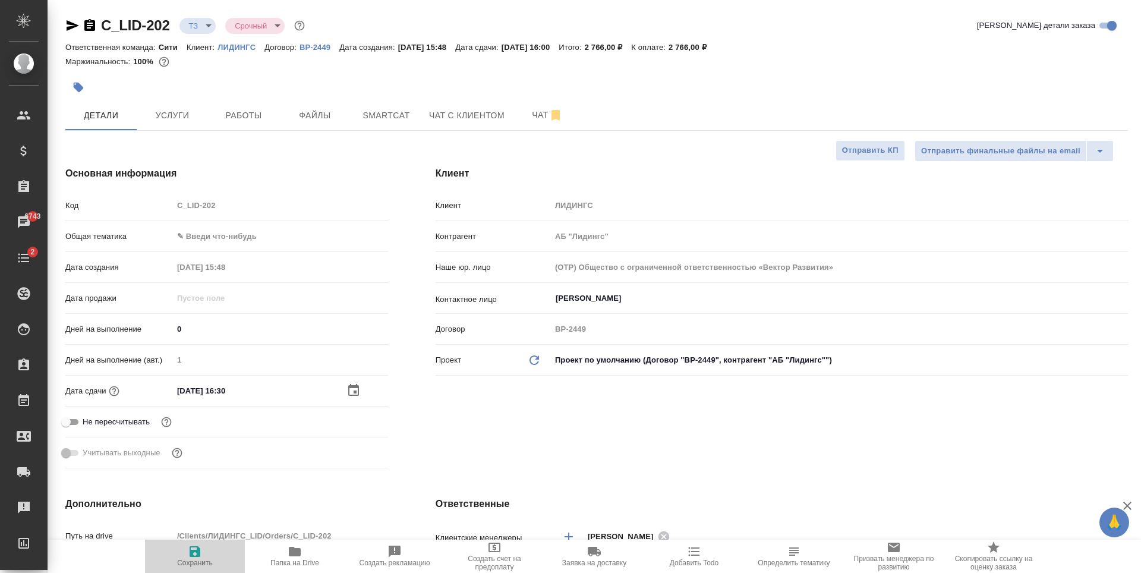
click at [188, 555] on icon "button" at bounding box center [195, 551] width 14 height 14
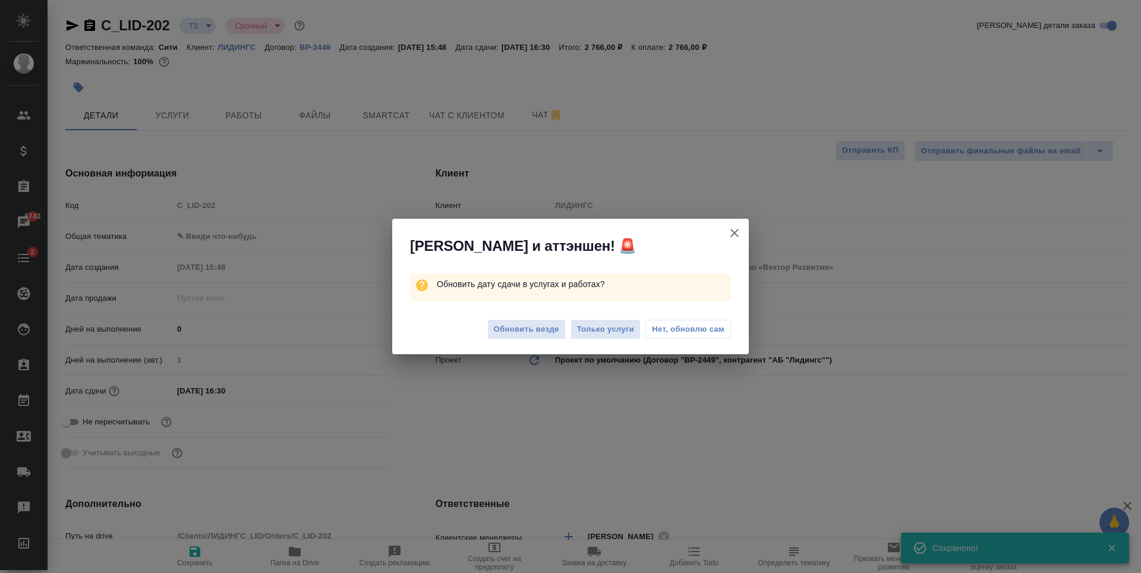
click at [678, 322] on button "Нет, обновлю сам" at bounding box center [688, 329] width 86 height 19
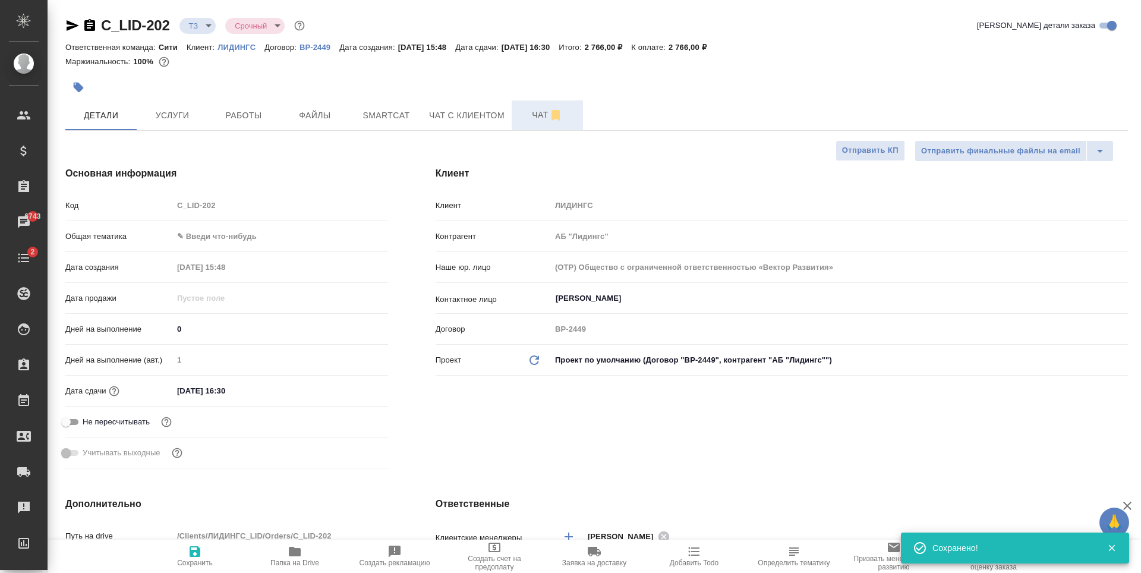
click at [525, 118] on span "Чат" at bounding box center [547, 115] width 57 height 15
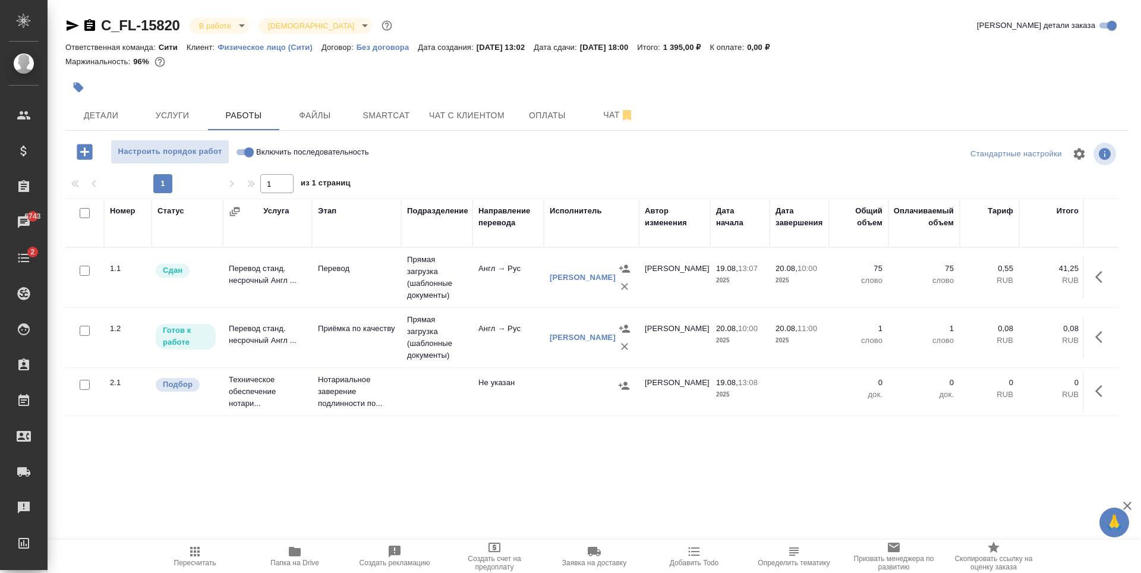
click at [489, 142] on div at bounding box center [597, 154] width 354 height 29
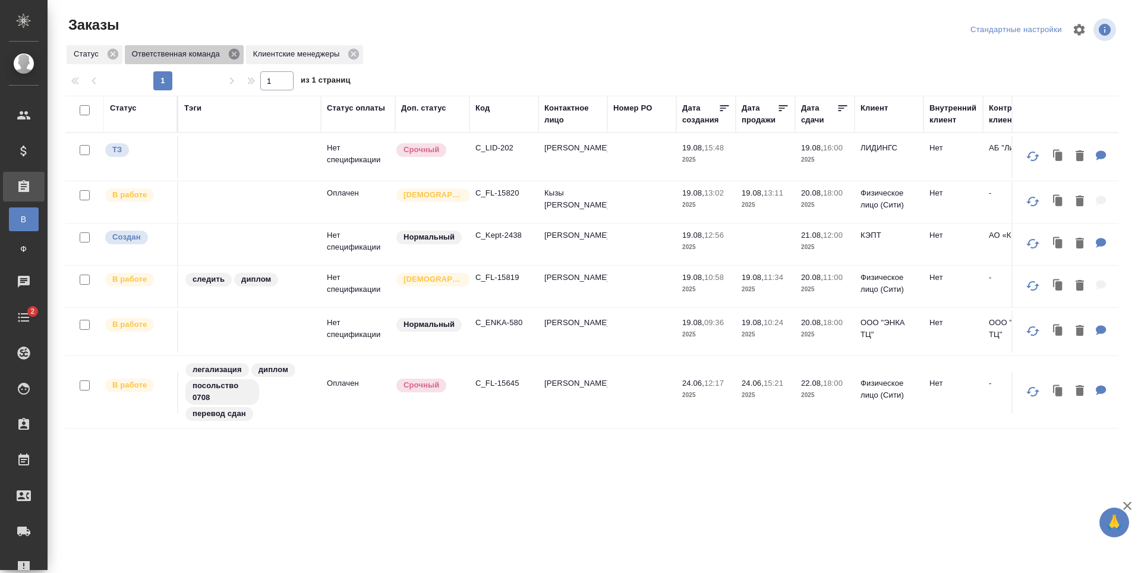
click at [236, 52] on icon at bounding box center [234, 54] width 13 height 13
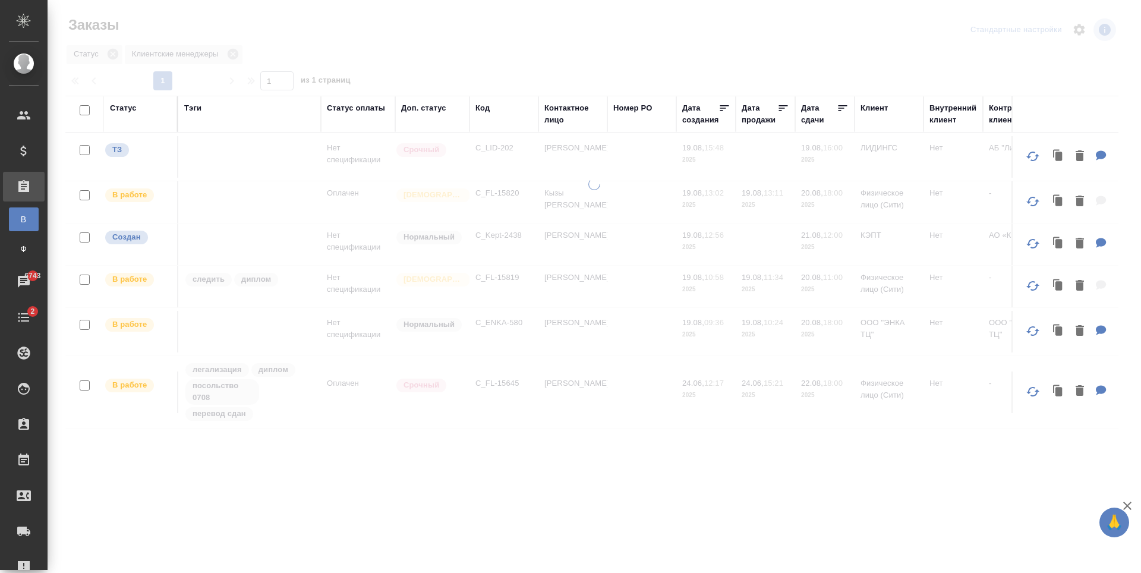
click at [853, 68] on div at bounding box center [595, 265] width 1094 height 530
click at [1075, 24] on icon "button" at bounding box center [1079, 30] width 14 height 14
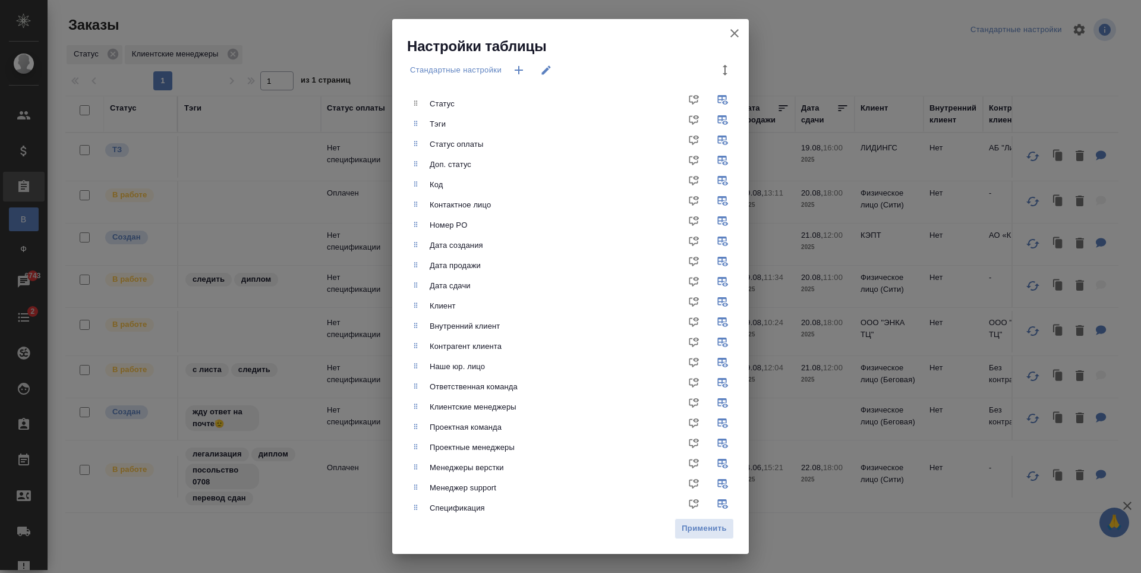
click at [1077, 29] on div "Настройки таблицы Стандартные настройки Статус Тэги Статус оплаты Доп. статус К…" at bounding box center [570, 286] width 1141 height 573
click at [711, 530] on span "Применить" at bounding box center [704, 529] width 46 height 14
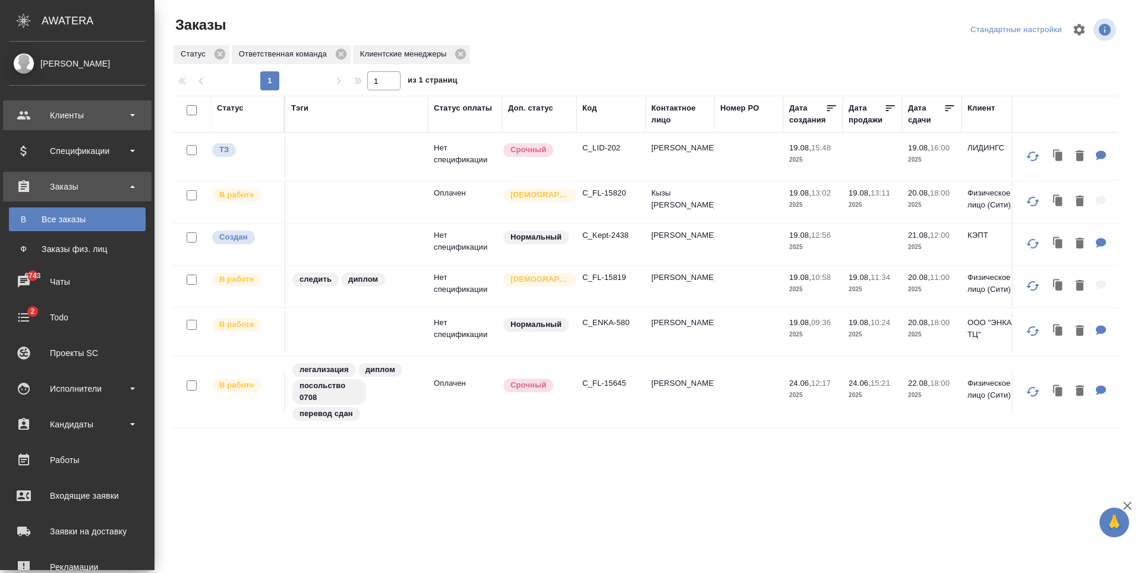
click at [45, 115] on div "Клиенты" at bounding box center [77, 115] width 137 height 18
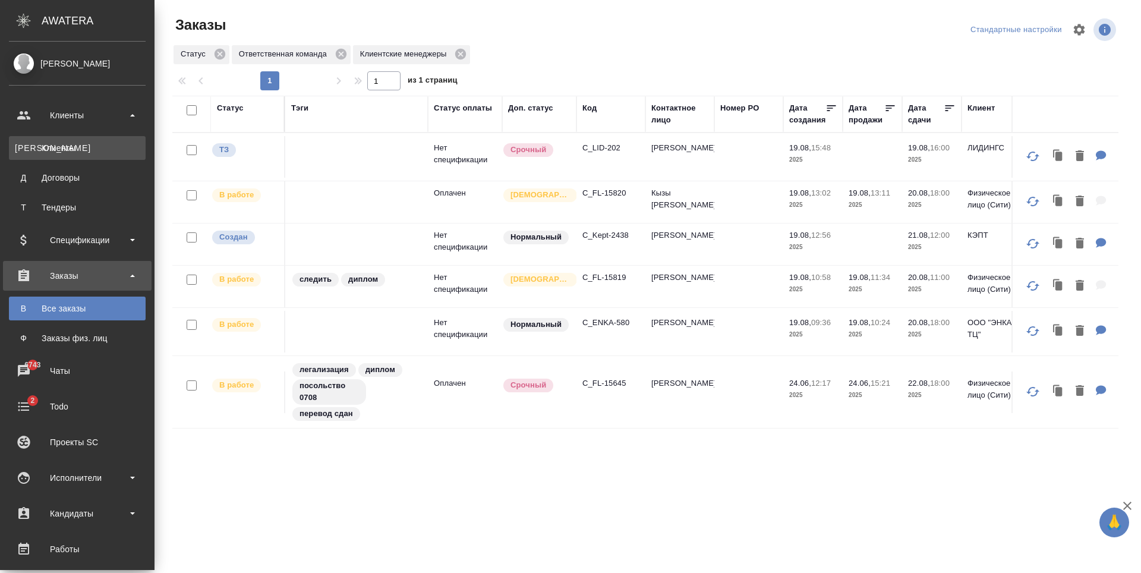
click at [60, 147] on div "Клиенты" at bounding box center [77, 148] width 125 height 12
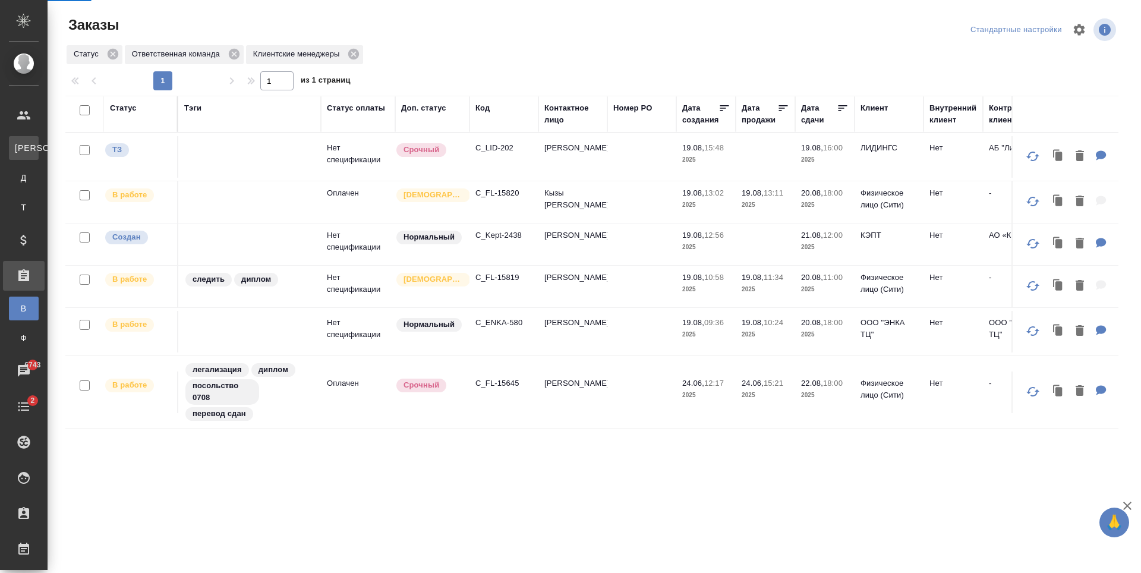
select select "RU"
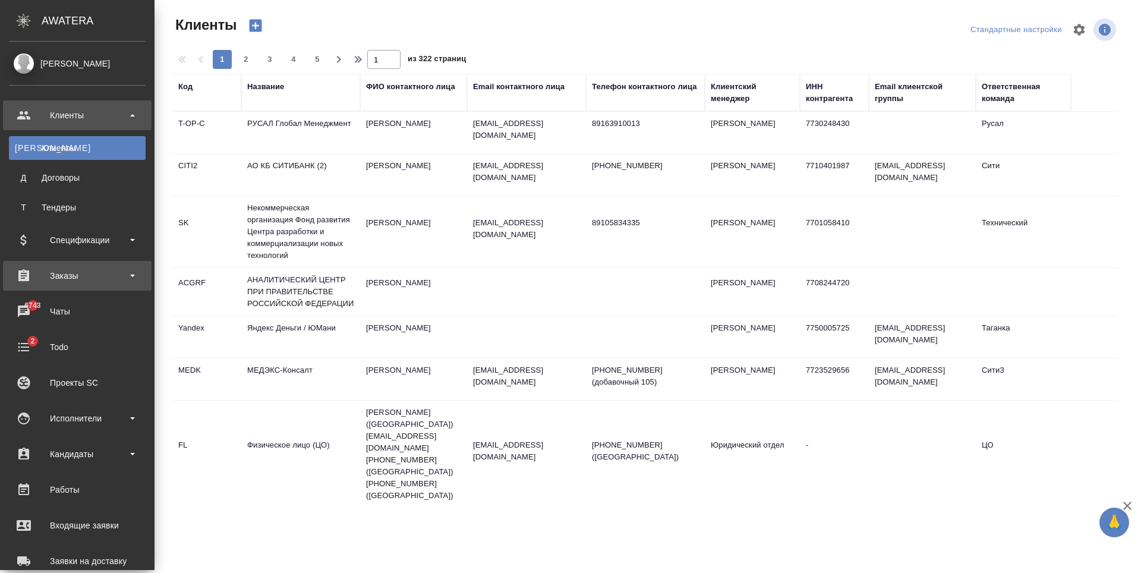
click at [98, 276] on div "Заказы" at bounding box center [77, 276] width 137 height 18
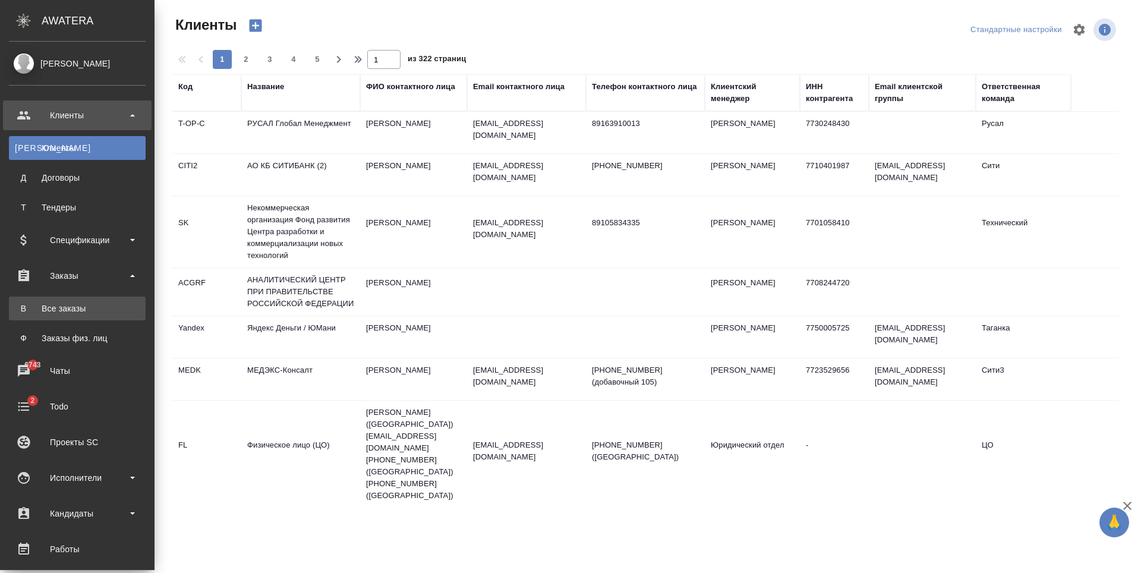
click at [82, 297] on link "В Все заказы" at bounding box center [77, 309] width 137 height 24
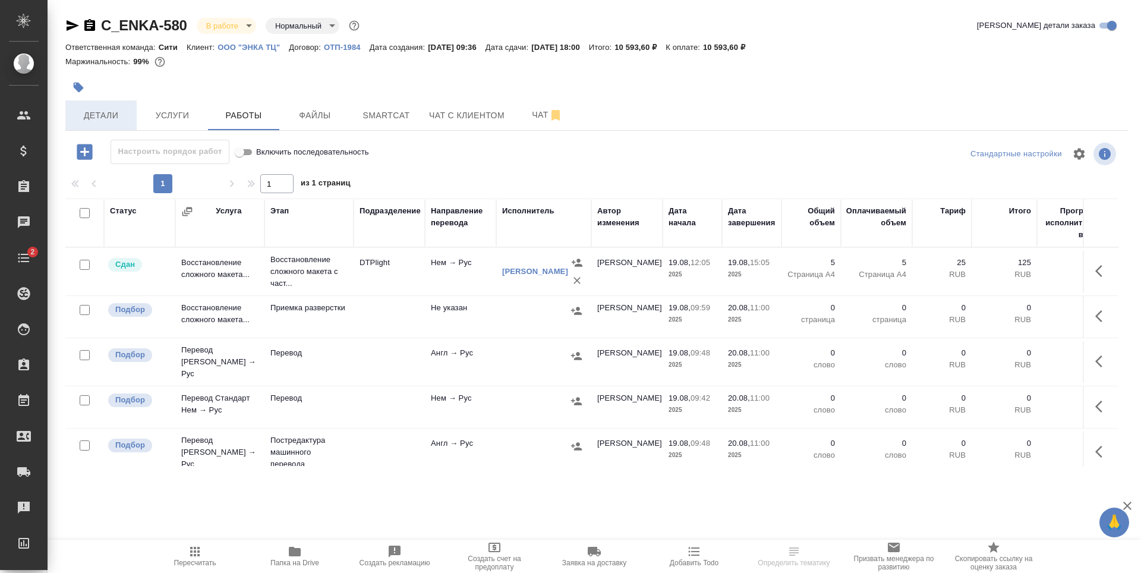
click at [102, 118] on span "Детали" at bounding box center [101, 115] width 57 height 15
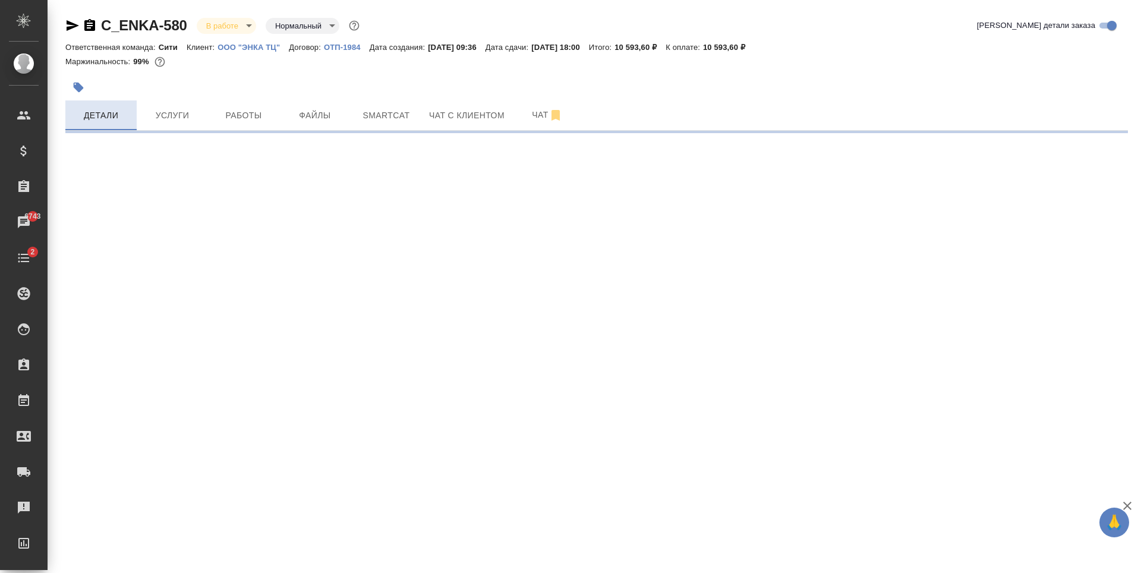
select select "RU"
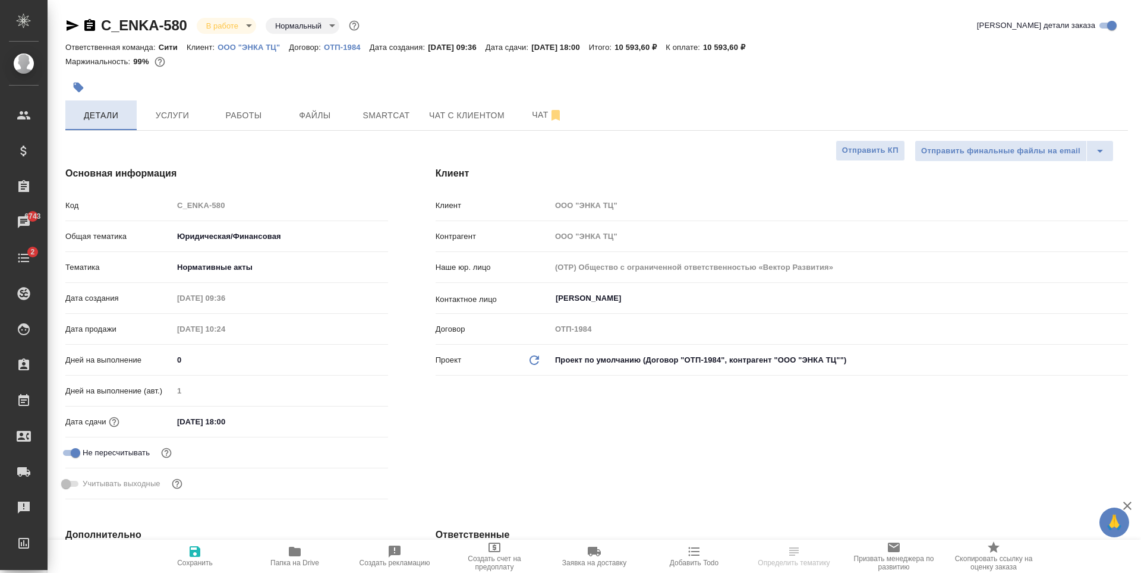
type textarea "x"
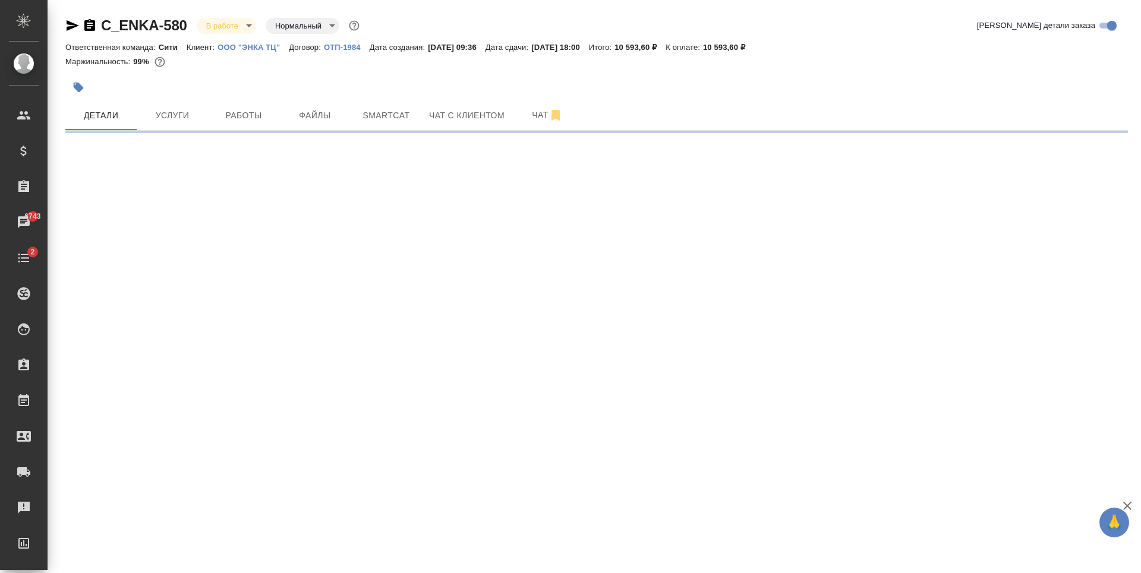
select select "RU"
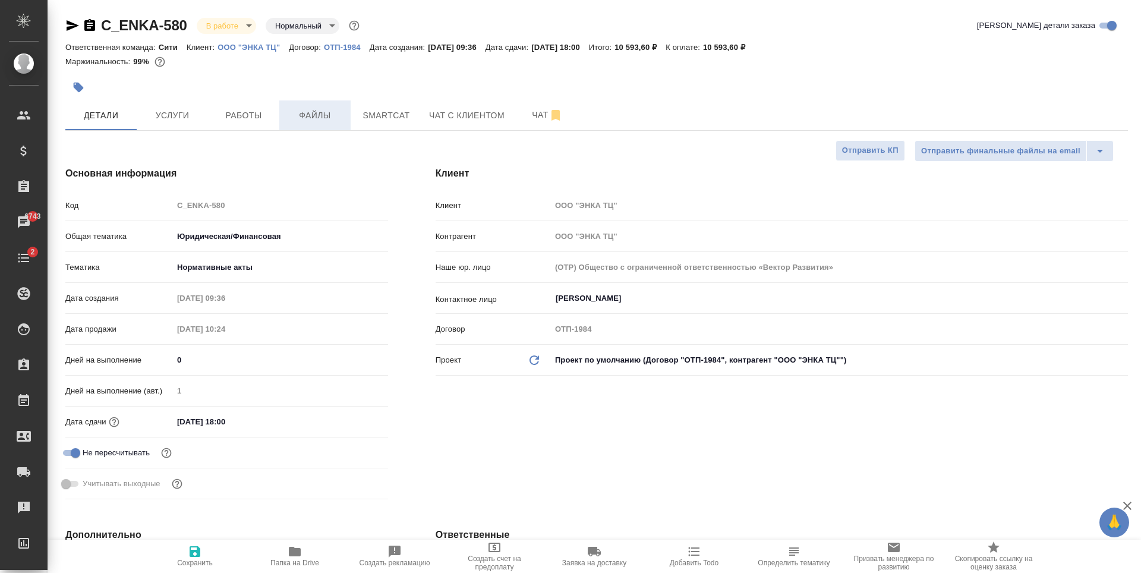
type textarea "x"
click at [315, 113] on span "Файлы" at bounding box center [314, 115] width 57 height 15
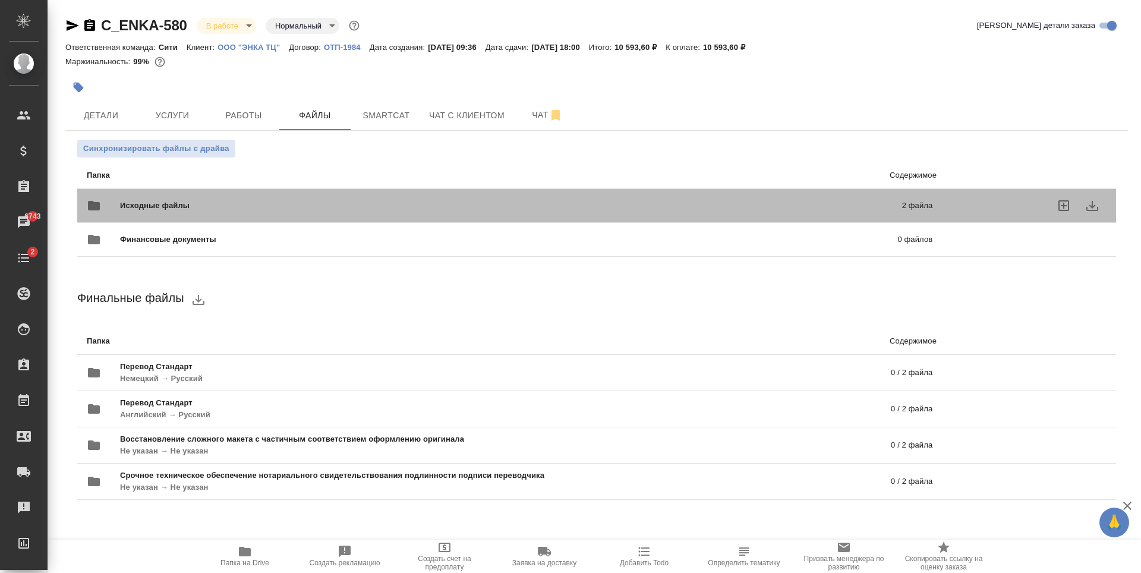
click at [708, 204] on p "2 файла" at bounding box center [739, 206] width 387 height 12
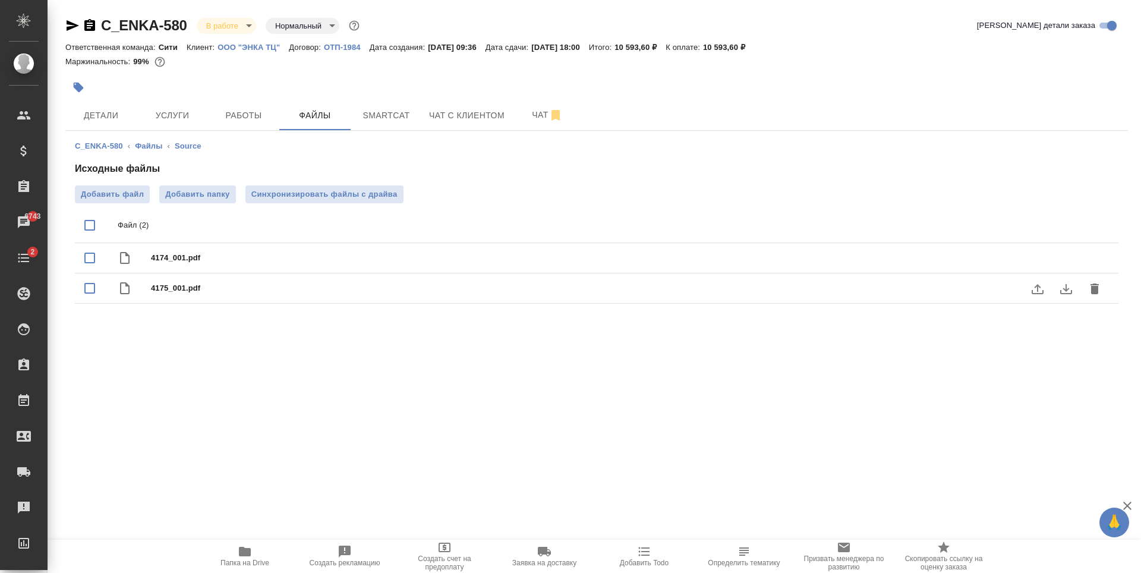
click at [253, 284] on span "4175_001.pdf" at bounding box center [620, 288] width 939 height 12
click at [252, 279] on div "4175_001.pdf" at bounding box center [597, 288] width 1044 height 30
checkbox input "false"
click at [87, 109] on span "Детали" at bounding box center [101, 115] width 57 height 15
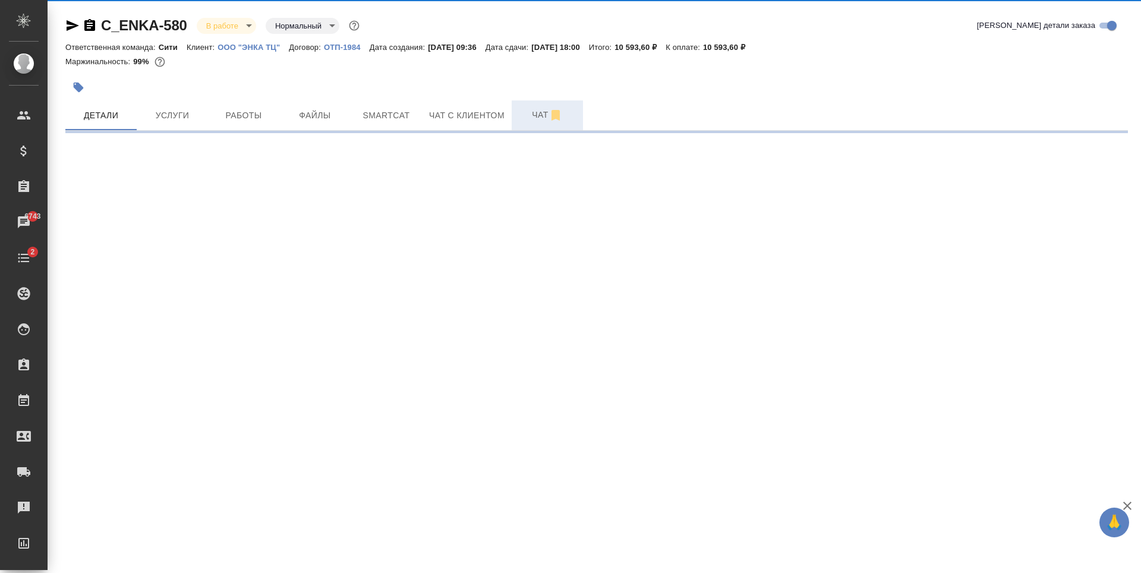
click at [533, 127] on button "Чат" at bounding box center [547, 115] width 71 height 30
select select "RU"
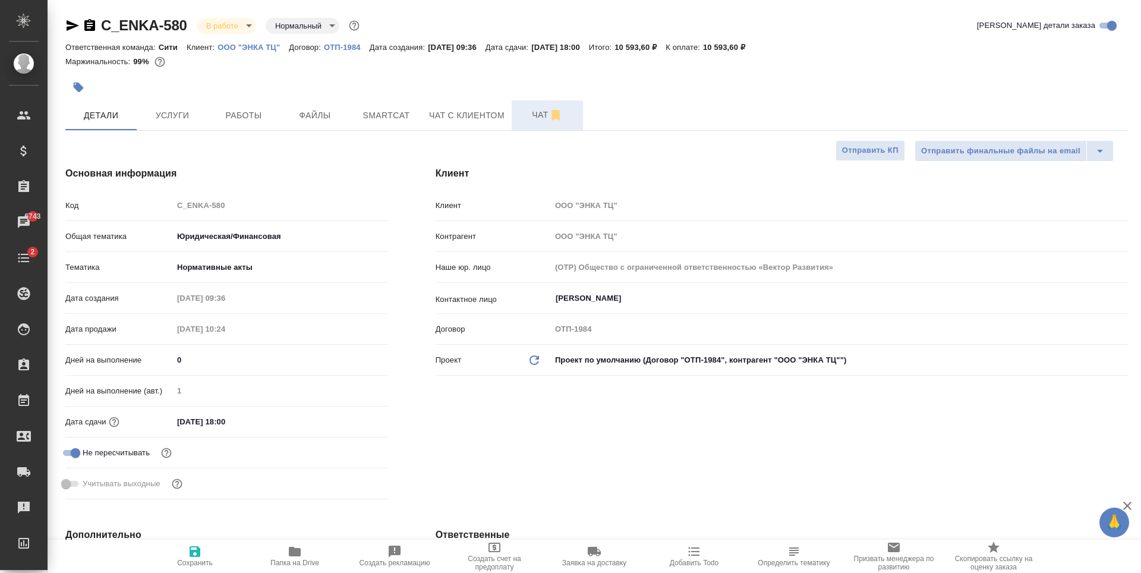
type textarea "x"
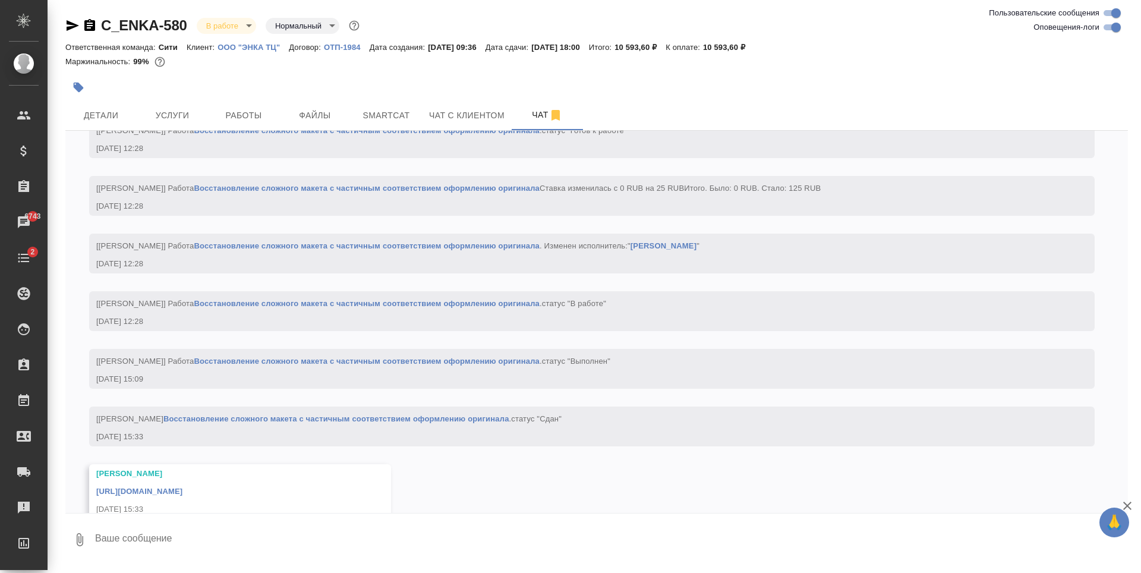
scroll to position [2252, 0]
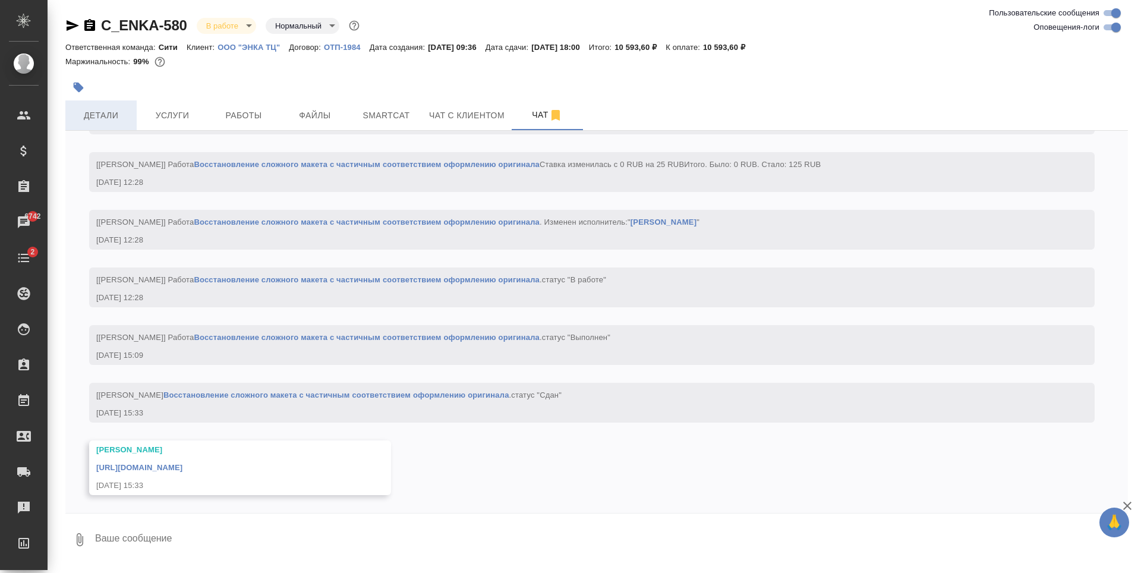
click at [100, 118] on span "Детали" at bounding box center [101, 115] width 57 height 15
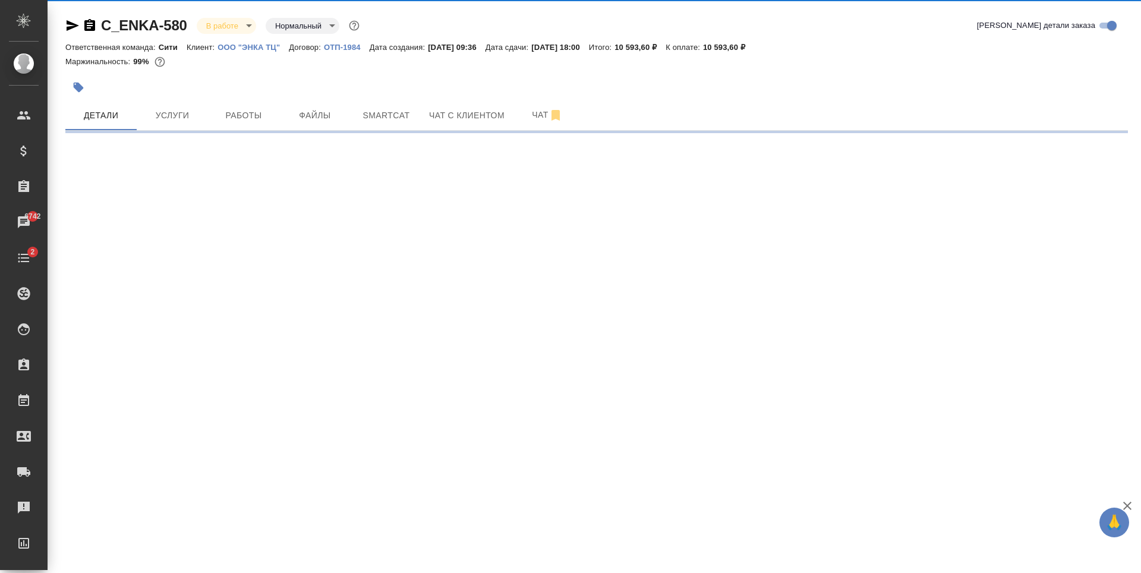
select select "RU"
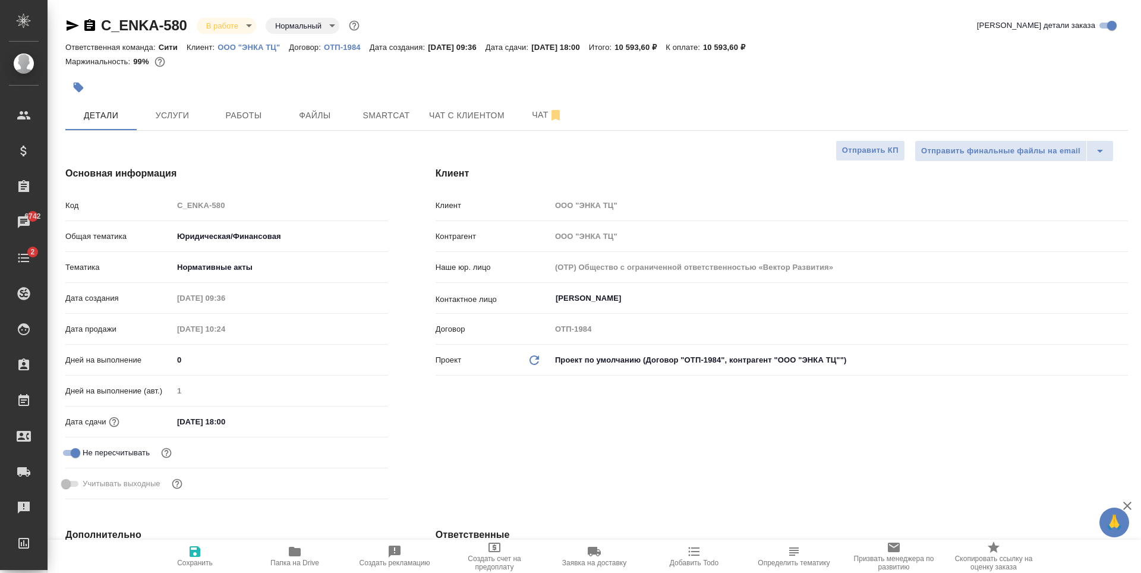
type textarea "x"
click at [198, 116] on span "Услуги" at bounding box center [172, 115] width 57 height 15
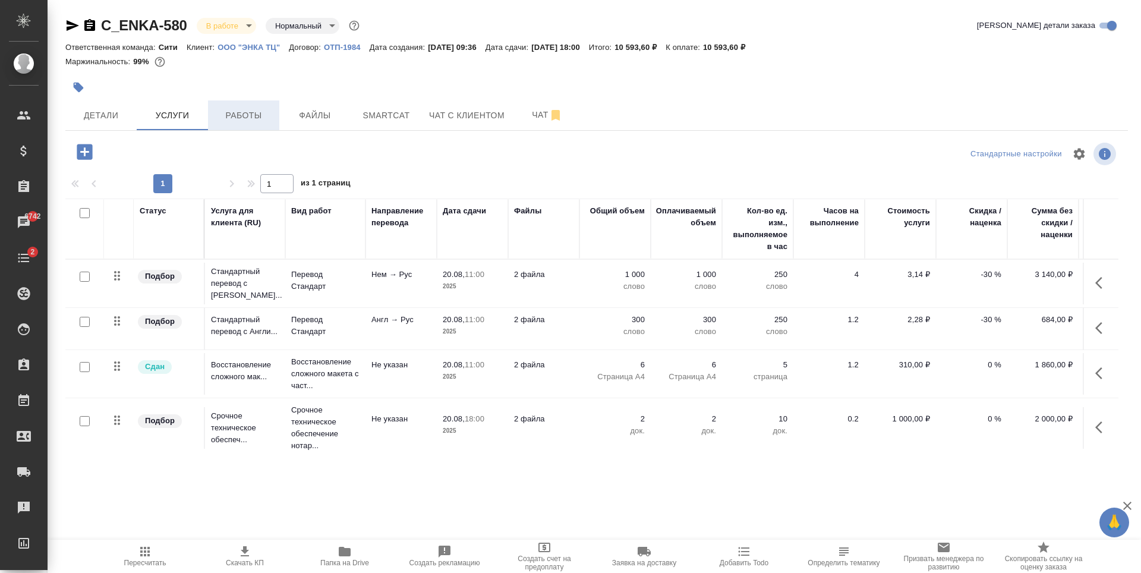
click at [266, 114] on span "Работы" at bounding box center [243, 115] width 57 height 15
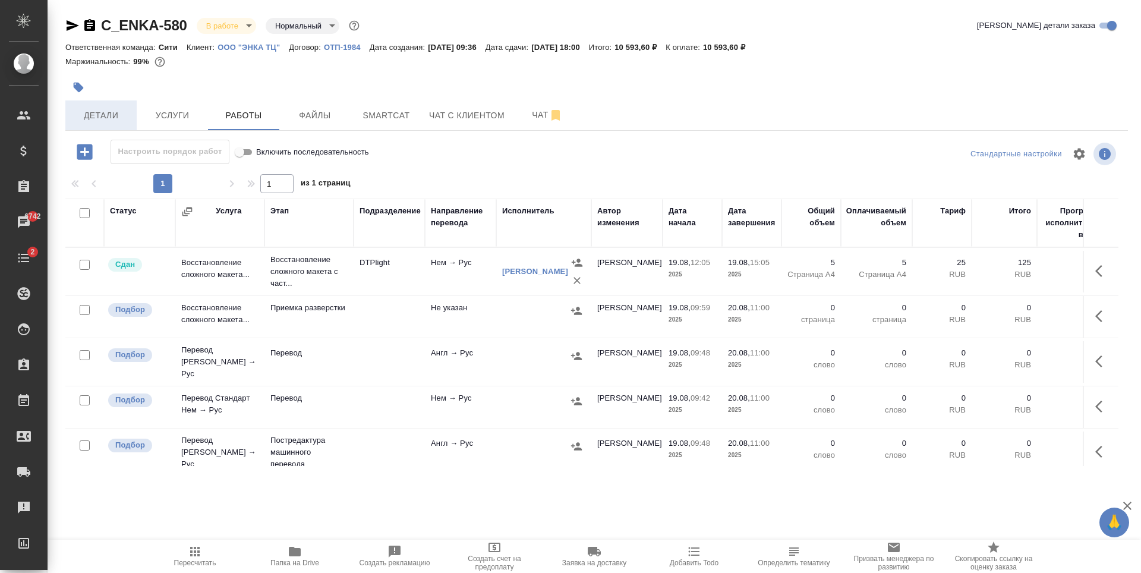
click at [106, 111] on span "Детали" at bounding box center [101, 115] width 57 height 15
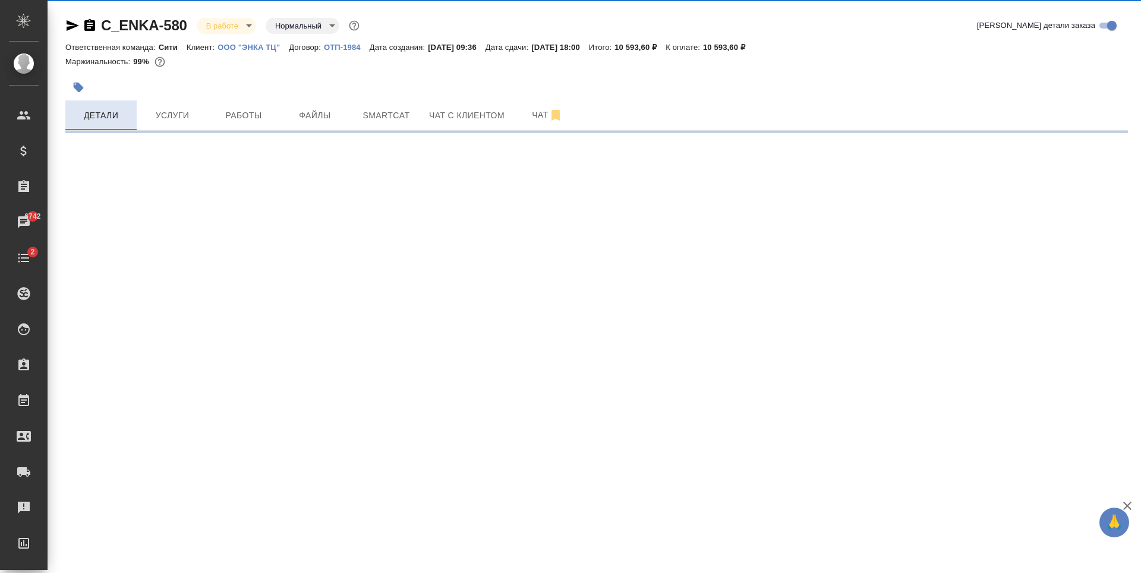
select select "RU"
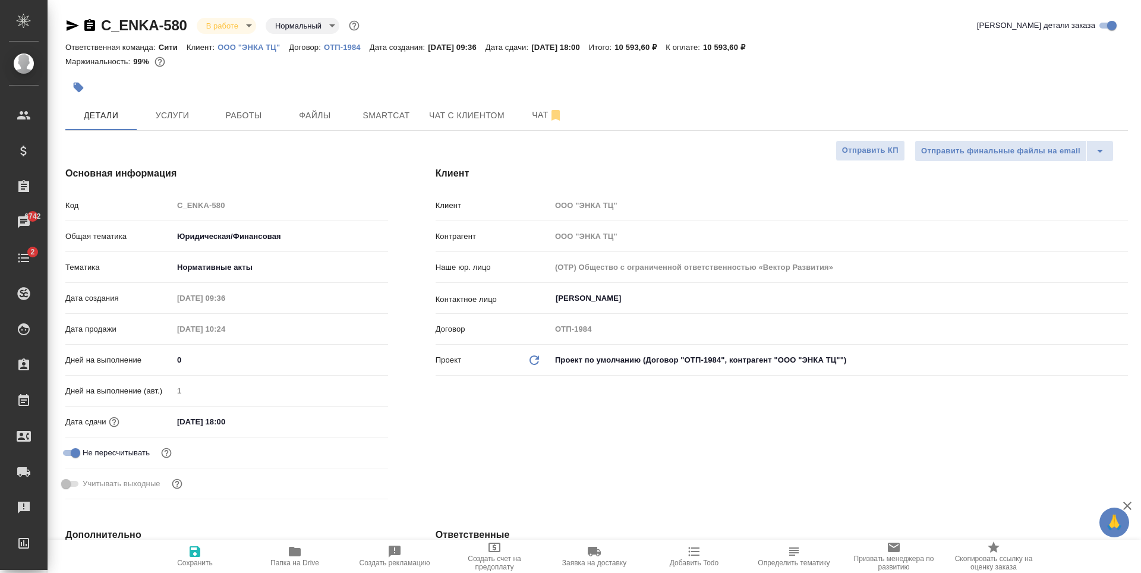
type textarea "x"
click at [191, 108] on span "Услуги" at bounding box center [172, 115] width 57 height 15
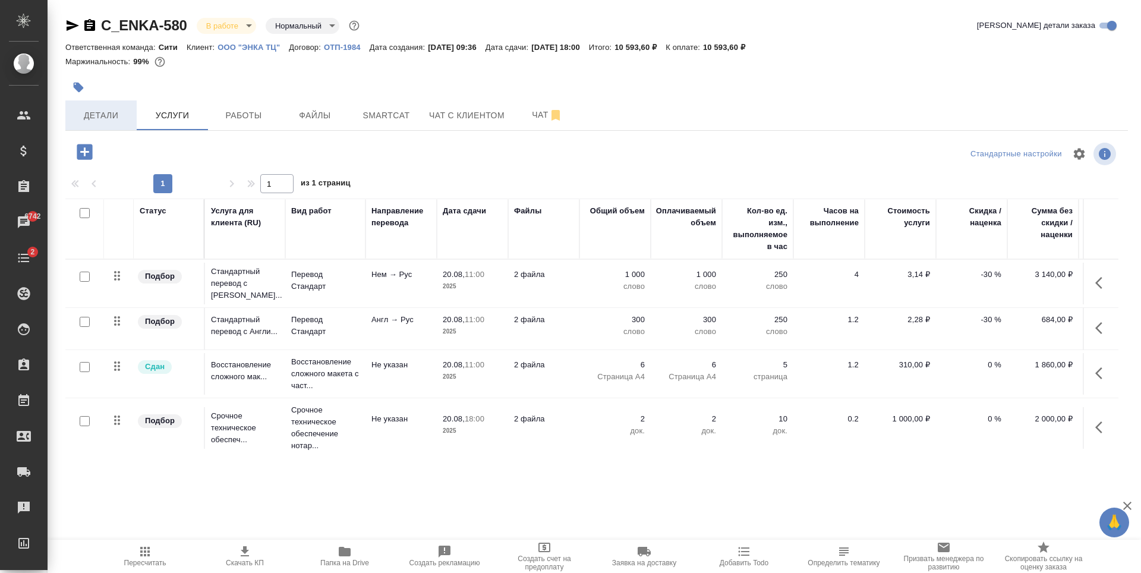
click at [87, 112] on span "Детали" at bounding box center [101, 115] width 57 height 15
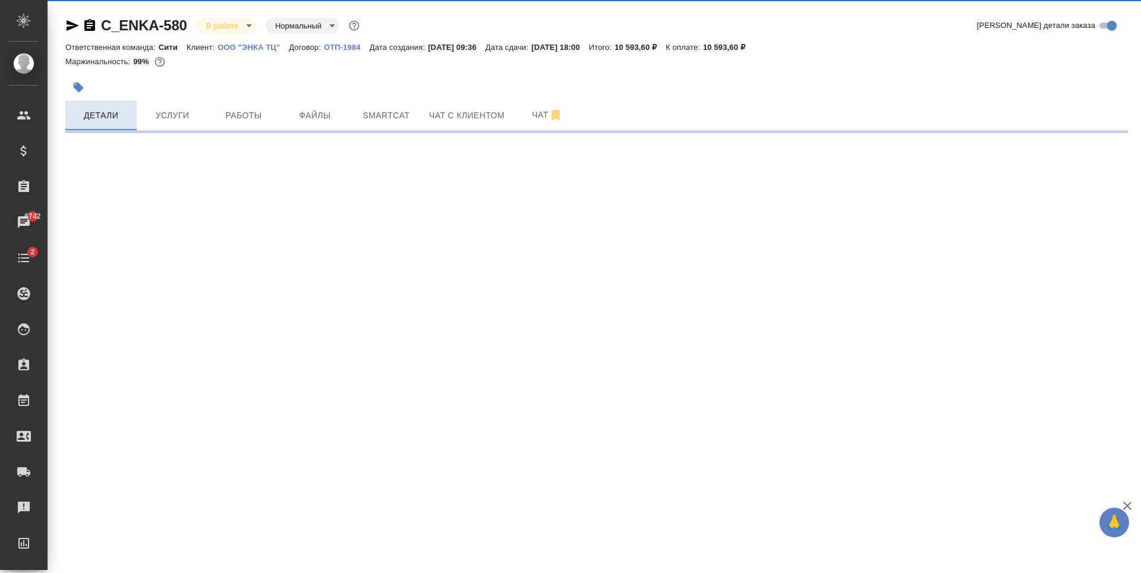
select select "RU"
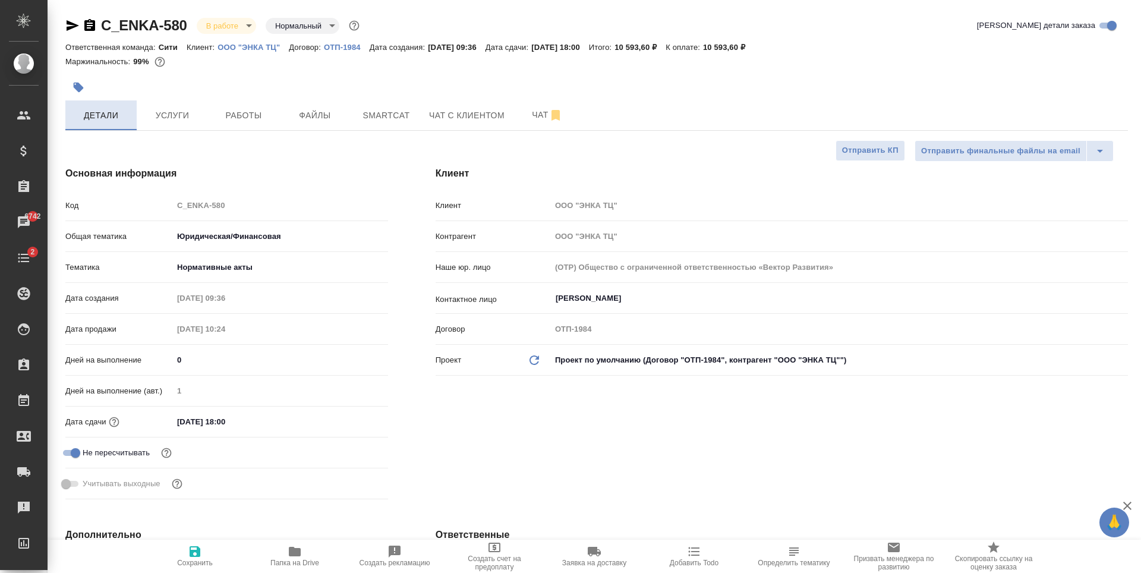
type textarea "x"
click at [222, 122] on span "Работы" at bounding box center [243, 115] width 57 height 15
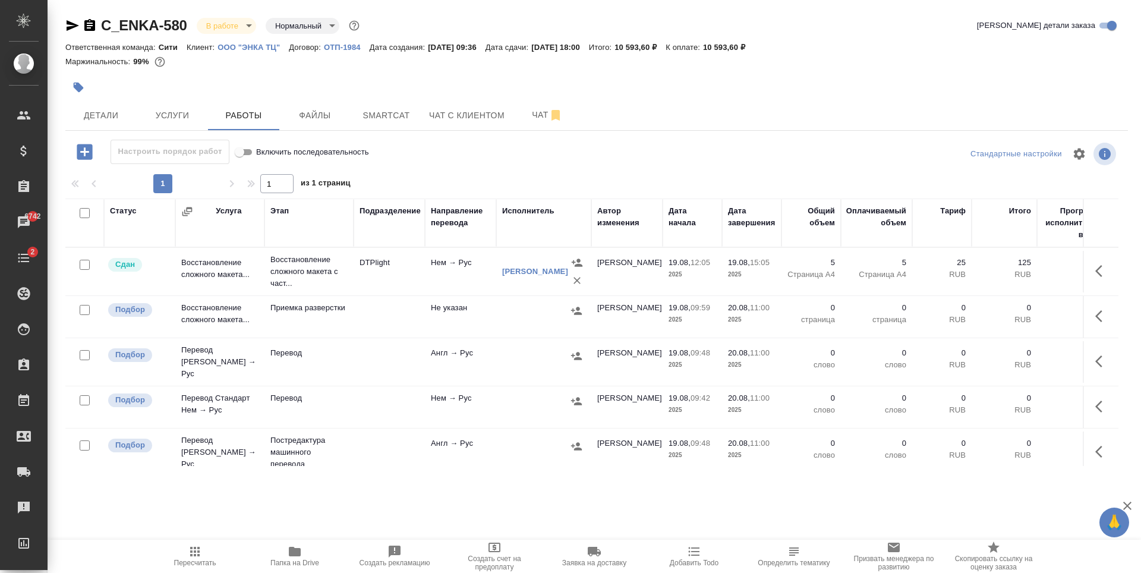
click at [364, 77] on div at bounding box center [419, 87] width 708 height 26
click at [339, 111] on span "Файлы" at bounding box center [314, 115] width 57 height 15
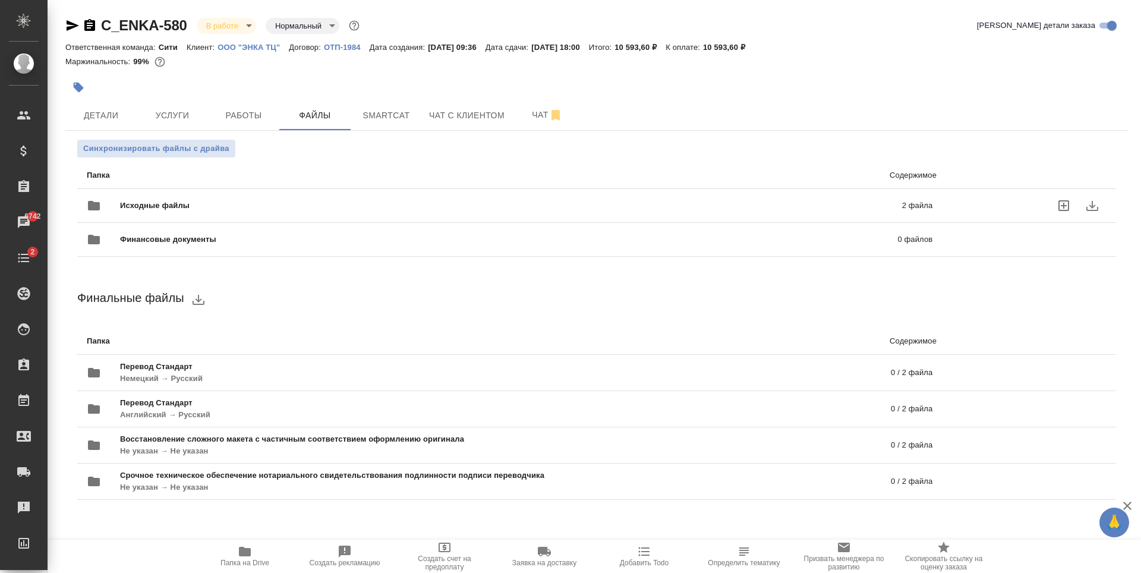
click at [161, 208] on span "Исходные файлы" at bounding box center [333, 206] width 426 height 12
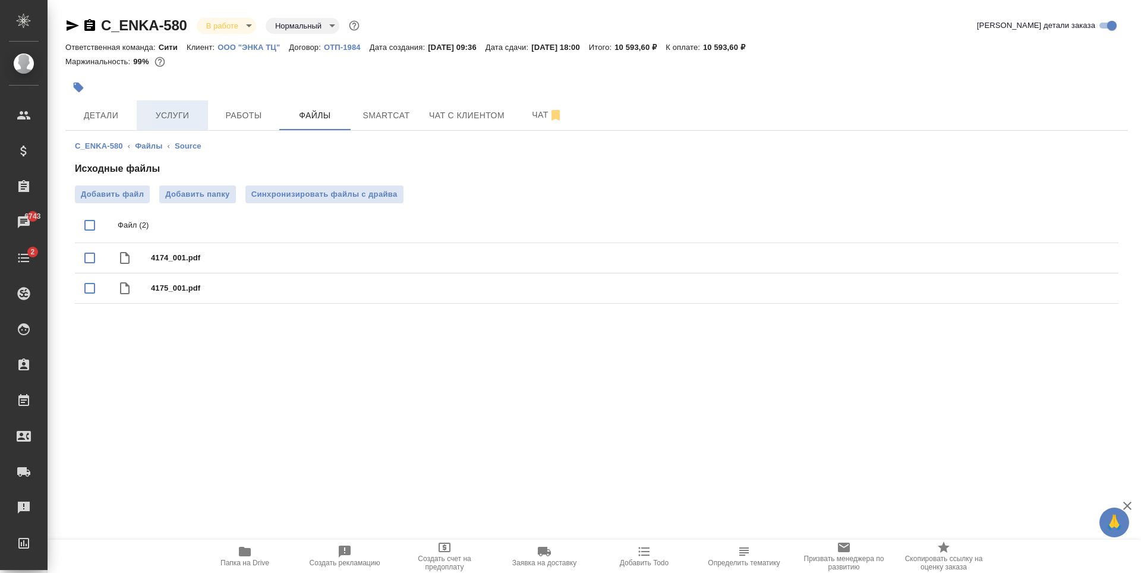
click at [167, 116] on span "Услуги" at bounding box center [172, 115] width 57 height 15
click at [221, 112] on span "Работы" at bounding box center [243, 115] width 57 height 15
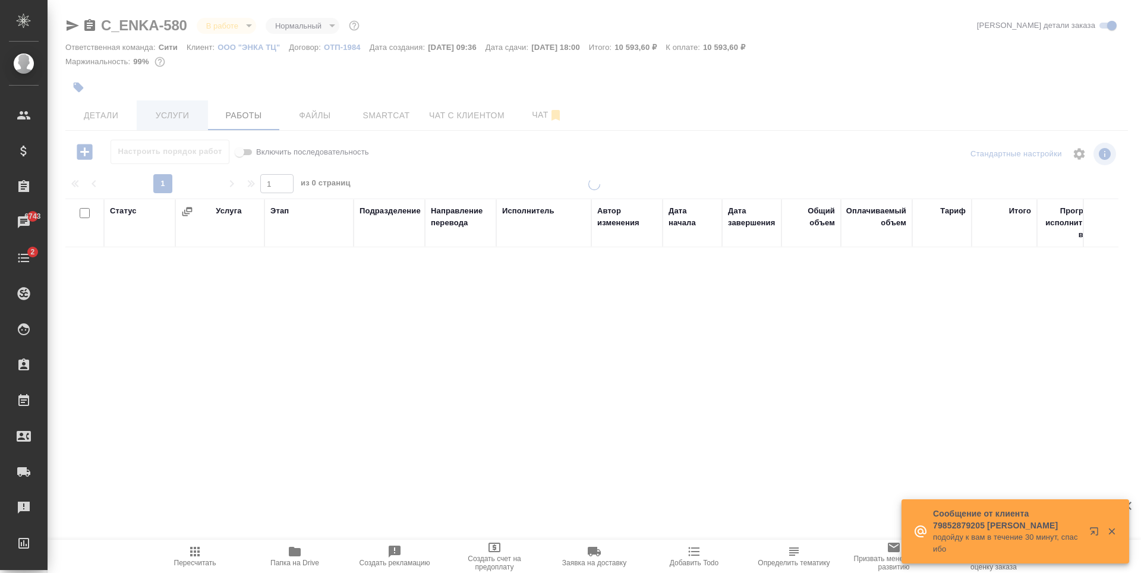
click at [180, 115] on span "Услуги" at bounding box center [172, 115] width 57 height 15
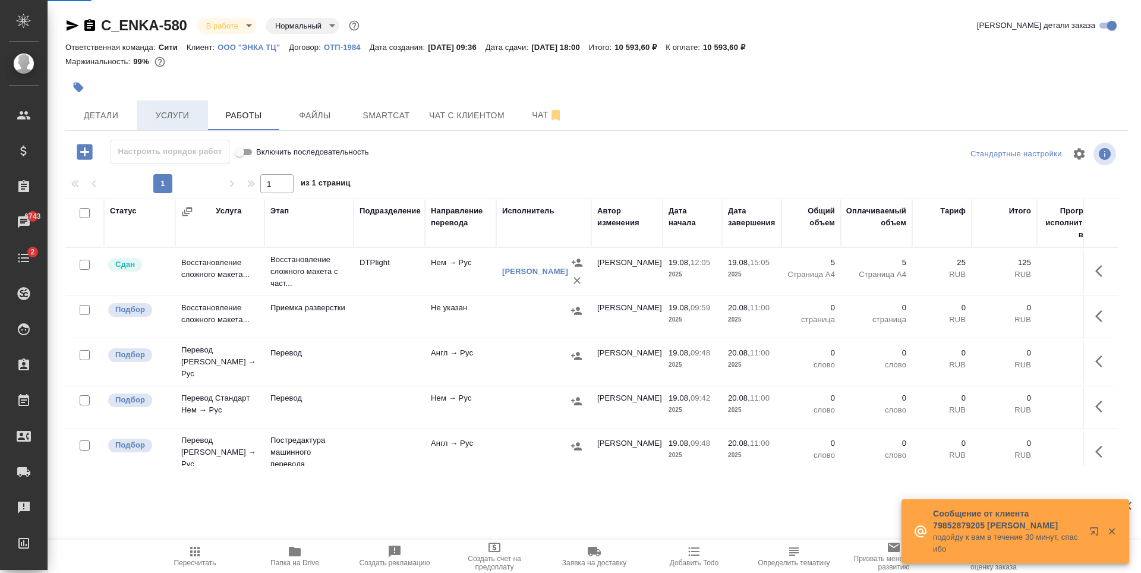
click at [180, 118] on span "Услуги" at bounding box center [172, 115] width 57 height 15
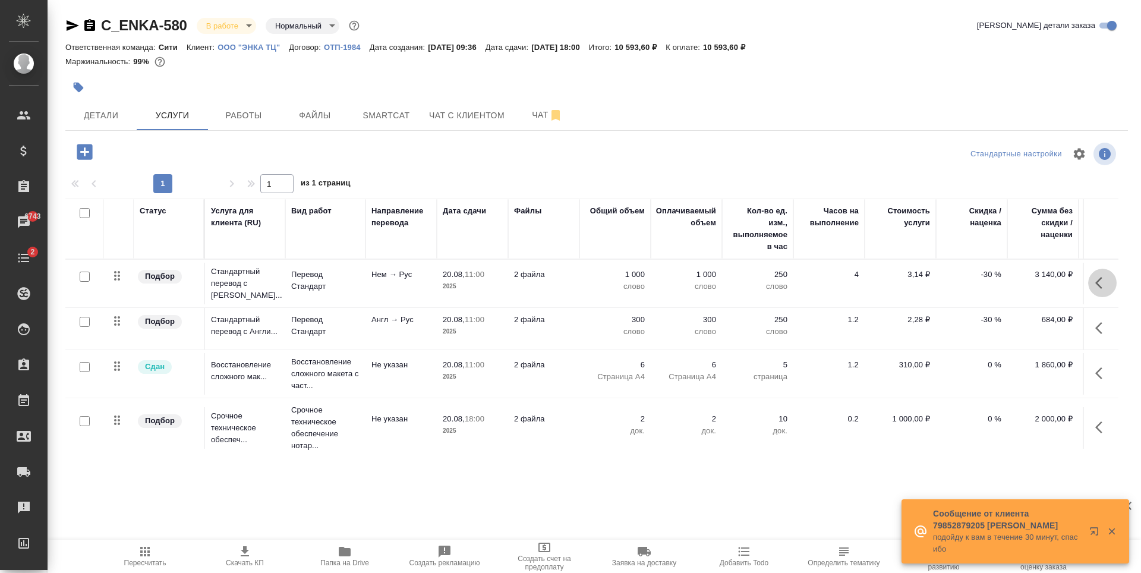
click at [1095, 284] on icon "button" at bounding box center [1102, 283] width 14 height 14
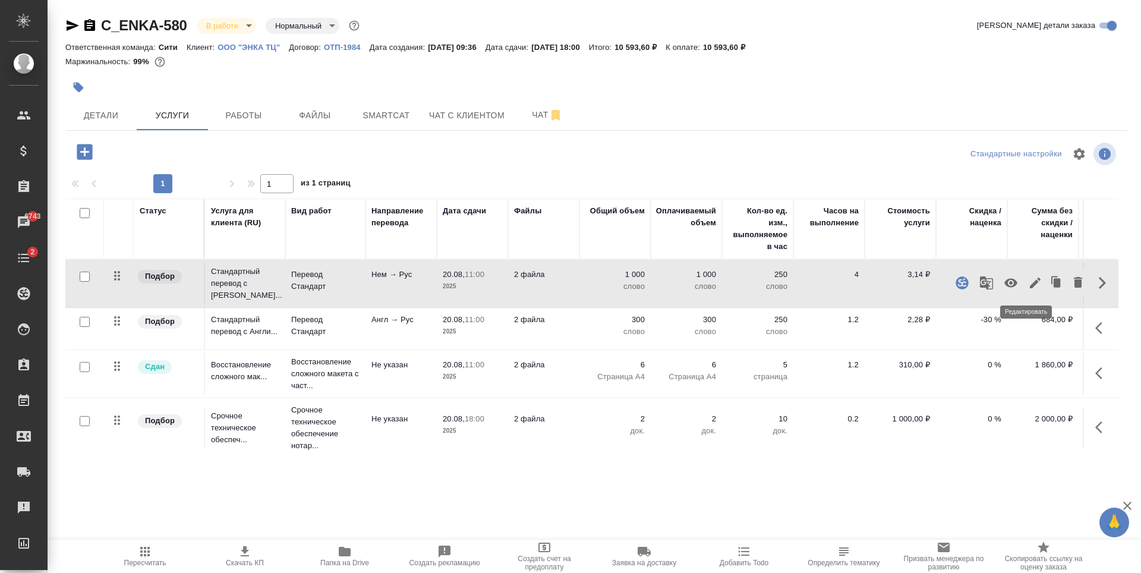
click at [1030, 284] on icon "button" at bounding box center [1035, 283] width 11 height 11
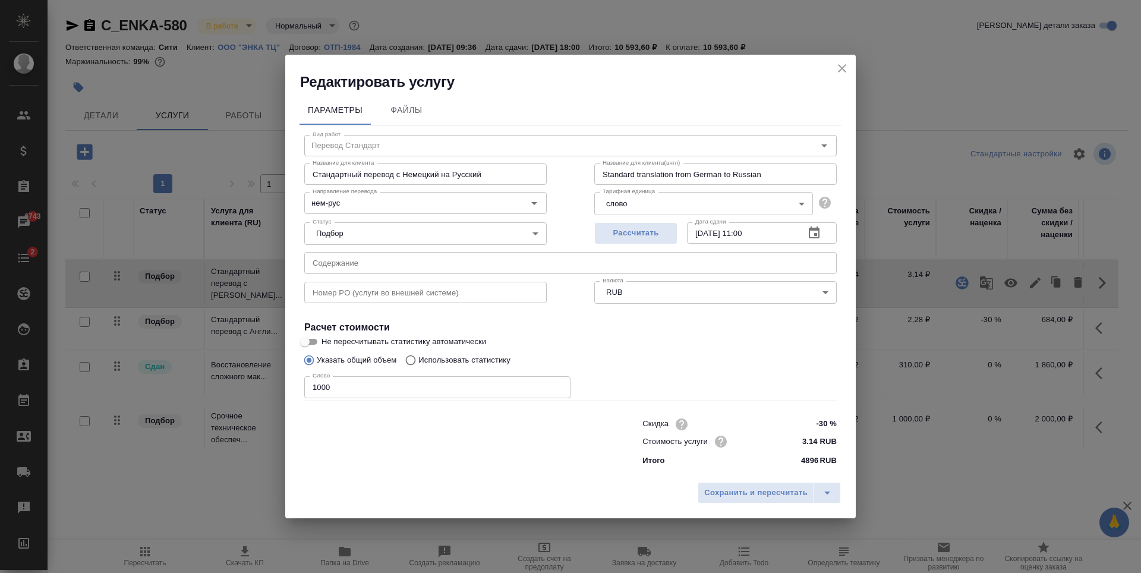
click at [745, 232] on input "20.08.2025 11:00" at bounding box center [741, 232] width 108 height 21
type input "20.08.2025 14:00"
click at [704, 492] on button "Сохранить и пересчитать" at bounding box center [756, 492] width 116 height 21
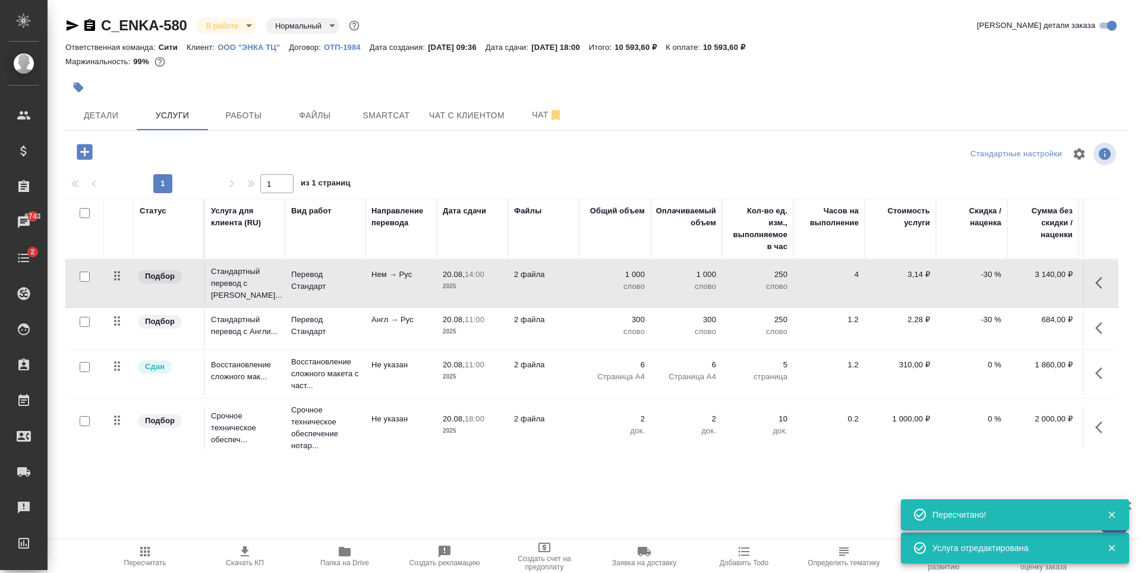
click at [1095, 334] on icon "button" at bounding box center [1102, 328] width 14 height 14
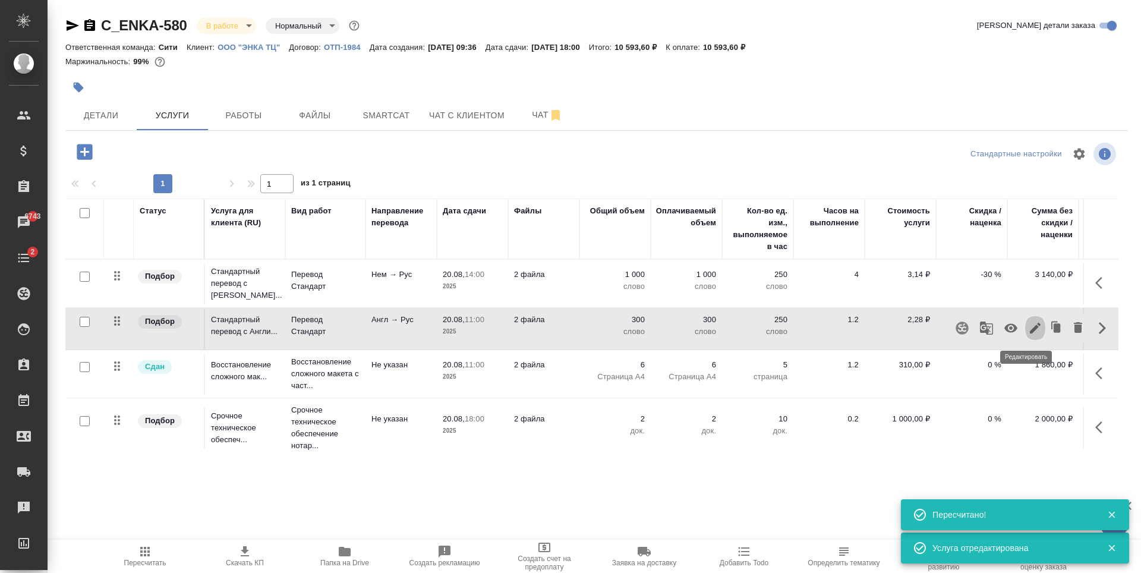
click at [1028, 328] on icon "button" at bounding box center [1035, 328] width 14 height 14
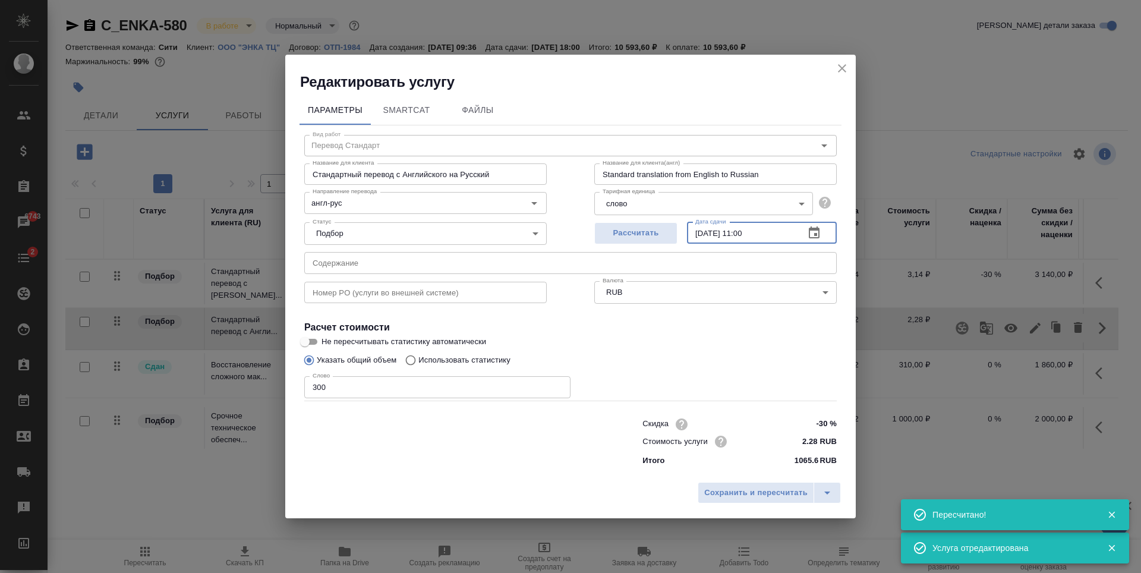
click at [745, 232] on input "20.08.2025 11:00" at bounding box center [741, 232] width 108 height 21
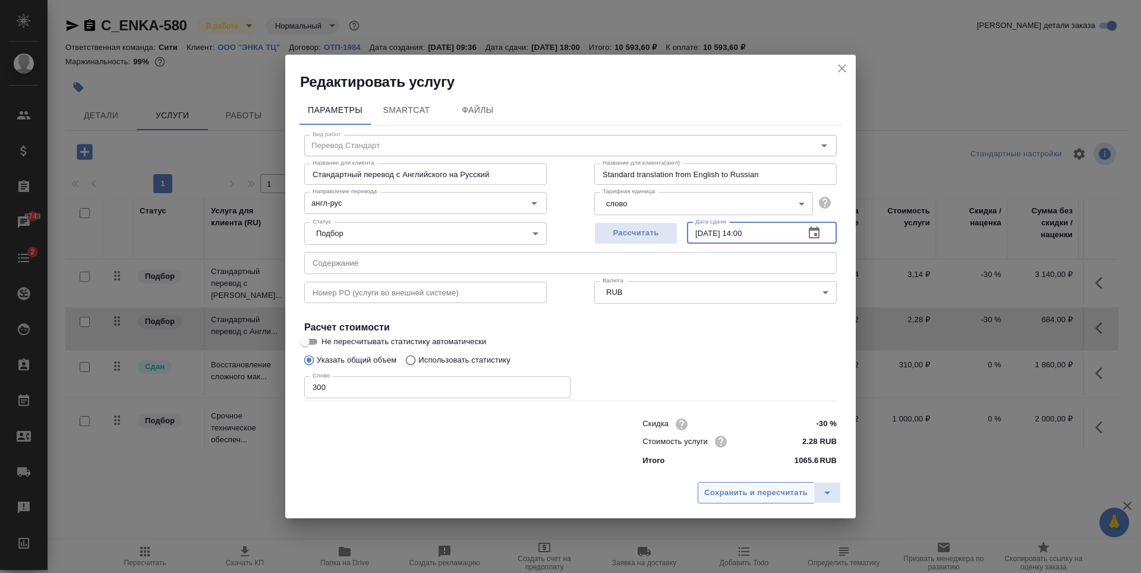
type input "20.08.2025 14:00"
click at [773, 490] on span "Сохранить и пересчитать" at bounding box center [755, 493] width 103 height 14
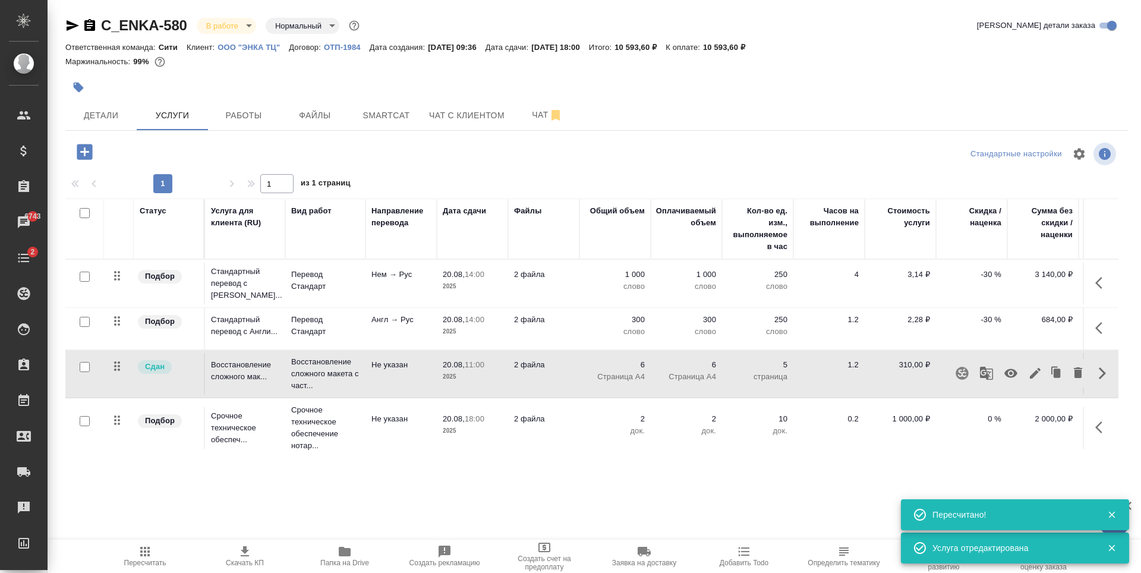
click at [1028, 374] on icon "button" at bounding box center [1035, 373] width 14 height 14
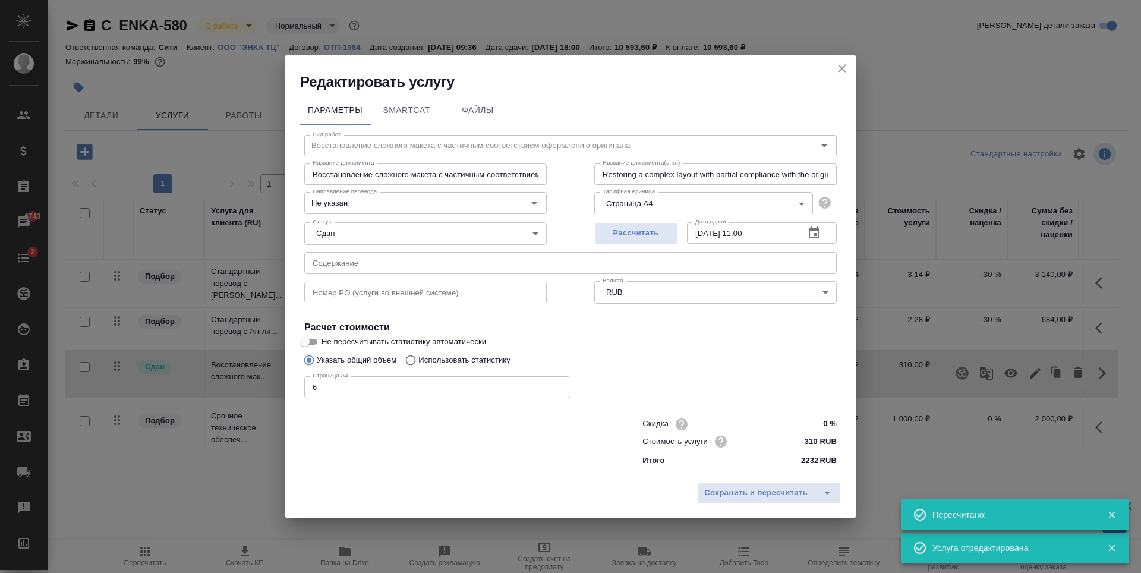
click at [743, 234] on input "20.08.2025 11:00" at bounding box center [741, 232] width 108 height 21
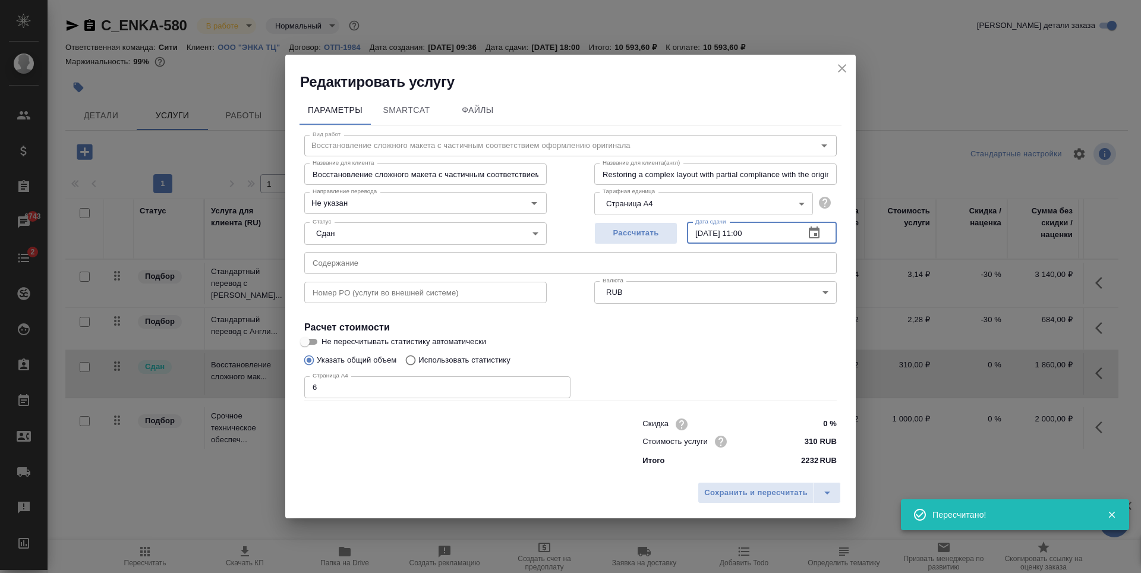
click at [744, 234] on input "20.08.2025 11:00" at bounding box center [741, 232] width 108 height 21
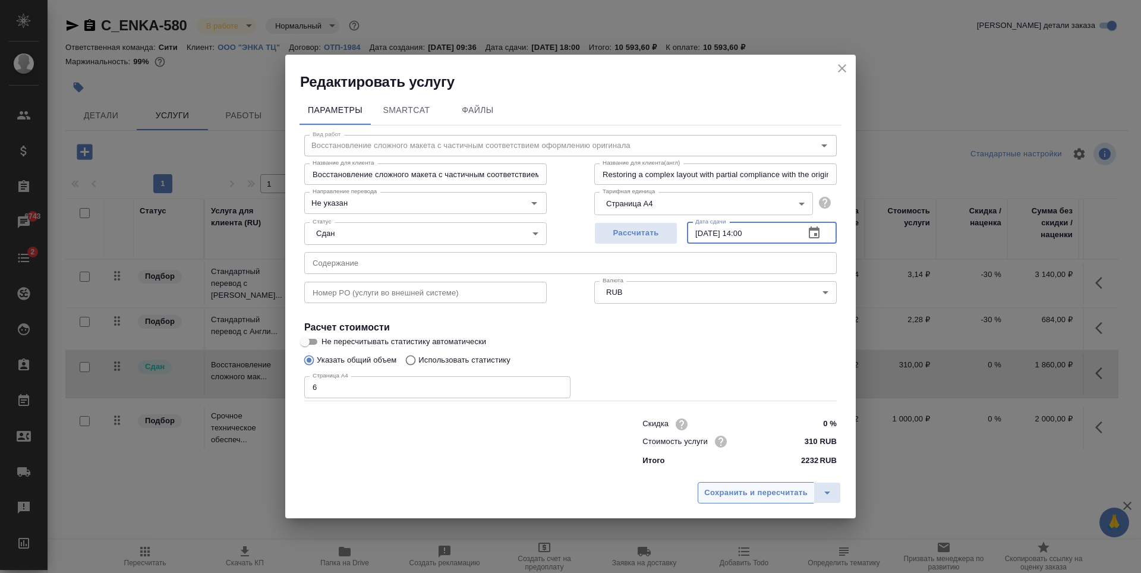
type input "20.08.2025 14:00"
click at [750, 498] on span "Сохранить и пересчитать" at bounding box center [755, 493] width 103 height 14
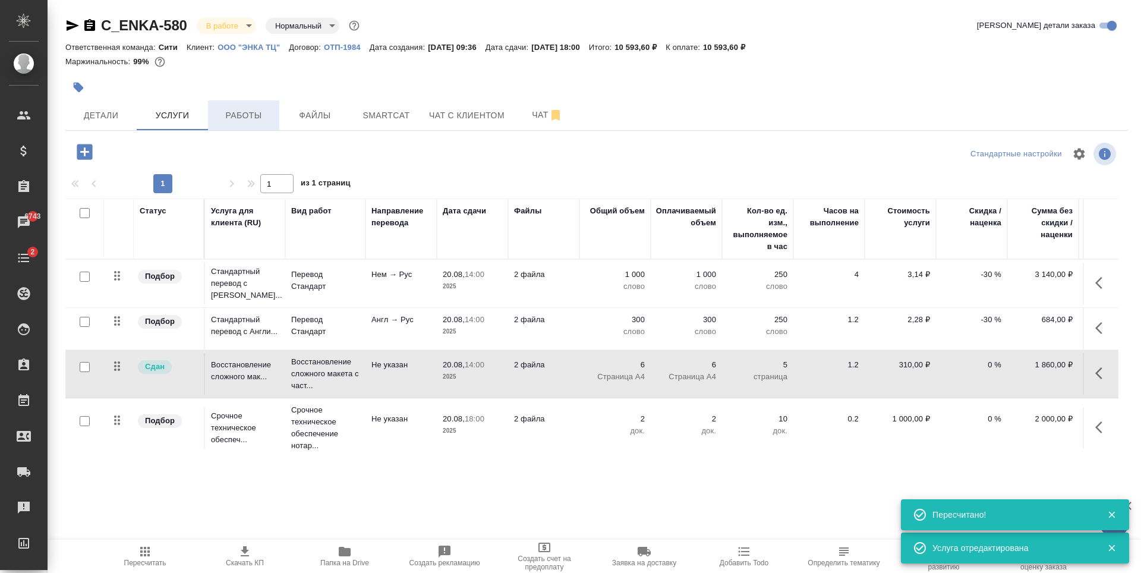
click at [251, 120] on span "Работы" at bounding box center [243, 115] width 57 height 15
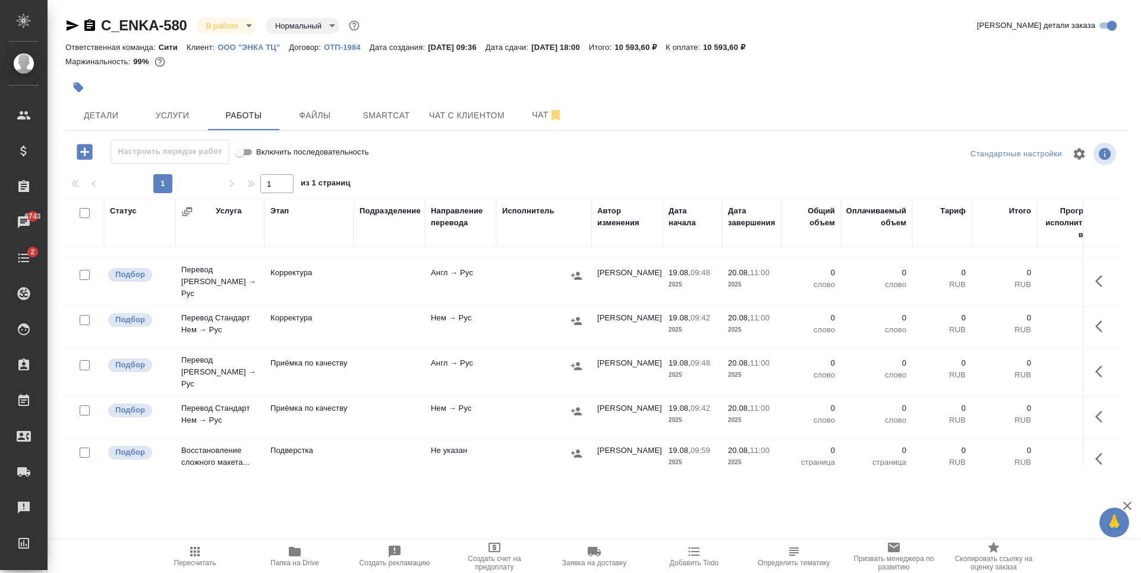
scroll to position [448, 0]
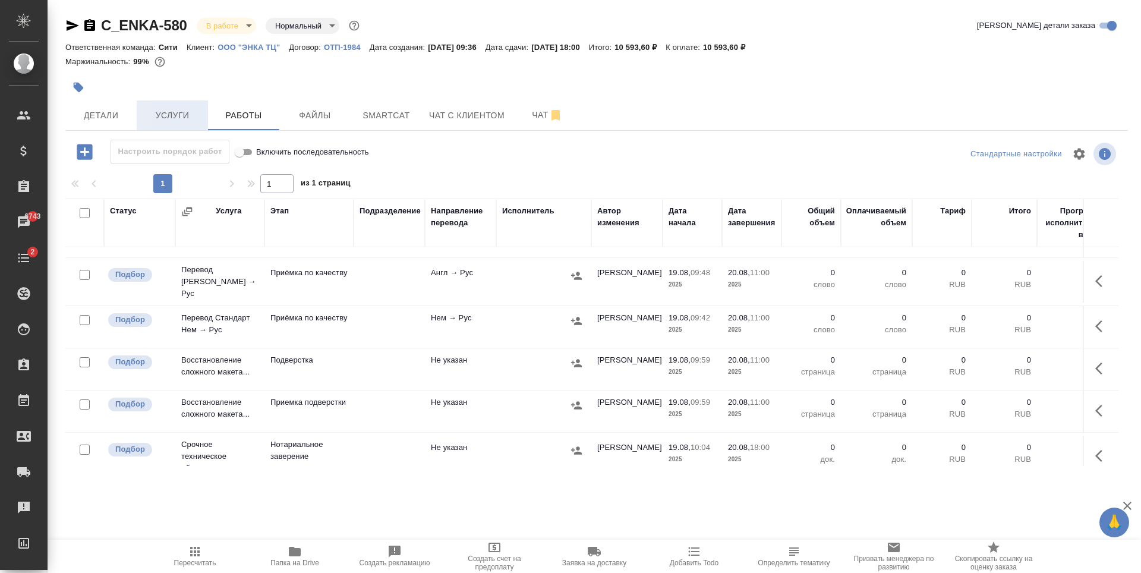
click at [191, 110] on span "Услуги" at bounding box center [172, 115] width 57 height 15
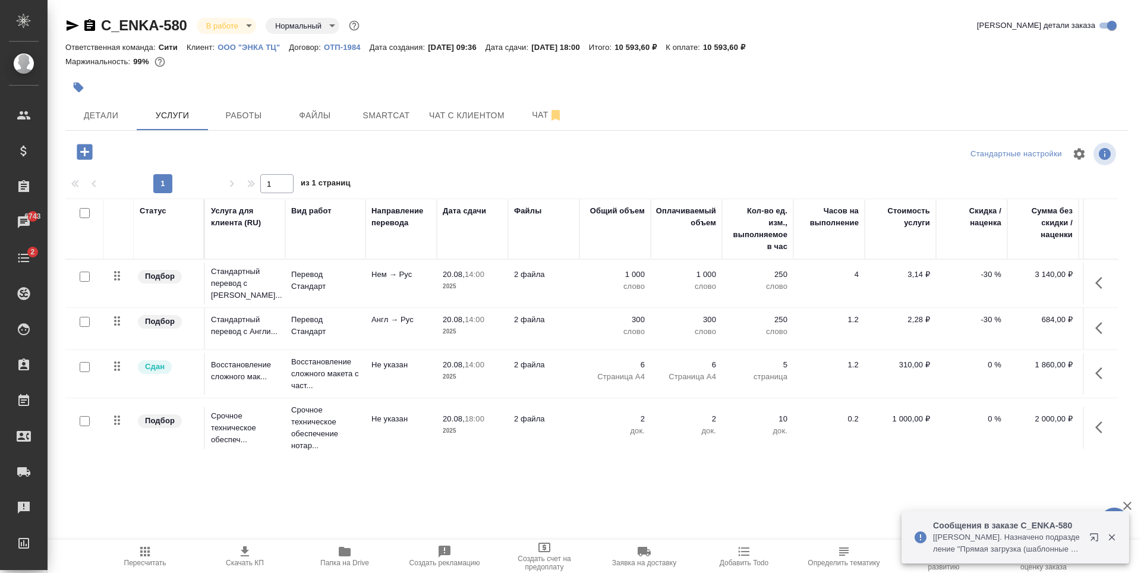
click at [1098, 537] on icon "button" at bounding box center [1094, 537] width 8 height 8
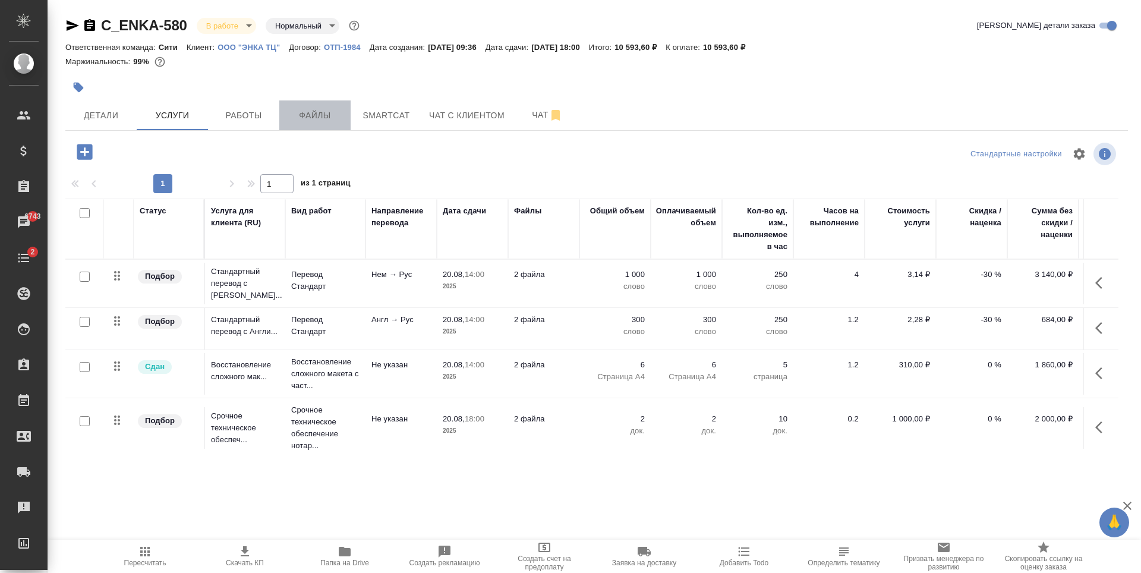
click at [314, 123] on button "Файлы" at bounding box center [314, 115] width 71 height 30
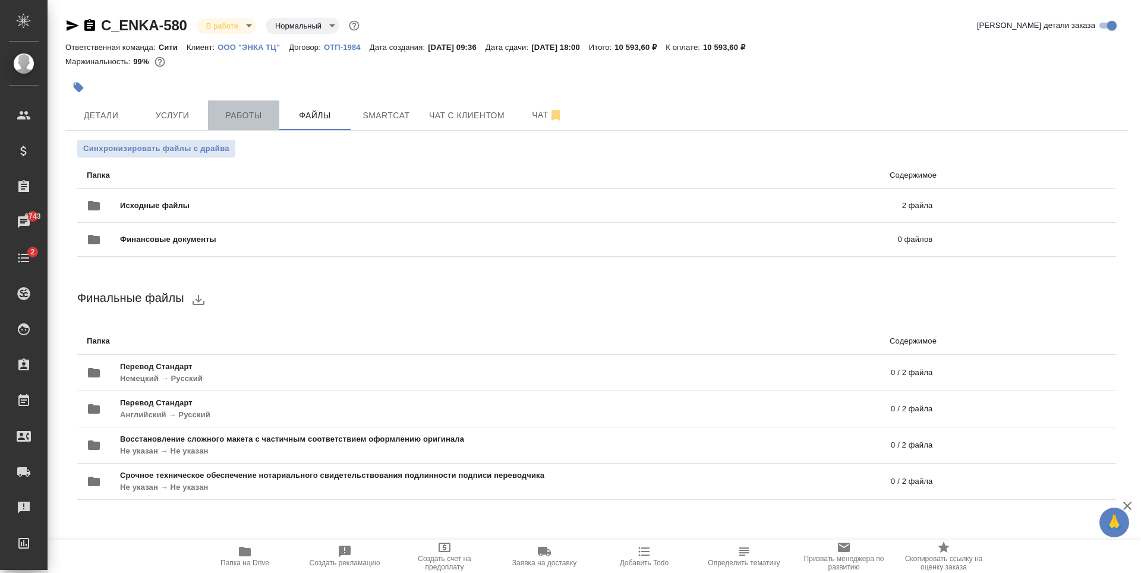
click at [224, 116] on span "Работы" at bounding box center [243, 115] width 57 height 15
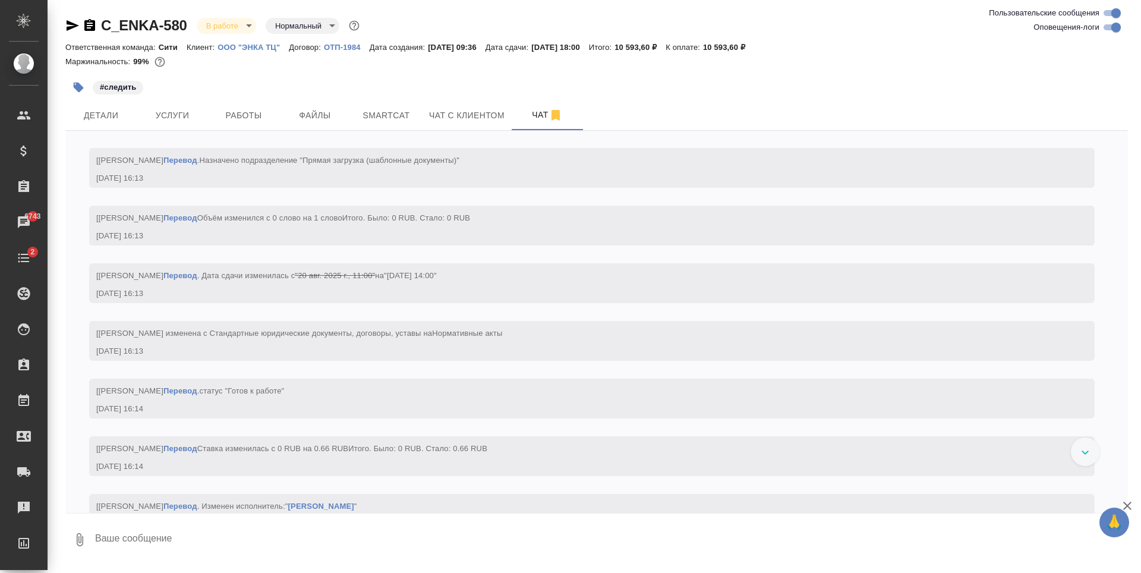
scroll to position [3486, 0]
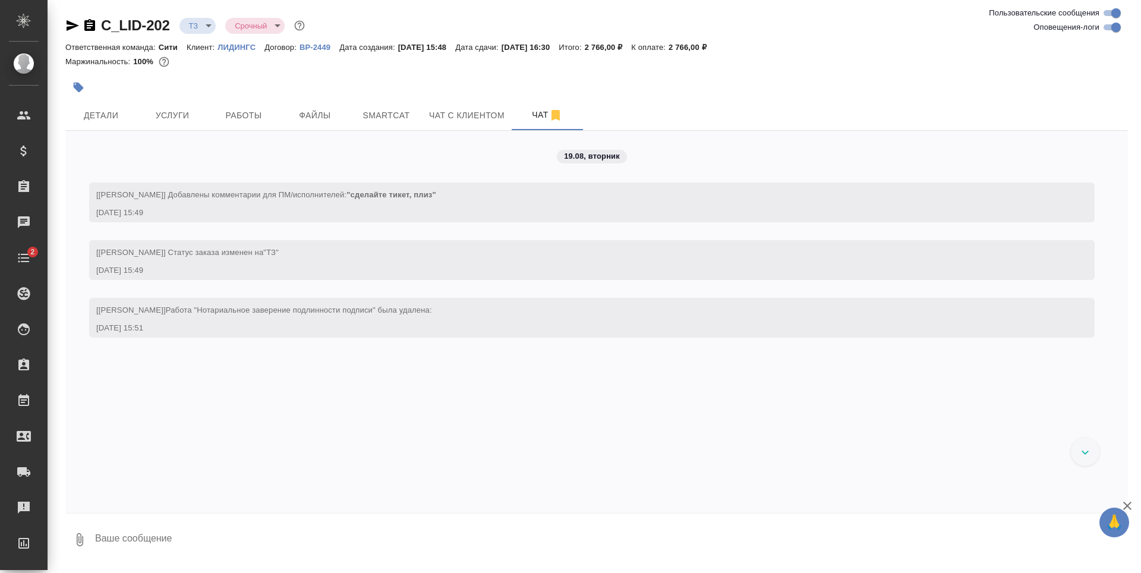
click at [68, 26] on icon "button" at bounding box center [72, 25] width 14 height 14
click at [316, 115] on span "Файлы" at bounding box center [314, 115] width 57 height 15
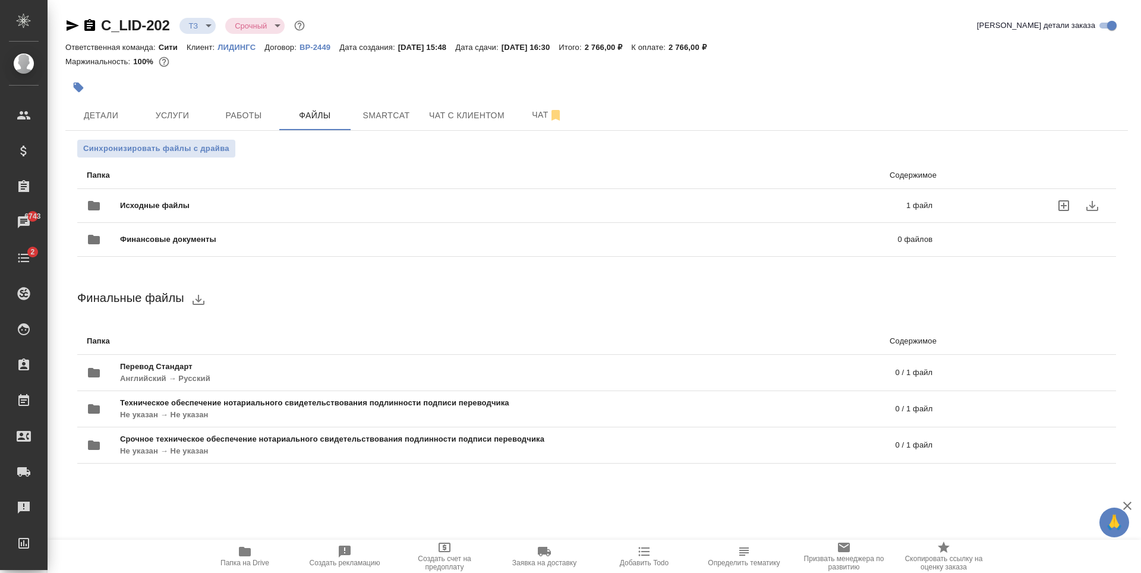
click at [798, 194] on div "Исходные файлы 1 файл" at bounding box center [510, 205] width 846 height 29
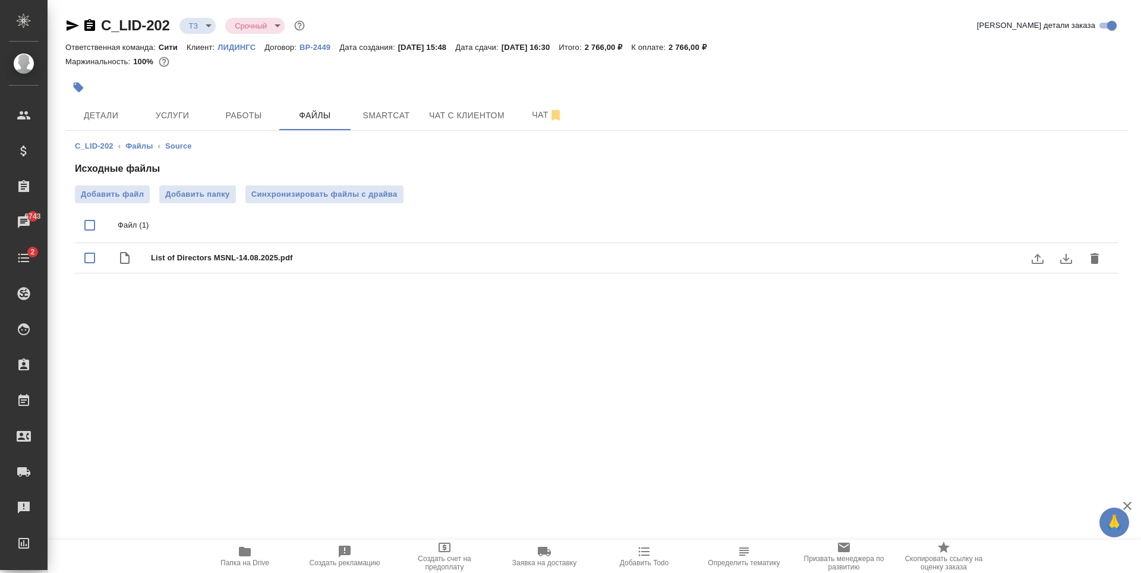
click at [385, 254] on span "List of Directors MSNL-14.08.2025.pdf" at bounding box center [620, 258] width 939 height 12
checkbox input "true"
click at [530, 114] on span "Чат" at bounding box center [547, 115] width 57 height 15
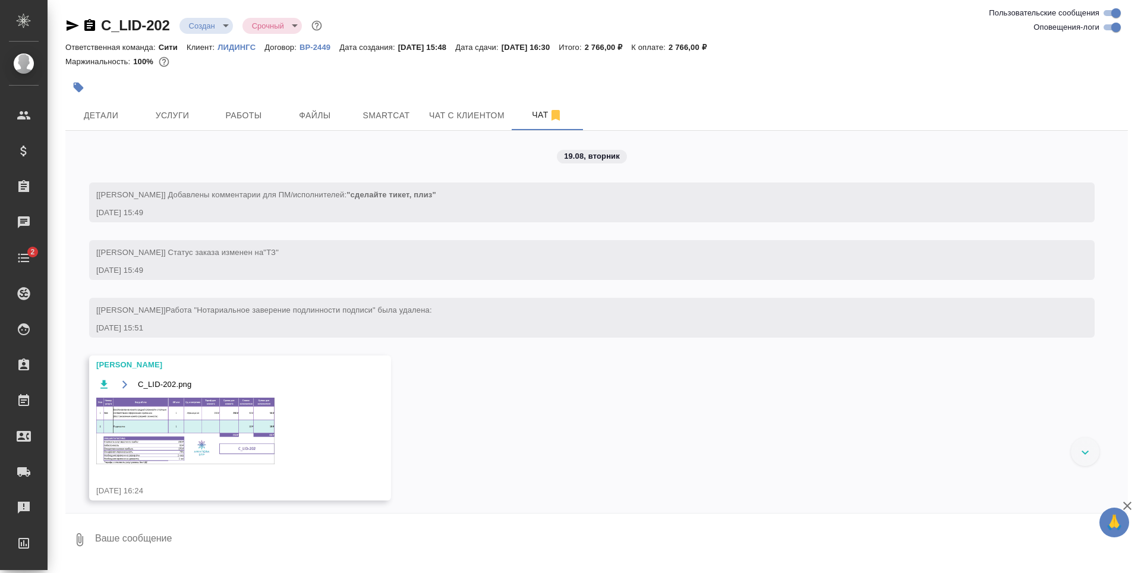
click at [166, 423] on img at bounding box center [185, 431] width 178 height 67
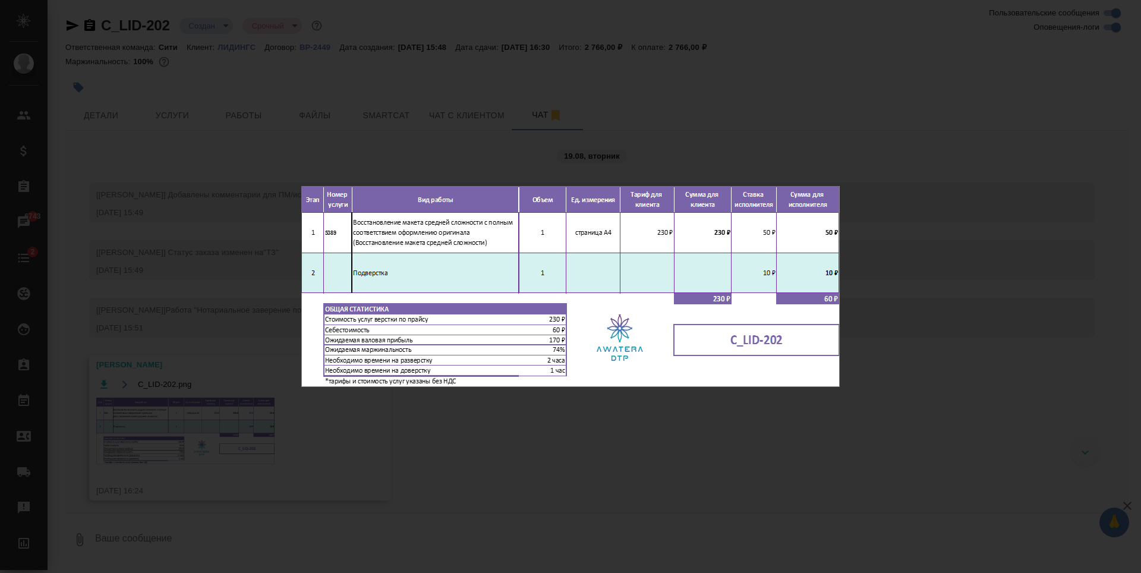
drag, startPoint x: 285, startPoint y: 77, endPoint x: 165, endPoint y: 87, distance: 119.9
click at [285, 79] on div "C_LID-202.png 1 of 1" at bounding box center [570, 286] width 1141 height 573
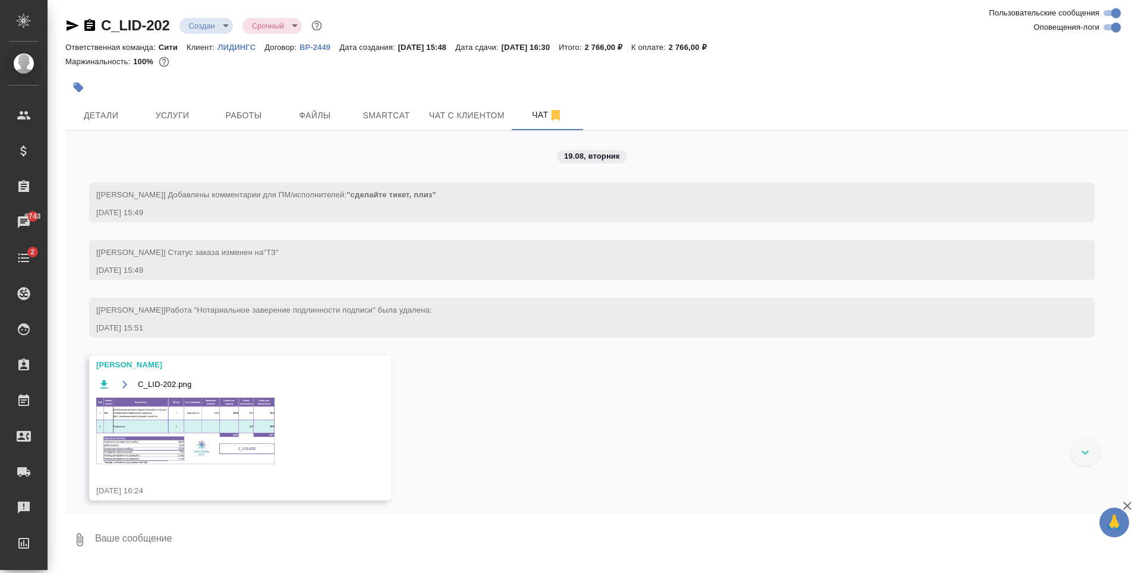
click at [184, 114] on span "Услуги" at bounding box center [172, 115] width 57 height 15
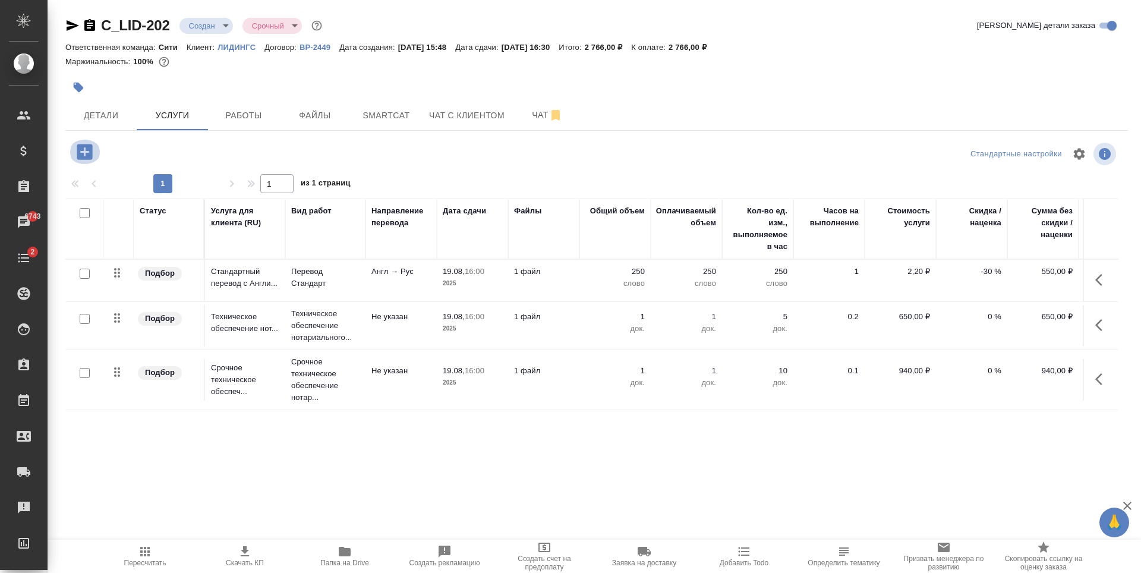
click at [85, 150] on icon "button" at bounding box center [84, 151] width 21 height 21
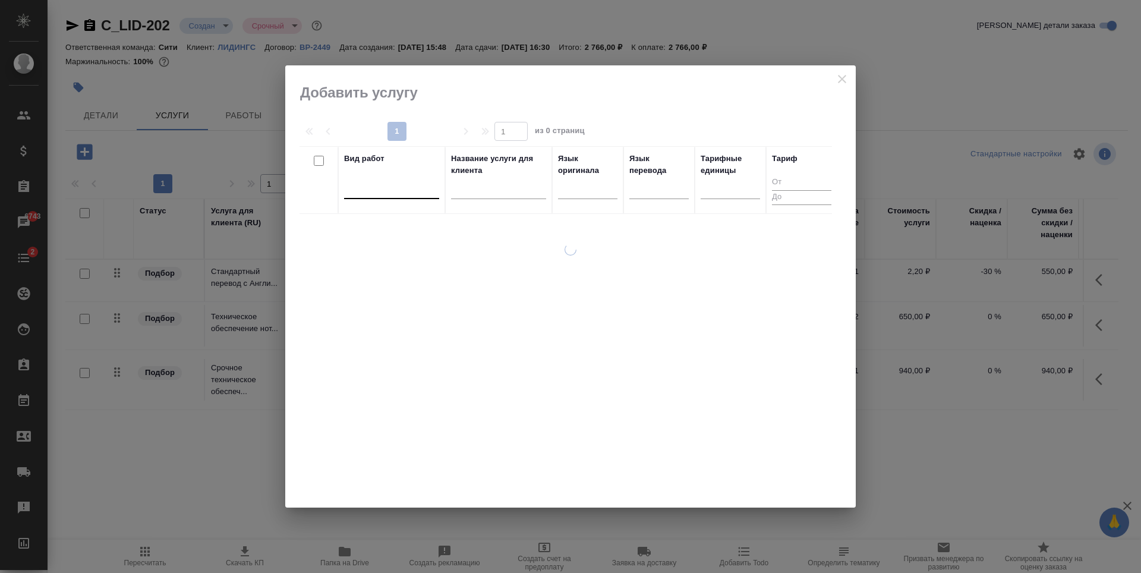
click at [372, 191] on div at bounding box center [391, 186] width 95 height 17
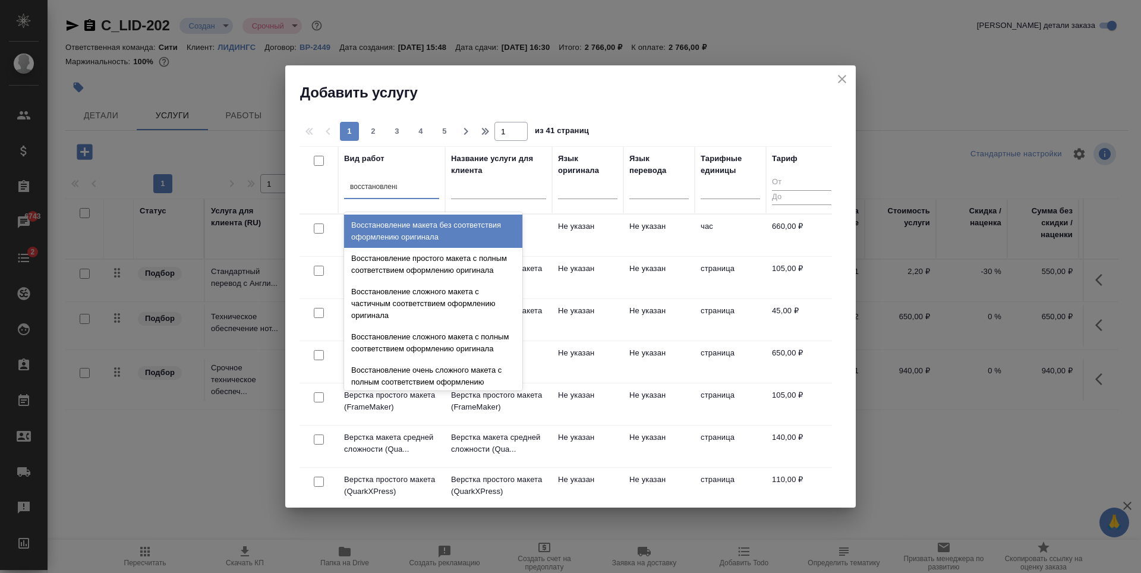
type input "восстановление"
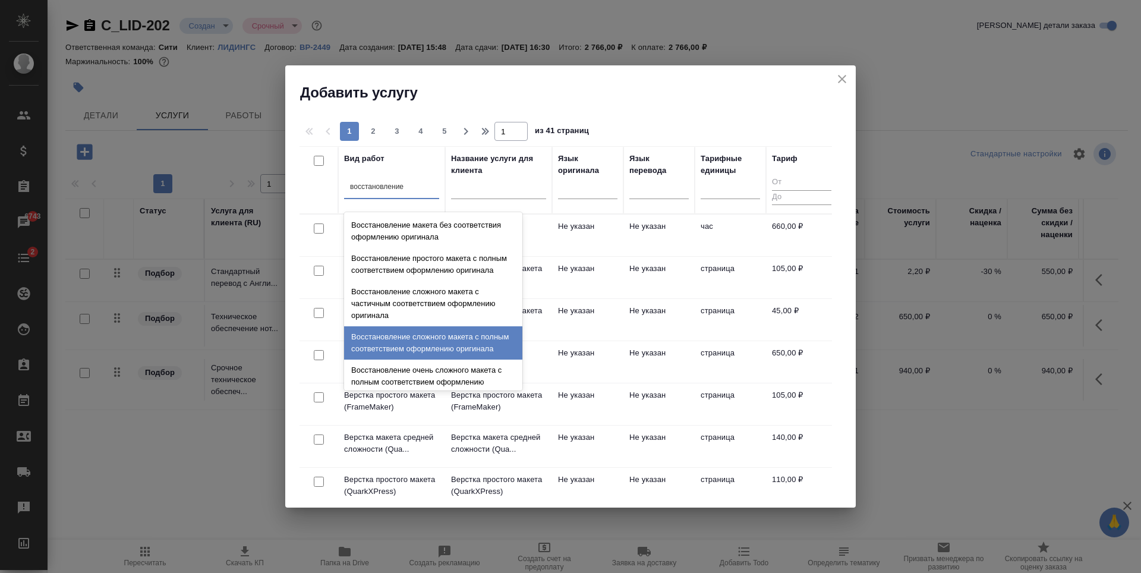
scroll to position [219, 0]
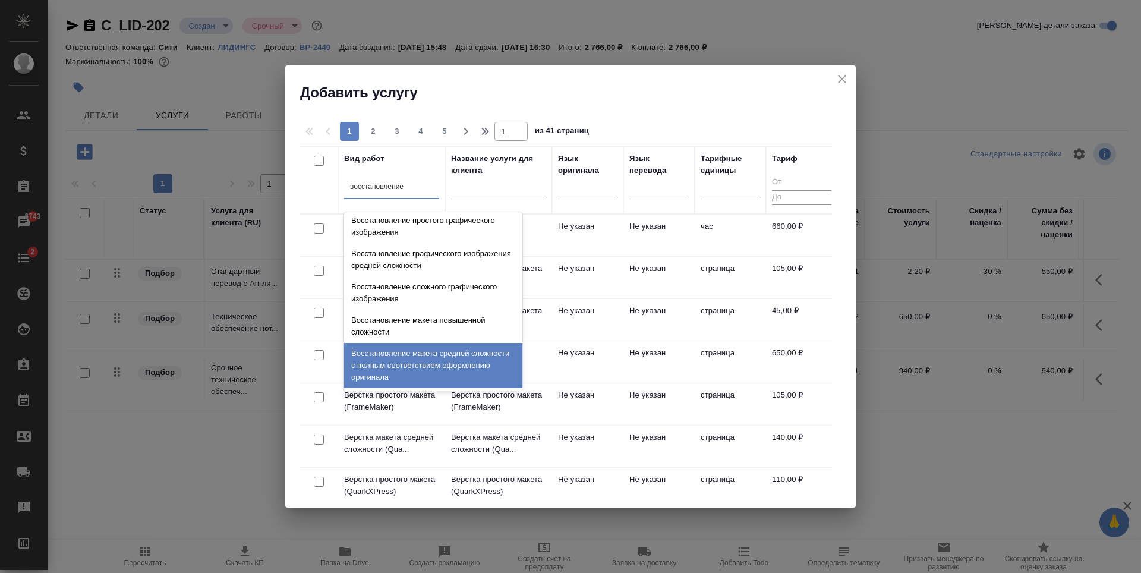
click at [421, 370] on div "Восстановление макета средней сложности с полным соответствием оформлению ориги…" at bounding box center [433, 365] width 178 height 45
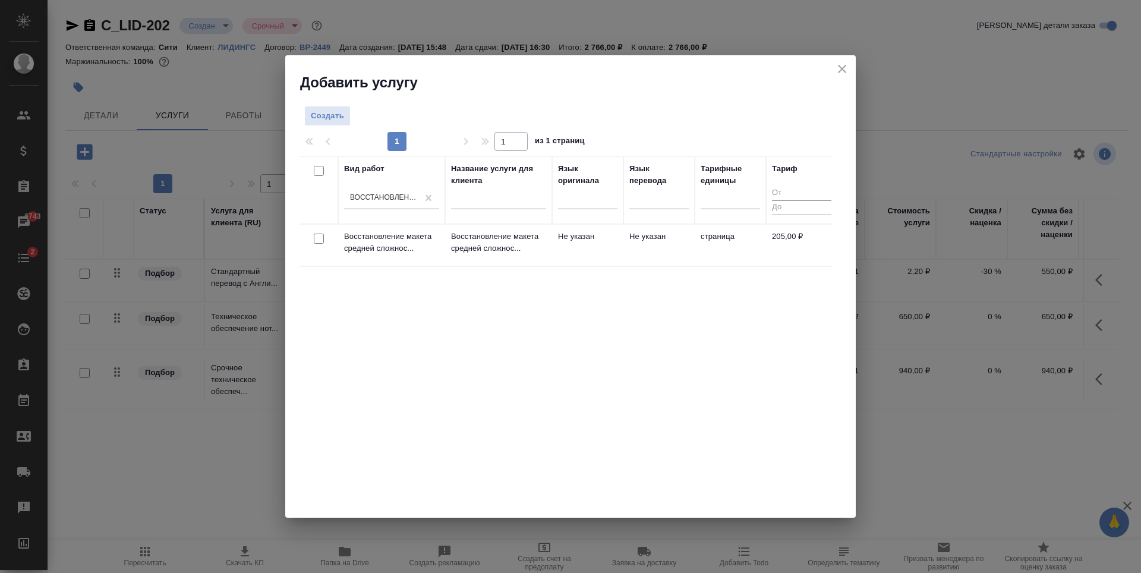
click at [320, 241] on input "checkbox" at bounding box center [319, 239] width 10 height 10
checkbox input "true"
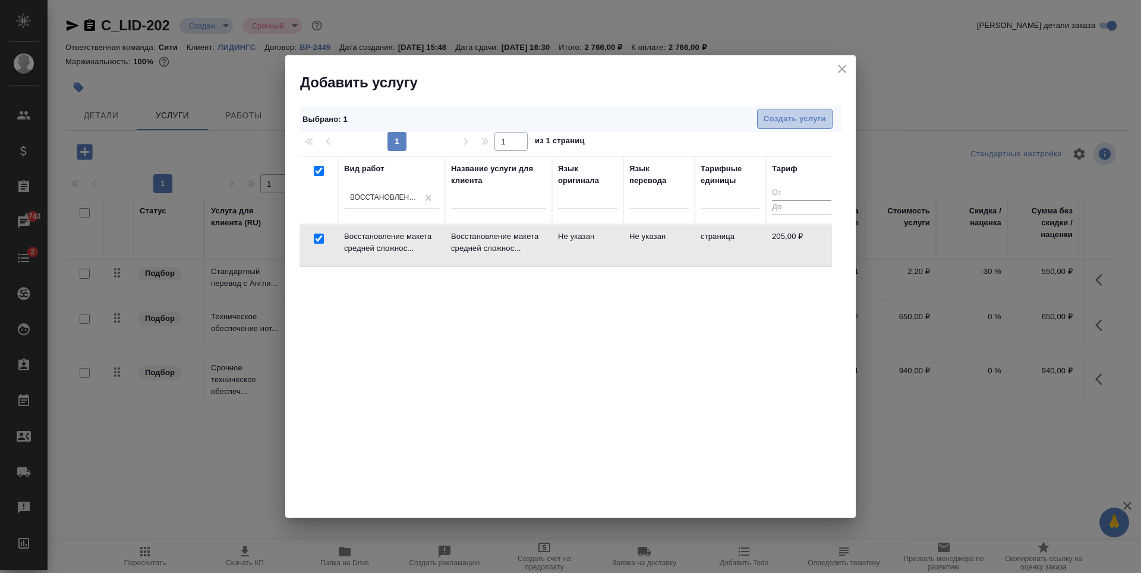
click at [789, 113] on span "Создать услуги" at bounding box center [795, 119] width 62 height 14
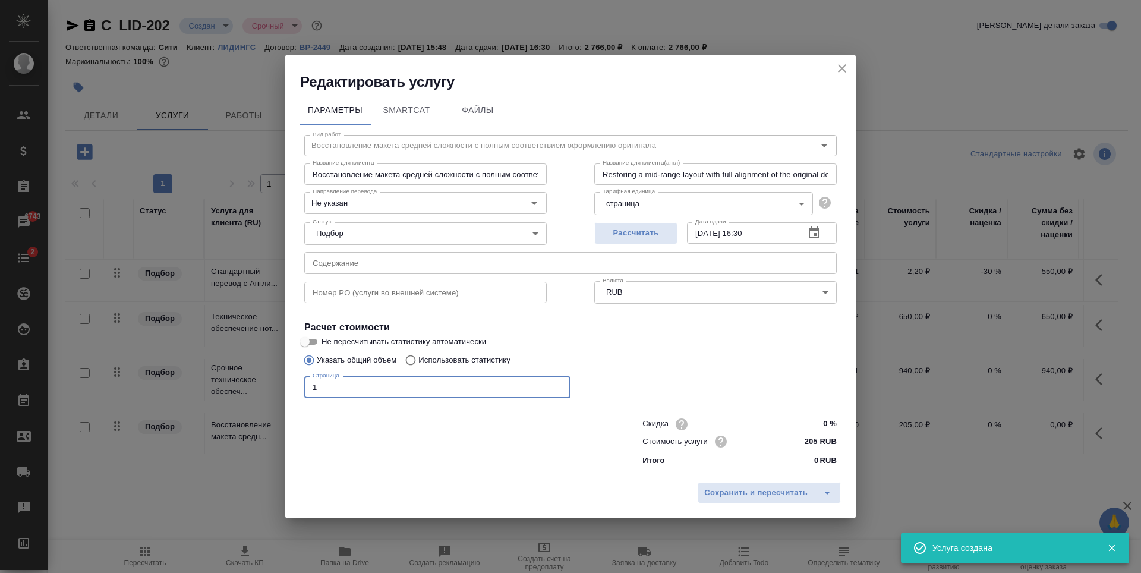
type input "1"
click at [558, 383] on input "1" at bounding box center [437, 386] width 266 height 21
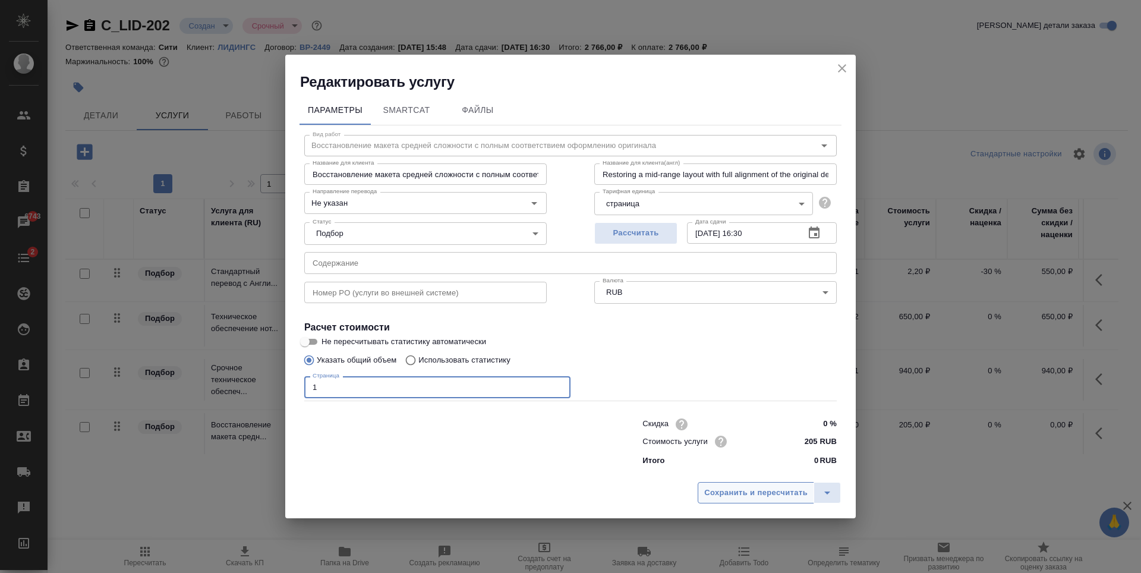
click at [740, 493] on span "Сохранить и пересчитать" at bounding box center [755, 493] width 103 height 14
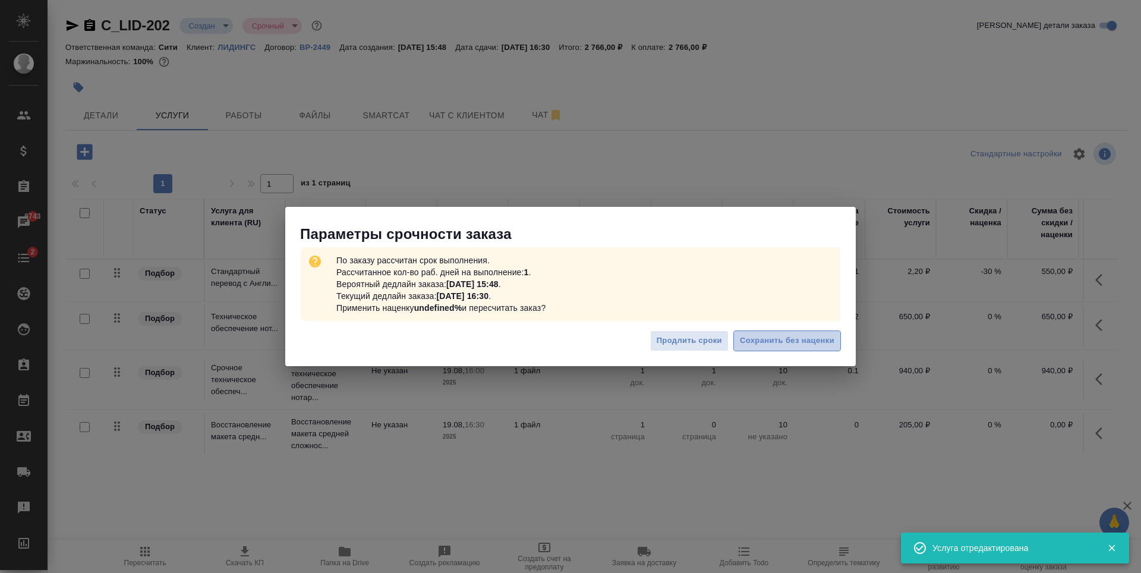
click at [749, 345] on span "Сохранить без наценки" at bounding box center [787, 341] width 95 height 14
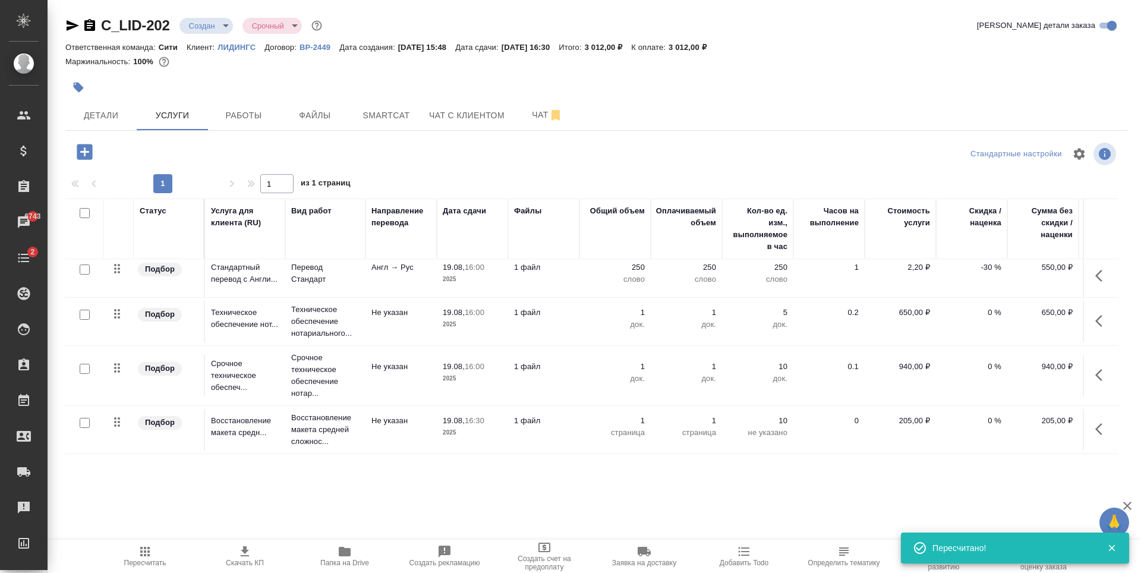
scroll to position [13, 0]
click at [526, 126] on button "Чат" at bounding box center [547, 115] width 71 height 30
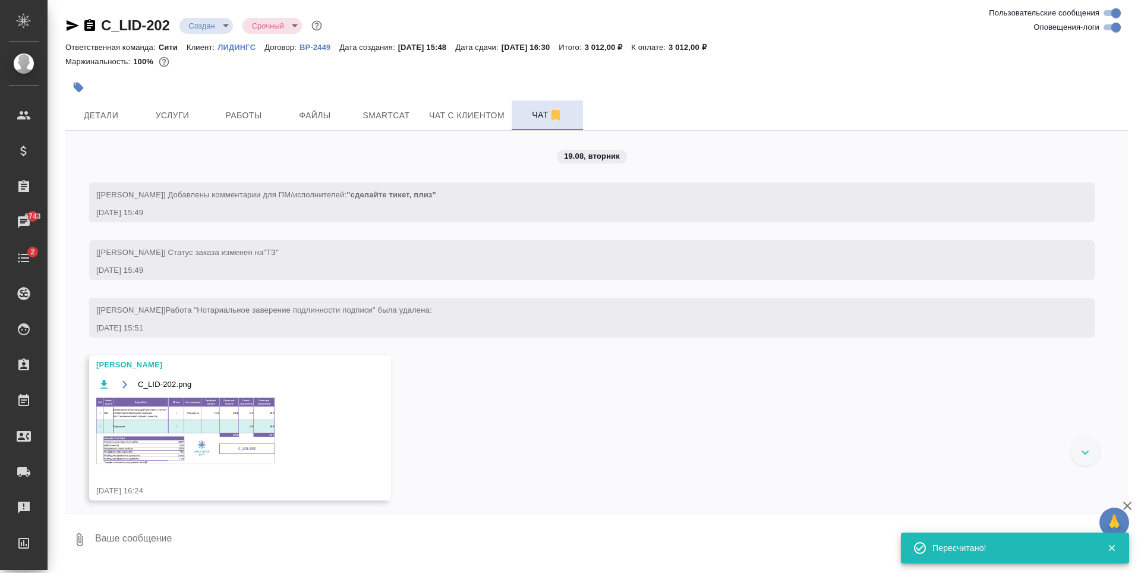
scroll to position [63, 0]
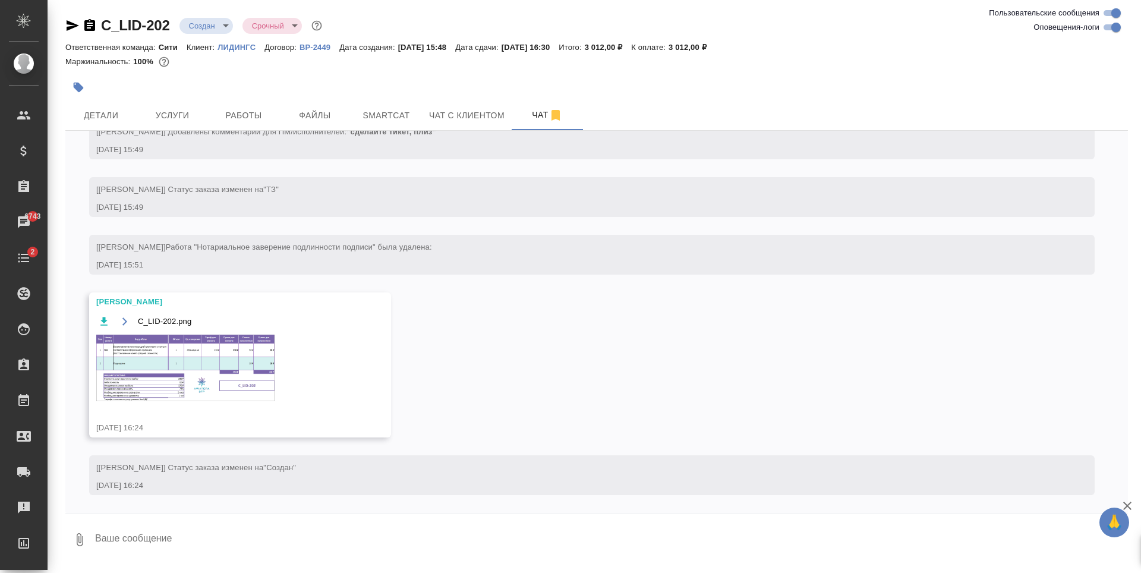
click at [213, 384] on img at bounding box center [185, 368] width 178 height 67
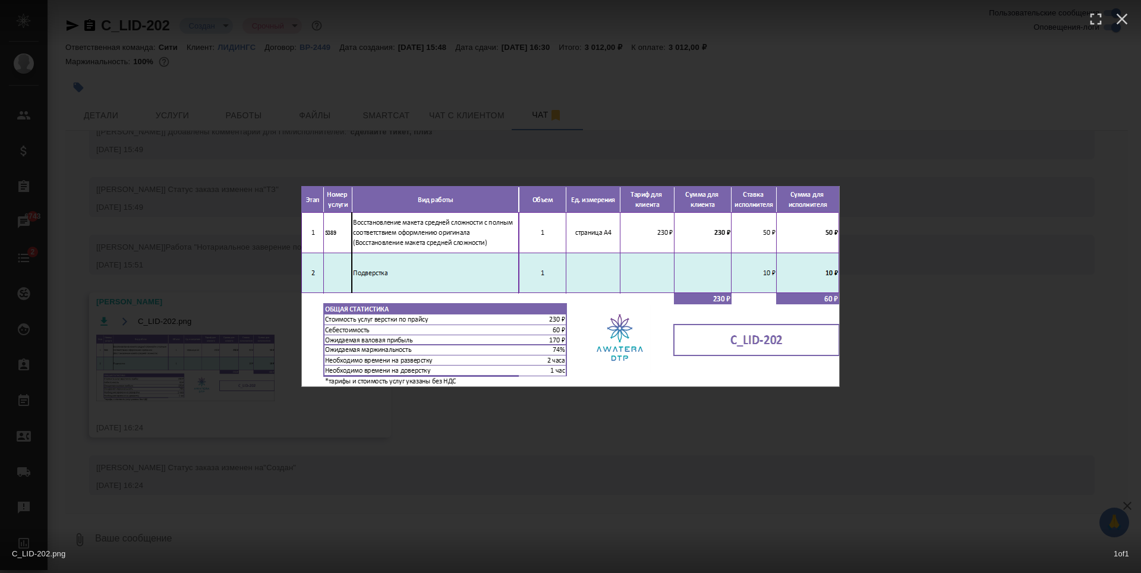
click at [529, 441] on div "C_LID-202.png 1 of 1" at bounding box center [570, 286] width 1141 height 573
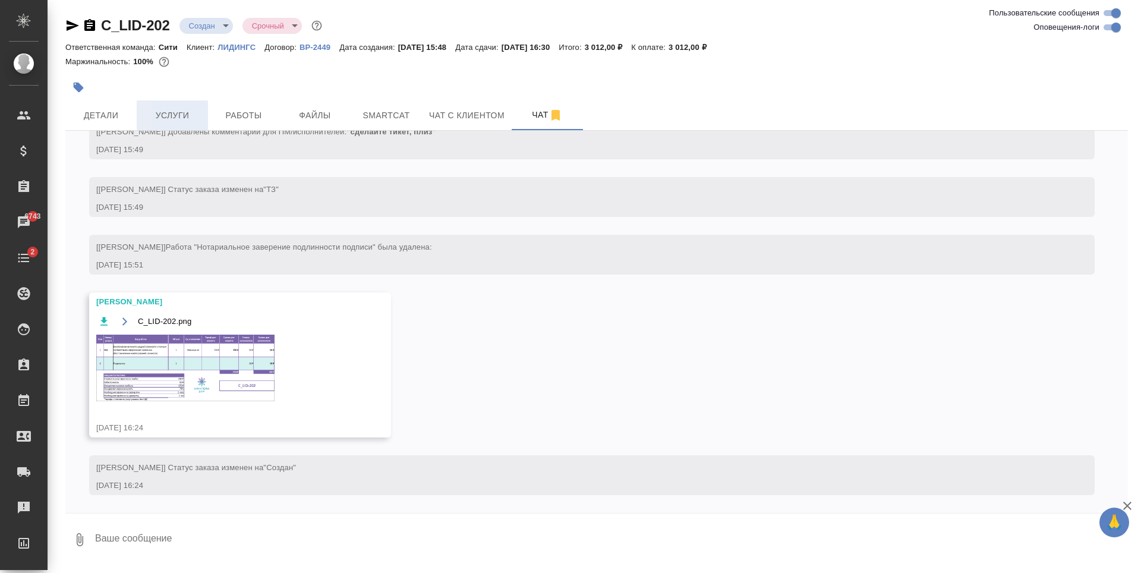
click at [181, 106] on button "Услуги" at bounding box center [172, 115] width 71 height 30
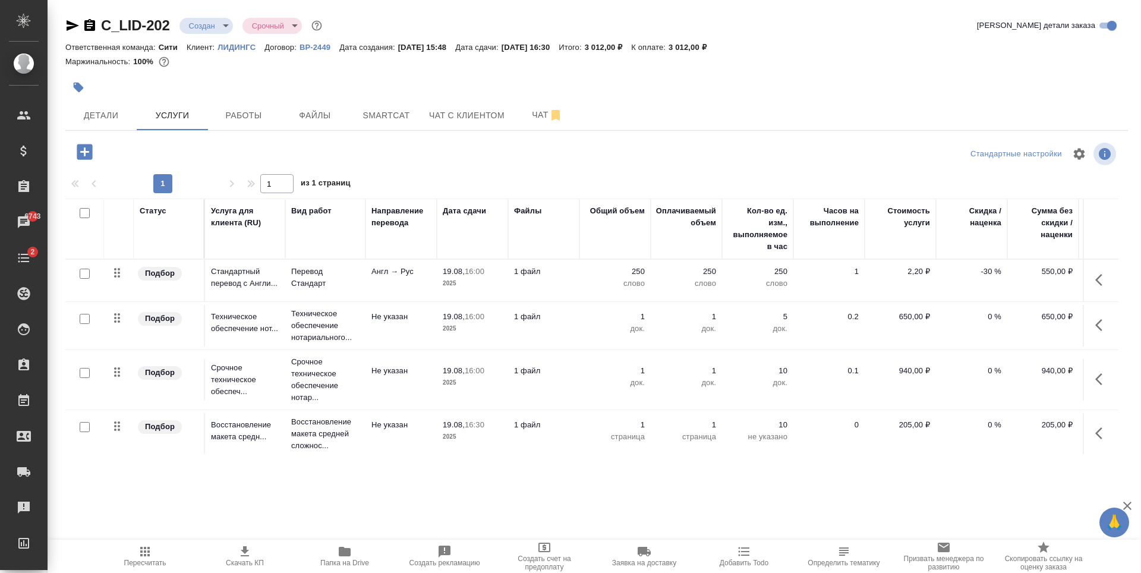
click at [419, 85] on div at bounding box center [419, 87] width 708 height 26
click at [85, 310] on input "checkbox" at bounding box center [85, 315] width 10 height 10
checkbox input "true"
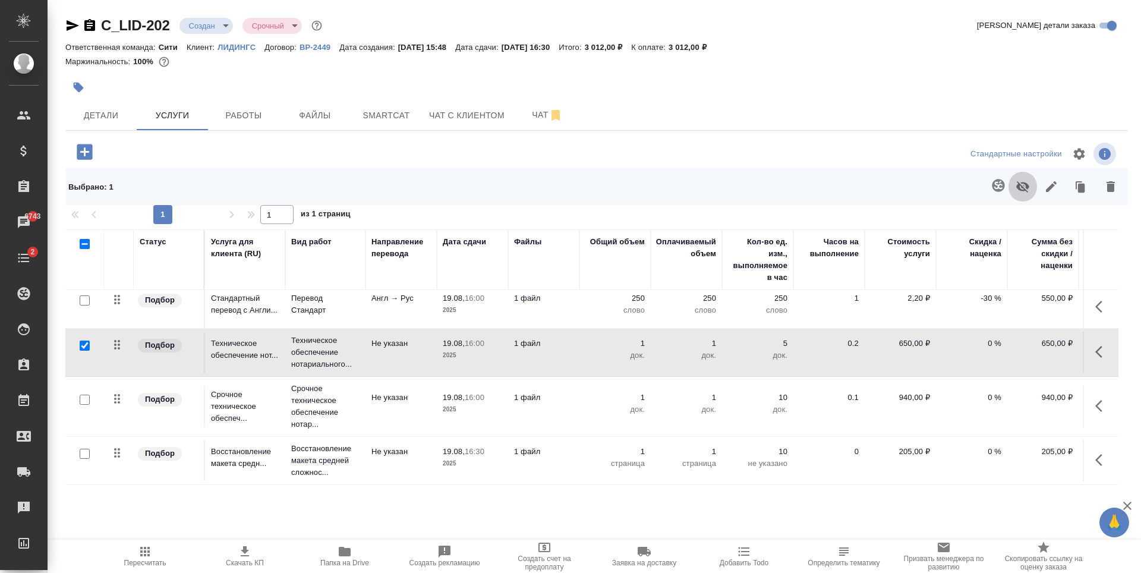
click at [1021, 188] on icon "button" at bounding box center [1023, 187] width 14 height 14
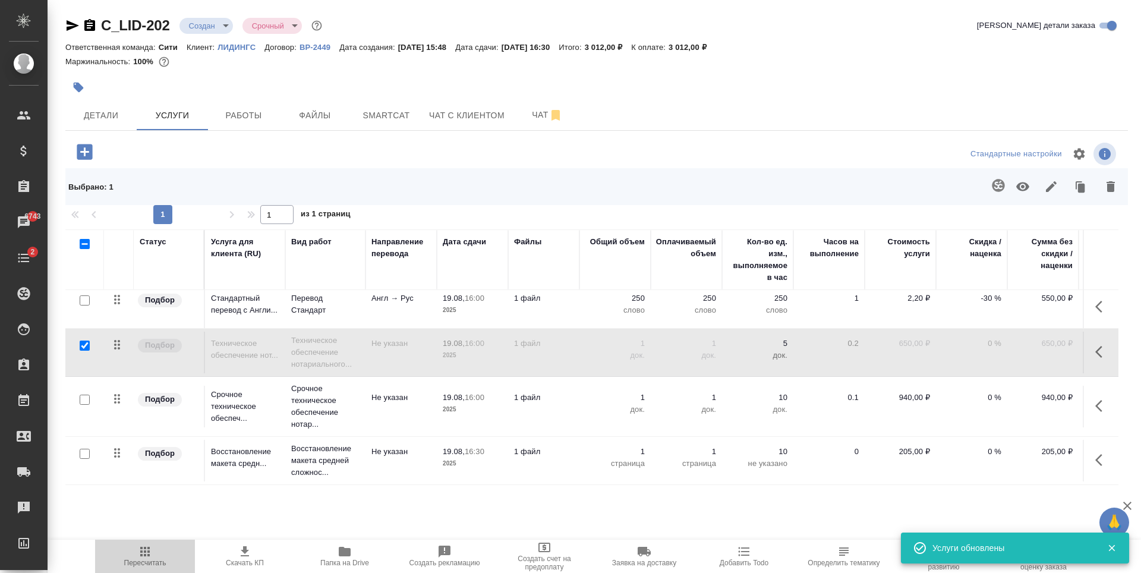
click at [140, 549] on icon "button" at bounding box center [145, 551] width 14 height 14
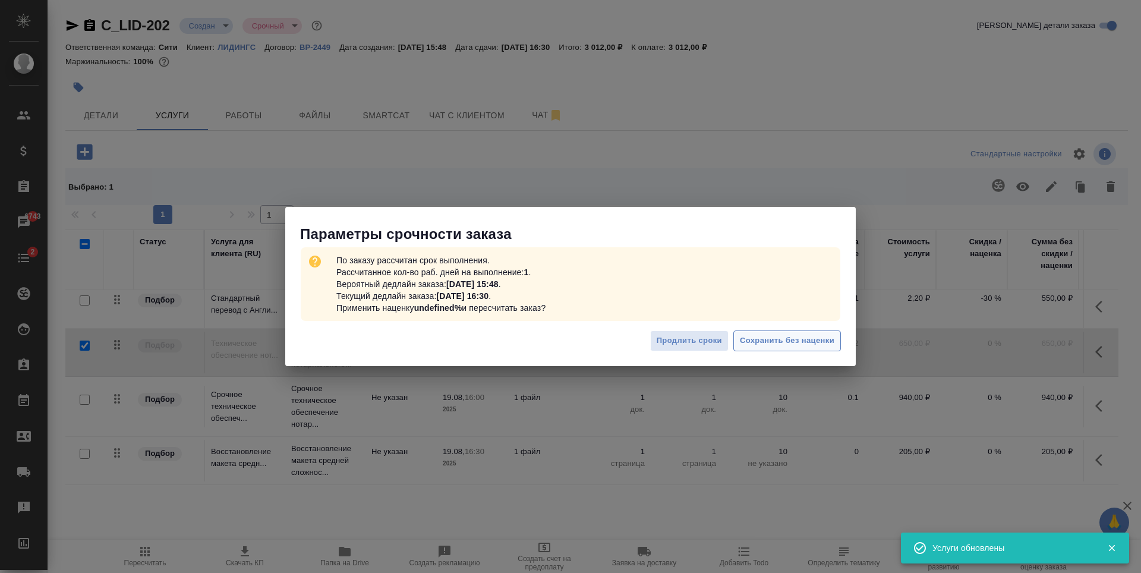
click at [779, 341] on span "Сохранить без наценки" at bounding box center [787, 341] width 95 height 14
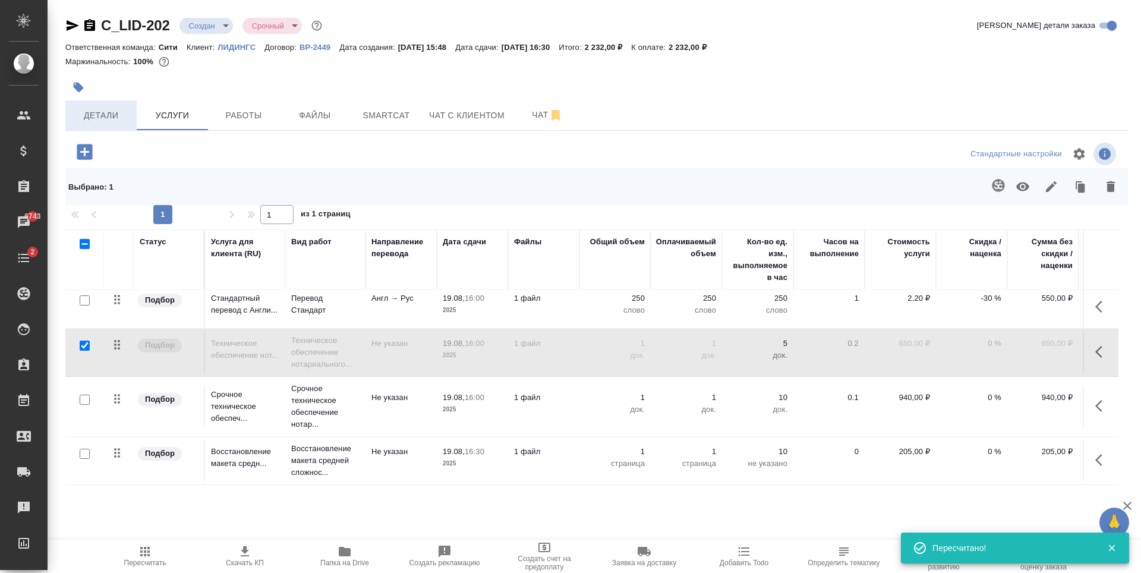
click at [102, 114] on span "Детали" at bounding box center [101, 115] width 57 height 15
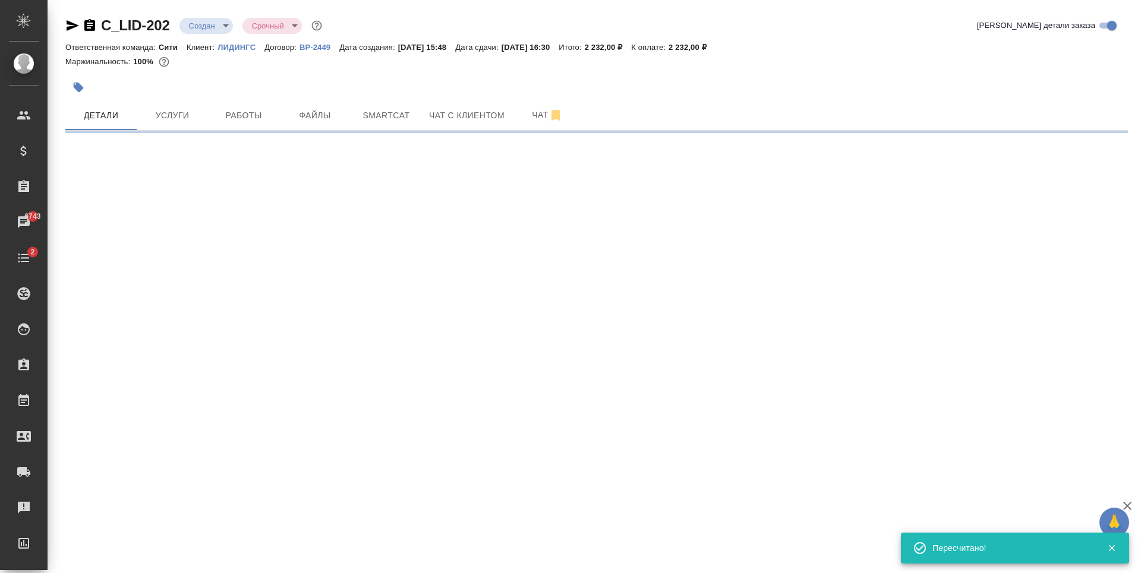
select select "RU"
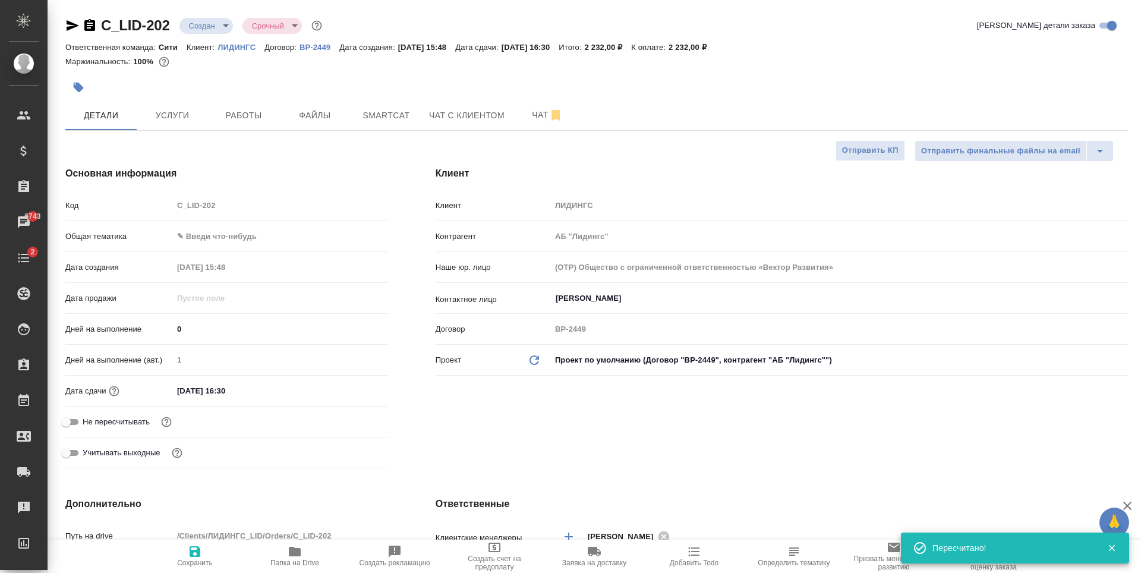
type textarea "x"
click at [235, 391] on input "19.08.2025 16:30" at bounding box center [225, 390] width 104 height 17
click at [351, 388] on icon "button" at bounding box center [354, 390] width 14 height 14
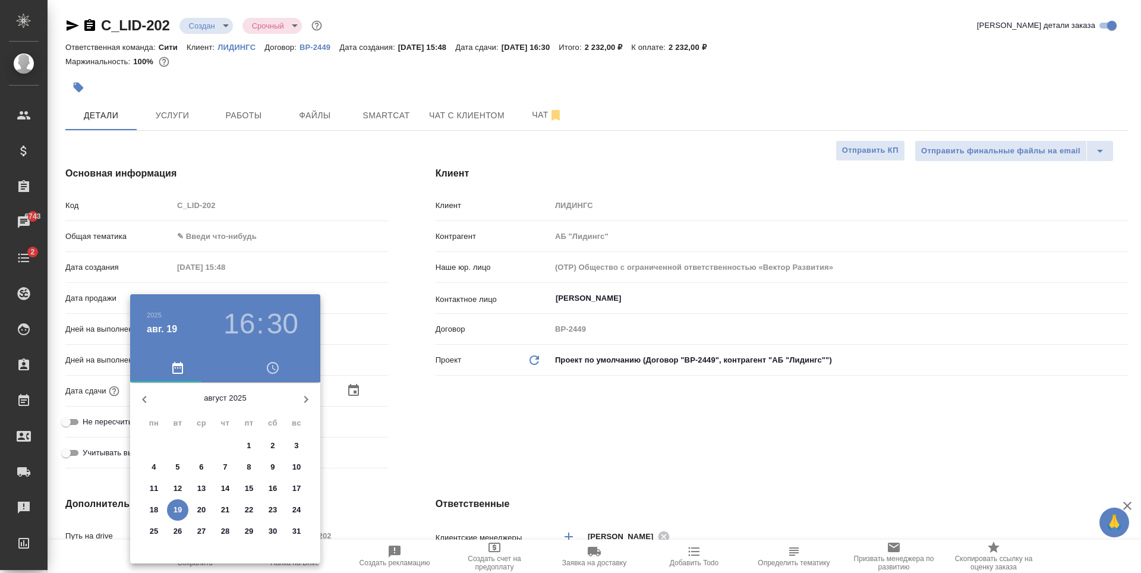
click at [198, 511] on p "20" at bounding box center [201, 510] width 9 height 12
type input "20.08.2025 16:30"
type textarea "x"
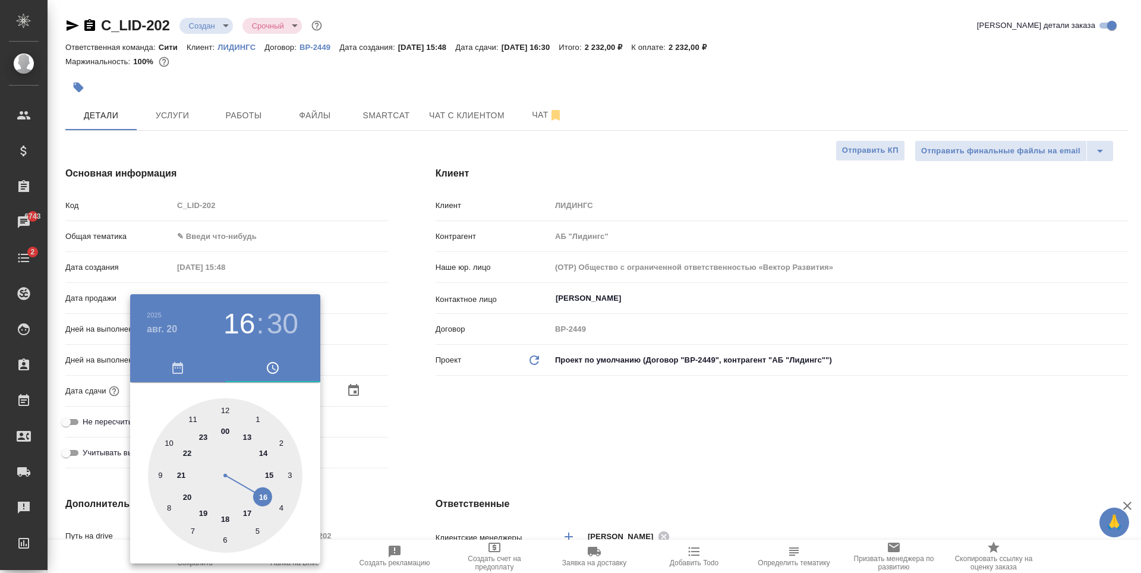
click at [226, 519] on div at bounding box center [225, 475] width 155 height 155
type input "20.08.2025 18:30"
type textarea "x"
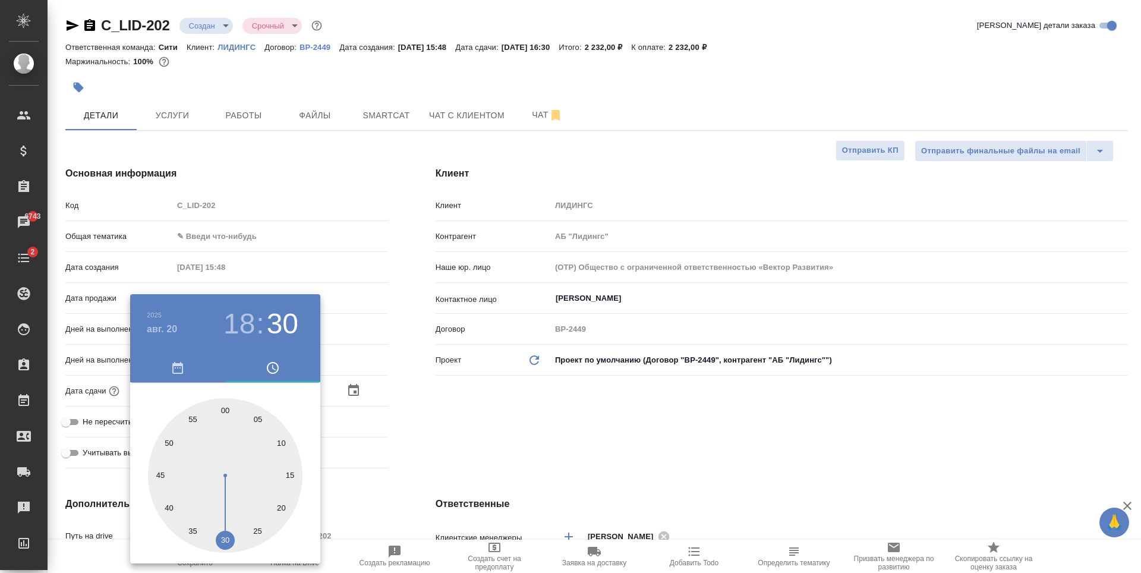
click at [226, 408] on div at bounding box center [225, 475] width 155 height 155
type input "20.08.2025 18:00"
type textarea "x"
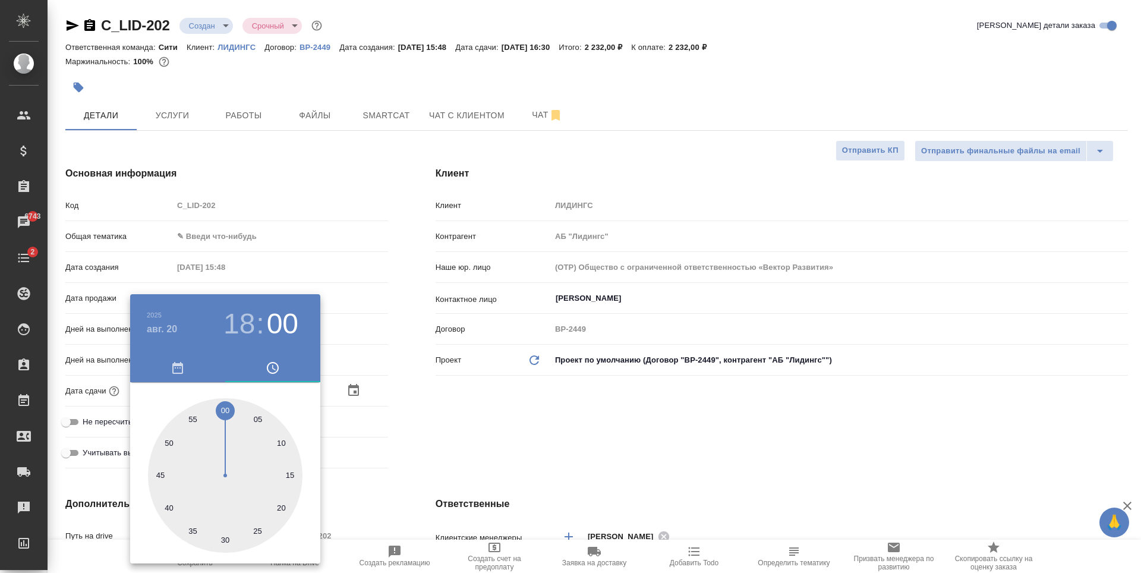
click at [586, 411] on div at bounding box center [570, 286] width 1141 height 573
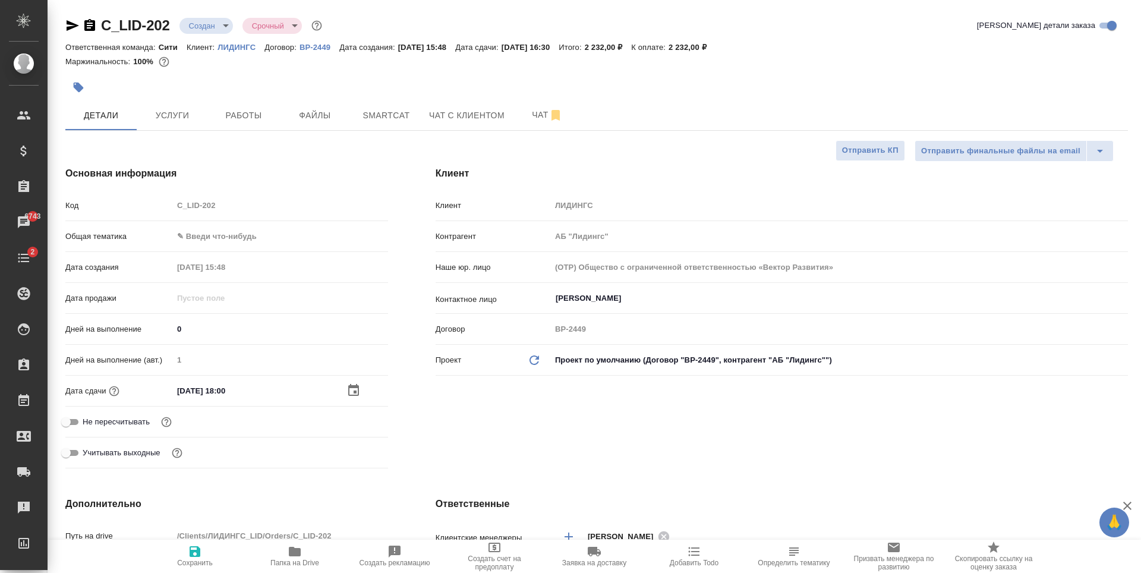
click at [191, 553] on icon "button" at bounding box center [195, 551] width 11 height 11
type textarea "x"
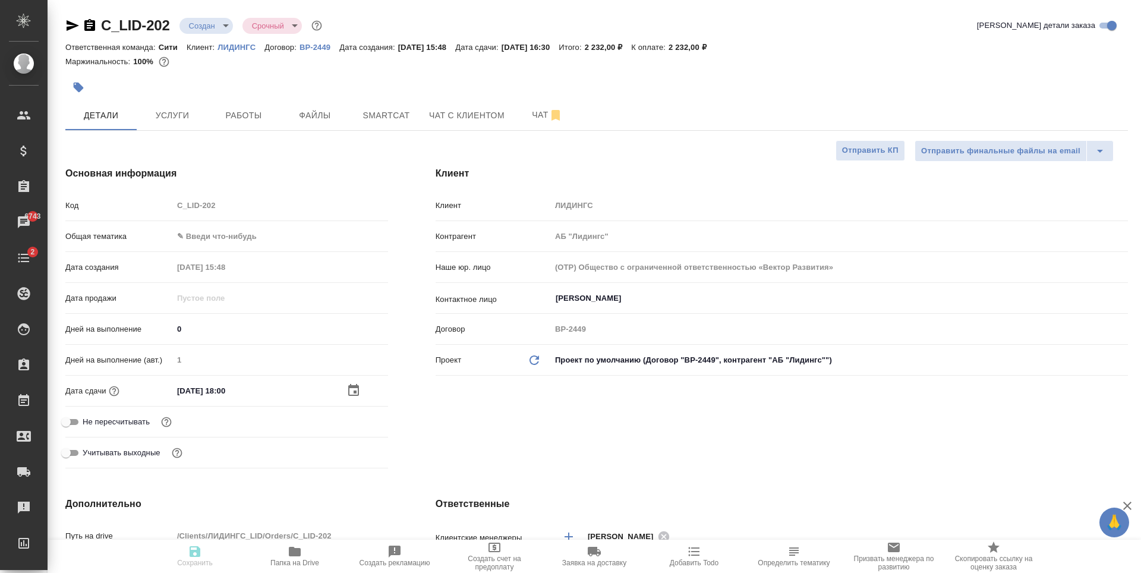
type textarea "x"
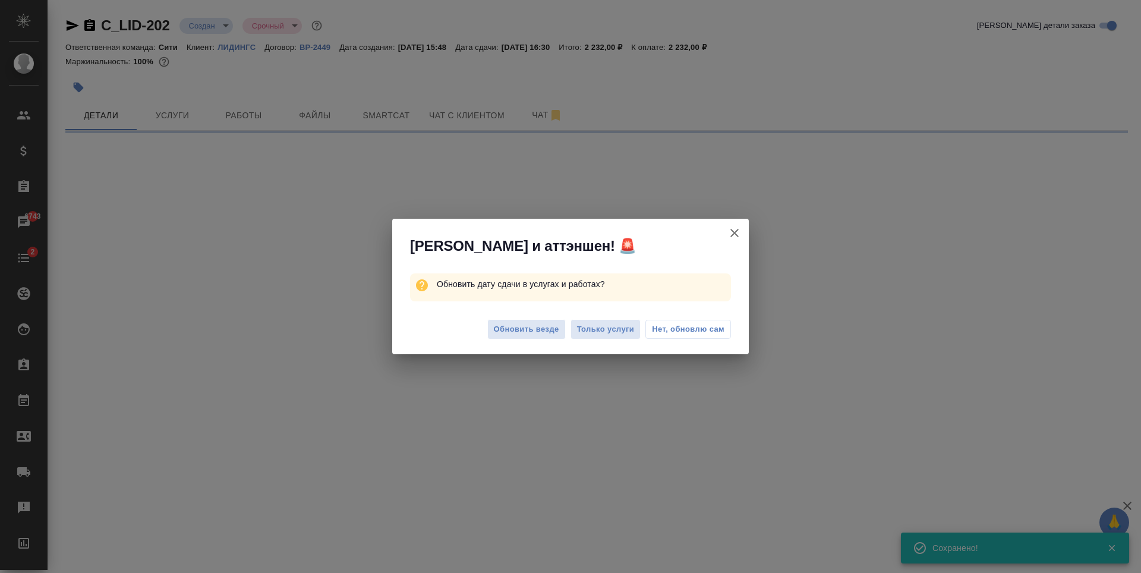
select select "RU"
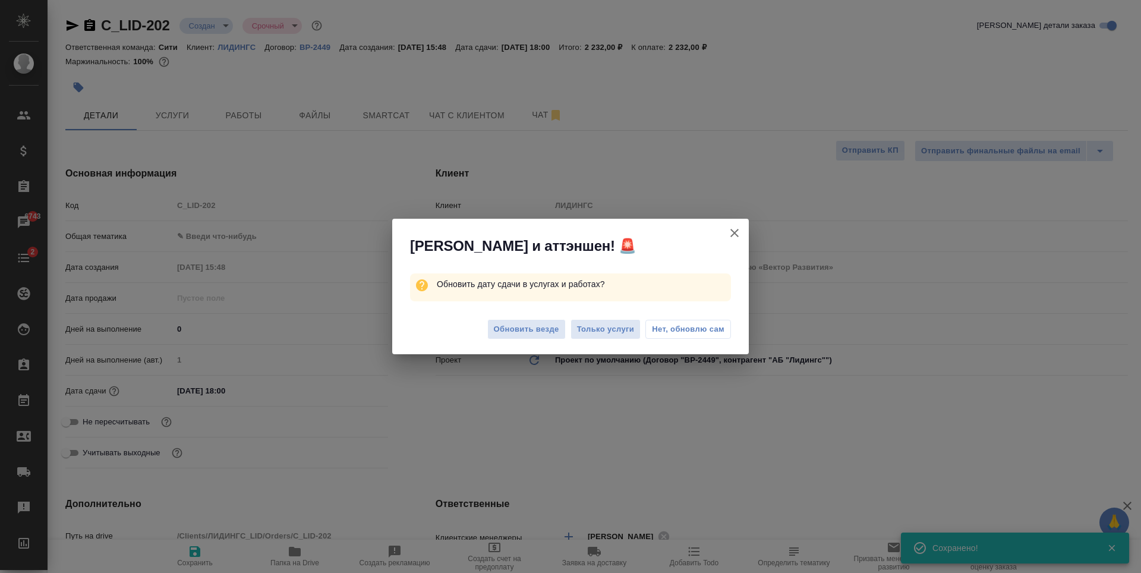
type textarea "x"
click at [692, 325] on span "Нет, обновлю сам" at bounding box center [688, 329] width 73 height 12
type textarea "x"
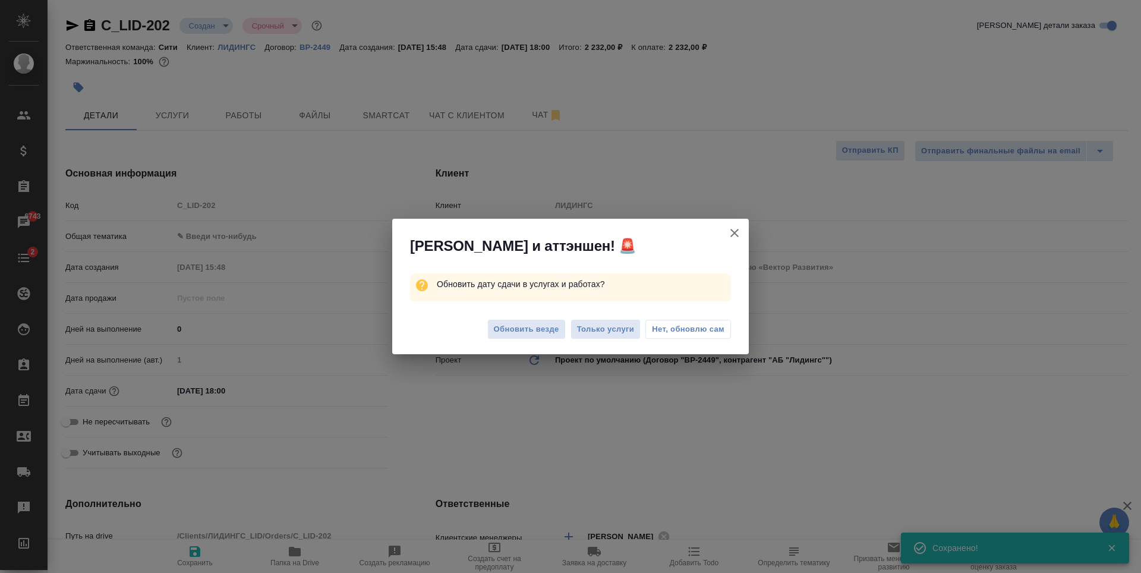
type textarea "x"
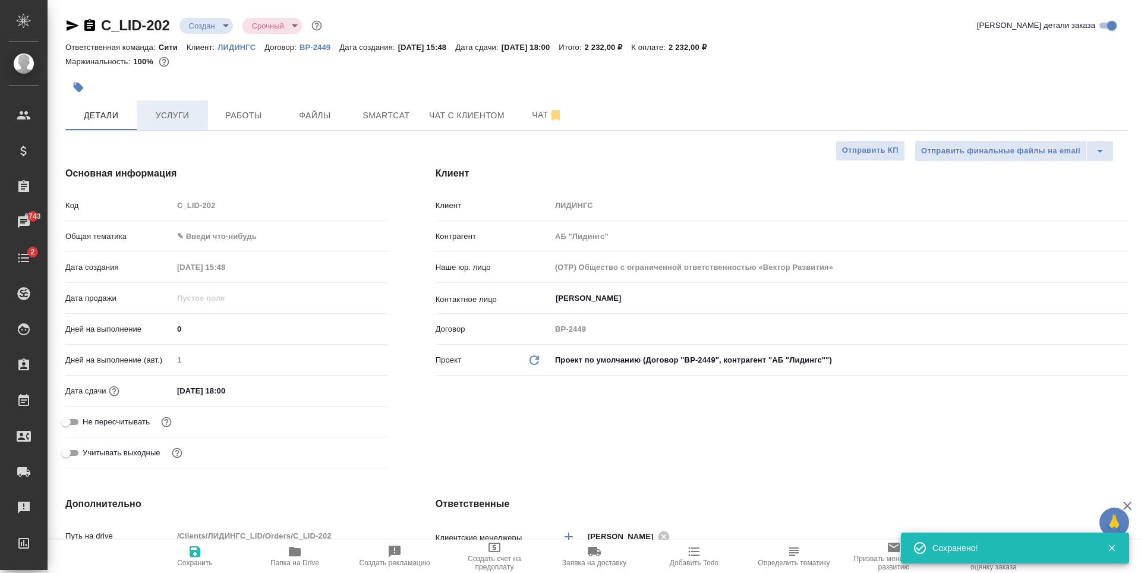
click at [163, 121] on span "Услуги" at bounding box center [172, 115] width 57 height 15
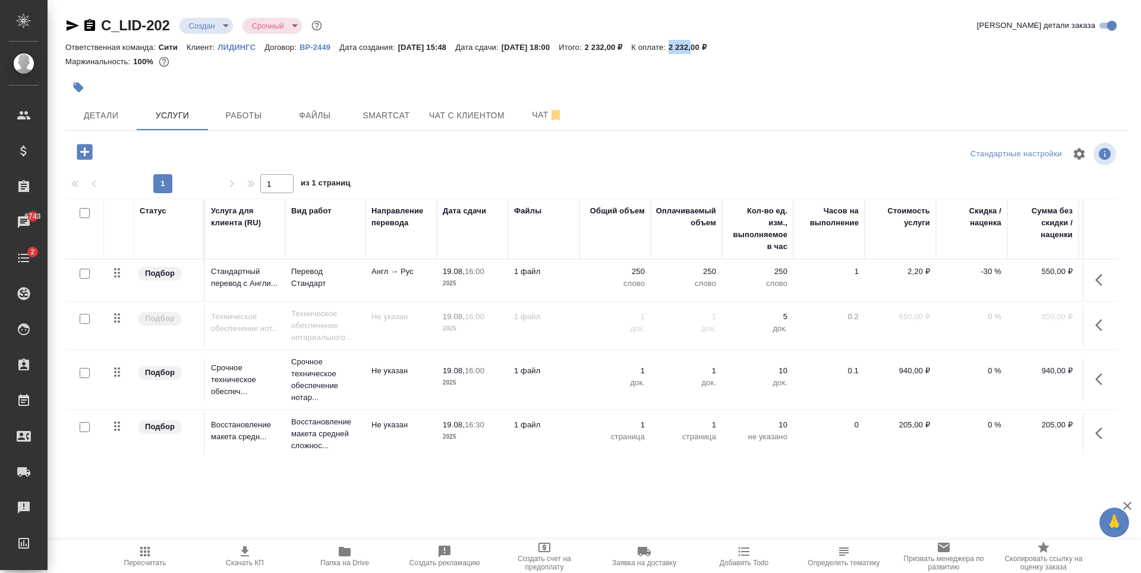
drag, startPoint x: 698, startPoint y: 46, endPoint x: 721, endPoint y: 46, distance: 22.6
click at [721, 46] on div "Ответственная команда: Сити Клиент: ЛИДИНГС Договор: ВР-2449 Дата создания: 19.…" at bounding box center [596, 47] width 1063 height 14
copy p "2 232,"
click at [741, 82] on div at bounding box center [419, 87] width 708 height 26
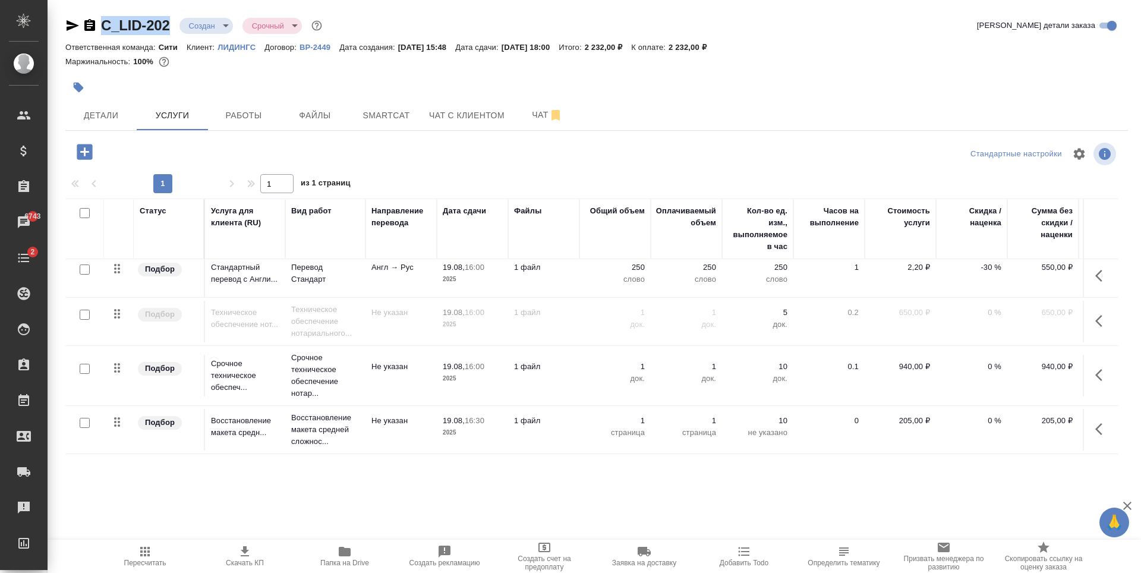
drag, startPoint x: 105, startPoint y: 37, endPoint x: 169, endPoint y: 37, distance: 63.6
click at [169, 37] on div "C_LID-202 Создан new Срочный urgent Кратко детали заказа" at bounding box center [596, 28] width 1063 height 24
copy link "C_LID-202"
click at [641, 86] on div at bounding box center [419, 87] width 708 height 26
drag, startPoint x: 615, startPoint y: 45, endPoint x: 647, endPoint y: 48, distance: 32.8
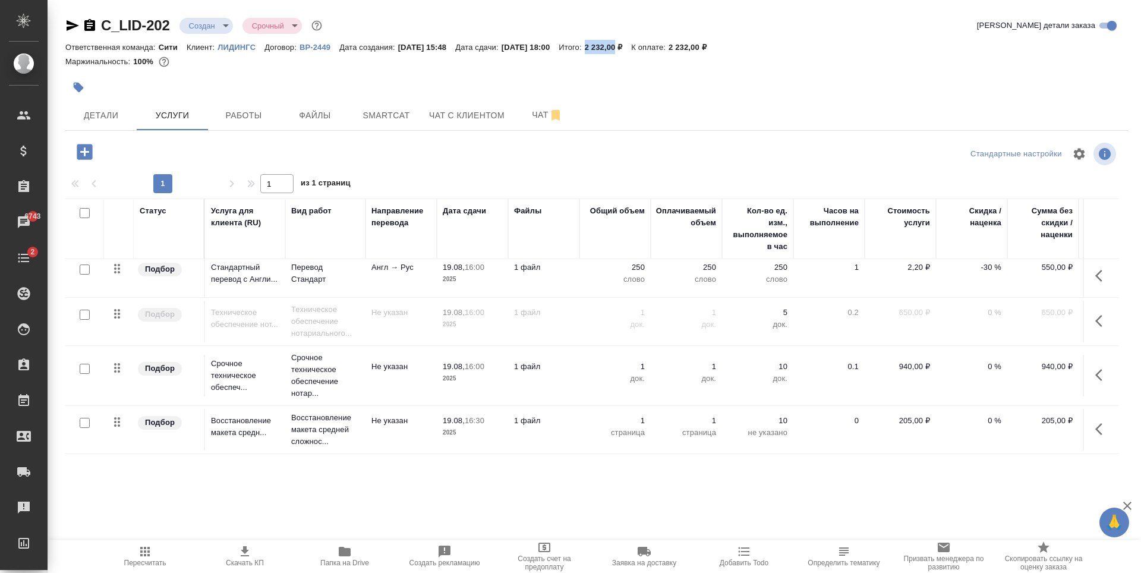
click at [647, 46] on div "Ответственная команда: Сити Клиент: ЛИДИНГС Договор: ВР-2449 Дата создания: 19.…" at bounding box center [596, 47] width 1063 height 14
copy p "2 232,00"
click at [988, 270] on p "-30 %" at bounding box center [971, 272] width 59 height 12
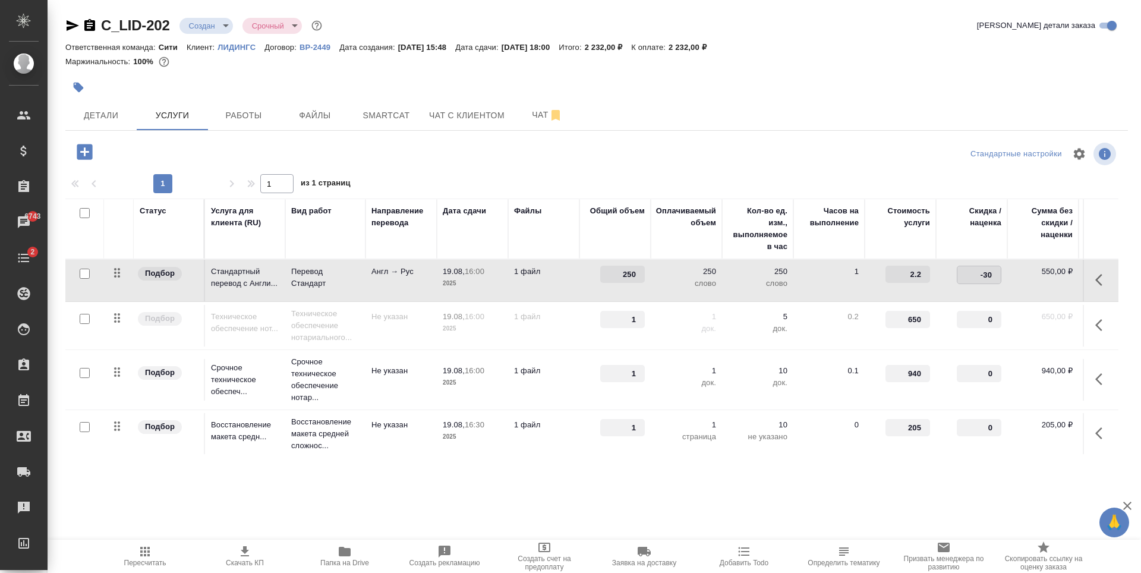
click at [990, 270] on input "-30" at bounding box center [979, 274] width 43 height 17
type input "0"
click at [147, 550] on icon "button" at bounding box center [145, 551] width 14 height 14
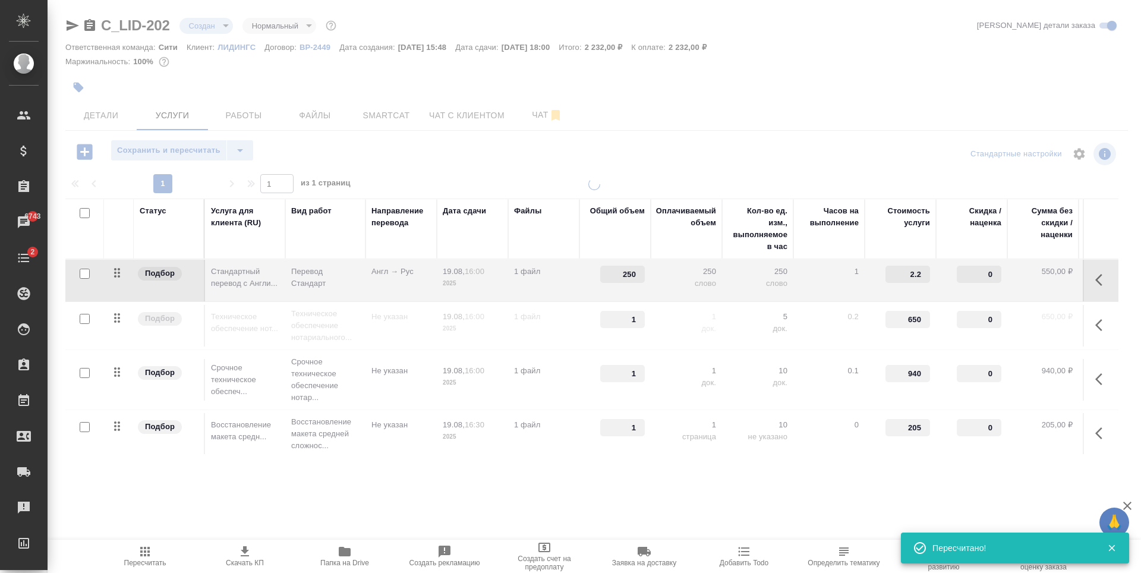
type input "normal"
type input "-30"
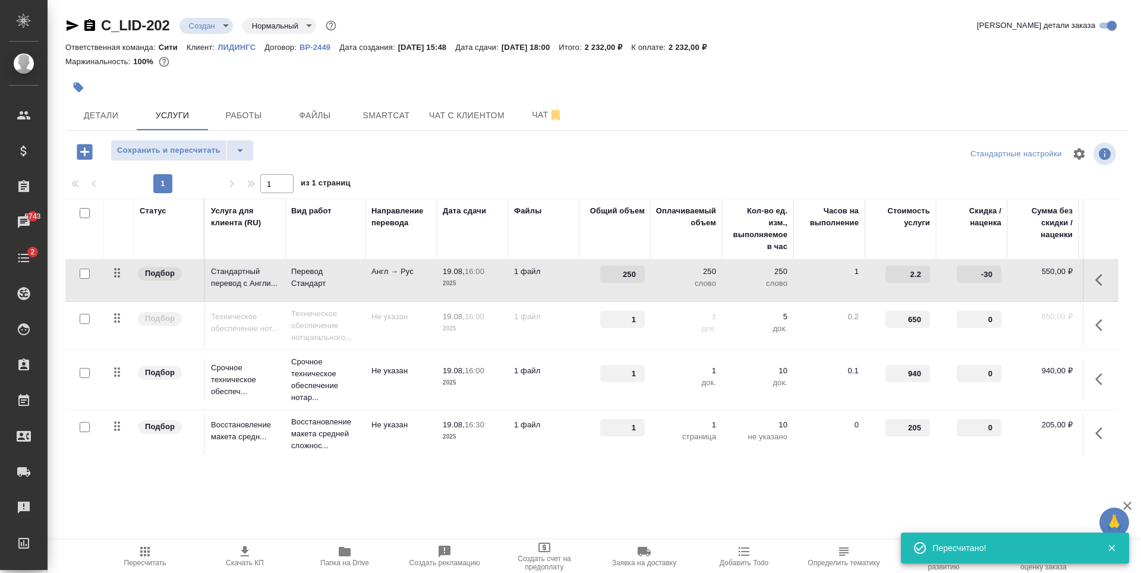
click at [84, 374] on input "checkbox" at bounding box center [85, 373] width 10 height 10
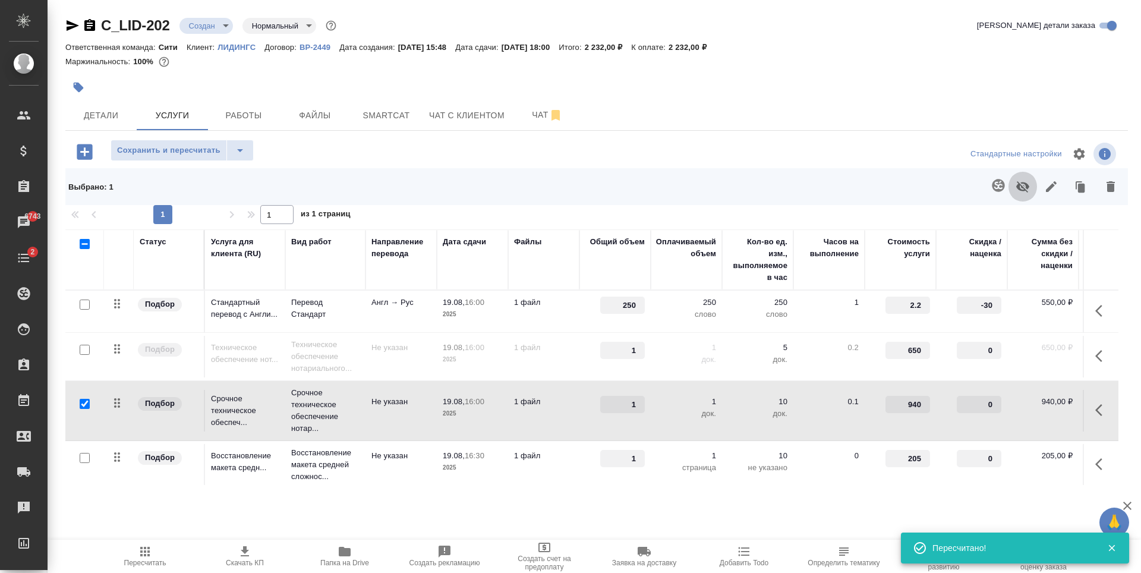
click at [1024, 182] on icon "button" at bounding box center [1022, 186] width 13 height 11
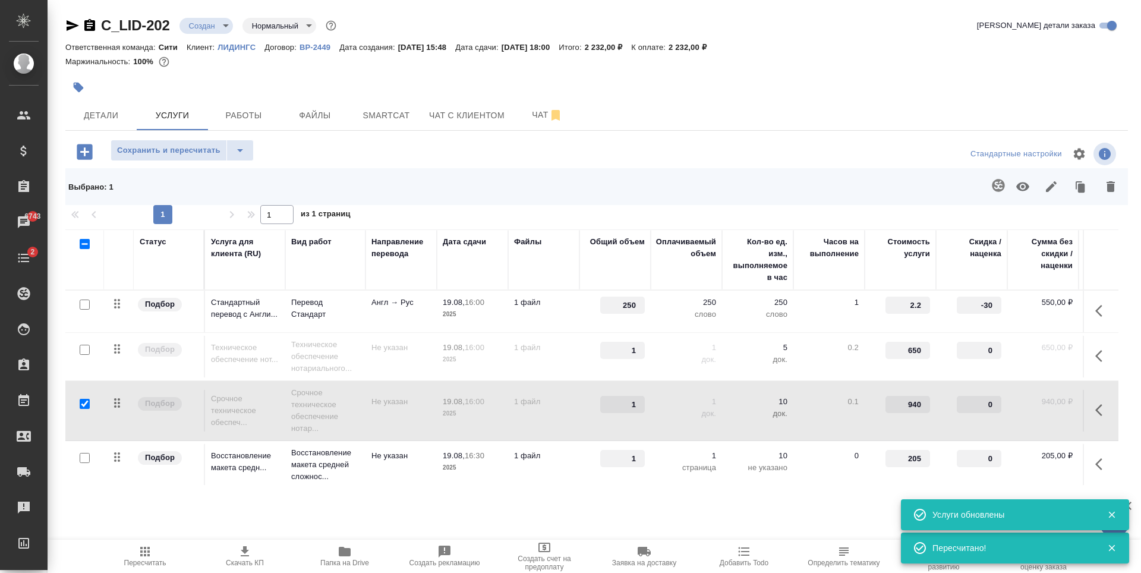
click at [81, 404] on input "checkbox" at bounding box center [85, 404] width 10 height 10
checkbox input "false"
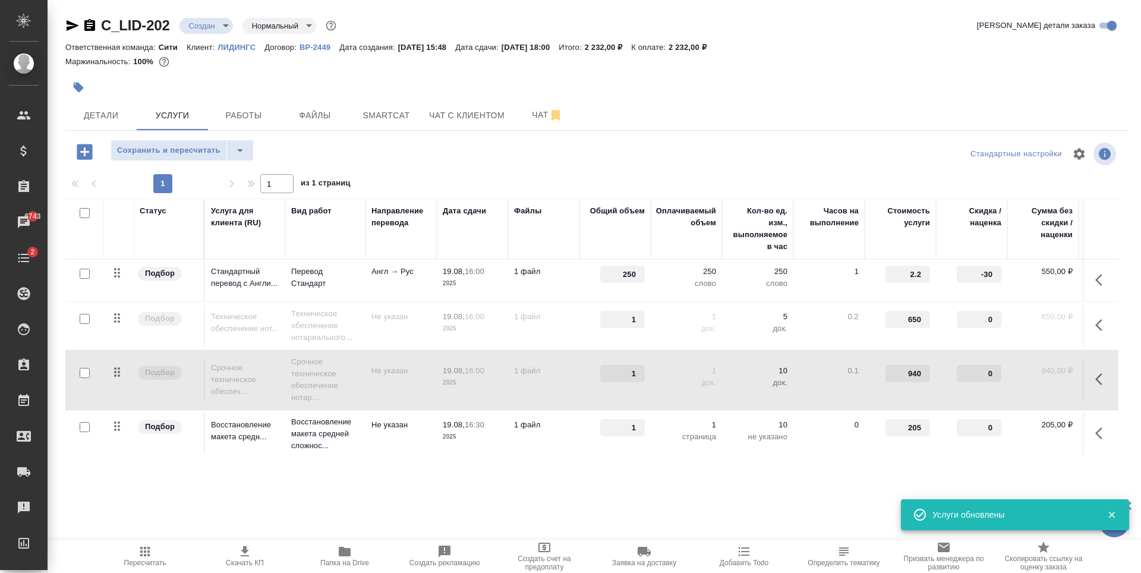
click at [84, 319] on input "checkbox" at bounding box center [85, 319] width 10 height 10
checkbox input "true"
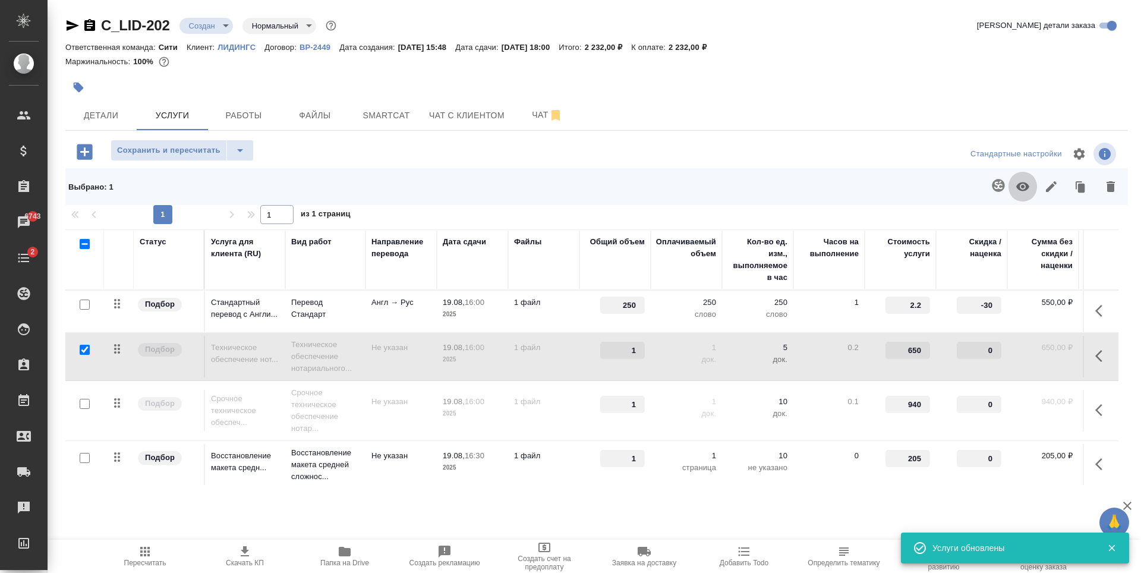
click at [1025, 184] on icon "button" at bounding box center [1022, 186] width 13 height 9
click at [178, 152] on span "Сохранить и пересчитать" at bounding box center [168, 151] width 103 height 14
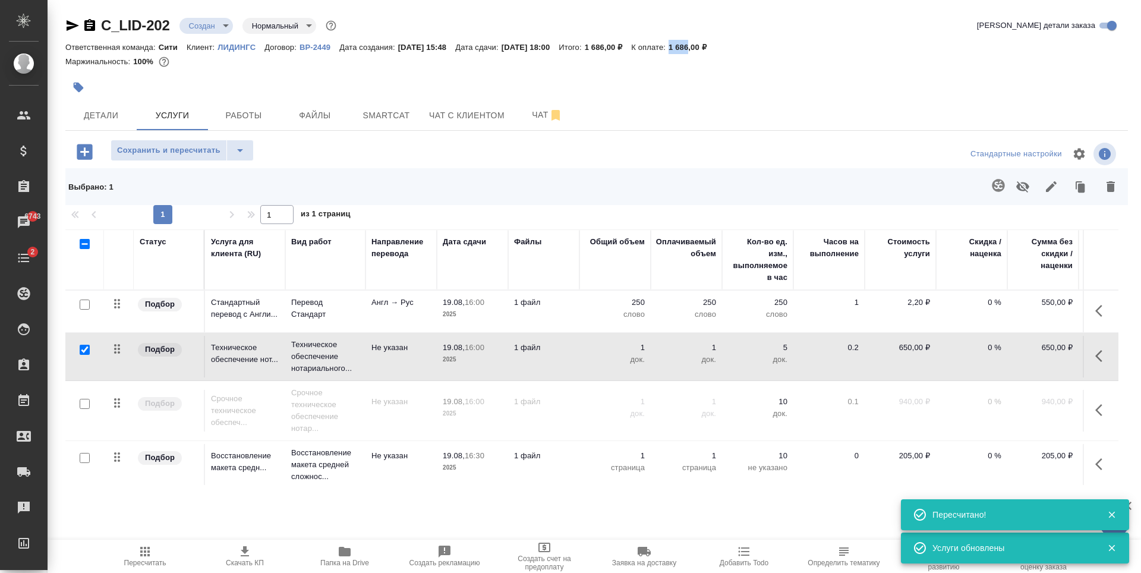
drag, startPoint x: 698, startPoint y: 47, endPoint x: 719, endPoint y: 49, distance: 21.5
click at [719, 49] on div "Ответственная команда: Сити Клиент: ЛИДИНГС Договор: ВР-2449 Дата создания: 19.…" at bounding box center [596, 47] width 1063 height 14
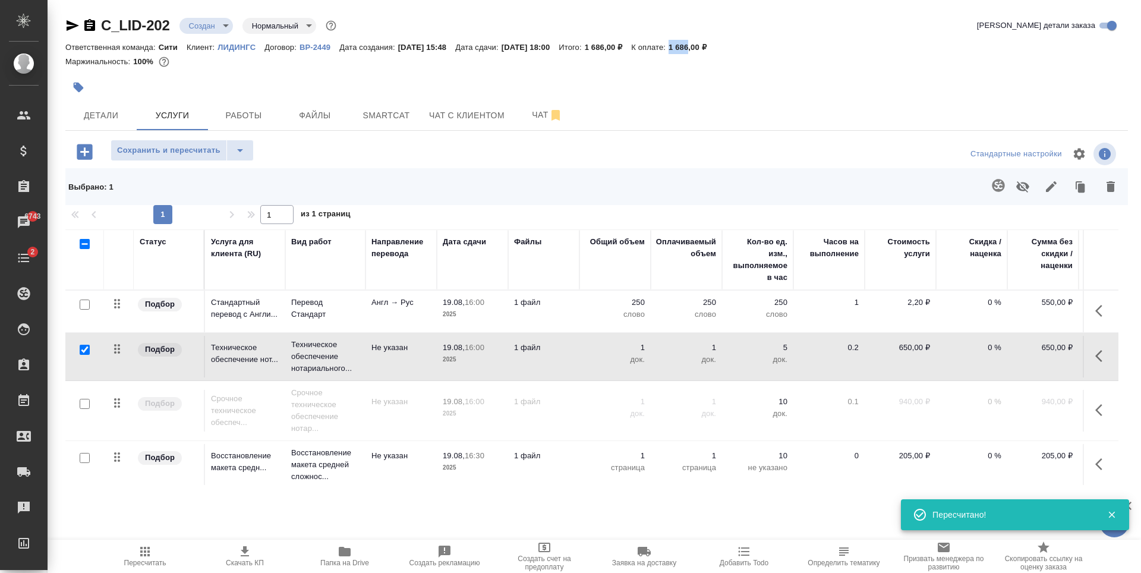
copy p "1 686"
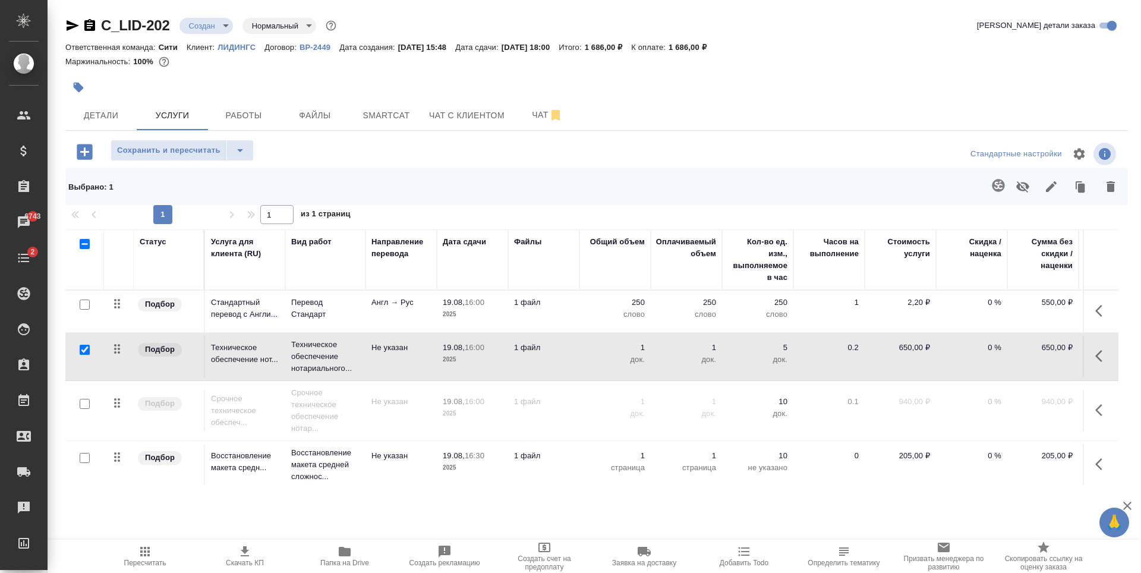
click at [318, 78] on div at bounding box center [419, 87] width 708 height 26
click at [246, 554] on icon "button" at bounding box center [245, 551] width 14 height 14
click at [83, 347] on input "checkbox" at bounding box center [85, 350] width 10 height 10
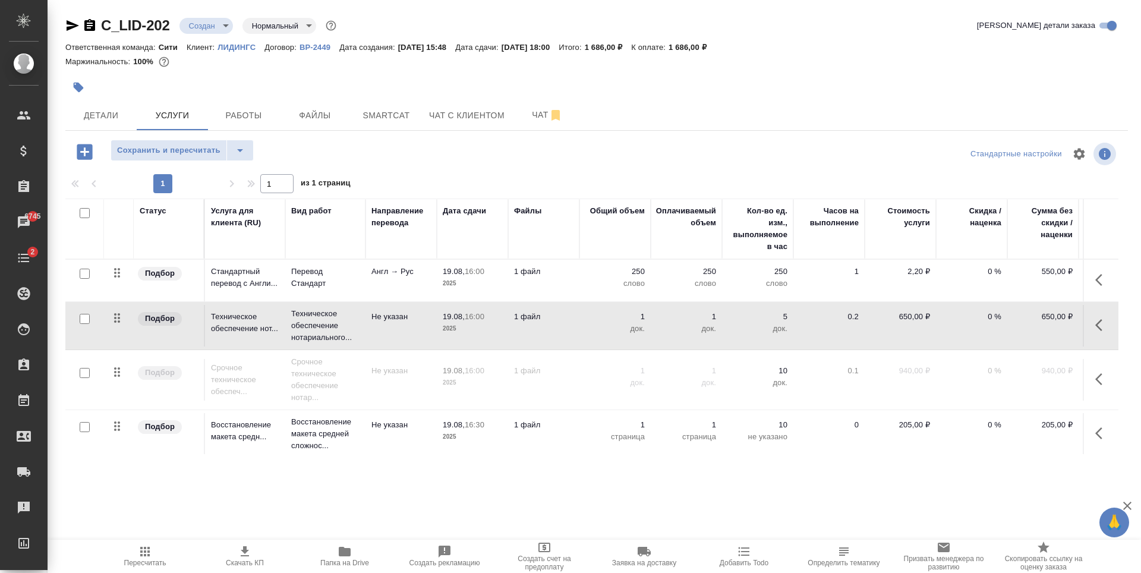
click at [87, 320] on input "checkbox" at bounding box center [85, 319] width 10 height 10
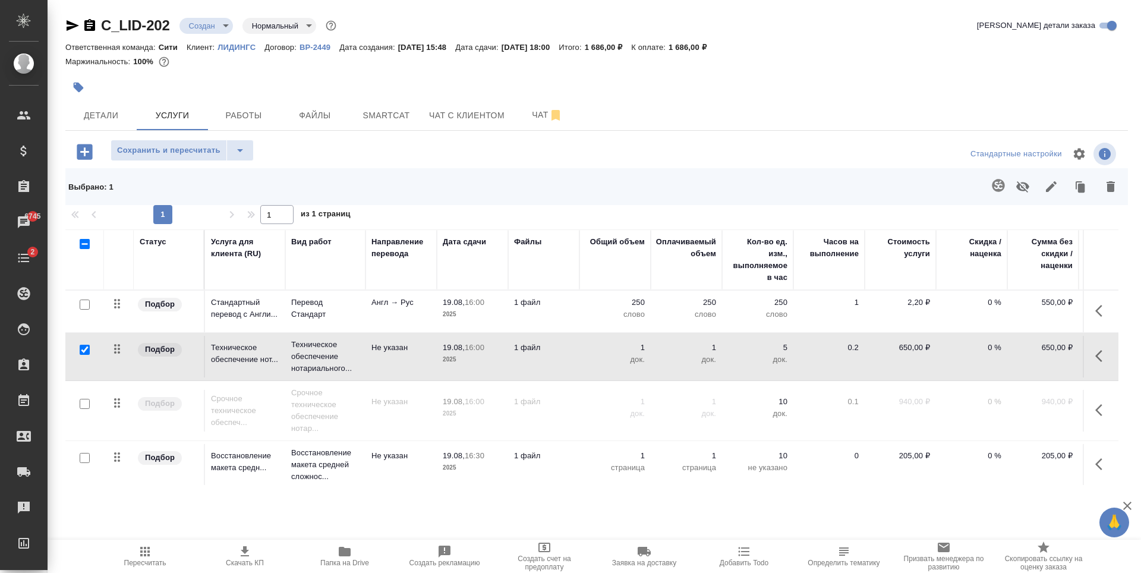
click at [1025, 187] on icon "button" at bounding box center [1023, 187] width 14 height 14
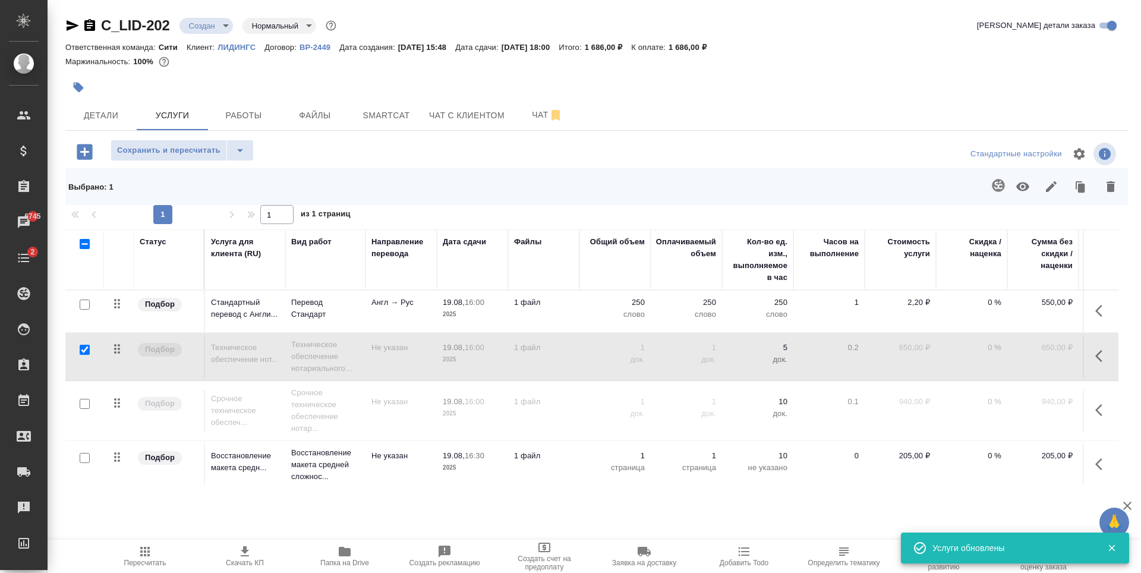
click at [84, 349] on input "checkbox" at bounding box center [85, 350] width 10 height 10
checkbox input "false"
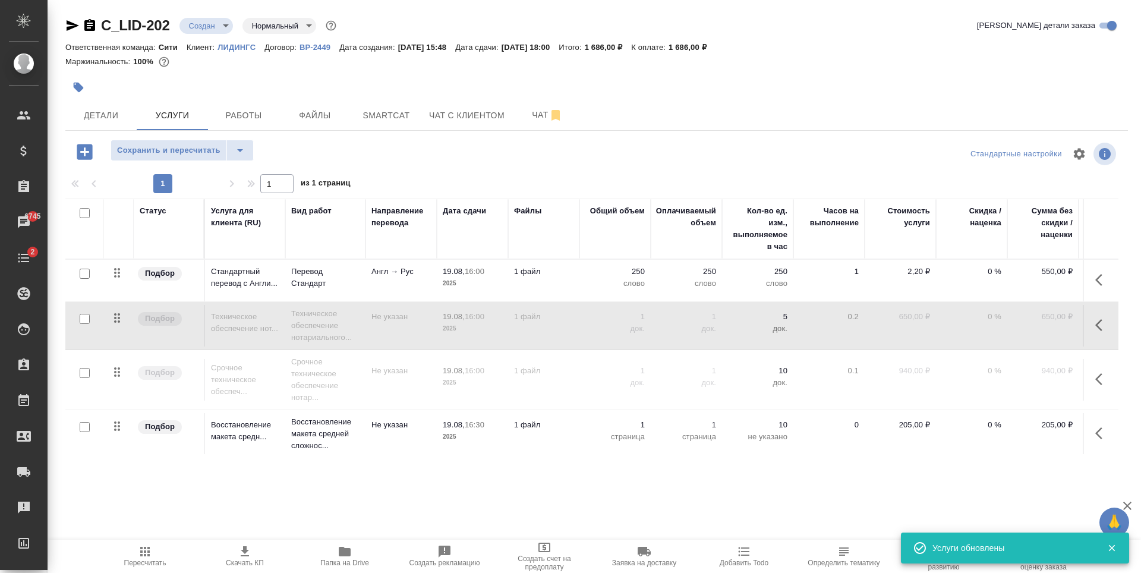
click at [85, 373] on input "checkbox" at bounding box center [85, 373] width 10 height 10
checkbox input "true"
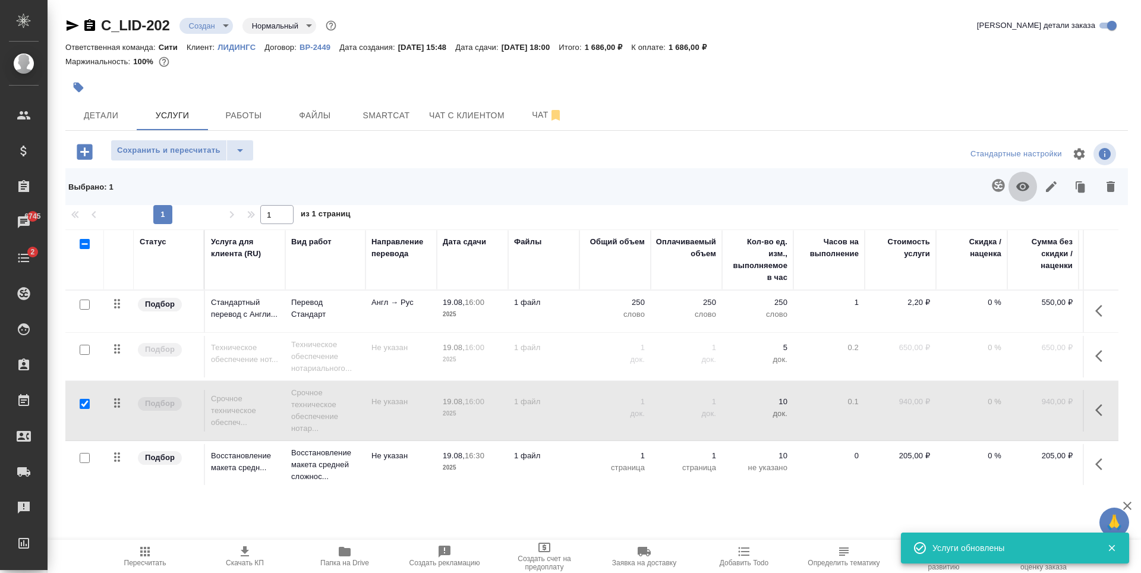
click at [1023, 187] on icon "button" at bounding box center [1022, 186] width 13 height 9
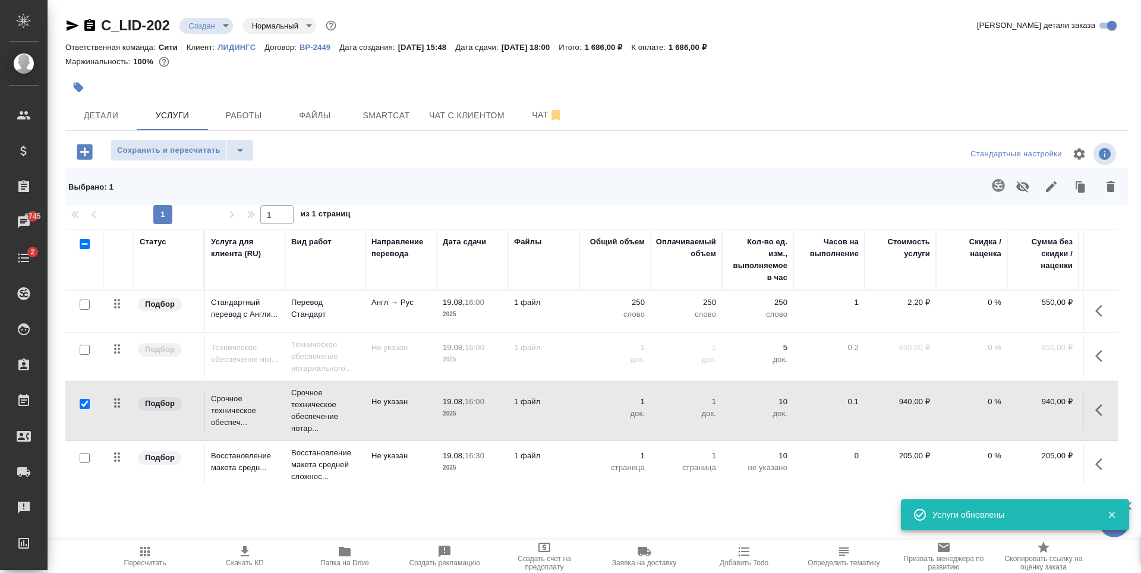
click at [991, 298] on p "0 %" at bounding box center [971, 303] width 59 height 12
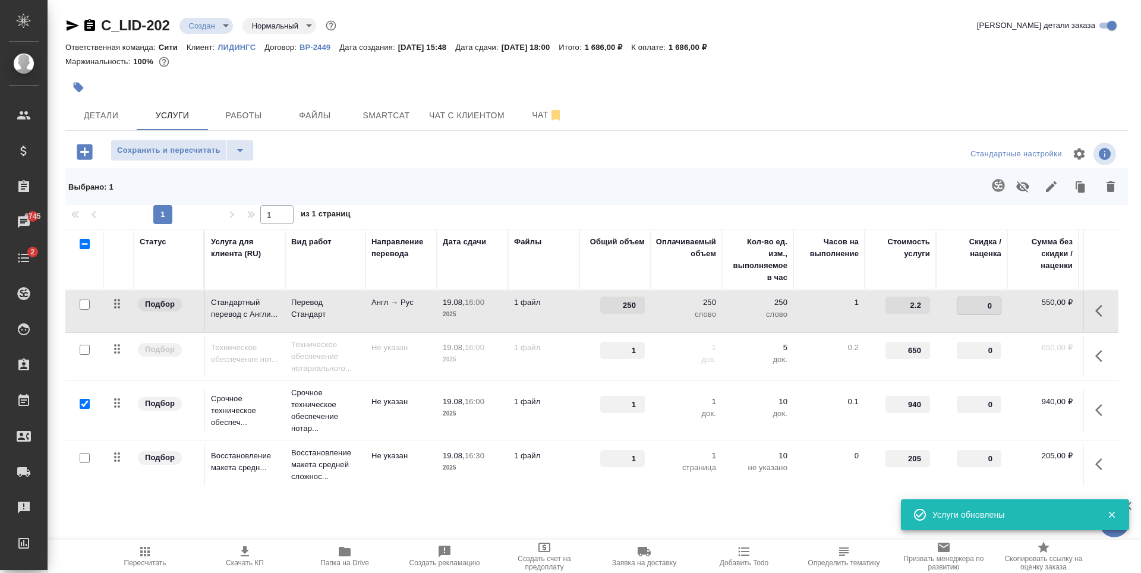
click at [991, 298] on input "0" at bounding box center [979, 305] width 43 height 17
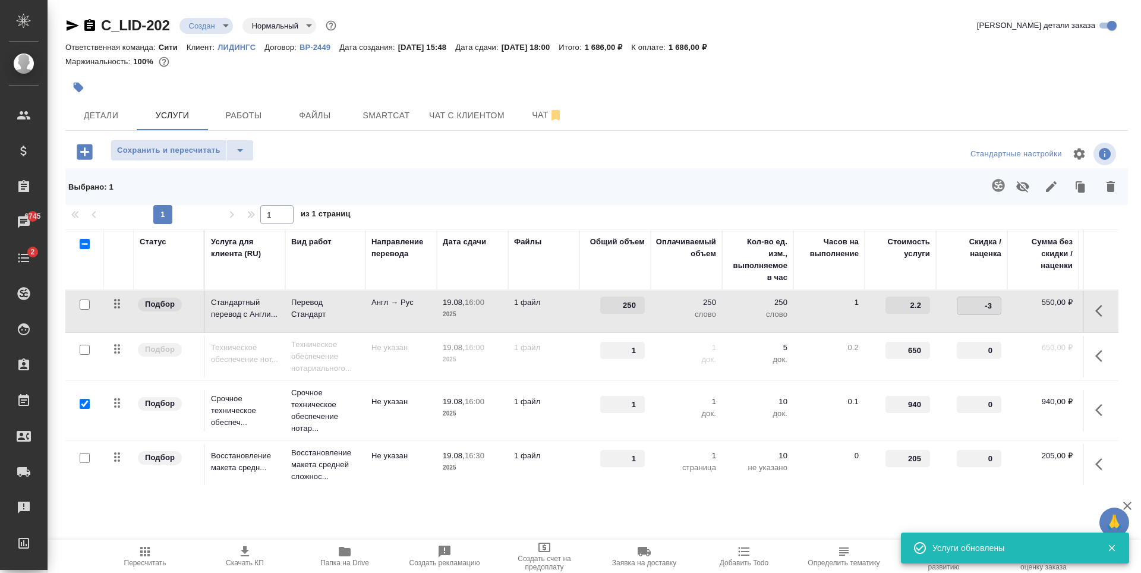
type input "-30"
click at [651, 124] on div "Детали Услуги Работы Файлы Smartcat Чат с клиентом Чат" at bounding box center [596, 115] width 1063 height 30
click at [189, 147] on span "Сохранить и пересчитать" at bounding box center [168, 151] width 103 height 14
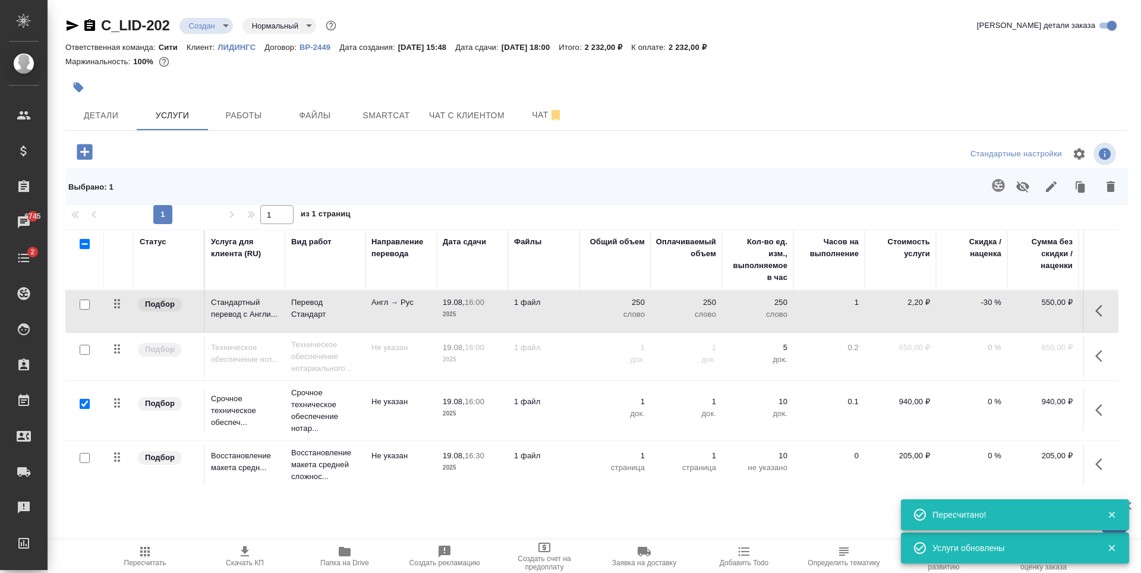
click at [247, 556] on icon "button" at bounding box center [245, 551] width 8 height 10
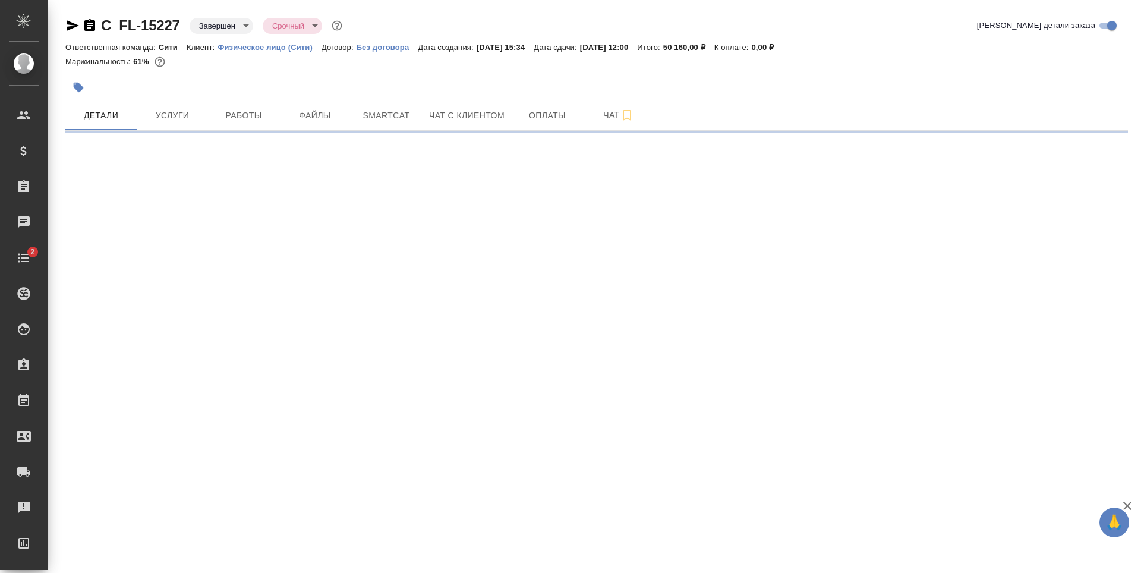
select select "RU"
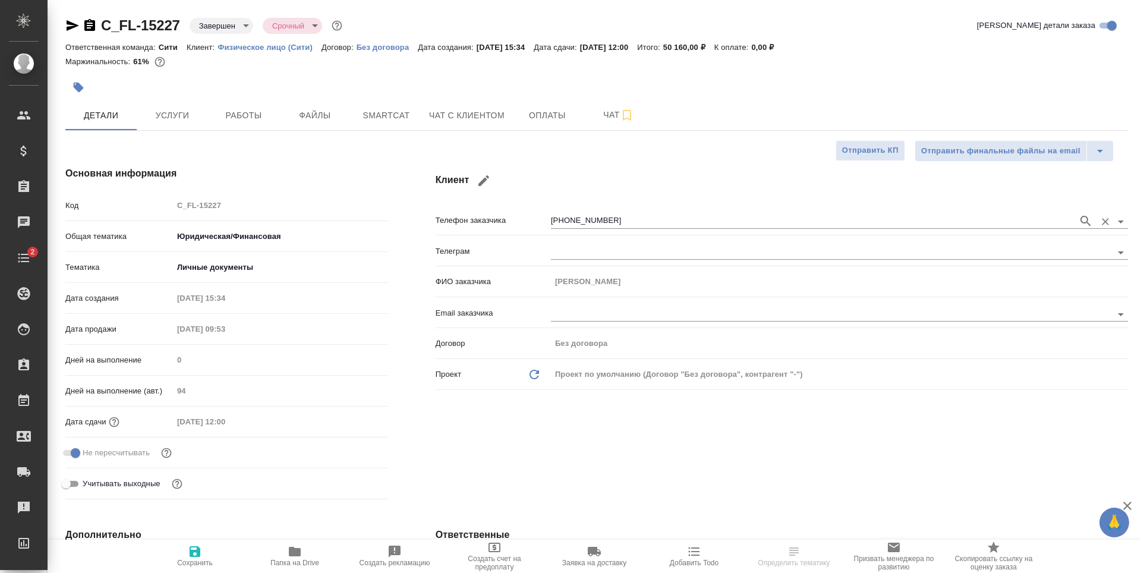
type textarea "x"
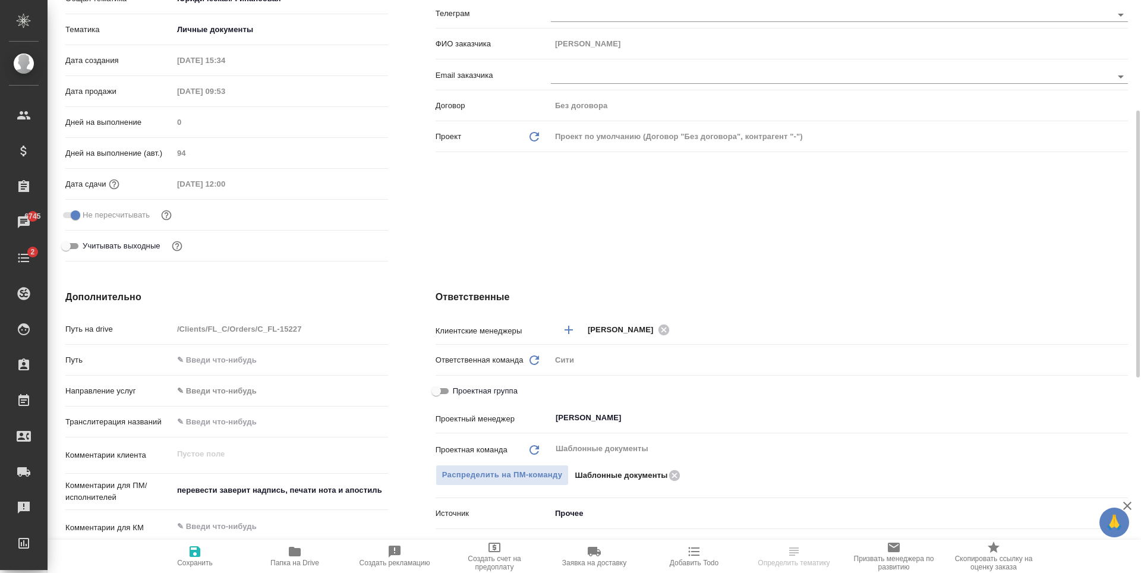
scroll to position [59, 0]
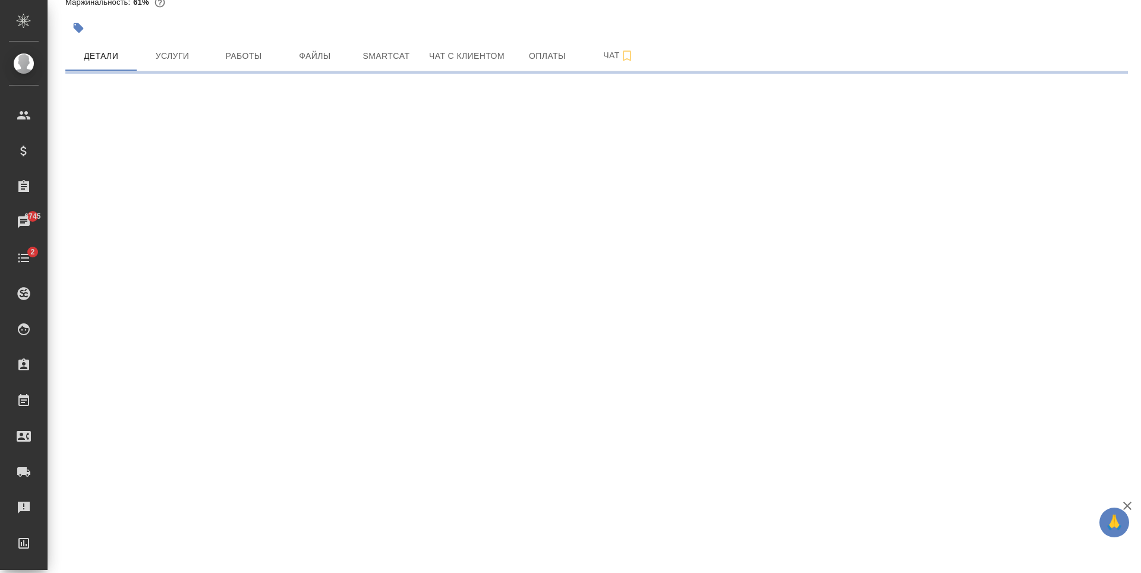
select select "RU"
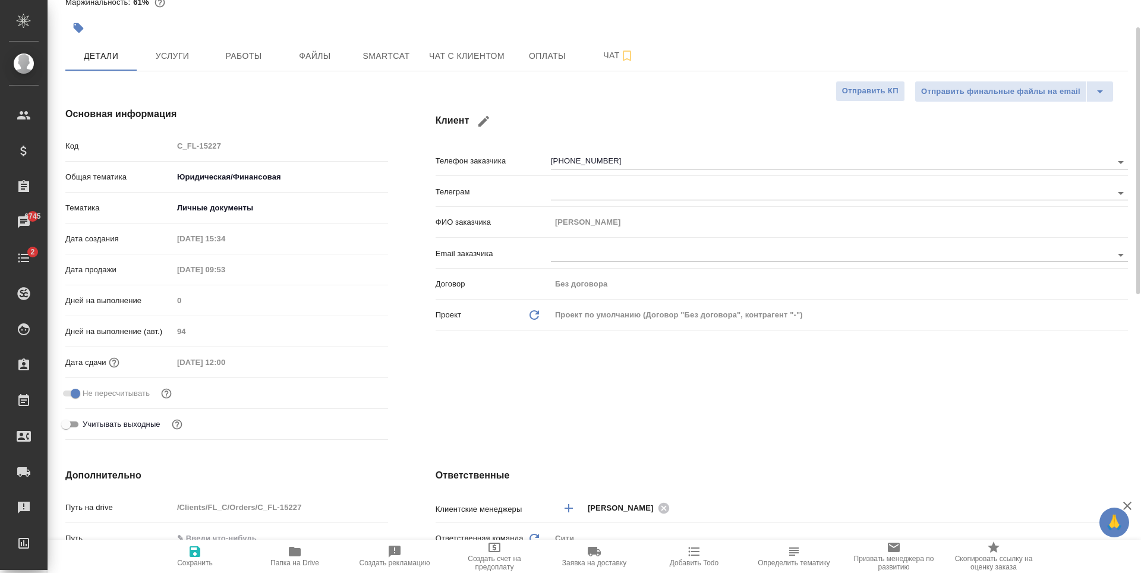
type textarea "x"
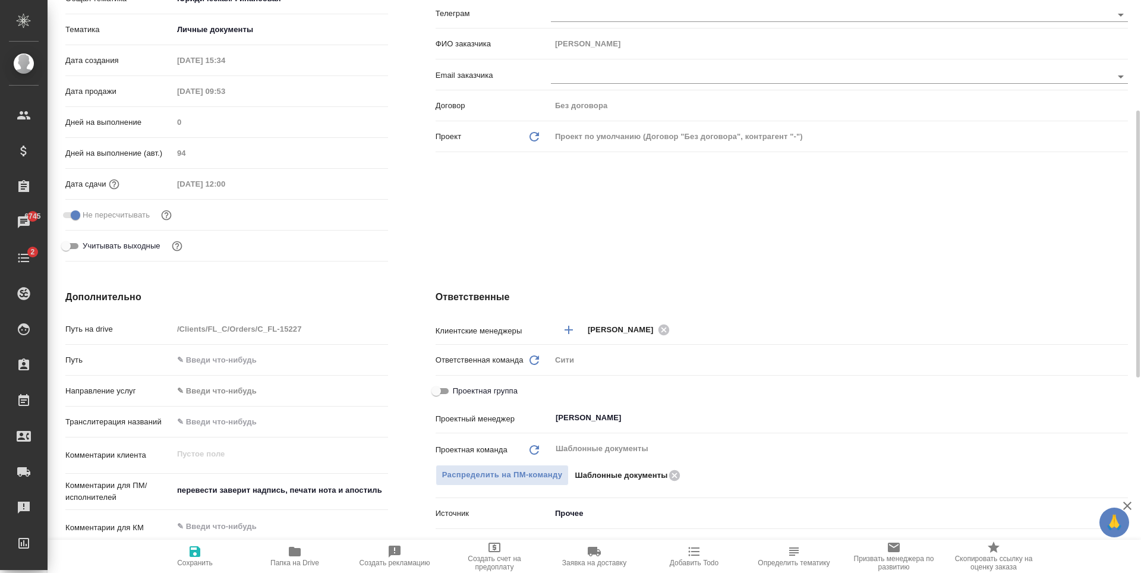
scroll to position [0, 0]
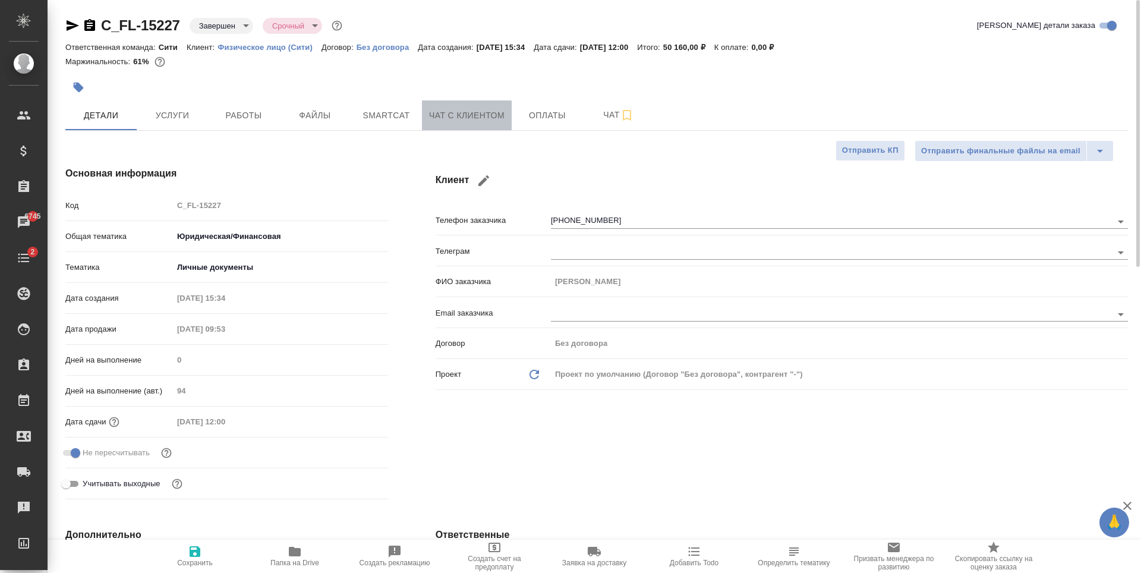
click at [456, 119] on span "Чат с клиентом" at bounding box center [466, 115] width 75 height 15
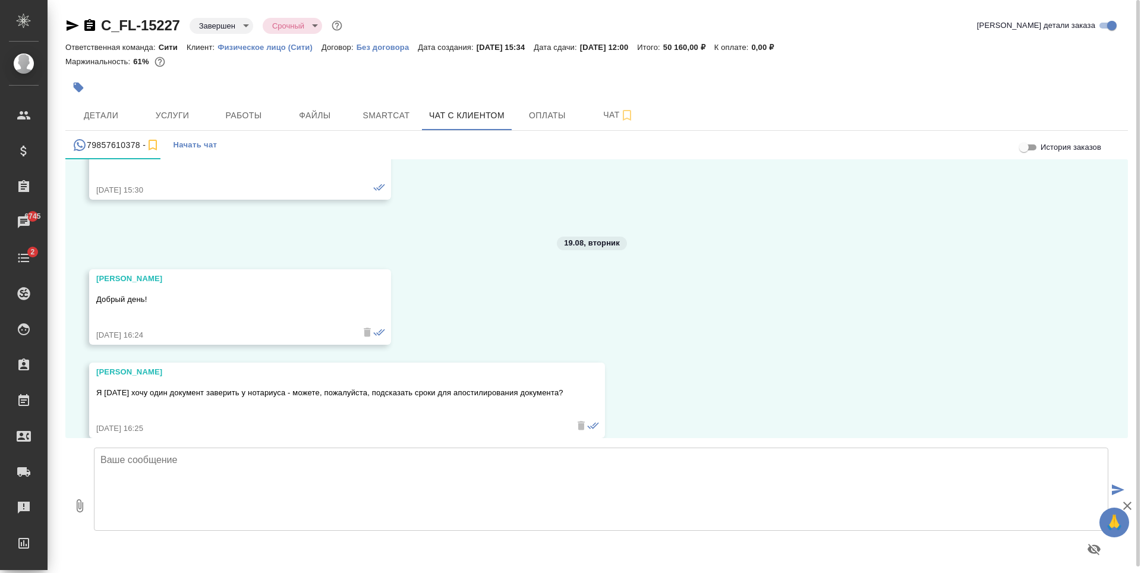
scroll to position [3702, 0]
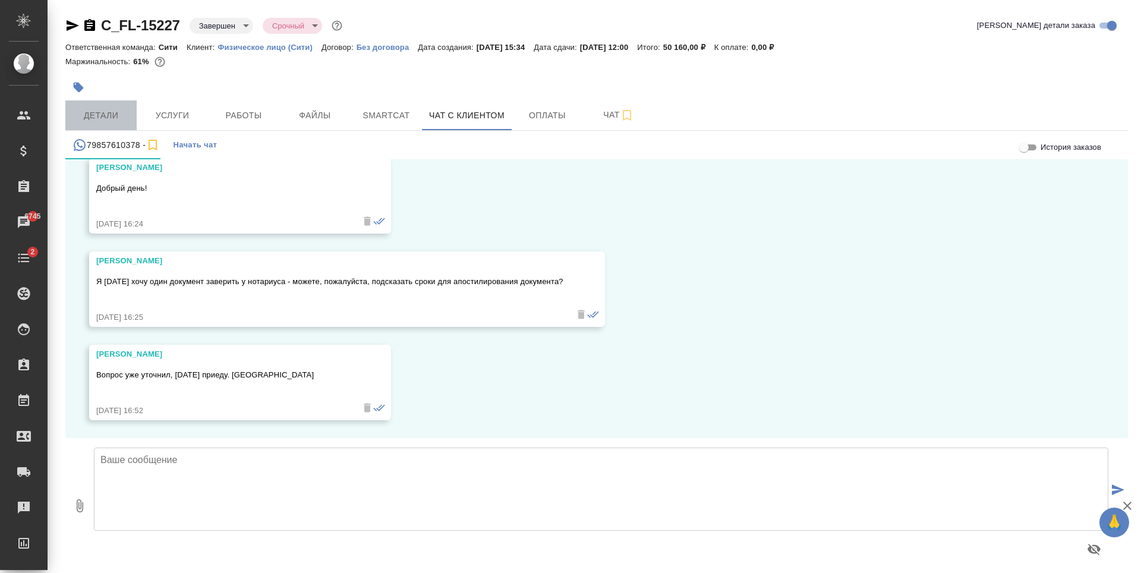
click at [103, 107] on button "Детали" at bounding box center [100, 115] width 71 height 30
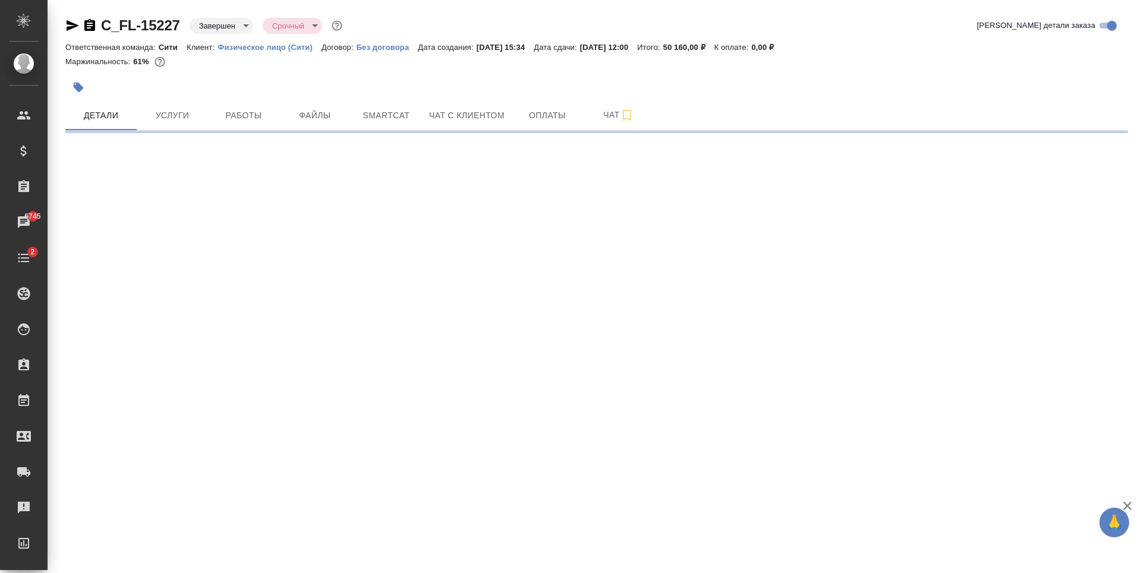
select select "RU"
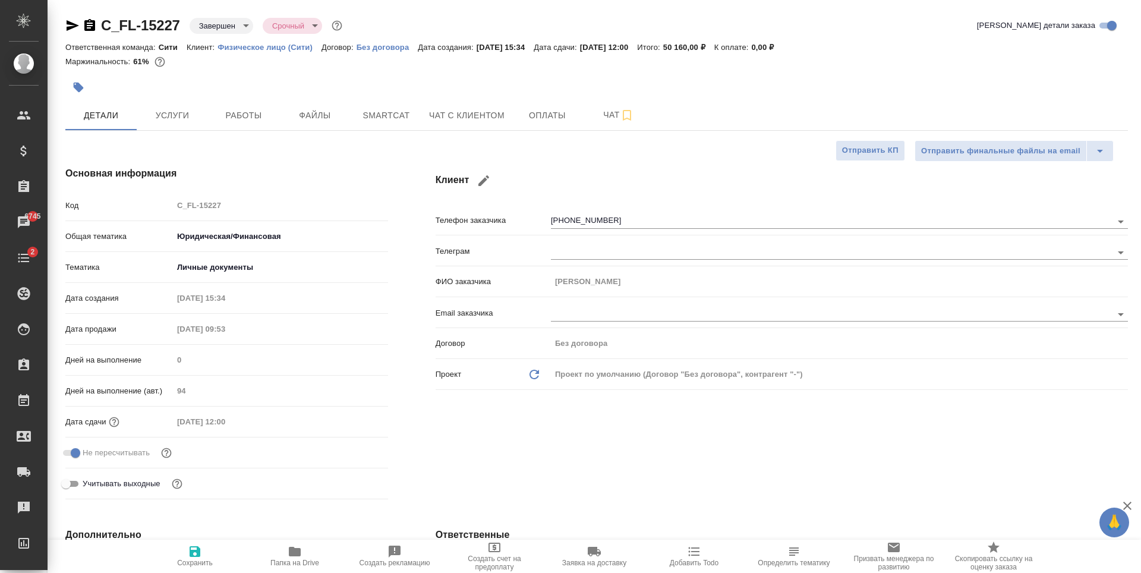
type textarea "x"
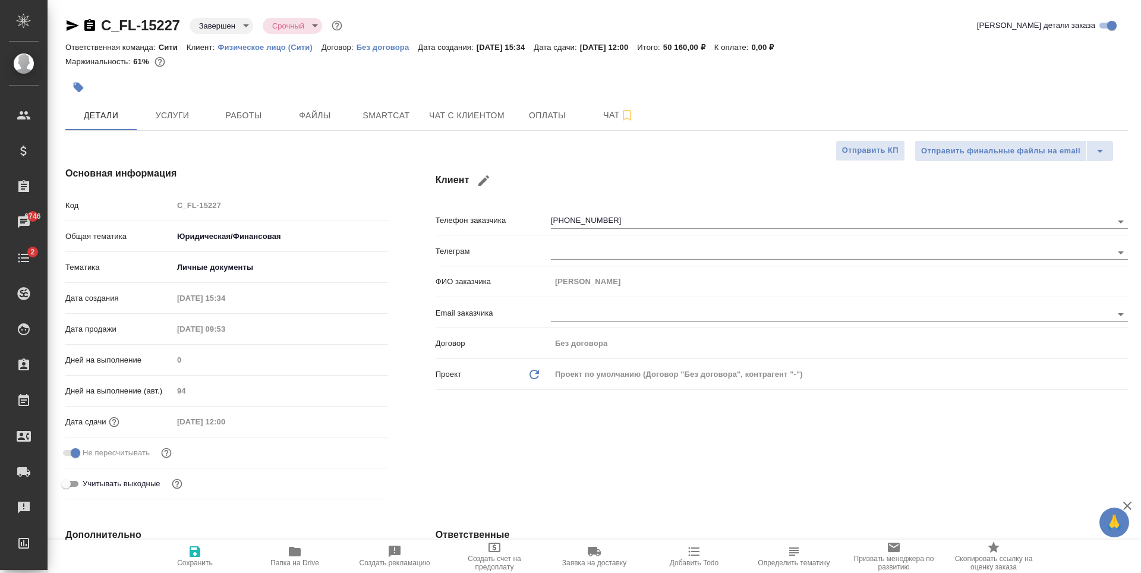
type textarea "x"
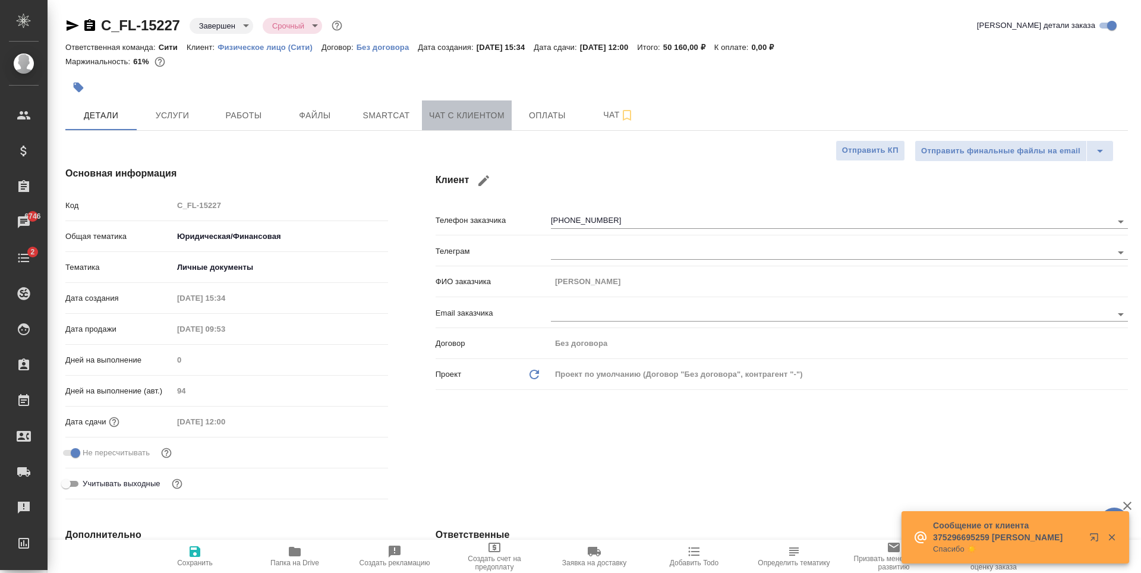
click at [508, 115] on button "Чат с клиентом" at bounding box center [467, 115] width 90 height 30
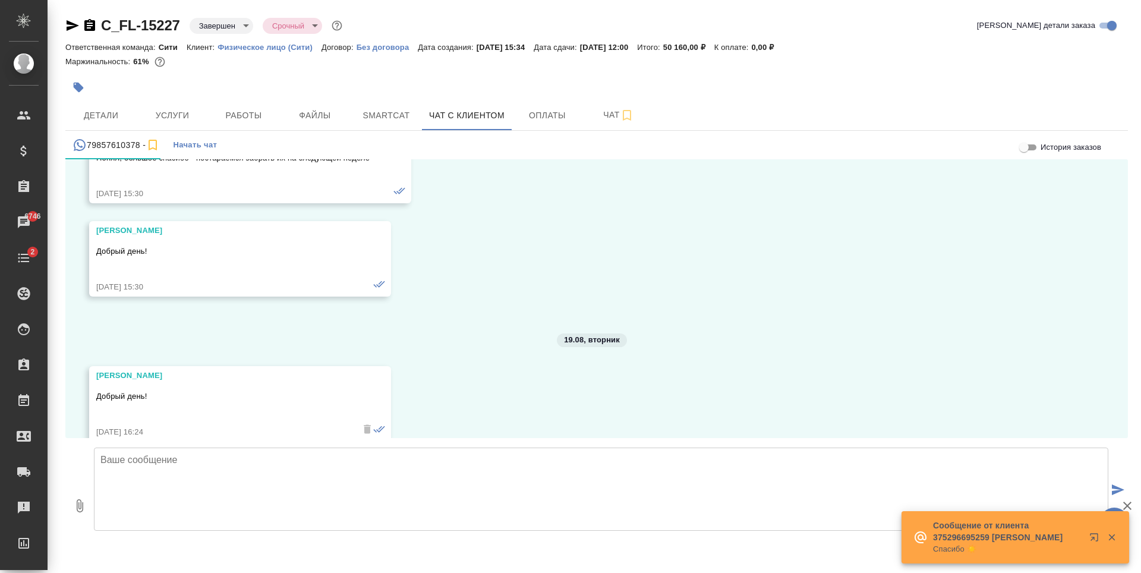
scroll to position [3702, 0]
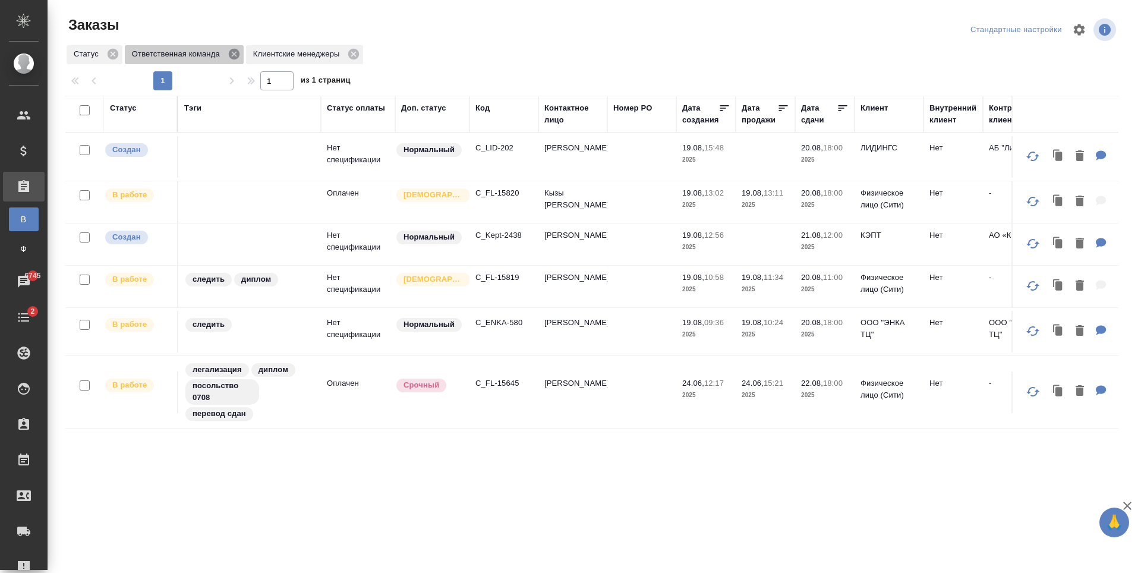
click at [234, 48] on icon at bounding box center [234, 54] width 13 height 13
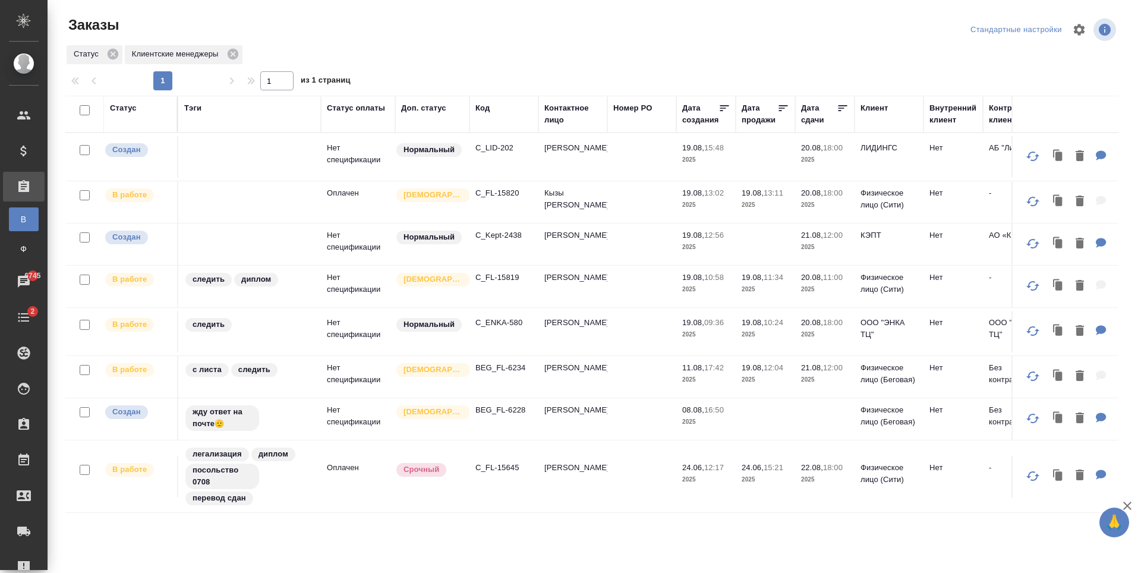
click at [1037, 62] on div "Статус Клиентские менеджеры" at bounding box center [591, 54] width 1053 height 21
click at [506, 194] on p "C_FL-15820" at bounding box center [504, 193] width 57 height 12
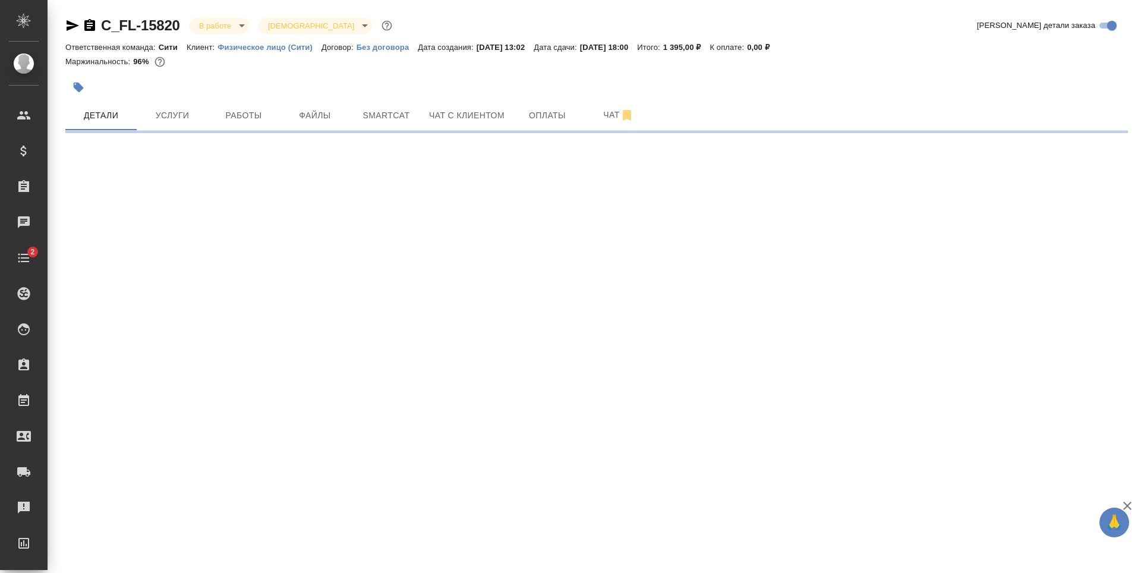
select select "RU"
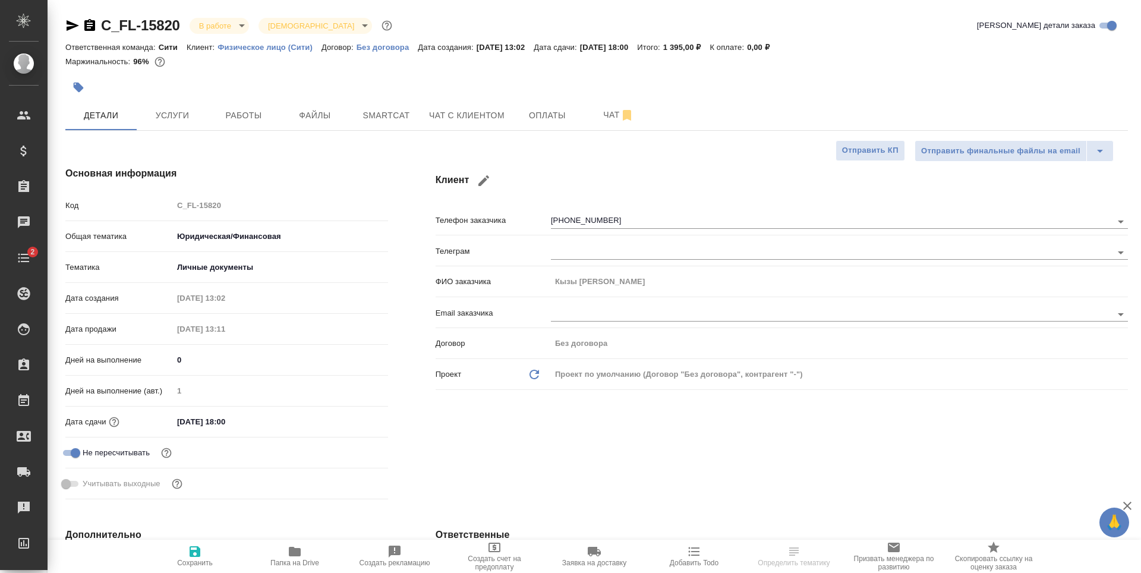
type textarea "x"
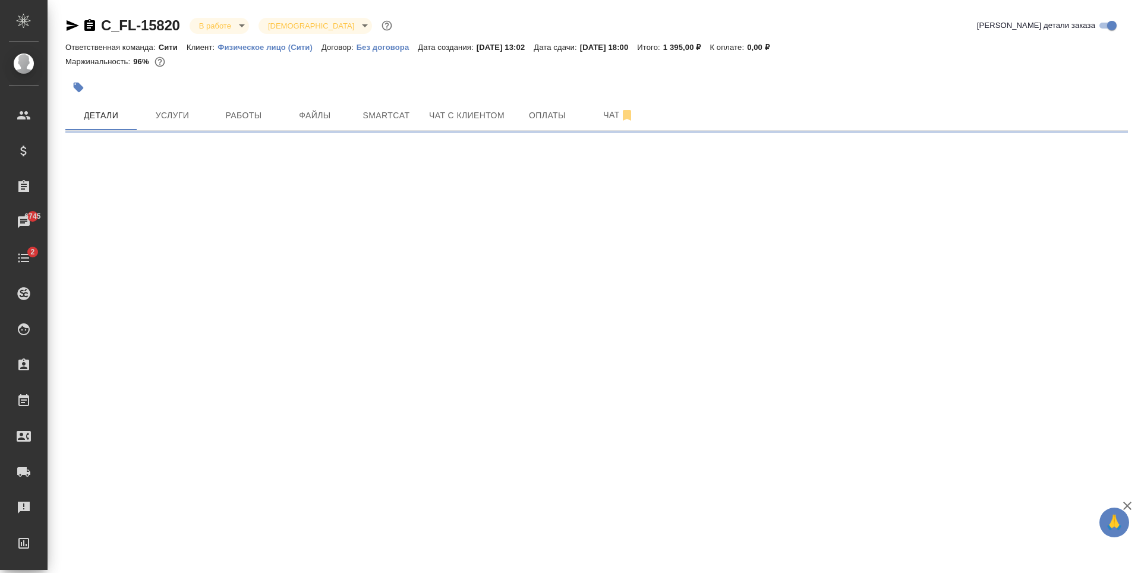
select select "RU"
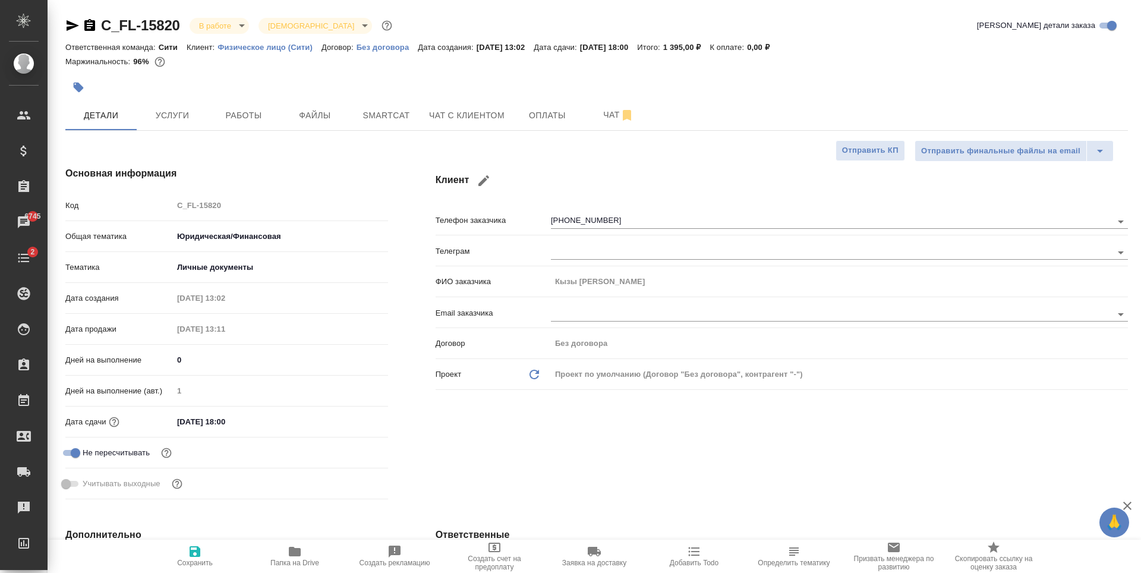
type textarea "x"
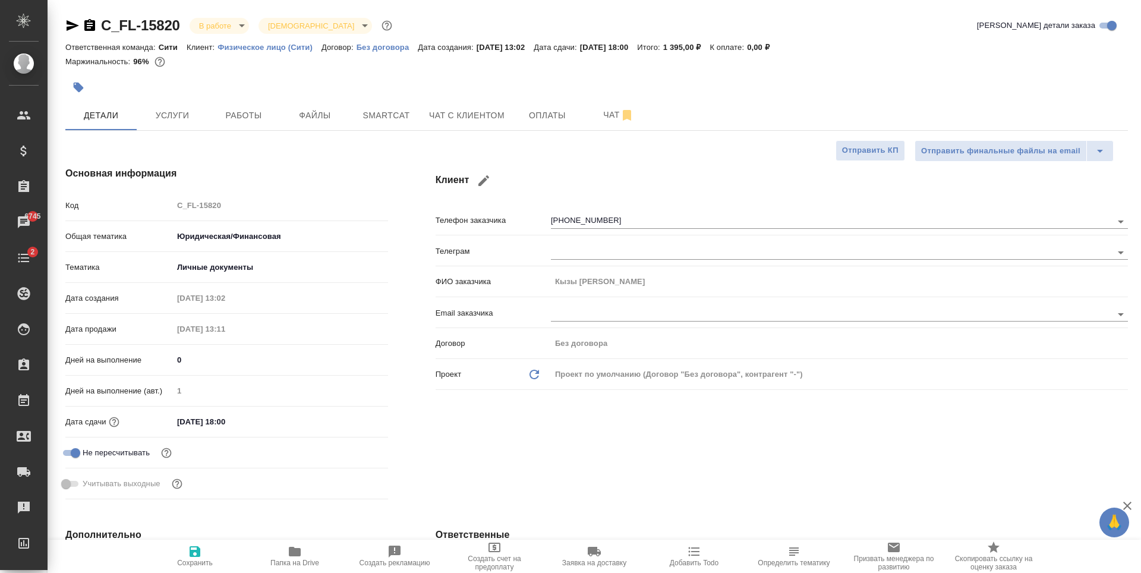
type textarea "x"
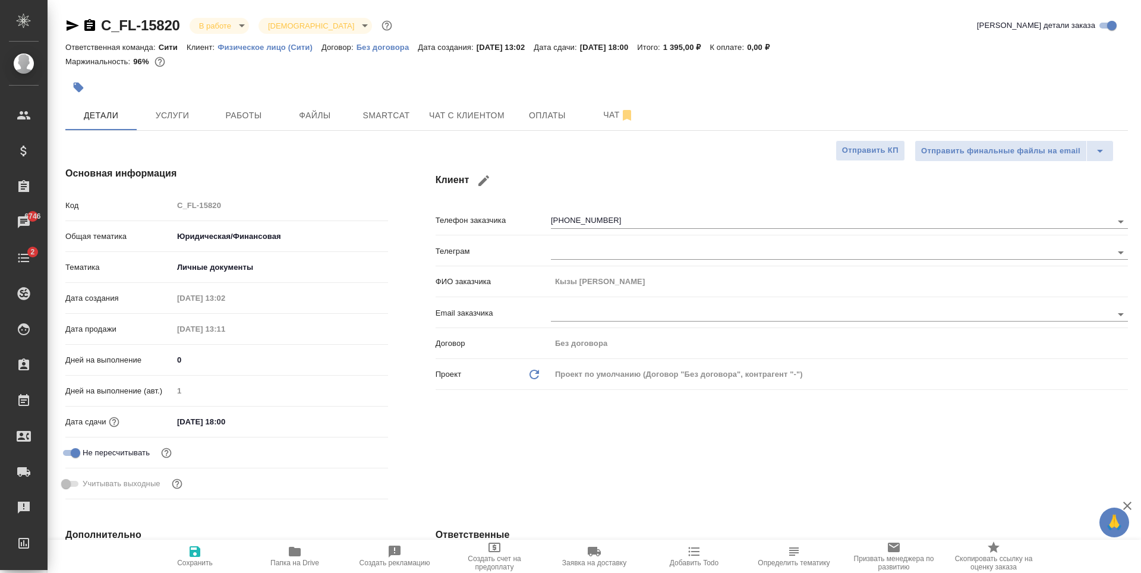
type textarea "x"
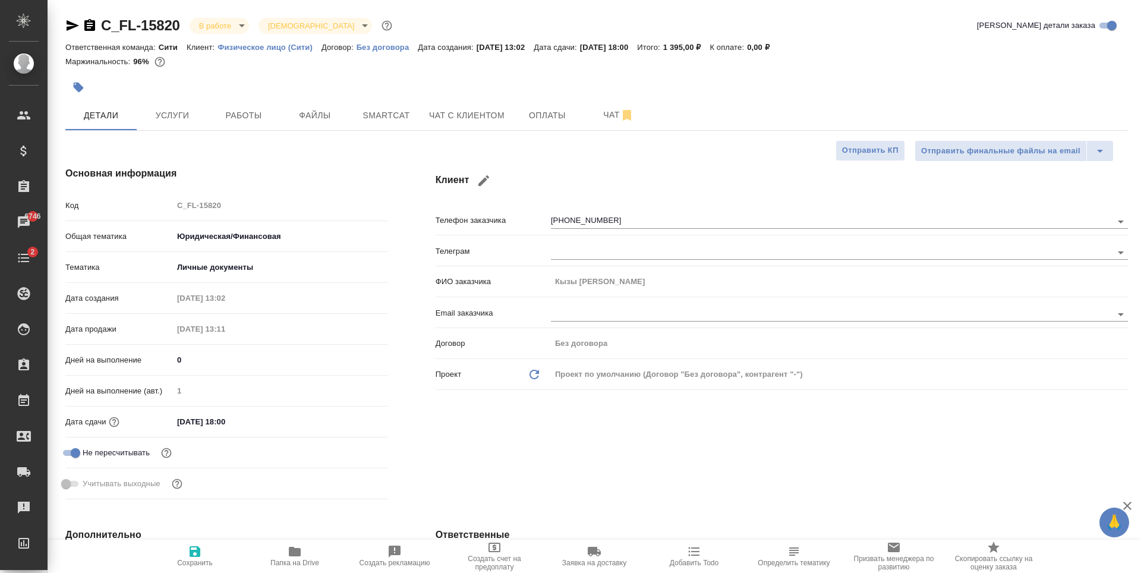
type textarea "x"
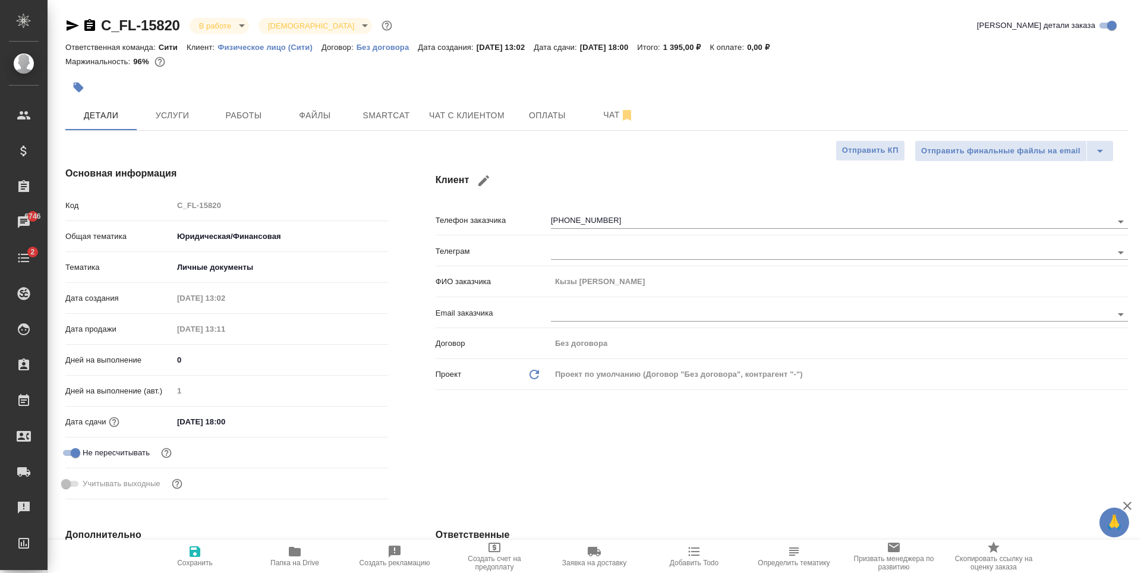
type textarea "x"
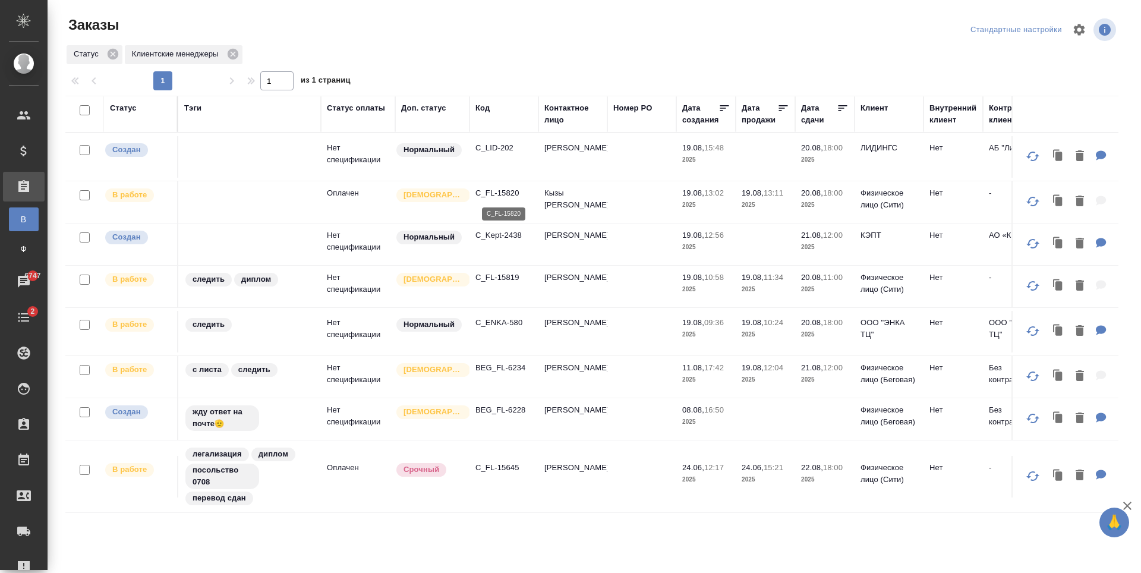
click at [492, 194] on p "C_FL-15820" at bounding box center [504, 193] width 57 height 12
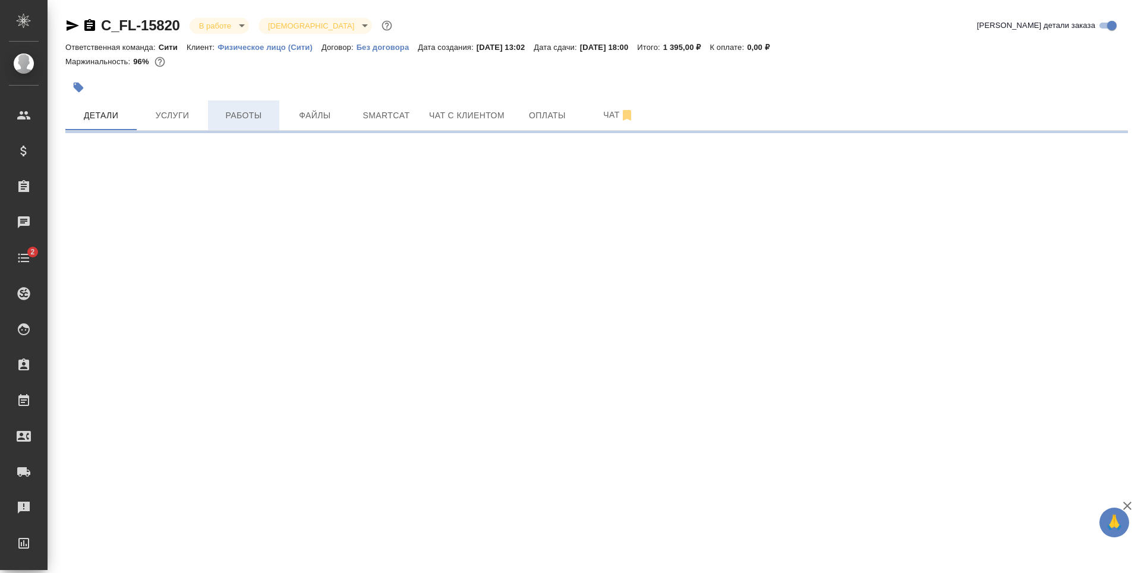
click at [234, 114] on span "Работы" at bounding box center [243, 115] width 57 height 15
